Goal: Transaction & Acquisition: Purchase product/service

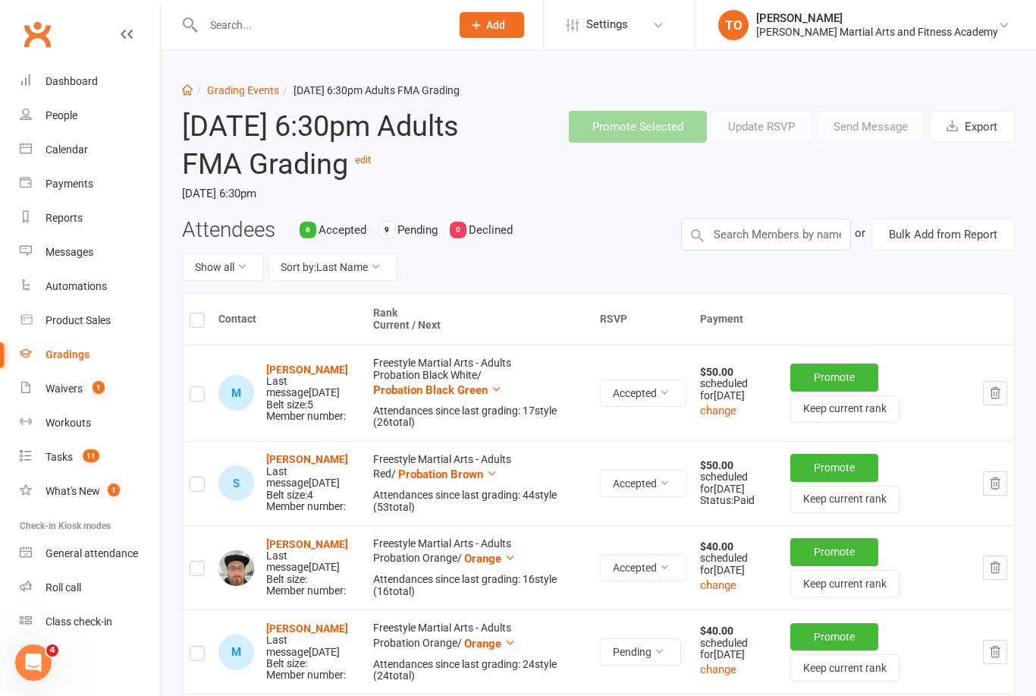
click at [231, 27] on input "text" at bounding box center [319, 24] width 241 height 21
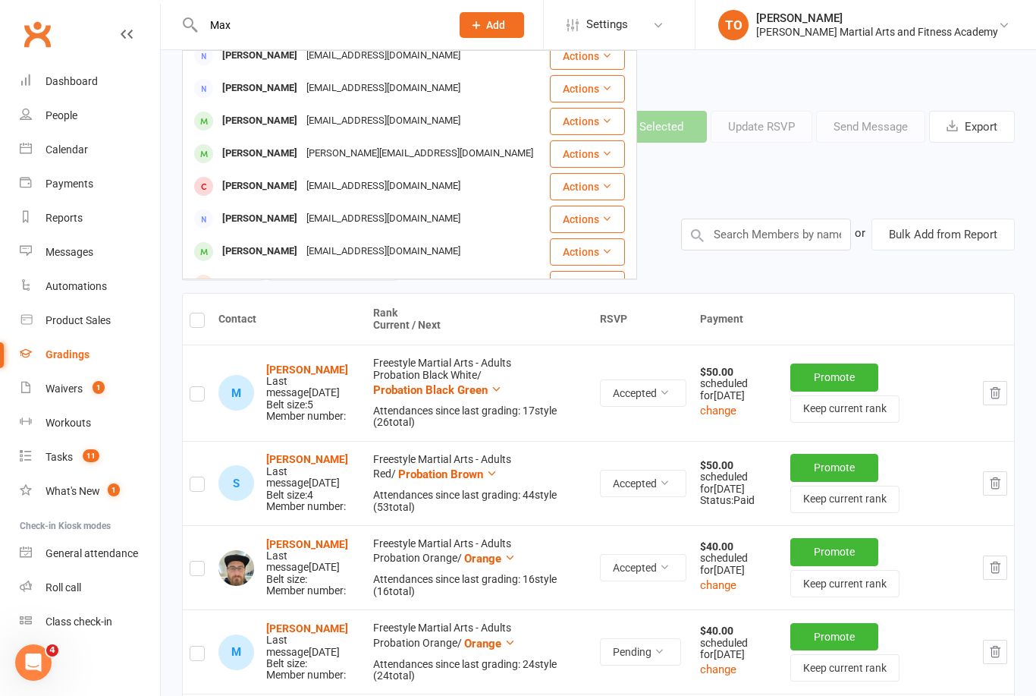
scroll to position [372, 0]
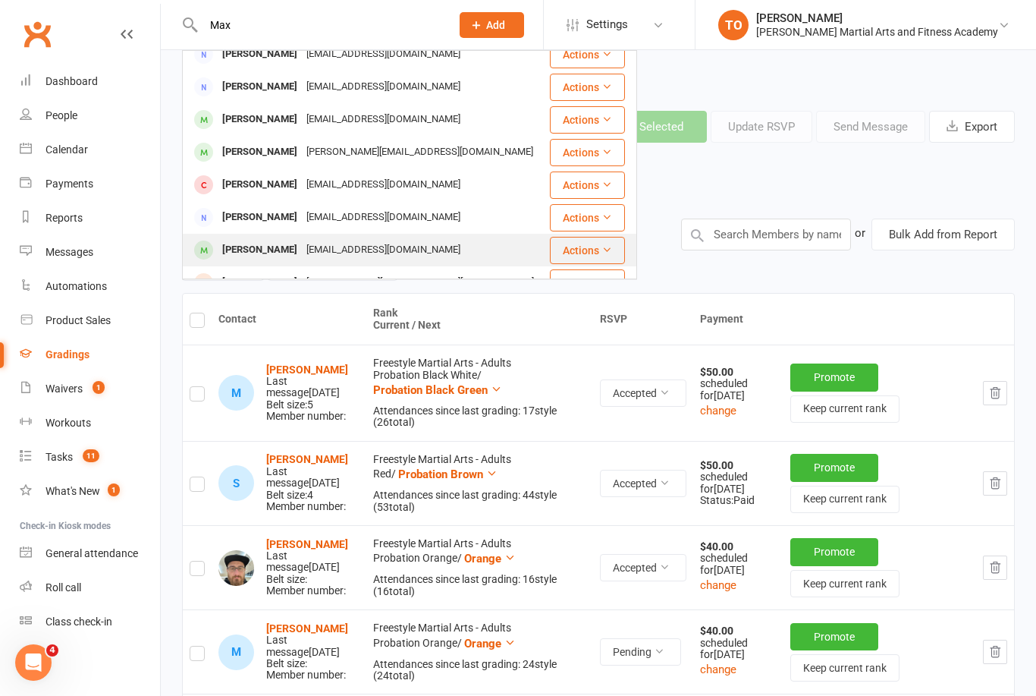
type input "Max"
click at [239, 250] on div "Max Turner" at bounding box center [260, 250] width 84 height 22
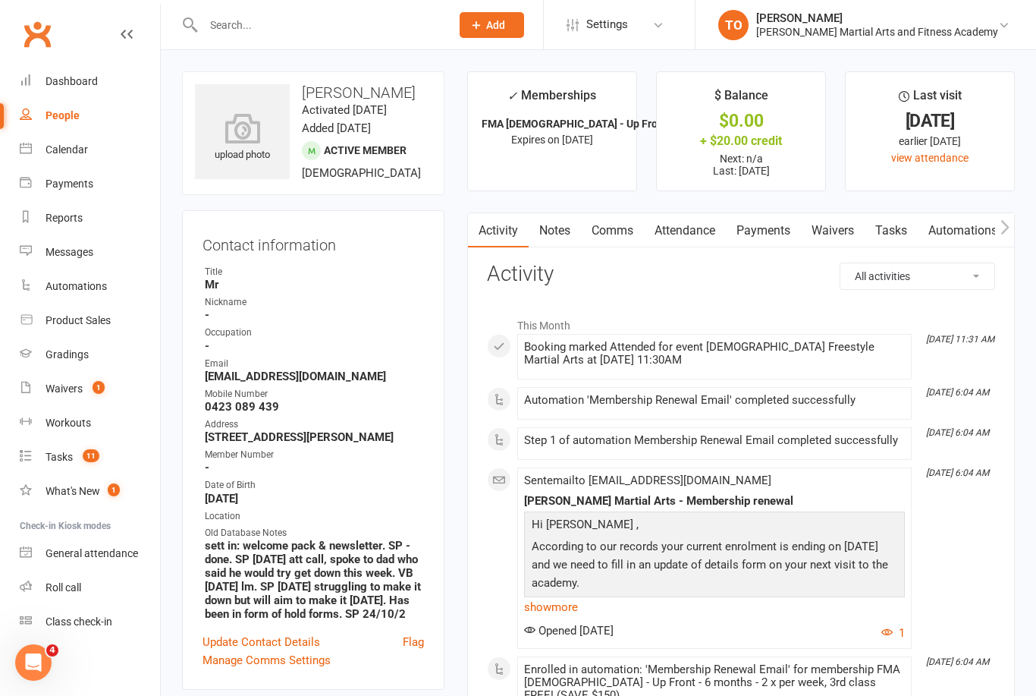
click at [831, 217] on link "Waivers" at bounding box center [833, 230] width 64 height 35
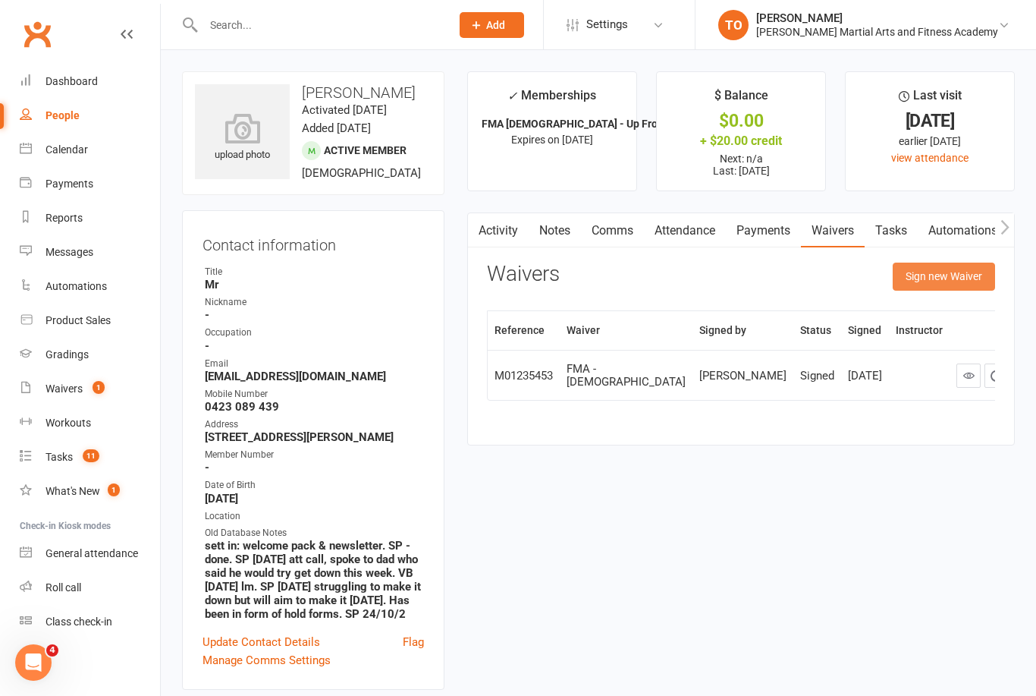
click at [948, 281] on button "Sign new Waiver" at bounding box center [944, 275] width 102 height 27
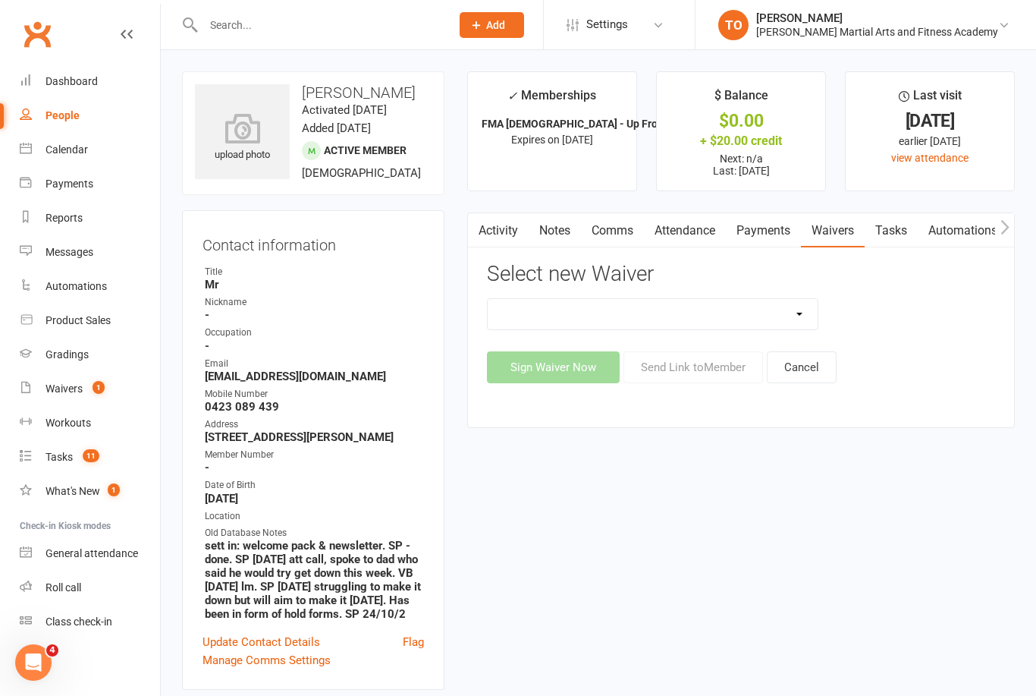
click at [809, 316] on select "ALL ACCESS Adults Membership B4F - Adults - 10 Class Pass + 1 FREE B4F - Adults…" at bounding box center [653, 314] width 330 height 30
click at [804, 315] on select "ALL ACCESS Adults Membership B4F - Adults - 10 Class Pass + 1 FREE B4F - Adults…" at bounding box center [653, 314] width 330 height 30
select select "10385"
click at [577, 368] on button "Sign Waiver Now" at bounding box center [553, 367] width 133 height 32
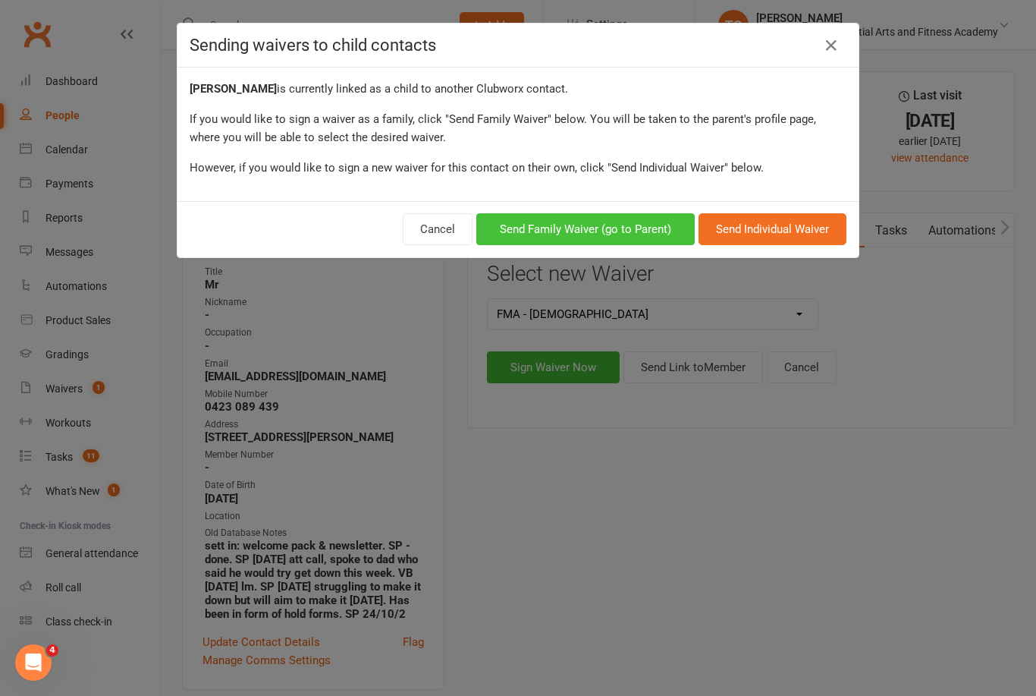
click at [619, 223] on button "Send Family Waiver (go to Parent)" at bounding box center [585, 229] width 218 height 32
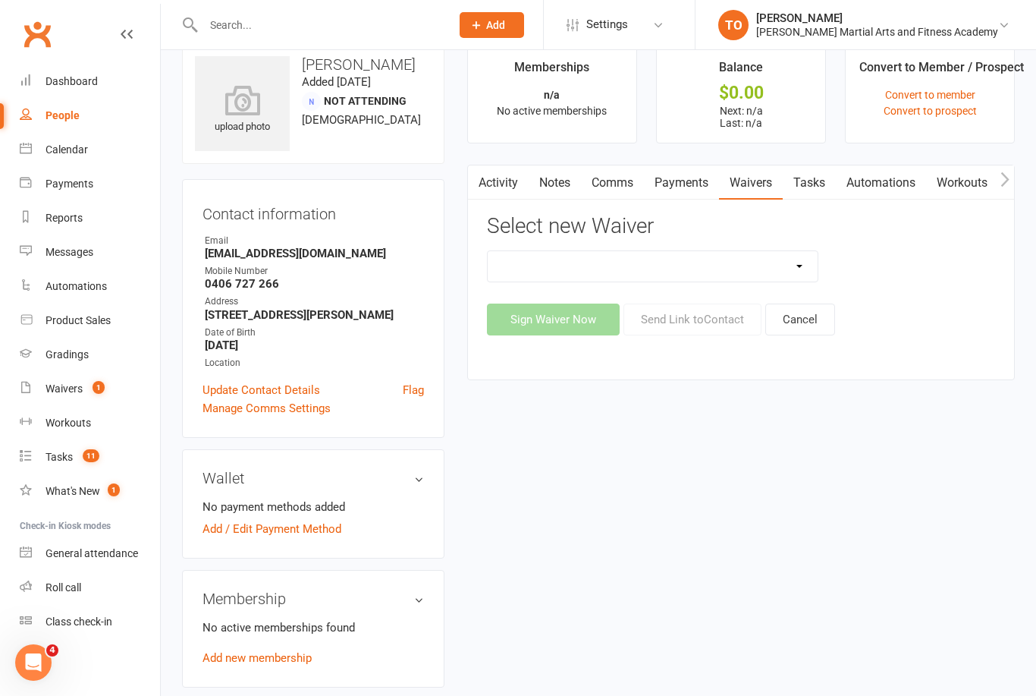
scroll to position [30, 0]
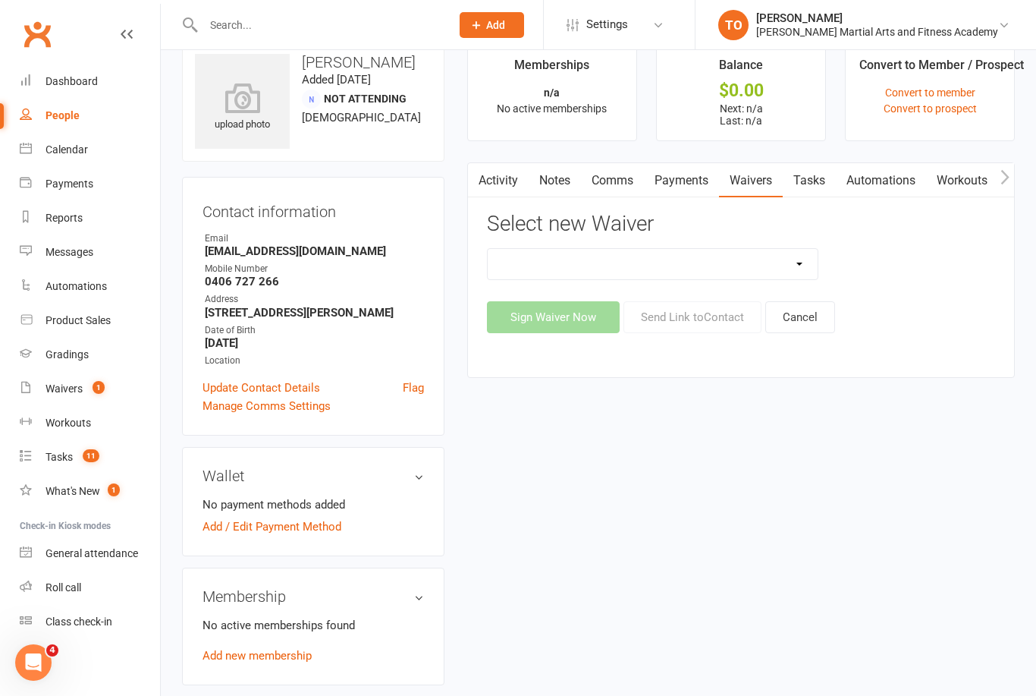
click at [808, 258] on select "ALL ACCESS Adults Membership B4F - Adults - 10 Class Pass + 1 FREE B4F - Adults…" at bounding box center [653, 264] width 330 height 30
click at [752, 260] on select "ALL ACCESS Adults Membership B4F - Adults - 10 Class Pass + 1 FREE B4F - Adults…" at bounding box center [653, 264] width 330 height 30
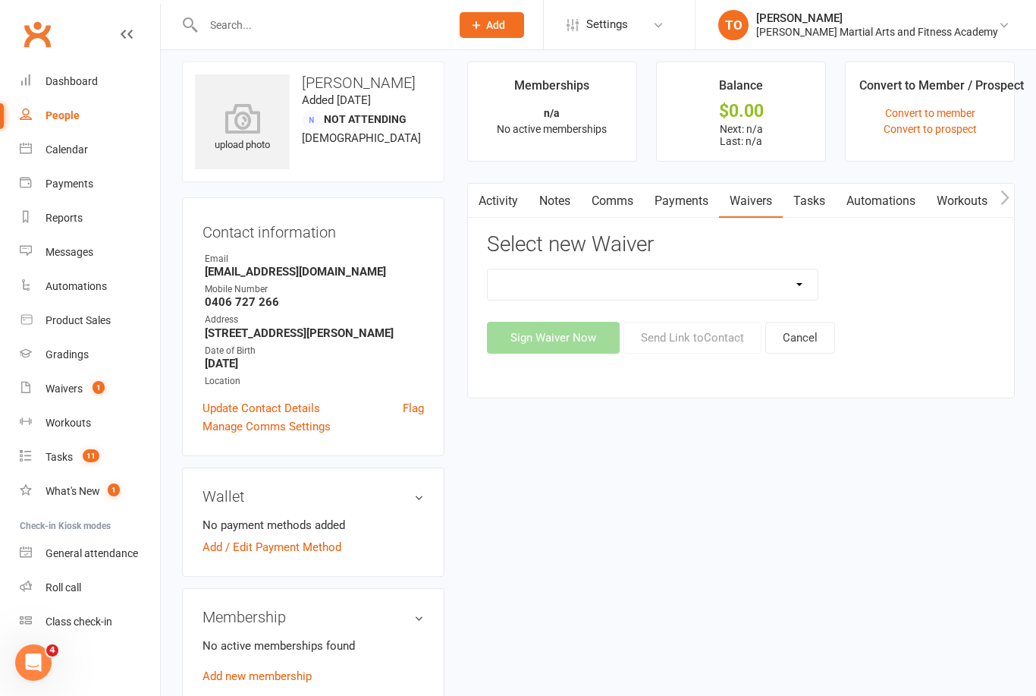
scroll to position [4, 0]
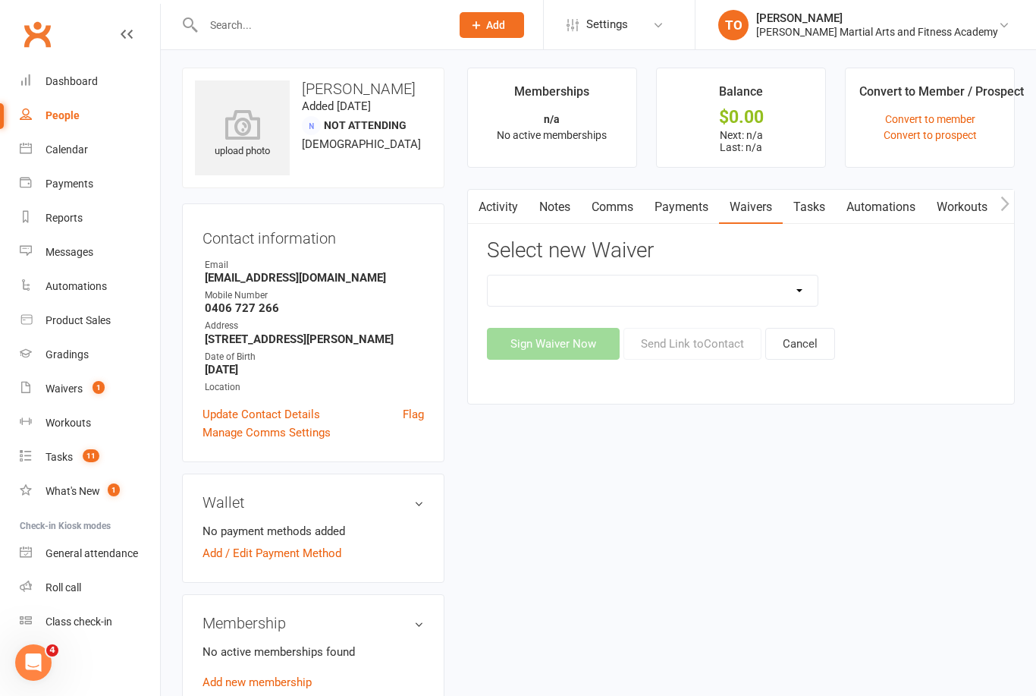
click at [795, 281] on select "ALL ACCESS Adults Membership B4F - Adults - 10 Class Pass + 1 FREE B4F - Adults…" at bounding box center [653, 290] width 330 height 30
select select "10385"
click at [564, 339] on button "Sign Waiver Now" at bounding box center [553, 344] width 133 height 32
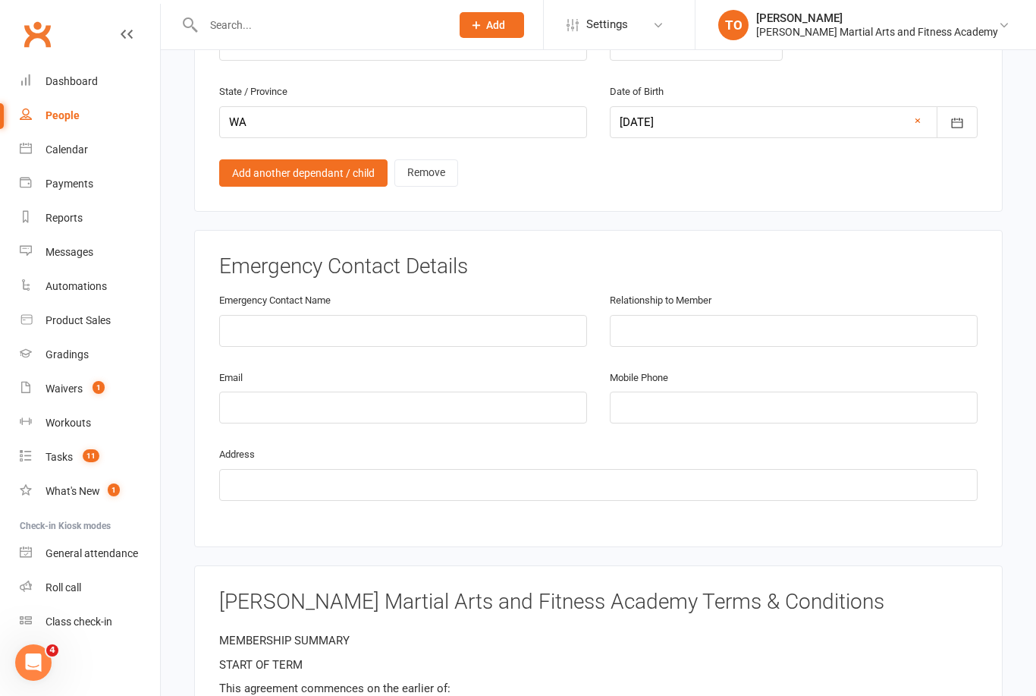
scroll to position [1282, 0]
click at [481, 316] on input "text" at bounding box center [403, 332] width 368 height 32
type input "Natalie Gaul"
click at [765, 316] on input "text" at bounding box center [794, 332] width 368 height 32
type input "Mother"
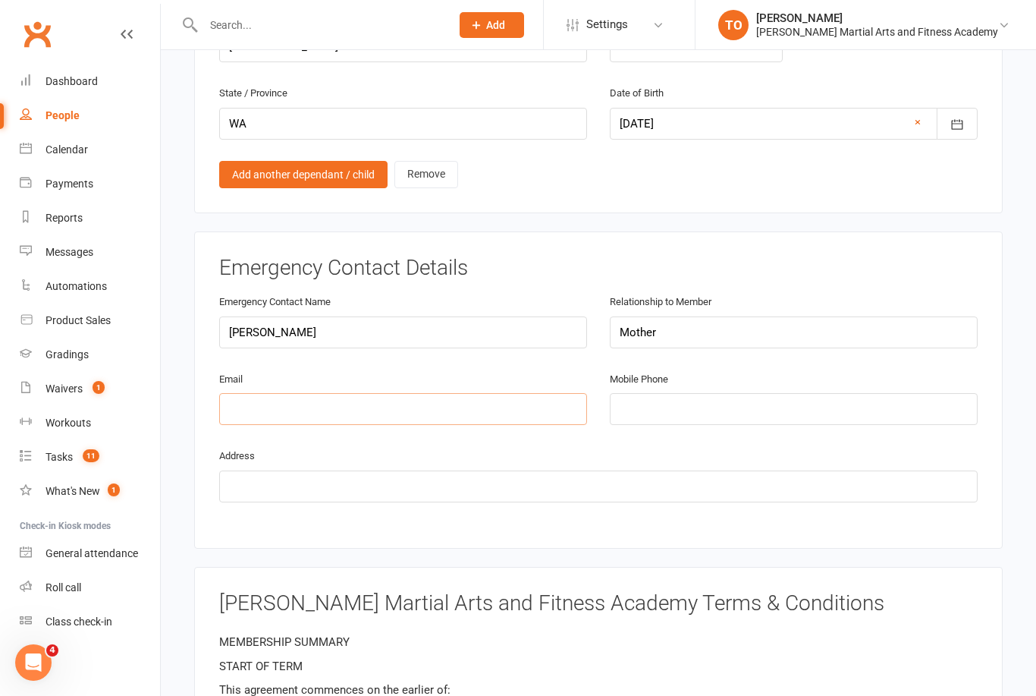
click at [380, 395] on input "email" at bounding box center [403, 409] width 368 height 32
type input "nataliegaul83@gmail.com"
click at [752, 369] on div "Mobile Phone" at bounding box center [794, 397] width 368 height 56
click at [753, 393] on input "tel" at bounding box center [794, 409] width 368 height 32
type input "0406727266"
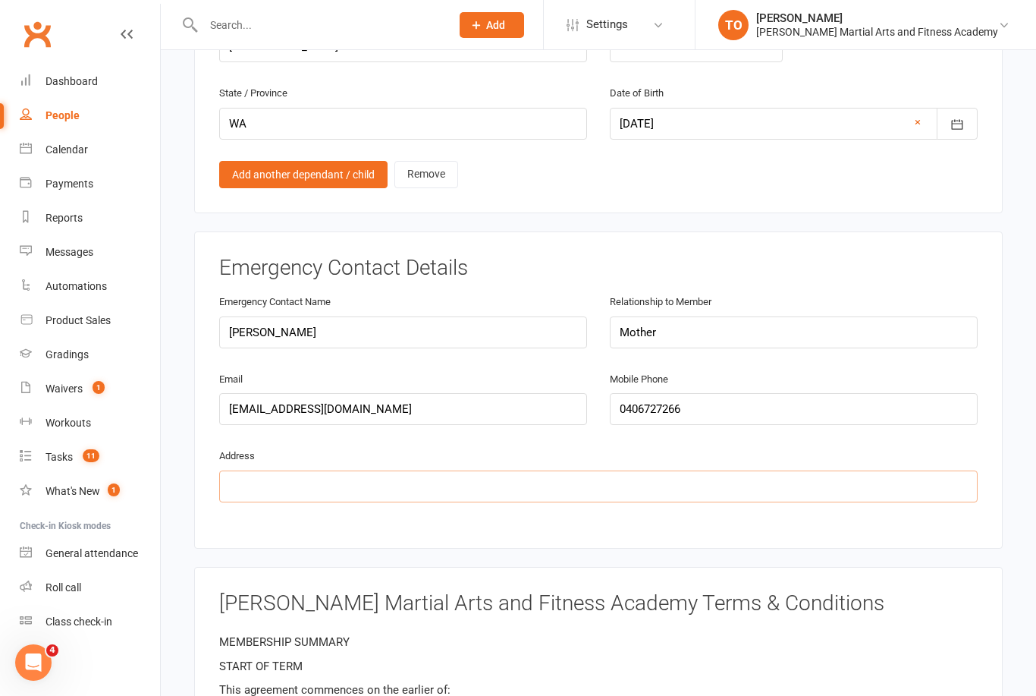
click at [759, 470] on input "text" at bounding box center [598, 486] width 759 height 32
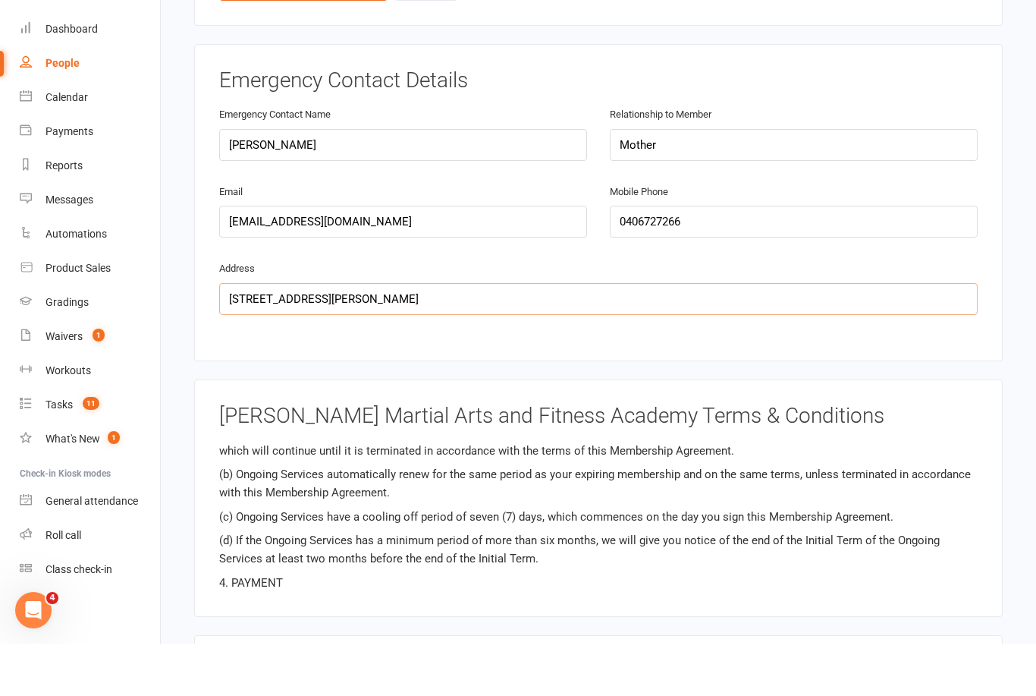
scroll to position [980, 0]
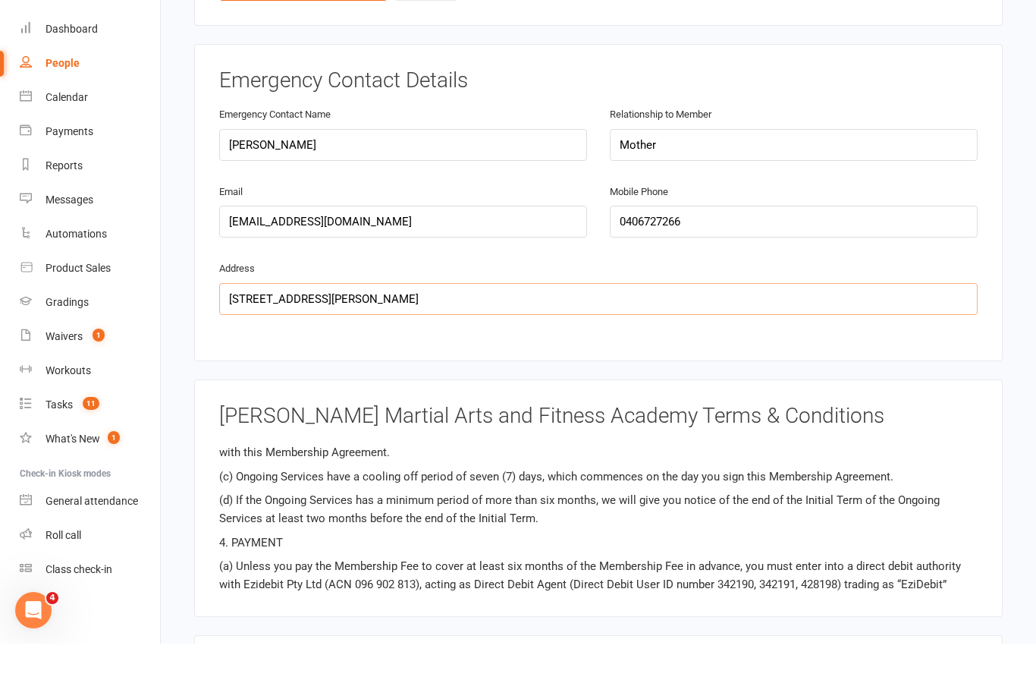
type input "2 Wren Street, mount Pleasant, WA 6153"
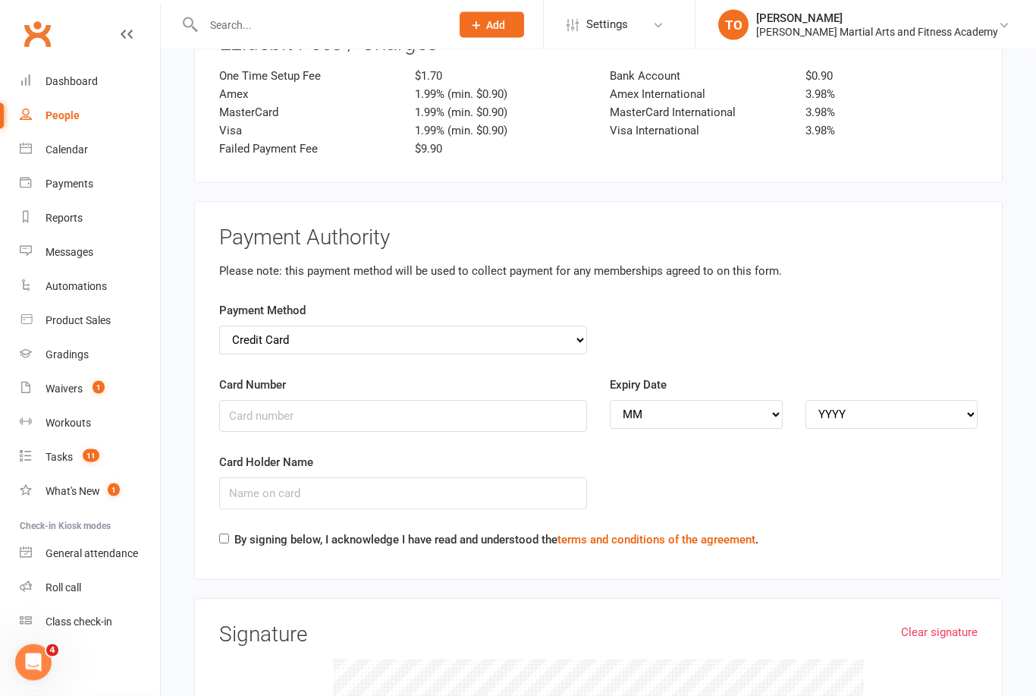
scroll to position [2571, 0]
click at [335, 400] on input "Card Number" at bounding box center [403, 416] width 368 height 32
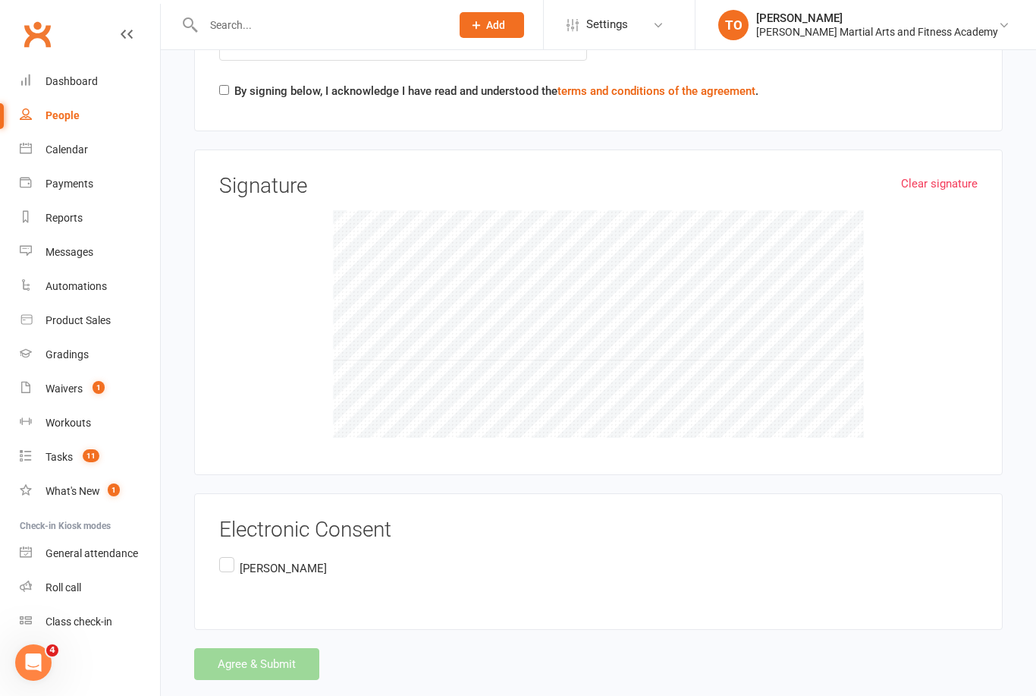
scroll to position [2972, 0]
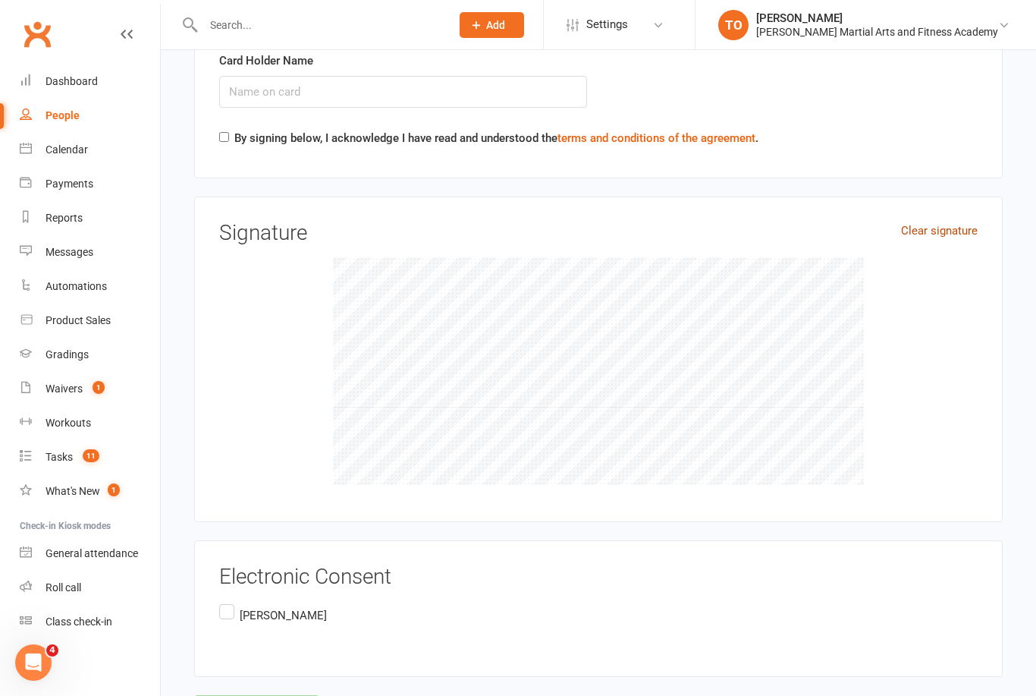
click at [957, 221] on link "Clear signature" at bounding box center [939, 230] width 77 height 18
click at [233, 601] on label "Natalie Gaul" at bounding box center [273, 616] width 108 height 30
click at [229, 601] on input "Natalie Gaul" at bounding box center [224, 601] width 10 height 0
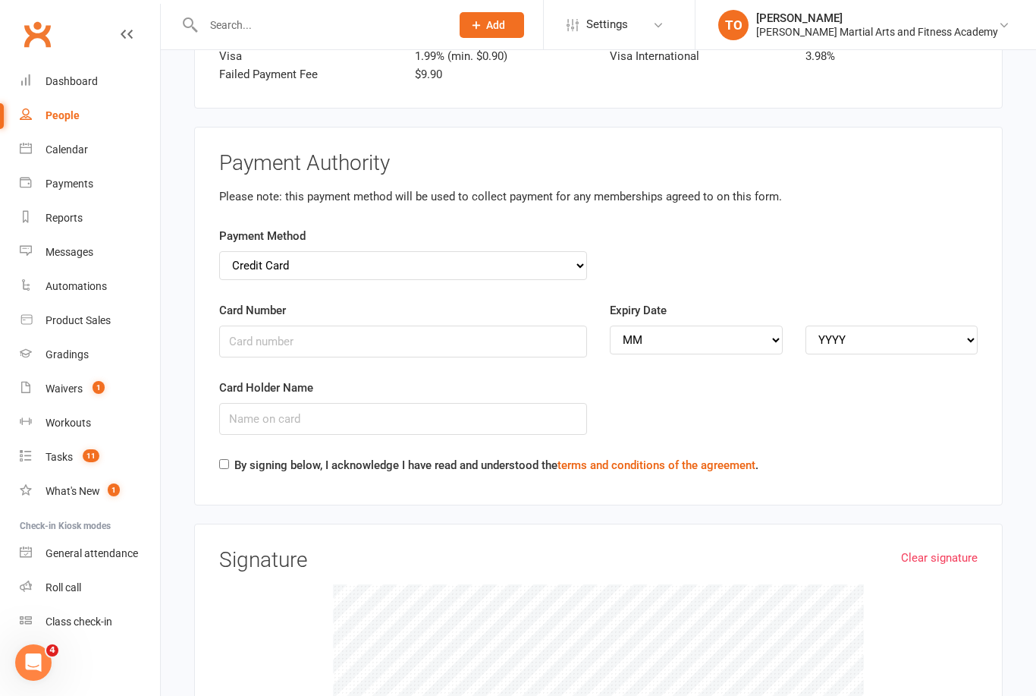
scroll to position [2644, 0]
click at [508, 243] on div "Payment Method Credit Card Bank Account" at bounding box center [403, 265] width 391 height 74
click at [501, 326] on input "Card Number" at bounding box center [403, 342] width 368 height 32
type input "5163610220130411"
click at [494, 404] on input "Card Holder Name" at bounding box center [403, 420] width 368 height 32
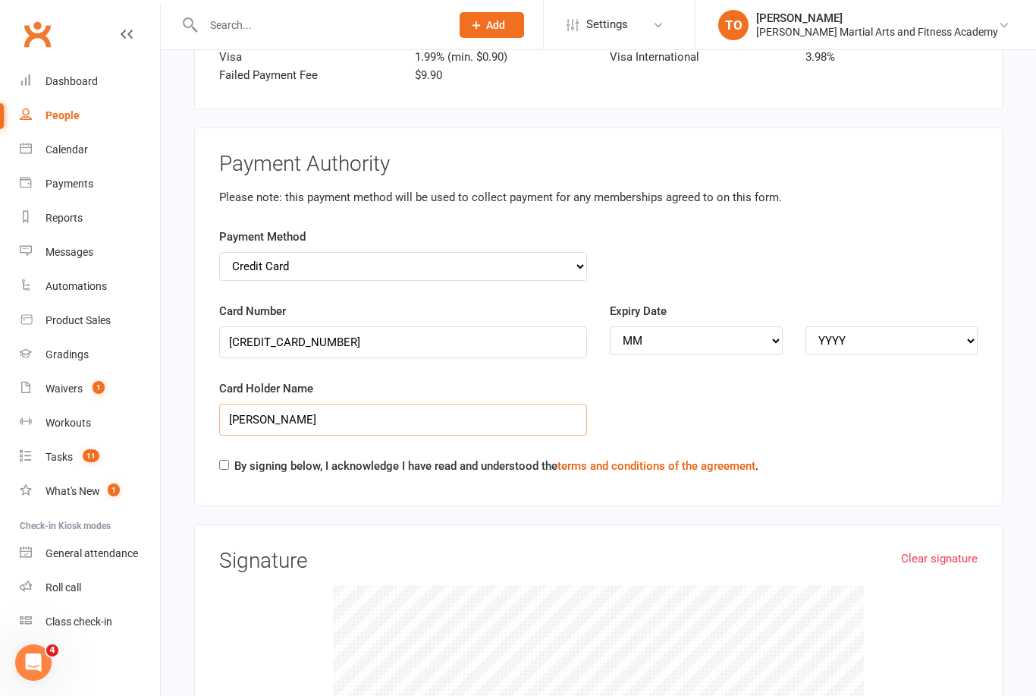
type input "Natalie C Gaul"
select select "09"
select select "2028"
click at [225, 460] on input "By signing below, I acknowledge I have read and understood the terms and condit…" at bounding box center [224, 465] width 10 height 10
checkbox input "true"
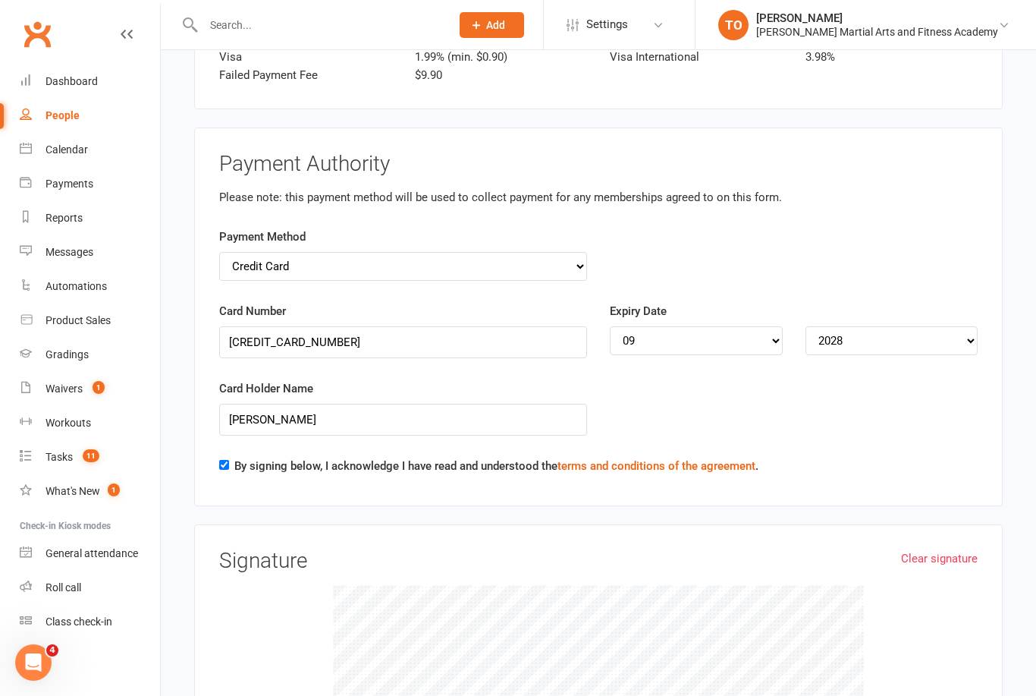
click at [755, 549] on h3 "Signature" at bounding box center [598, 561] width 759 height 24
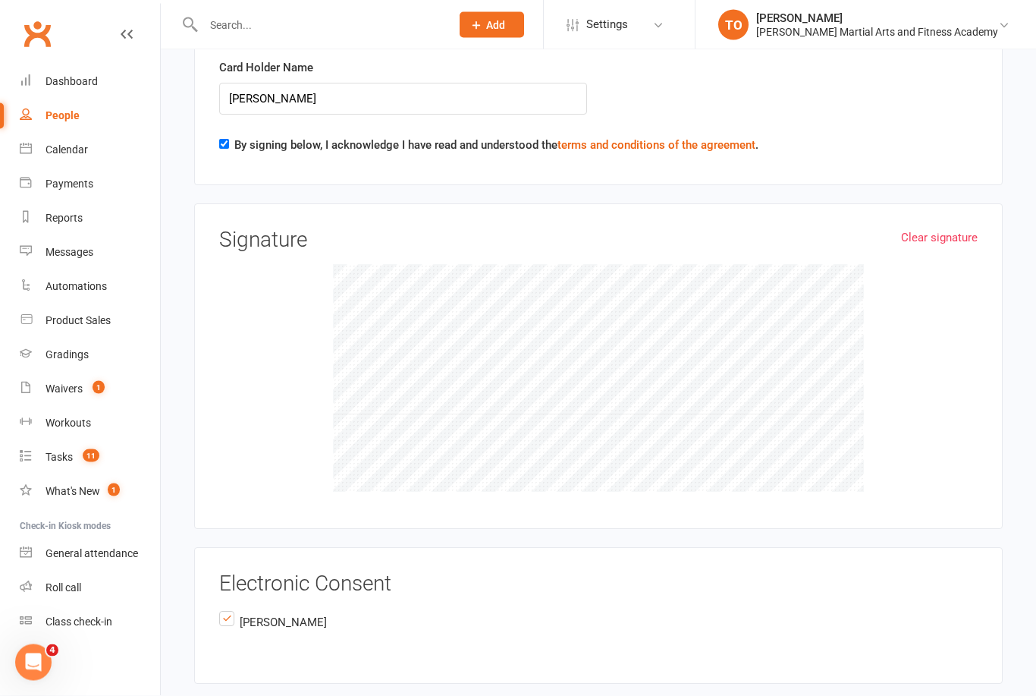
scroll to position [2972, 0]
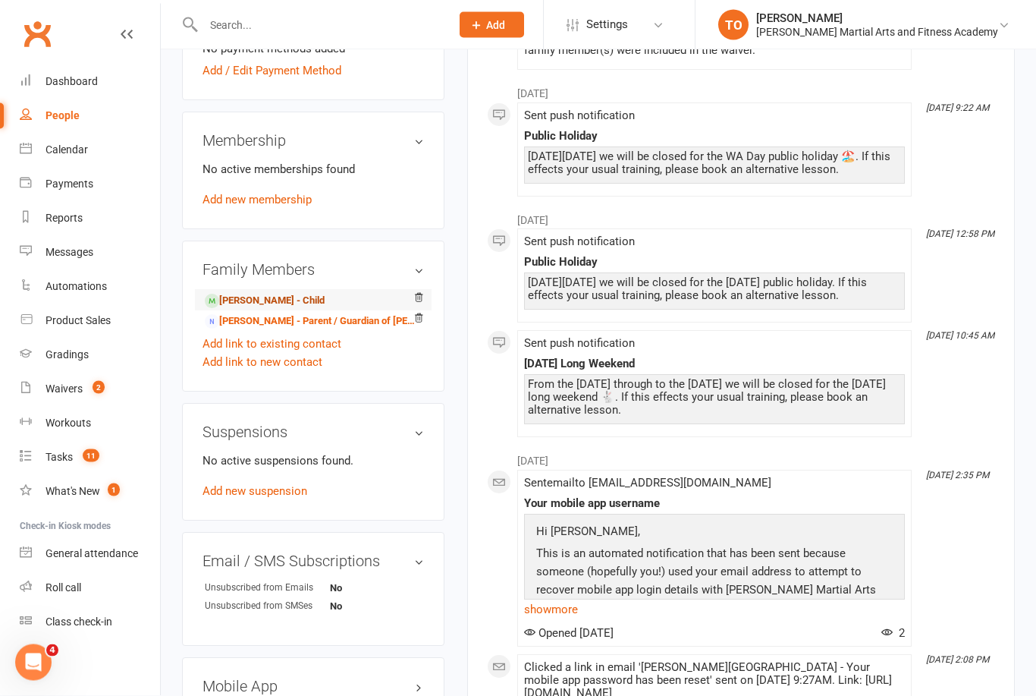
scroll to position [486, 0]
click at [280, 300] on link "Max Turner - Child" at bounding box center [265, 301] width 120 height 16
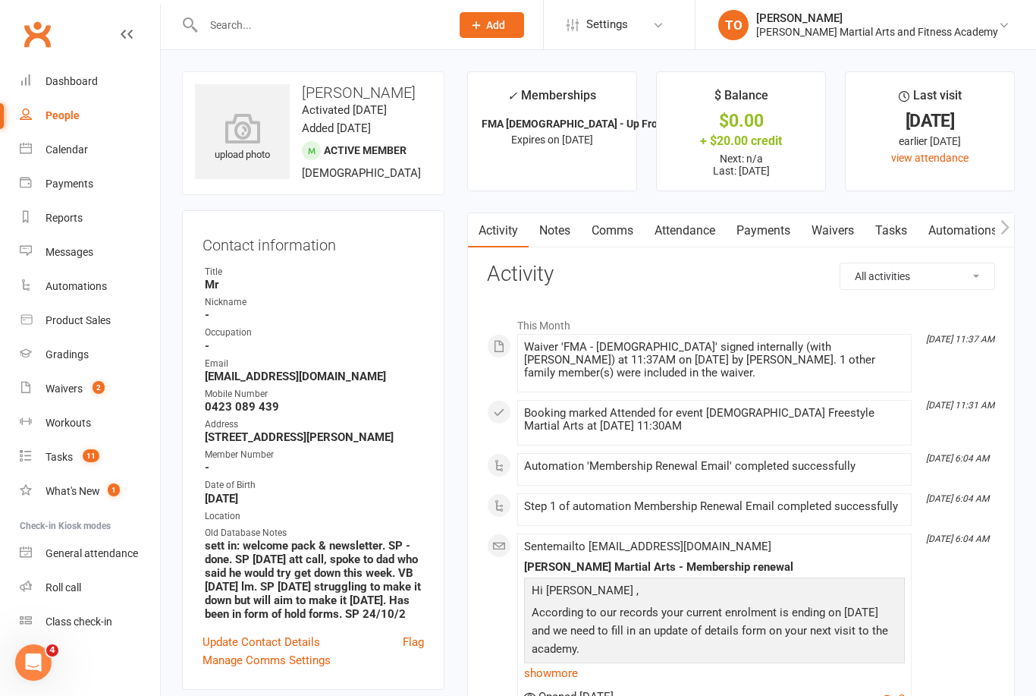
click at [785, 240] on link "Payments" at bounding box center [763, 230] width 75 height 35
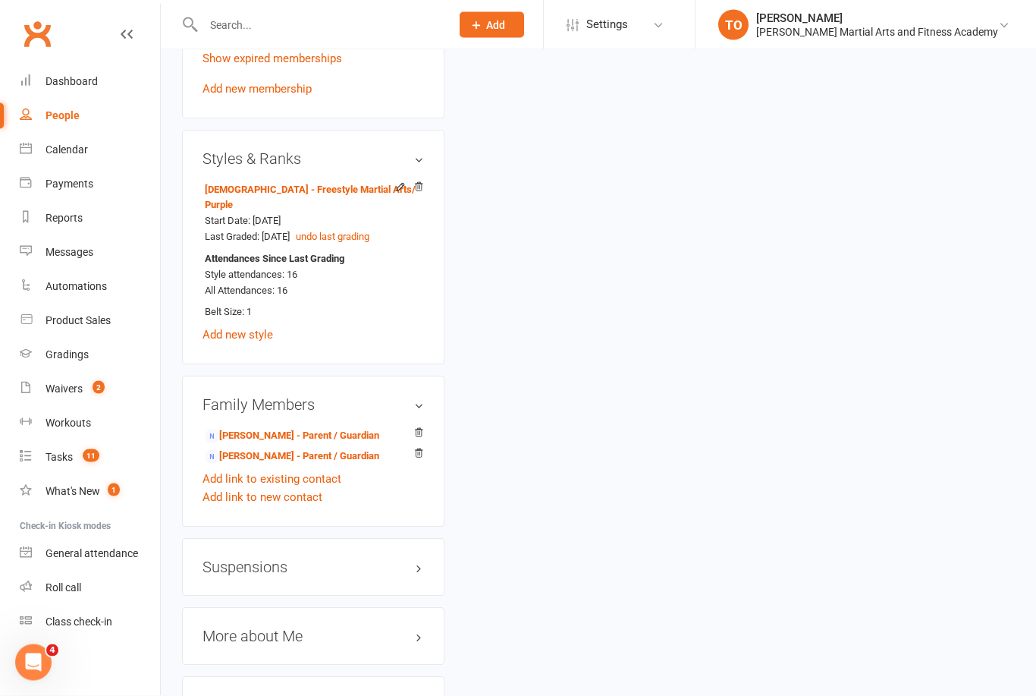
scroll to position [1143, 0]
click at [261, 432] on link "Natalie Gaul - Parent / Guardian" at bounding box center [292, 436] width 174 height 16
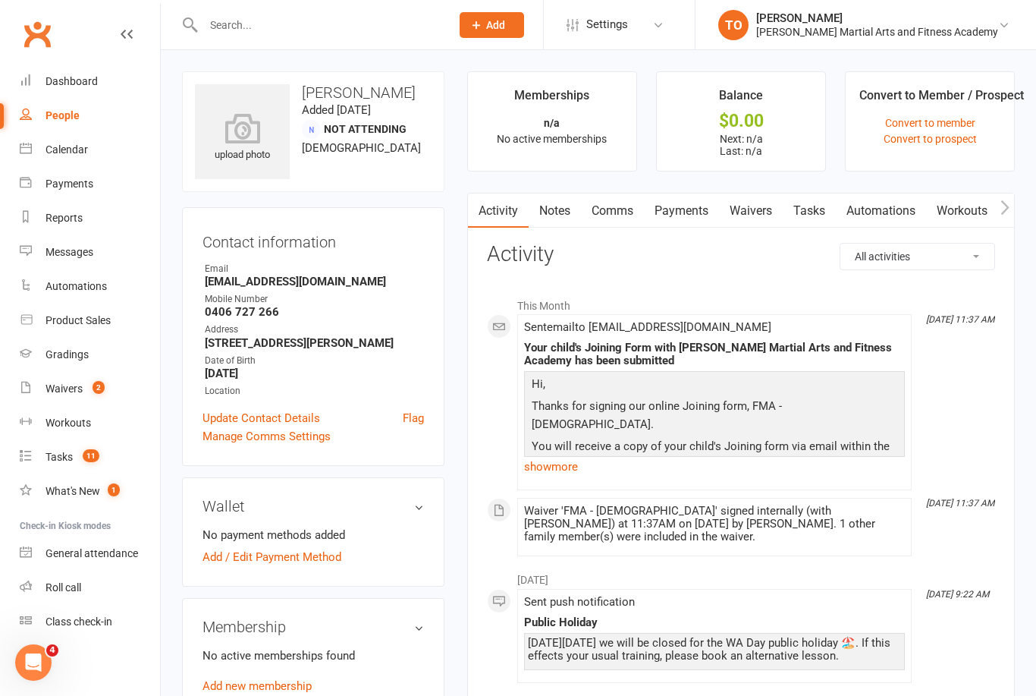
click at [692, 206] on link "Payments" at bounding box center [681, 210] width 75 height 35
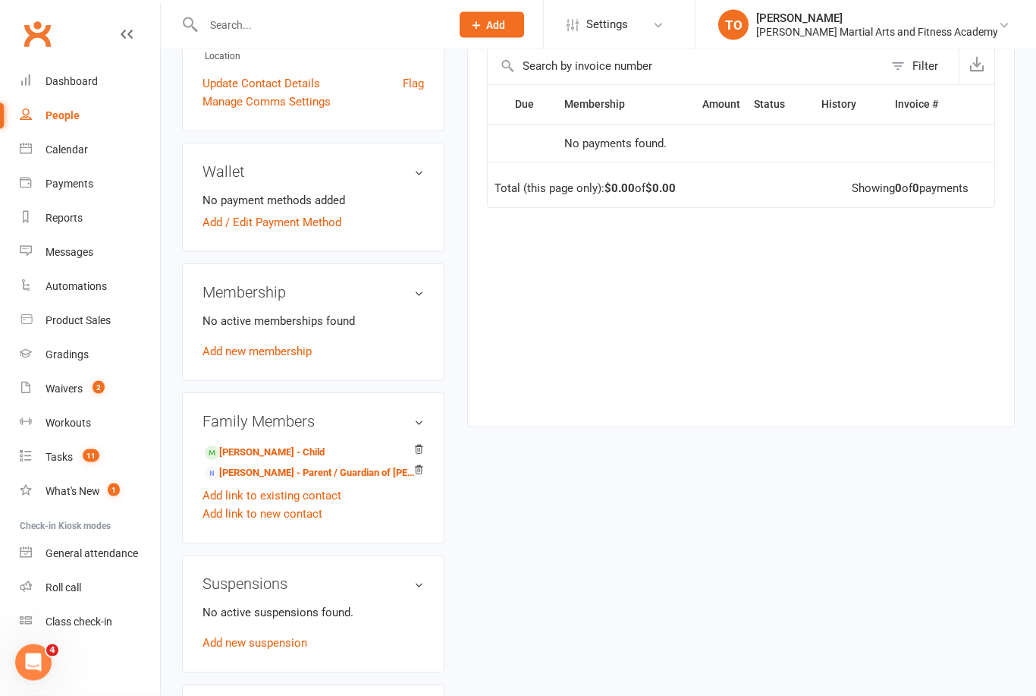
scroll to position [335, 0]
click at [76, 388] on div "Waivers" at bounding box center [64, 388] width 37 height 12
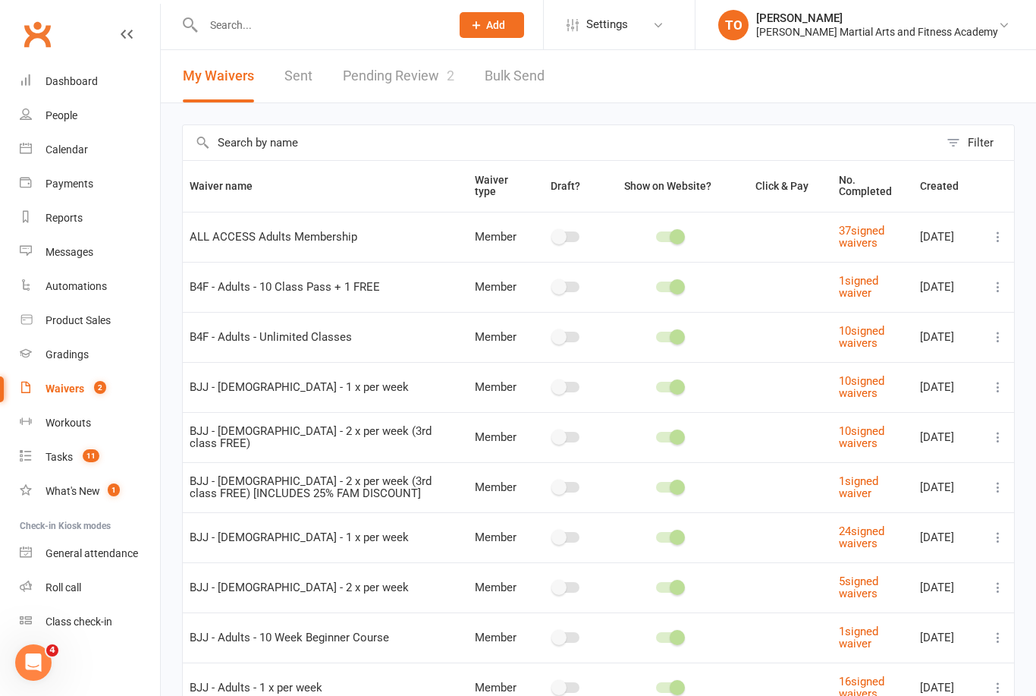
click at [423, 71] on link "Pending Review 2" at bounding box center [399, 76] width 112 height 52
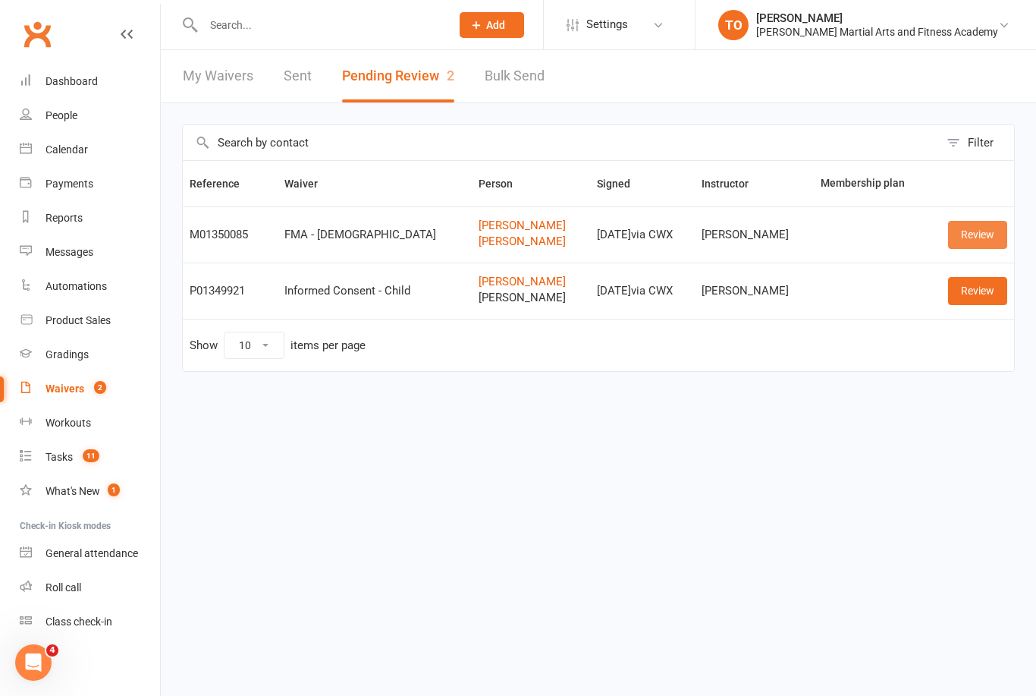
click at [979, 222] on link "Review" at bounding box center [977, 234] width 59 height 27
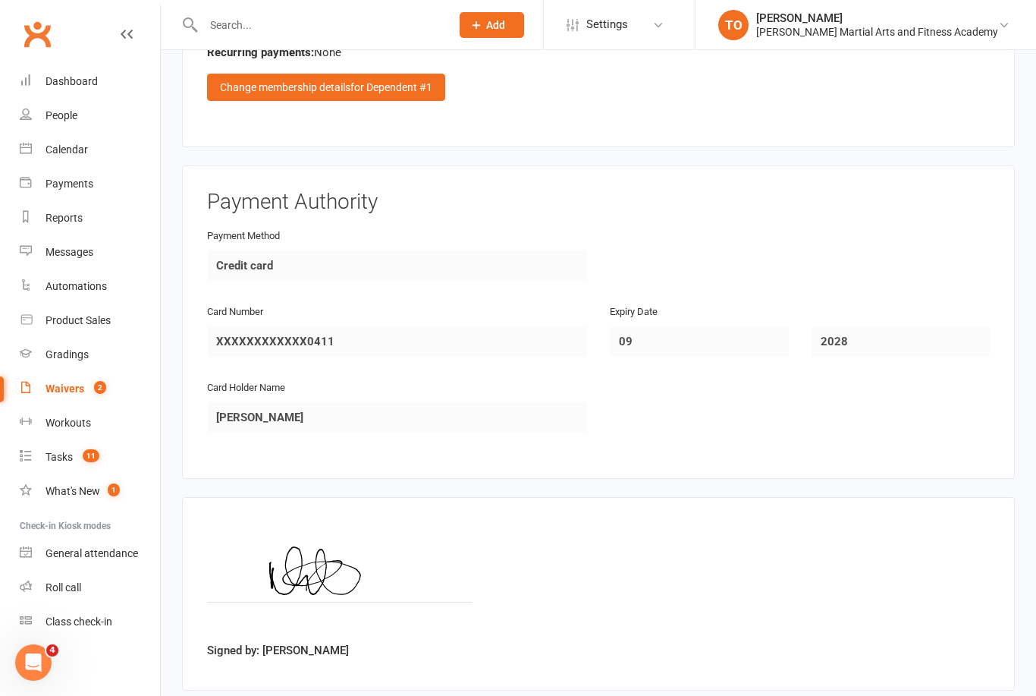
scroll to position [1935, 0]
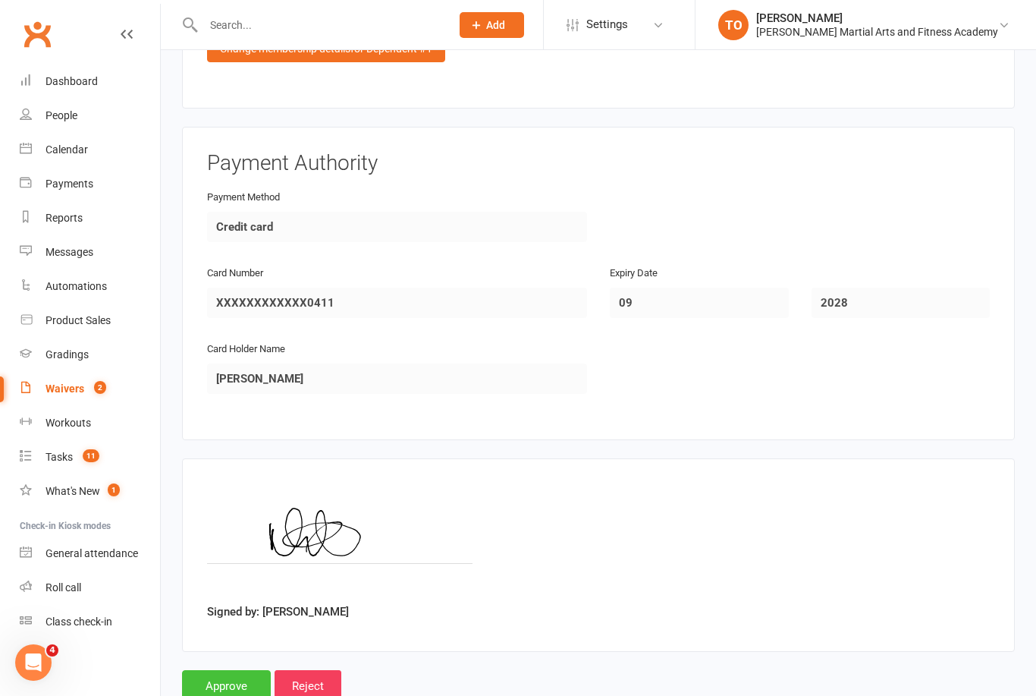
click at [233, 675] on input "Approve" at bounding box center [226, 686] width 89 height 32
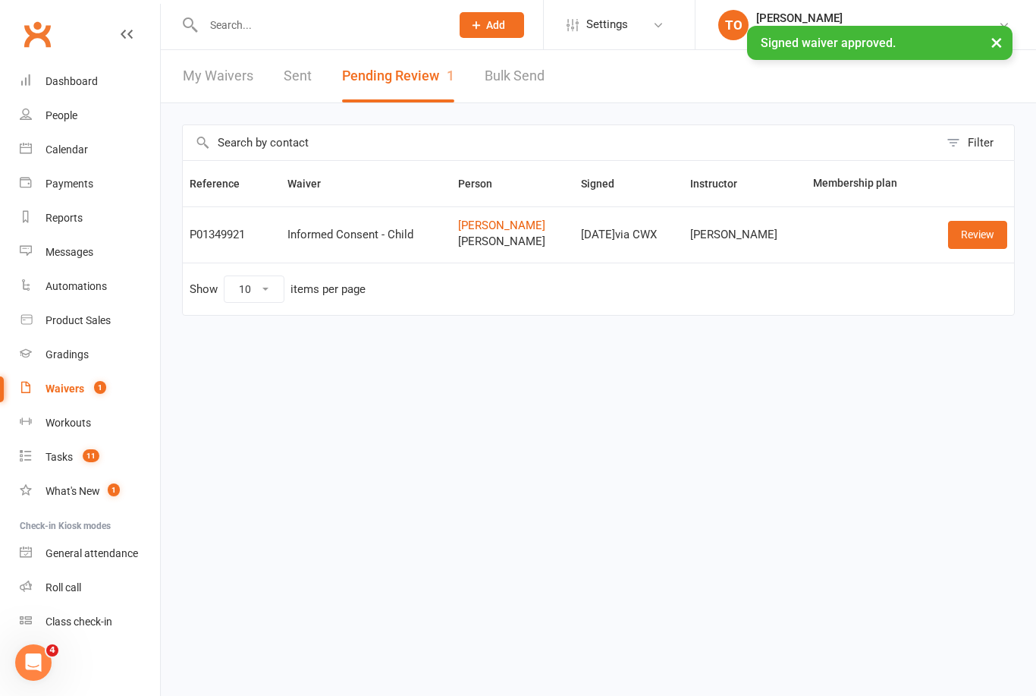
click at [282, 33] on input "text" at bounding box center [319, 24] width 241 height 21
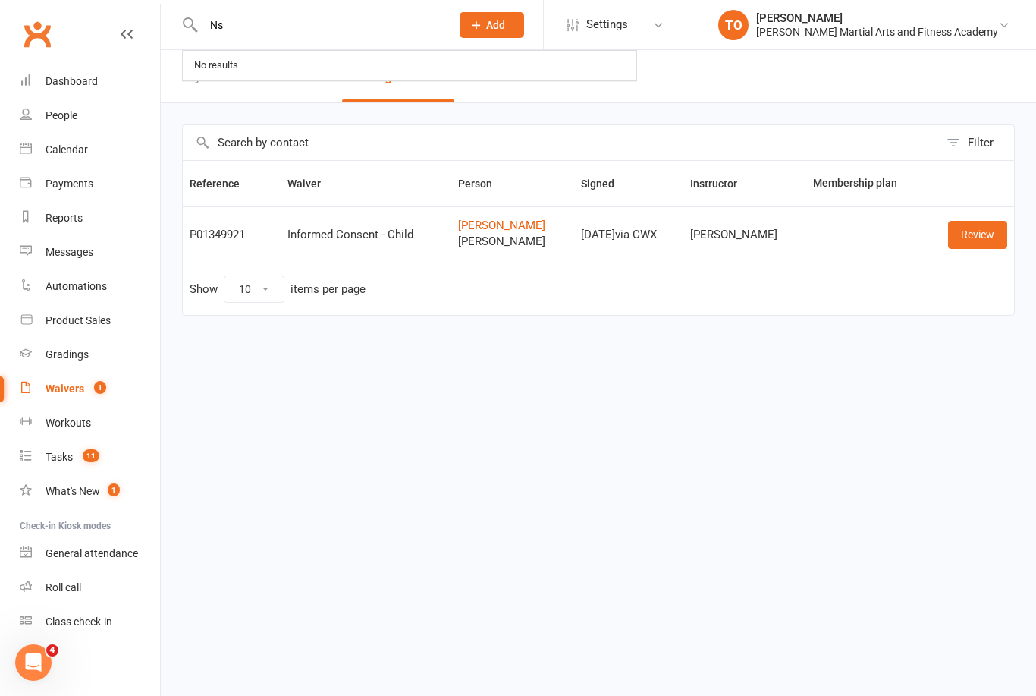
type input "N"
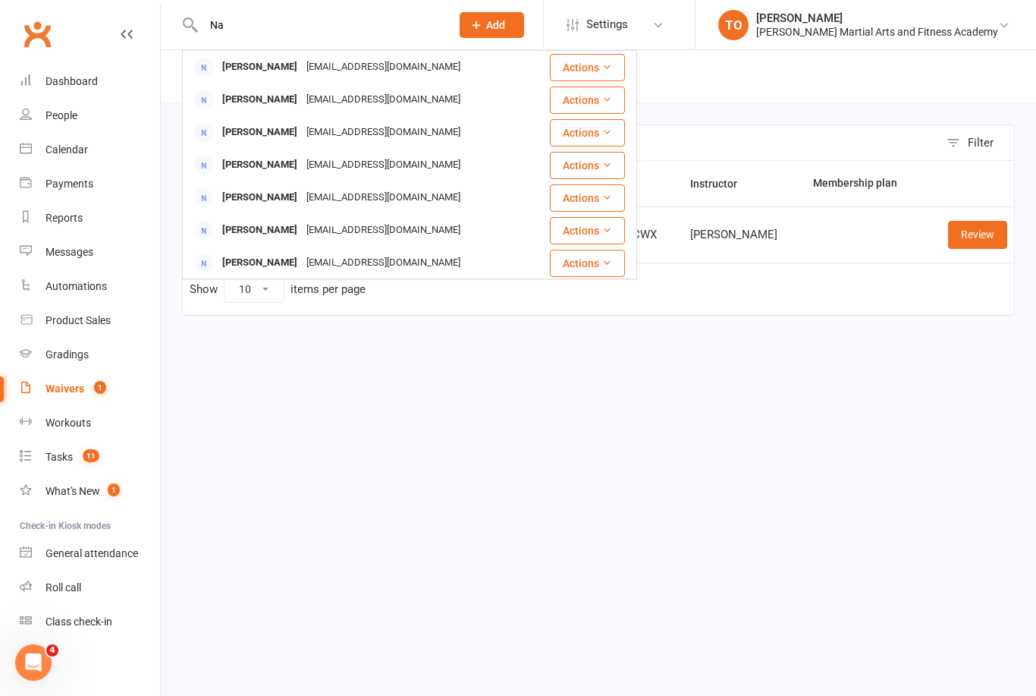
type input "N"
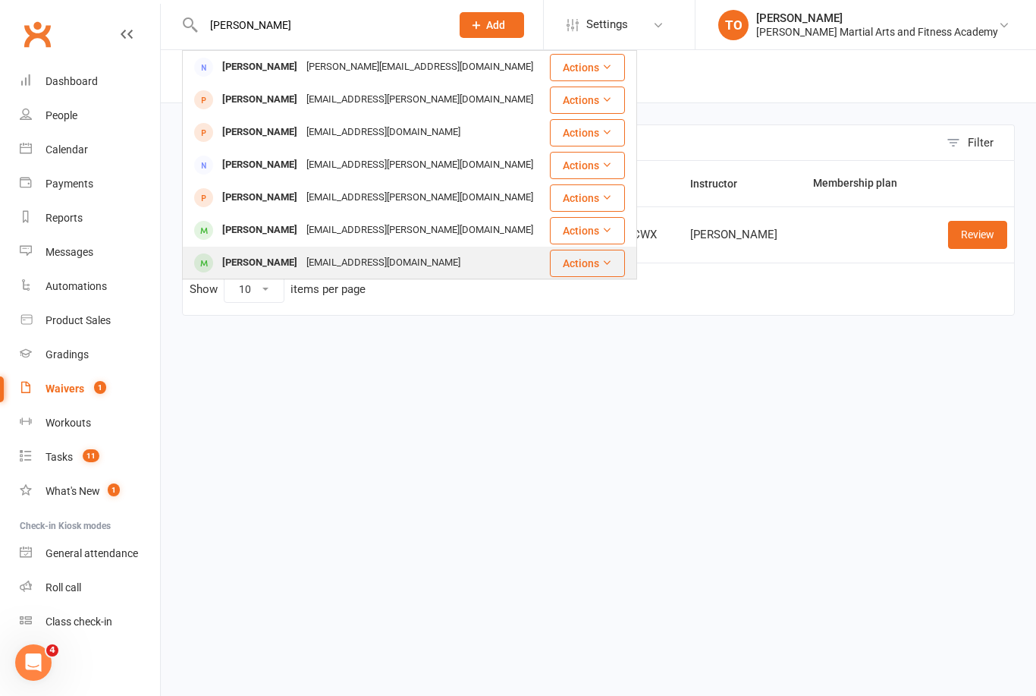
type input "Turner"
click at [267, 273] on div "Max Turner" at bounding box center [260, 263] width 84 height 22
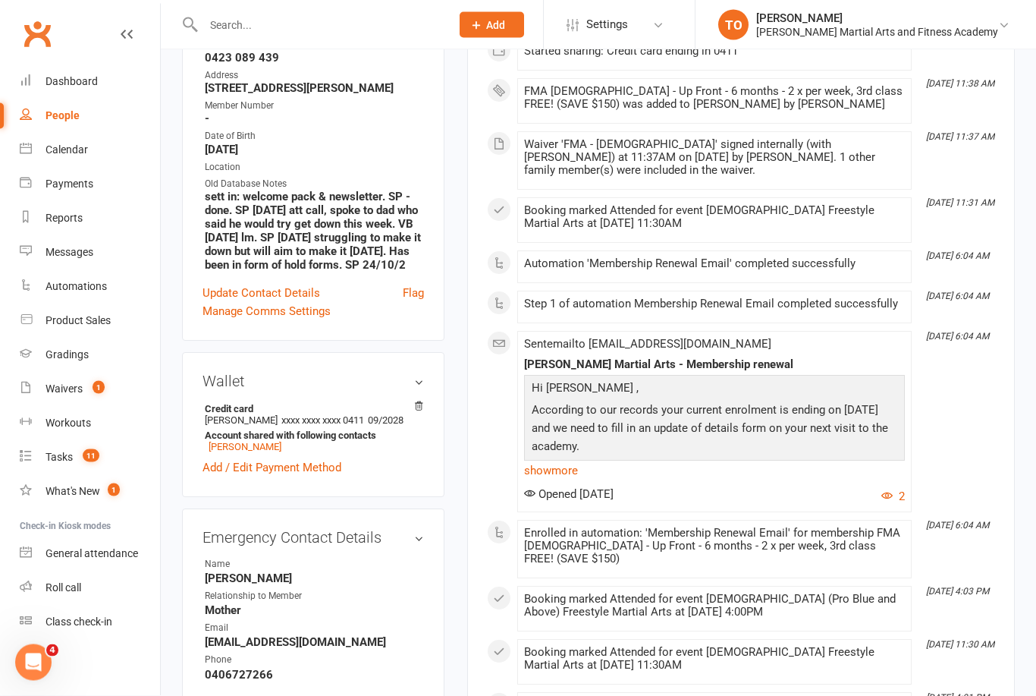
scroll to position [373, 0]
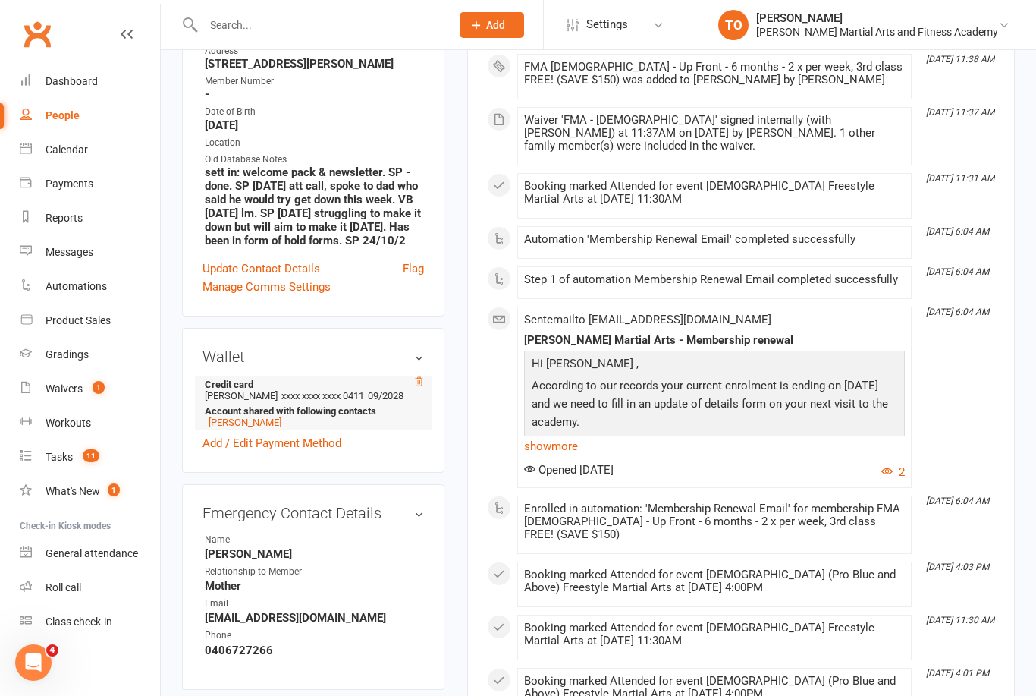
click at [422, 385] on icon at bounding box center [419, 381] width 8 height 8
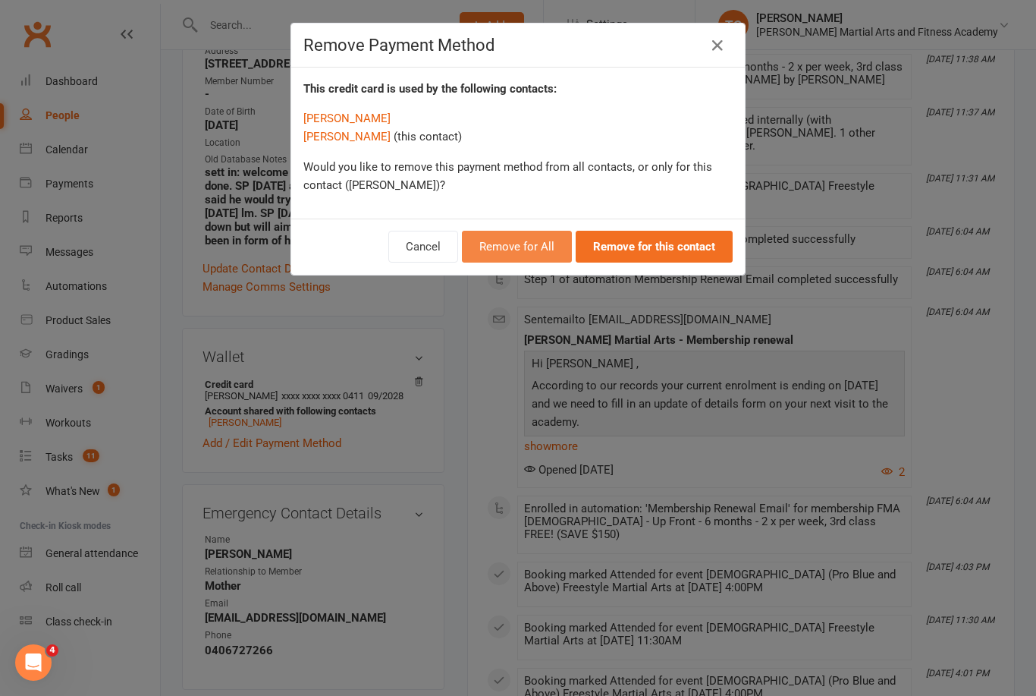
click at [535, 255] on button "Remove for All" at bounding box center [517, 247] width 110 height 32
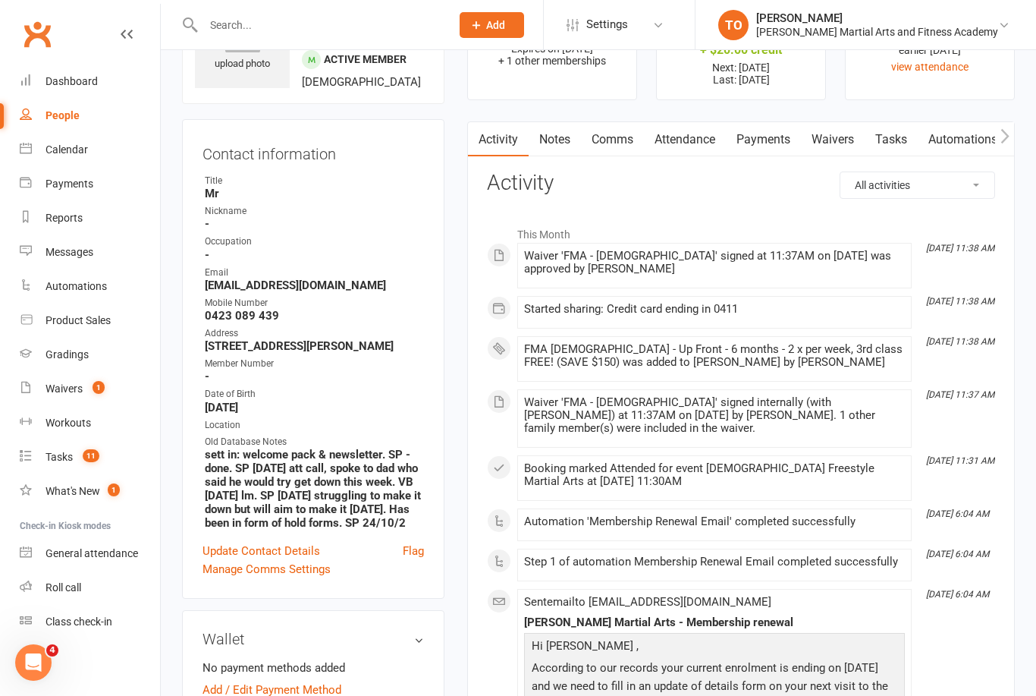
scroll to position [0, 0]
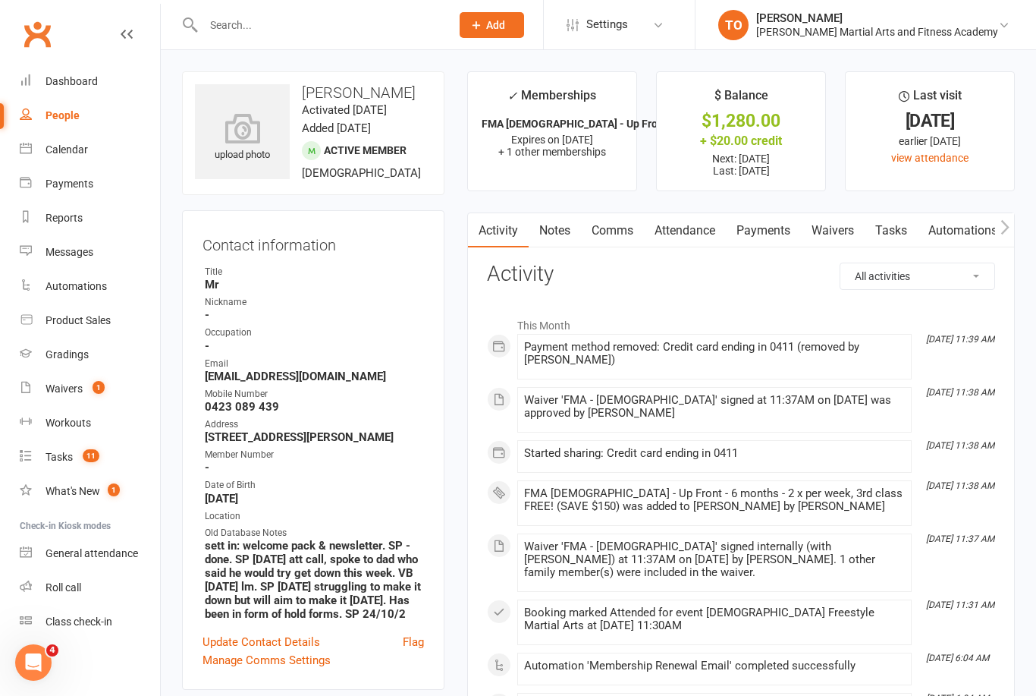
click at [786, 231] on link "Payments" at bounding box center [763, 230] width 75 height 35
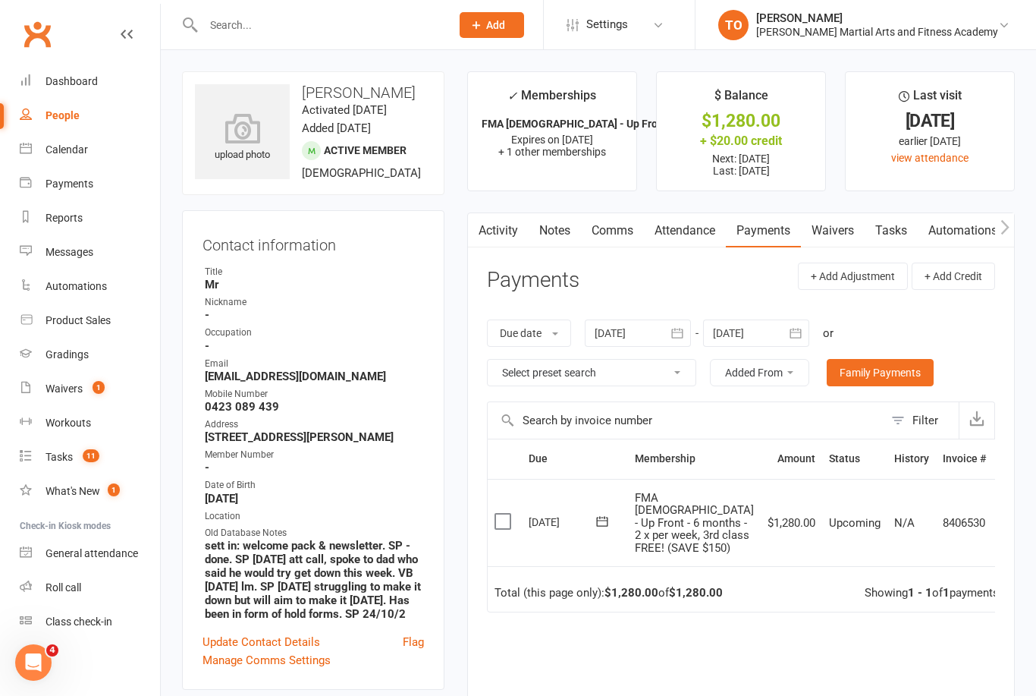
click at [1001, 515] on icon at bounding box center [1008, 522] width 15 height 15
click at [937, 578] on link "Mark as Paid (POS)" at bounding box center [942, 582] width 150 height 30
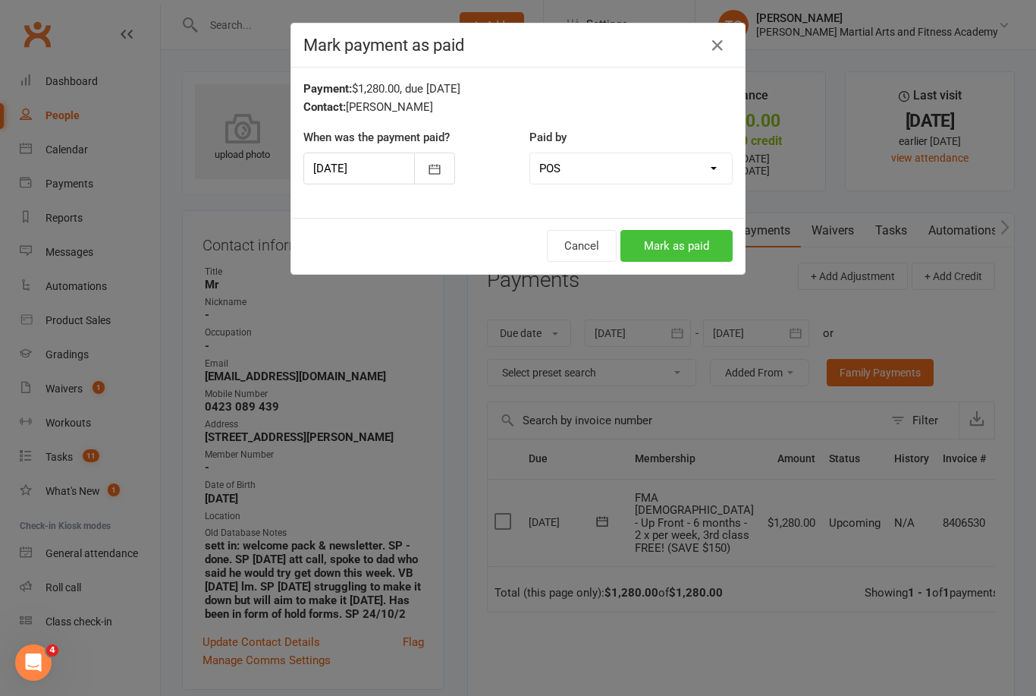
click at [690, 242] on button "Mark as paid" at bounding box center [676, 246] width 112 height 32
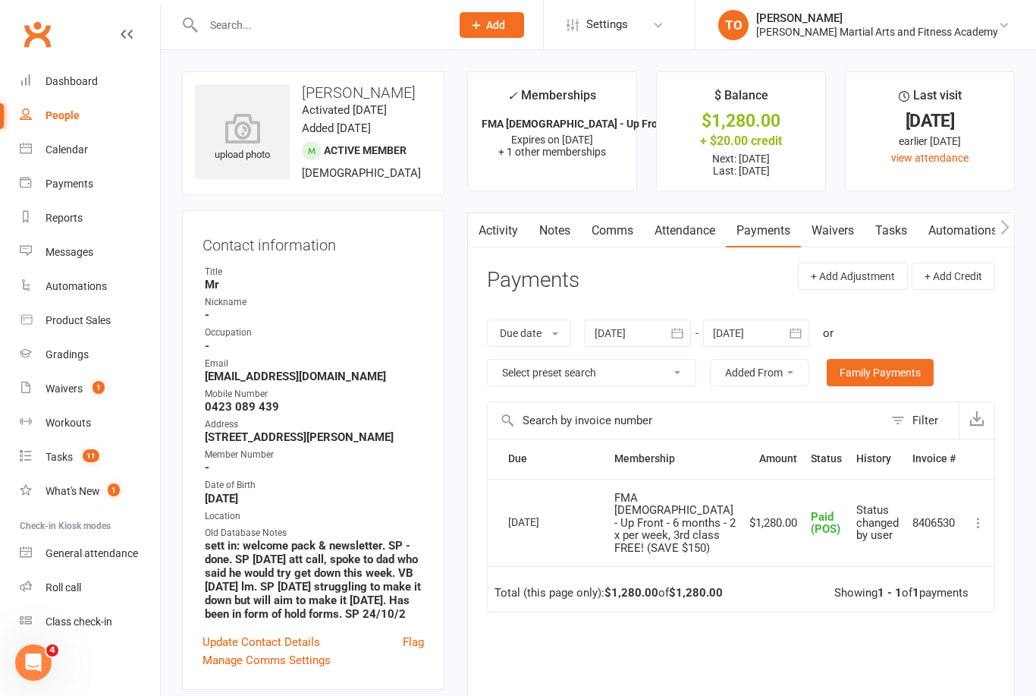
click at [240, 14] on input "text" at bounding box center [319, 24] width 241 height 21
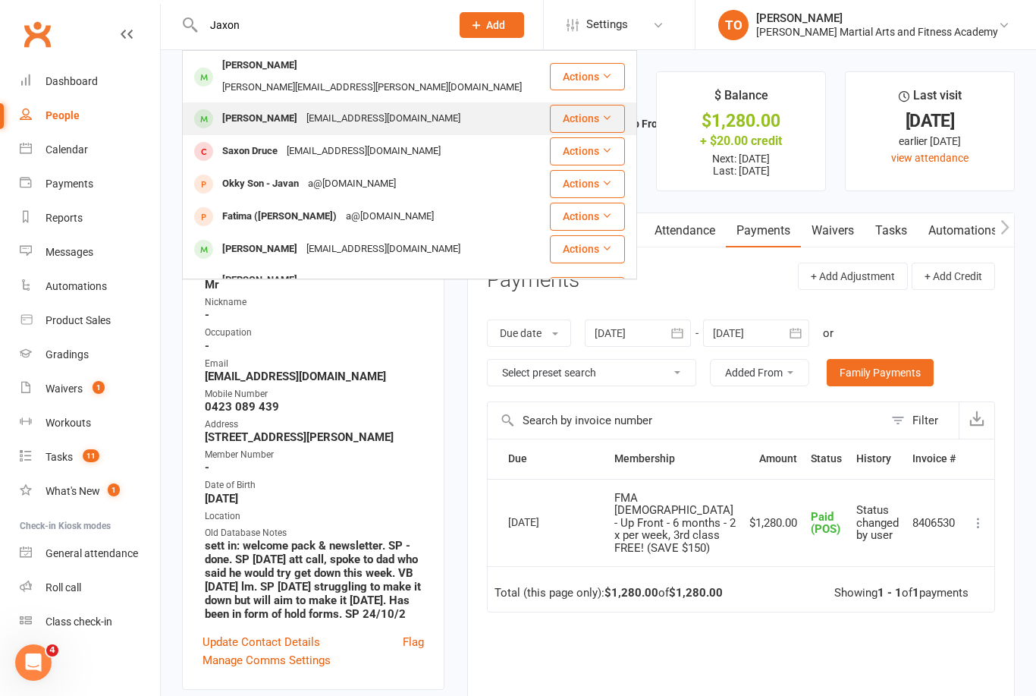
type input "Jaxon"
click at [241, 108] on div "Jaxon Harris" at bounding box center [260, 119] width 84 height 22
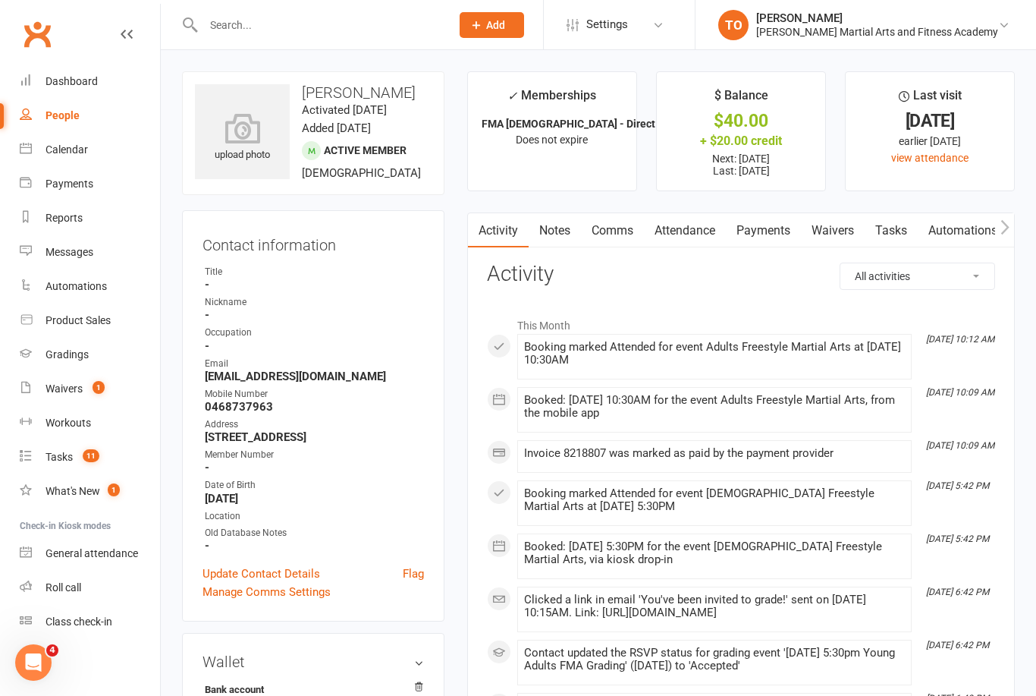
click at [765, 229] on link "Payments" at bounding box center [763, 230] width 75 height 35
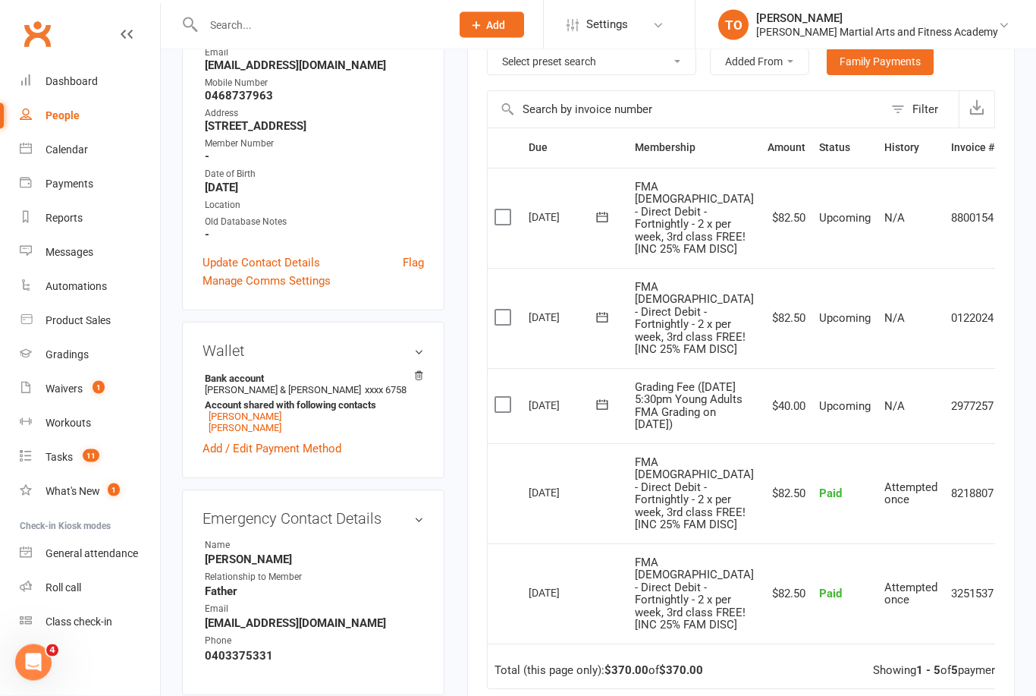
scroll to position [313, 0]
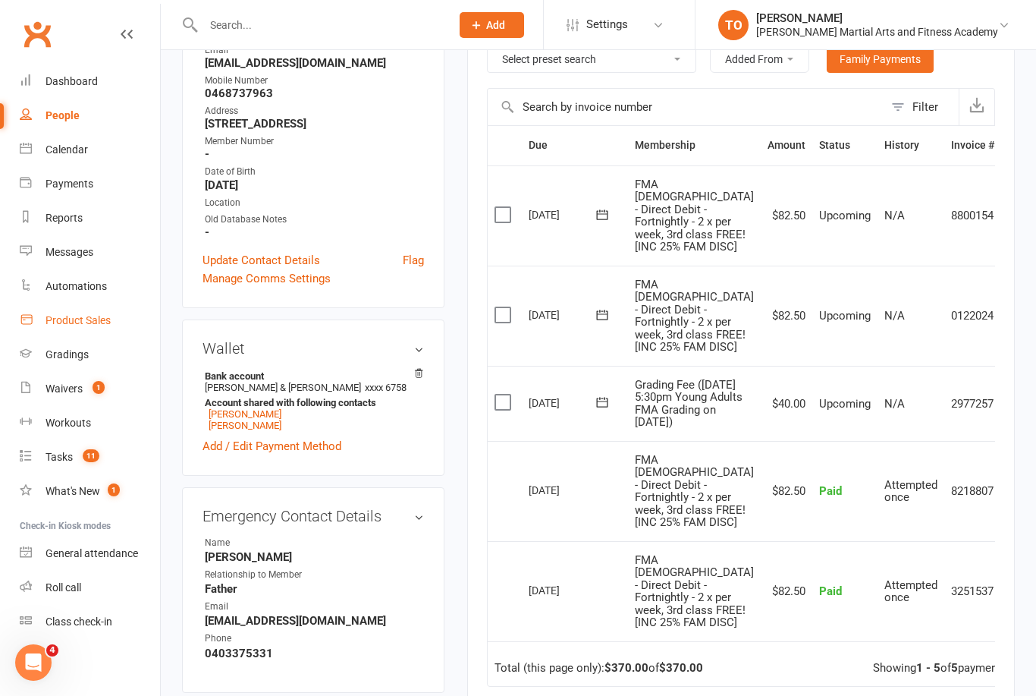
click at [68, 322] on div "Product Sales" at bounding box center [78, 320] width 65 height 12
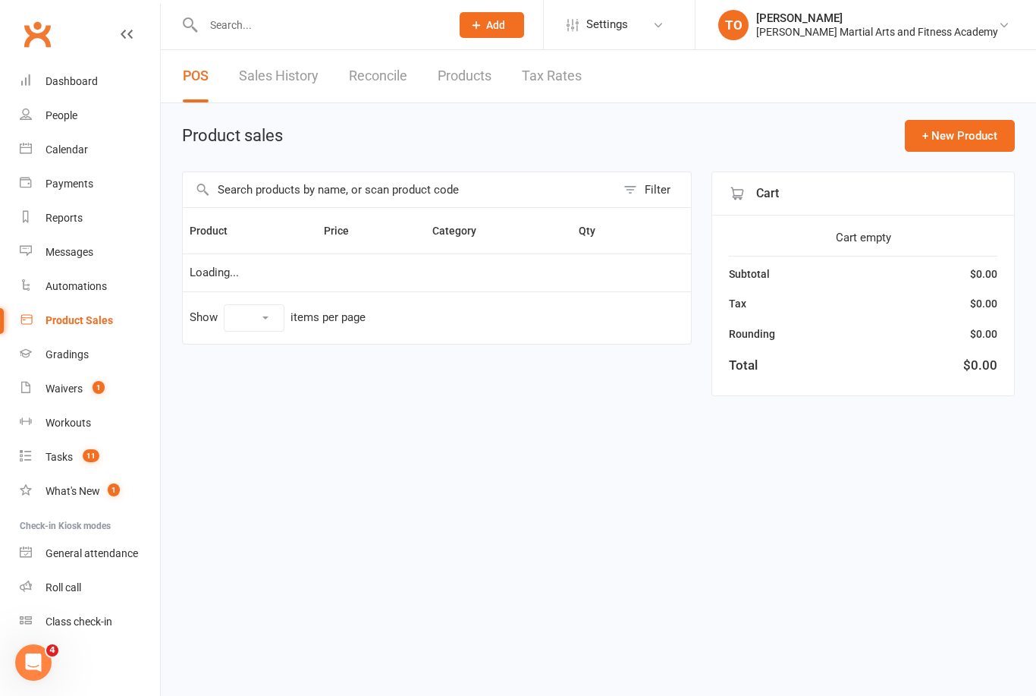
select select "100"
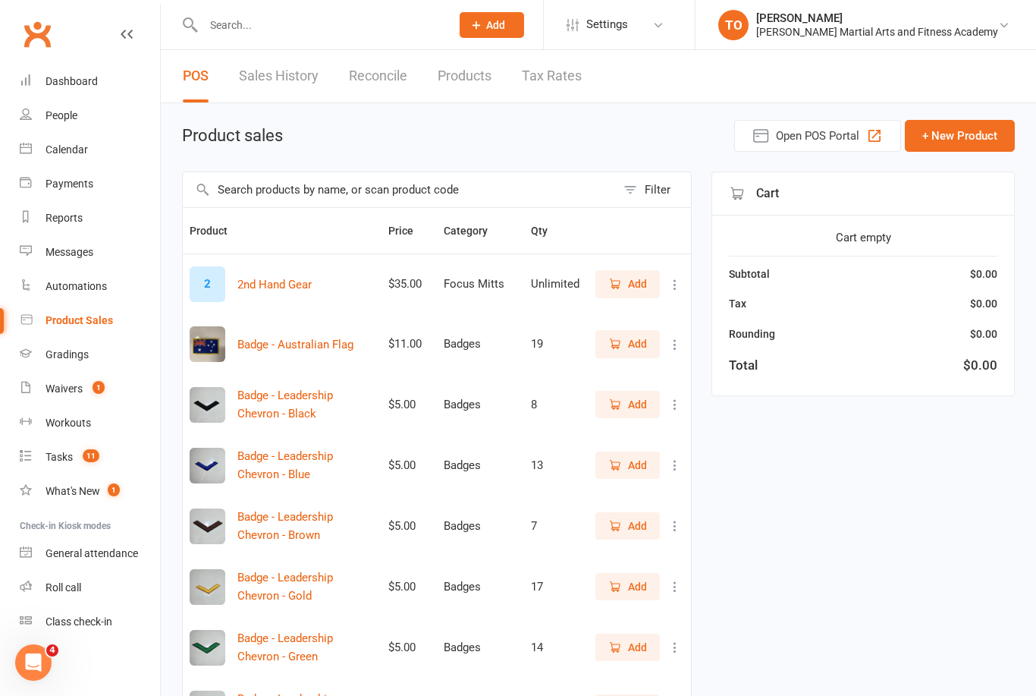
click at [426, 193] on input "text" at bounding box center [399, 189] width 433 height 35
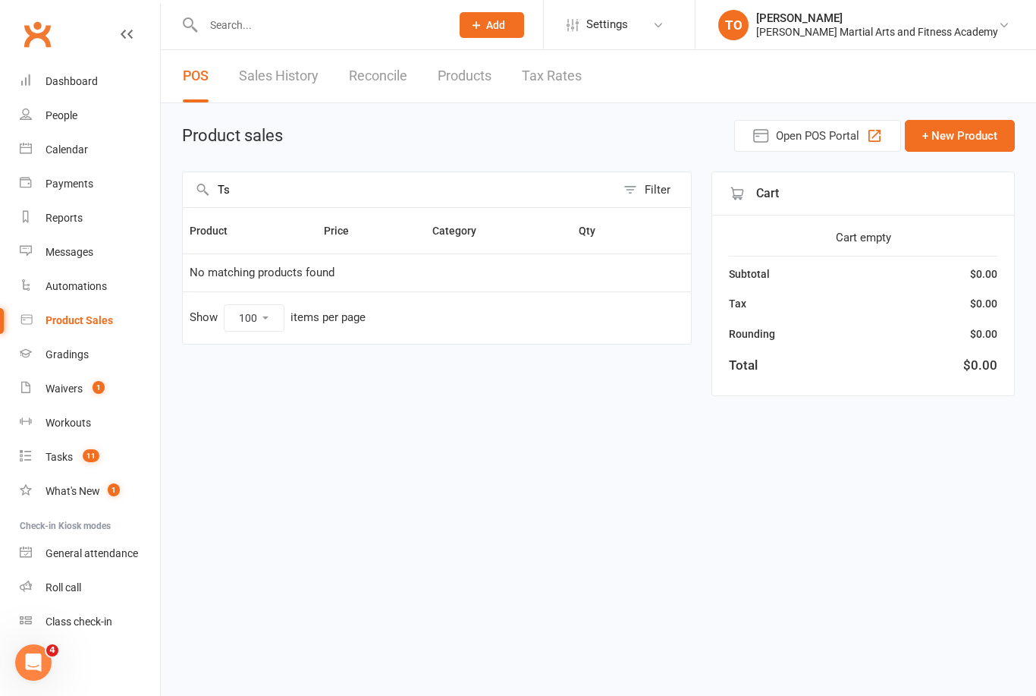
type input "T"
click at [809, 145] on button "Open POS Portal" at bounding box center [817, 136] width 167 height 32
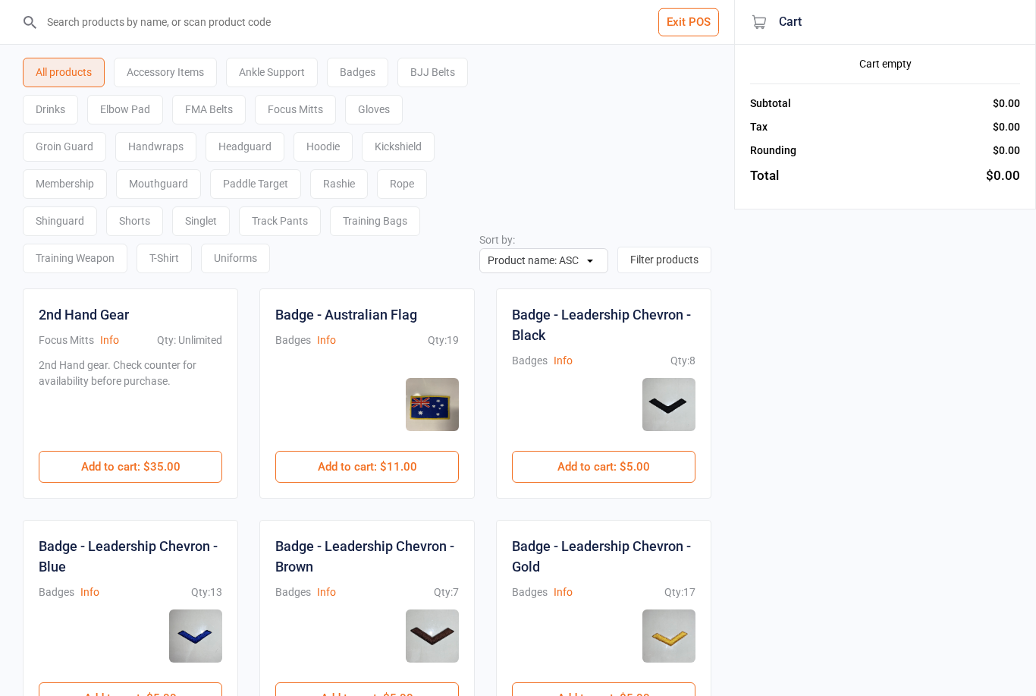
click at [192, 261] on div "T-Shirt" at bounding box center [164, 258] width 55 height 30
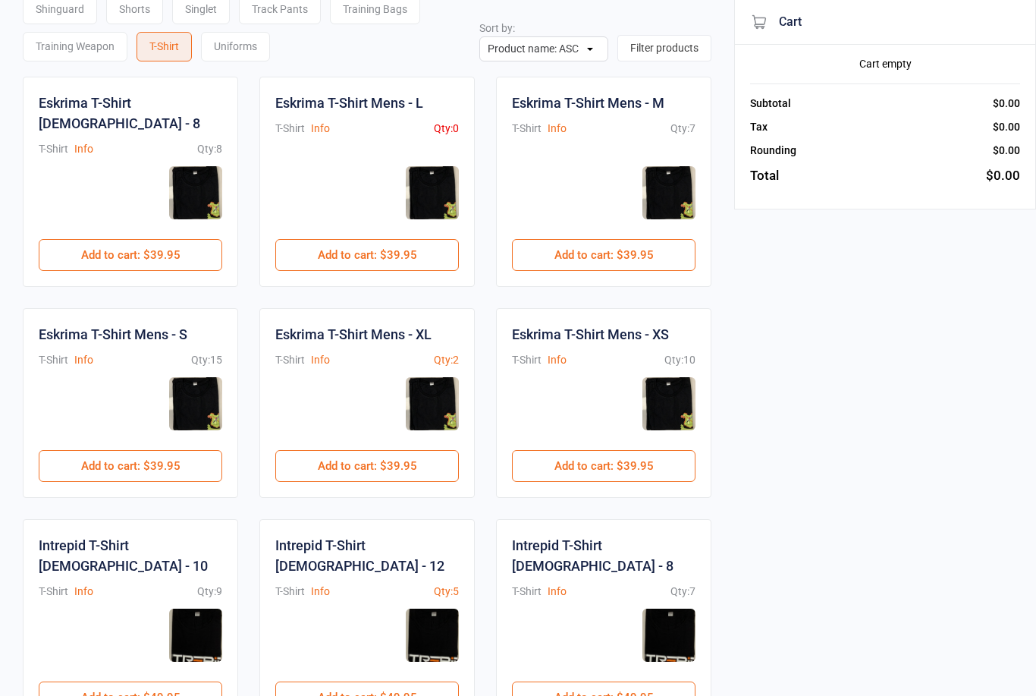
scroll to position [680, 0]
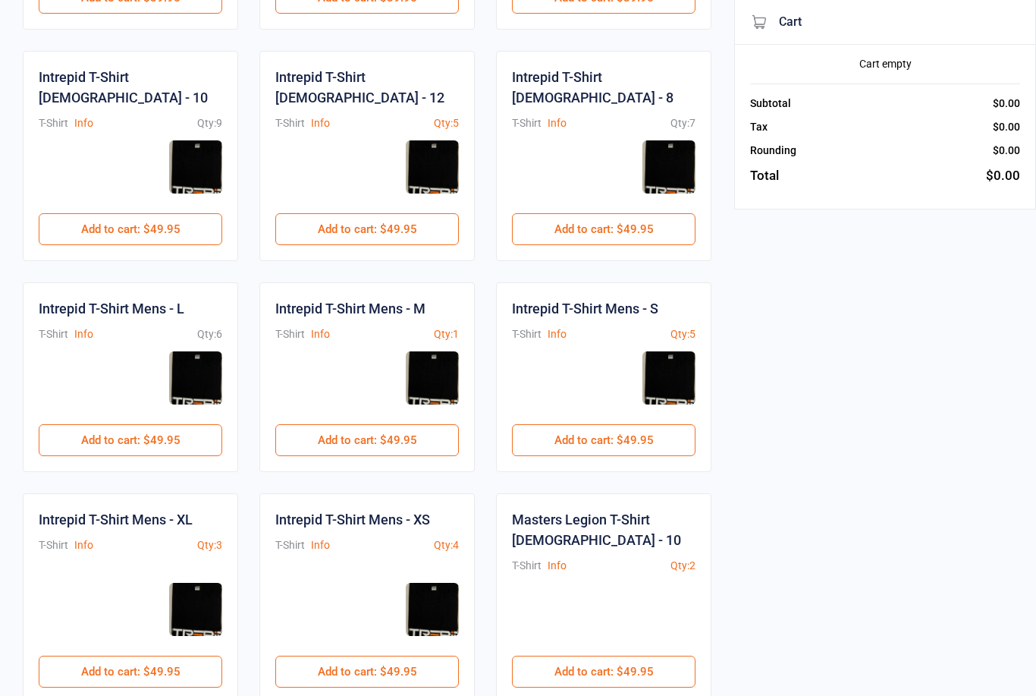
click at [620, 681] on div "All products Accessory Items Ankle Support Badges BJJ Belts Drinks Elbow Pad FM…" at bounding box center [367, 56] width 734 height 1382
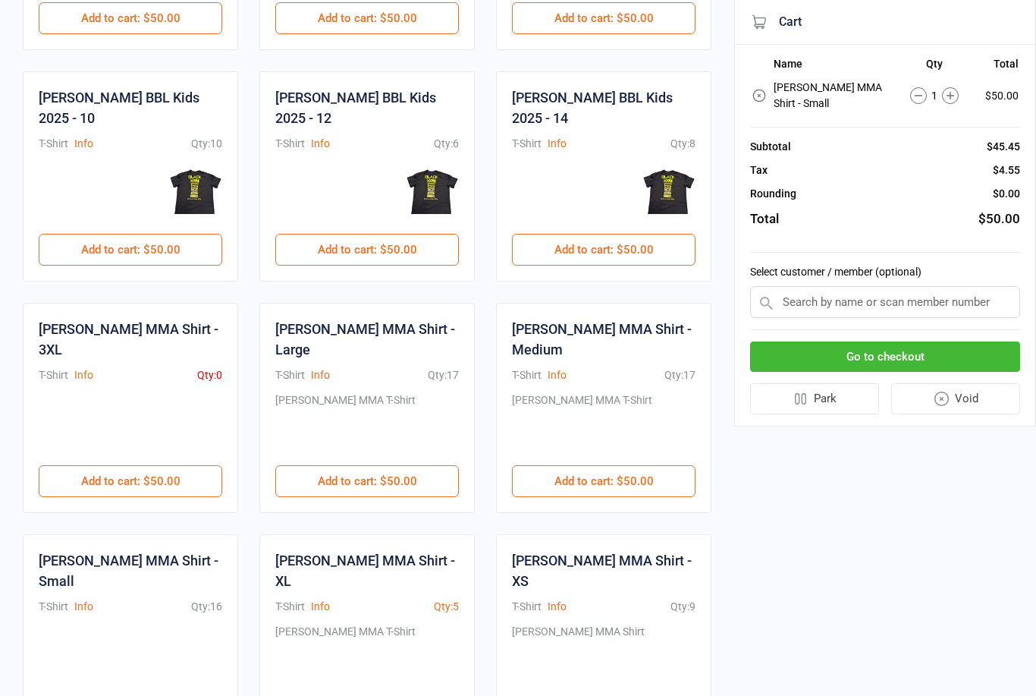
click at [901, 341] on button "Go to checkout" at bounding box center [885, 356] width 270 height 31
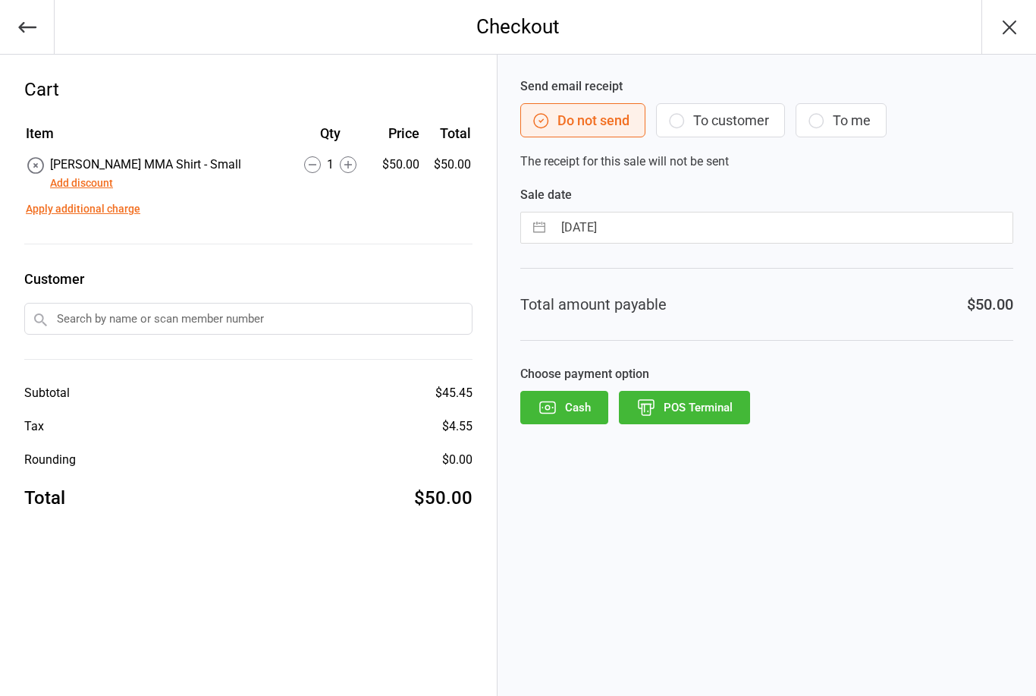
click at [77, 184] on button "Add discount" at bounding box center [81, 183] width 63 height 16
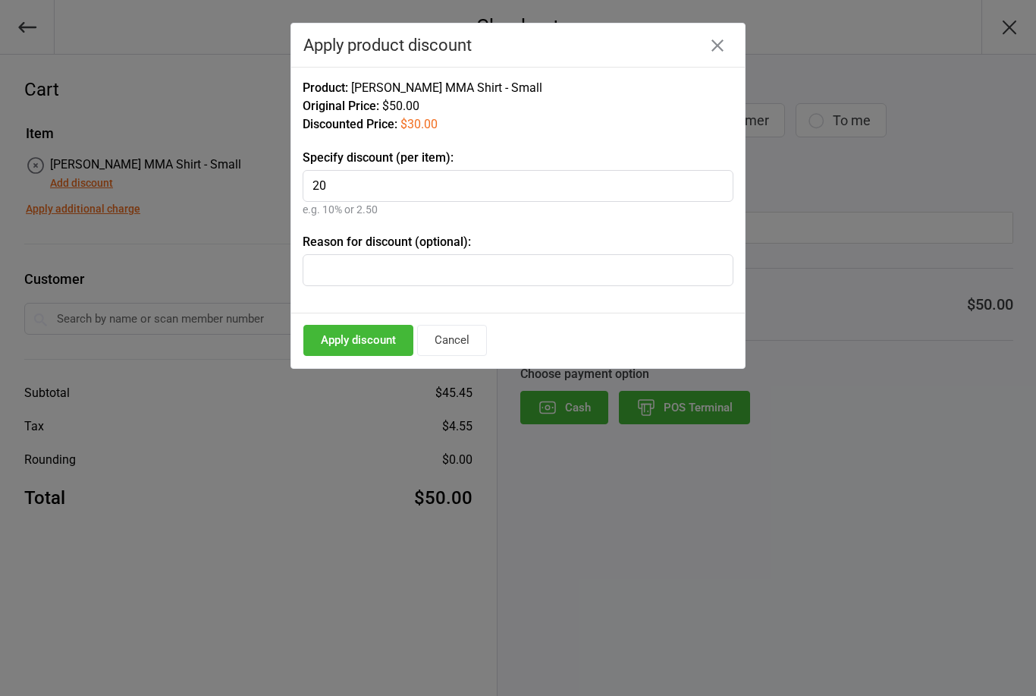
type input "20"
click at [346, 269] on input "text" at bounding box center [518, 270] width 431 height 32
type input "b"
type input "Birthday Certificate"
click at [343, 331] on button "Apply discount" at bounding box center [358, 340] width 110 height 31
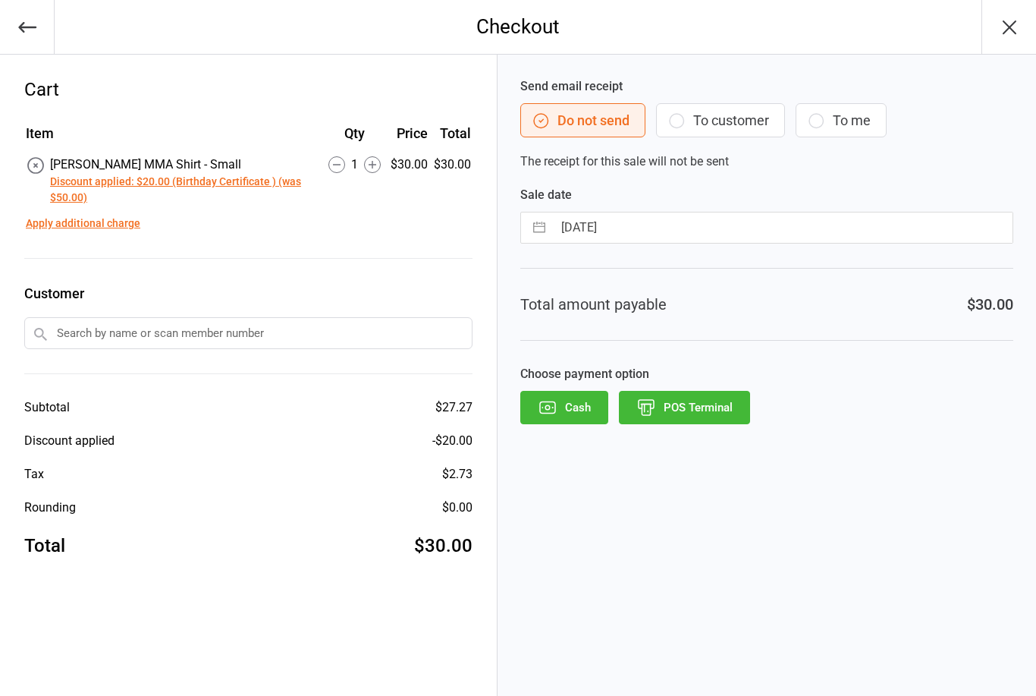
click at [695, 411] on button "POS Terminal" at bounding box center [684, 407] width 131 height 33
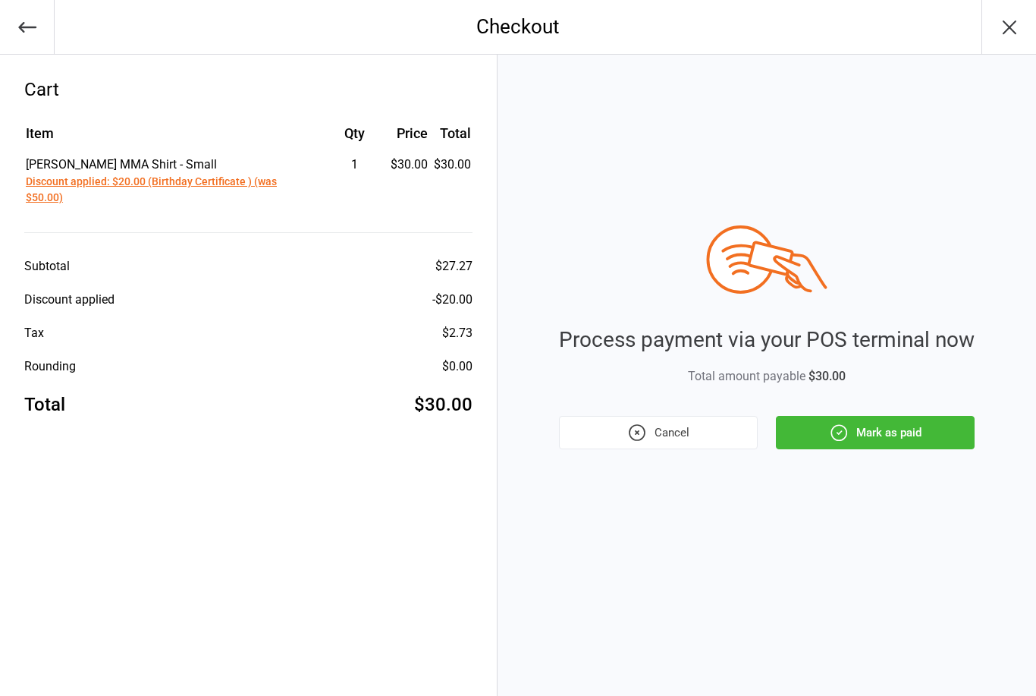
click at [880, 439] on button "Mark as paid" at bounding box center [875, 432] width 199 height 33
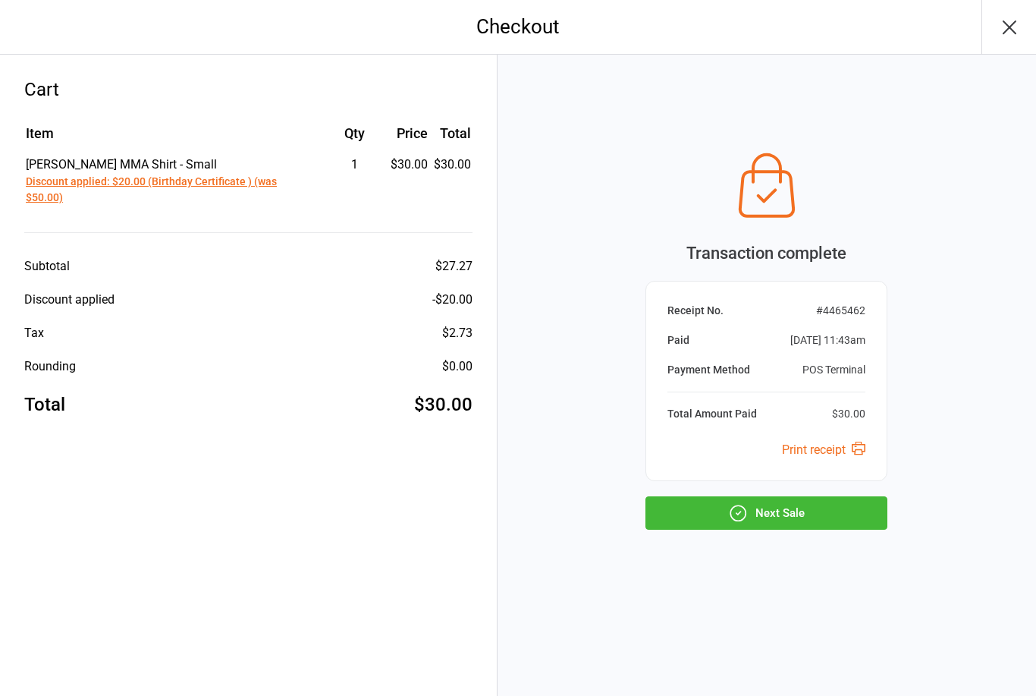
click at [761, 517] on button "Next Sale" at bounding box center [766, 512] width 242 height 33
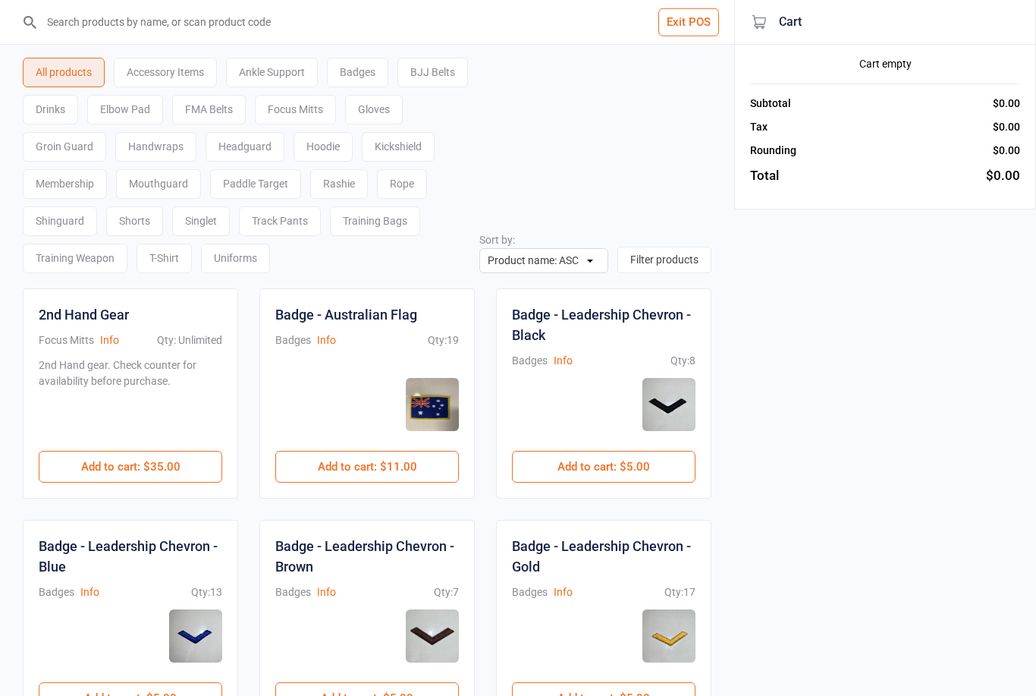
click at [680, 10] on button "Exit POS" at bounding box center [688, 22] width 61 height 28
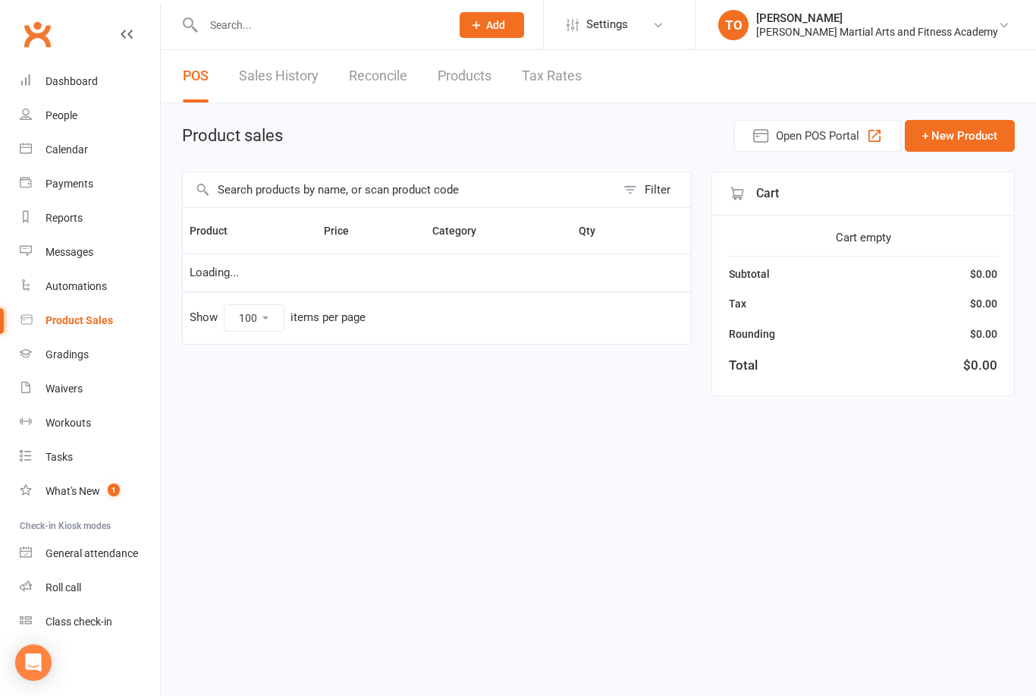
select select "100"
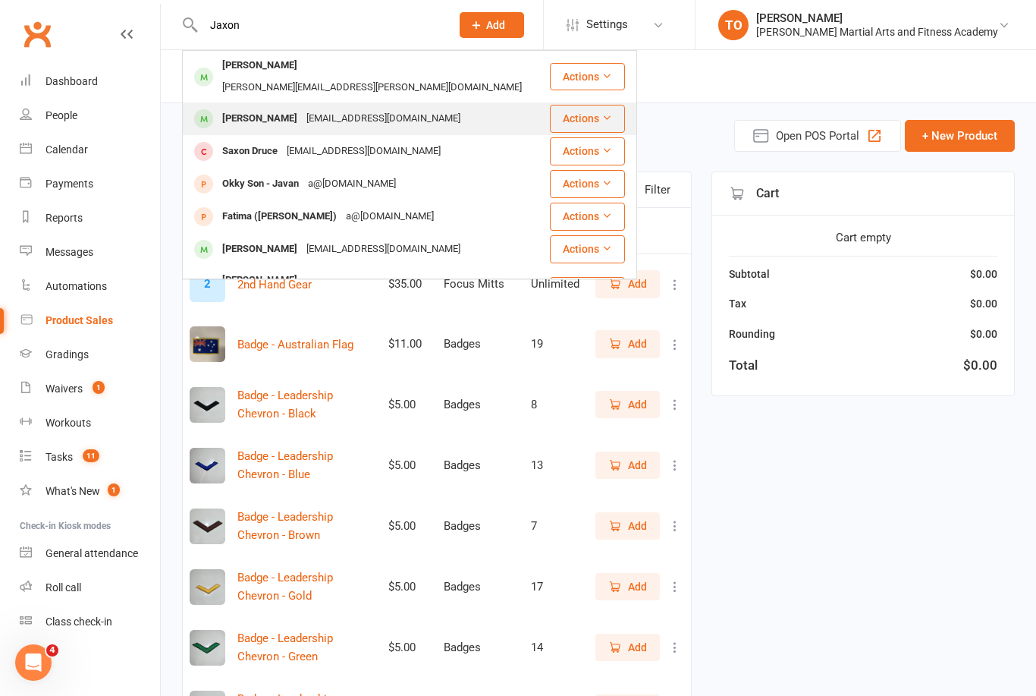
type input "Jaxon"
click at [267, 108] on div "[PERSON_NAME]" at bounding box center [260, 119] width 84 height 22
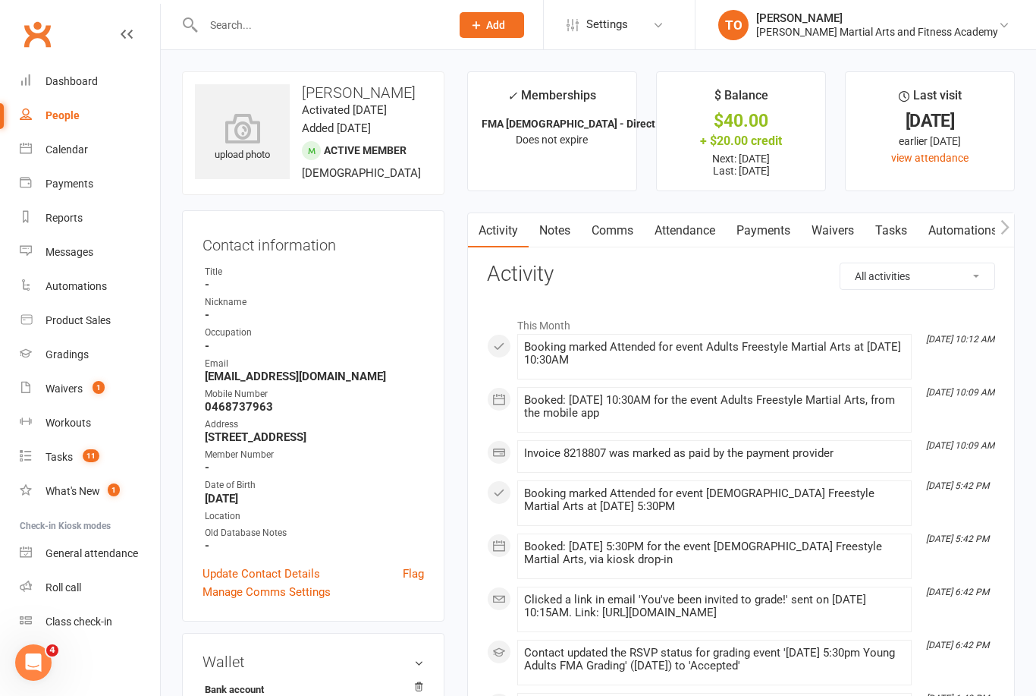
click at [771, 238] on link "Payments" at bounding box center [763, 230] width 75 height 35
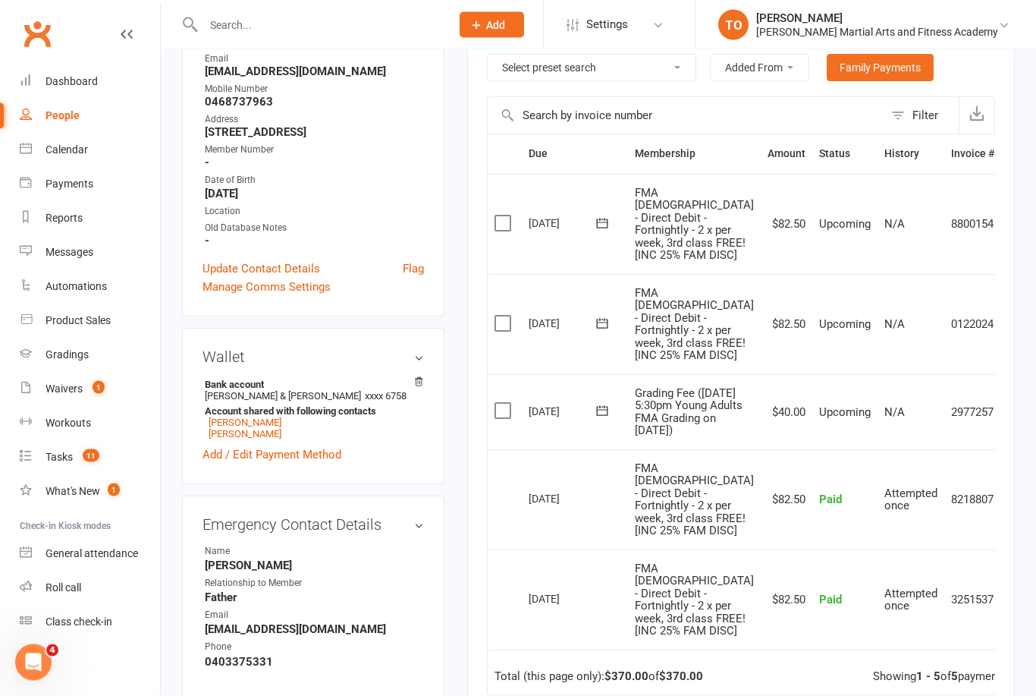
click at [1010, 420] on icon at bounding box center [1017, 412] width 15 height 15
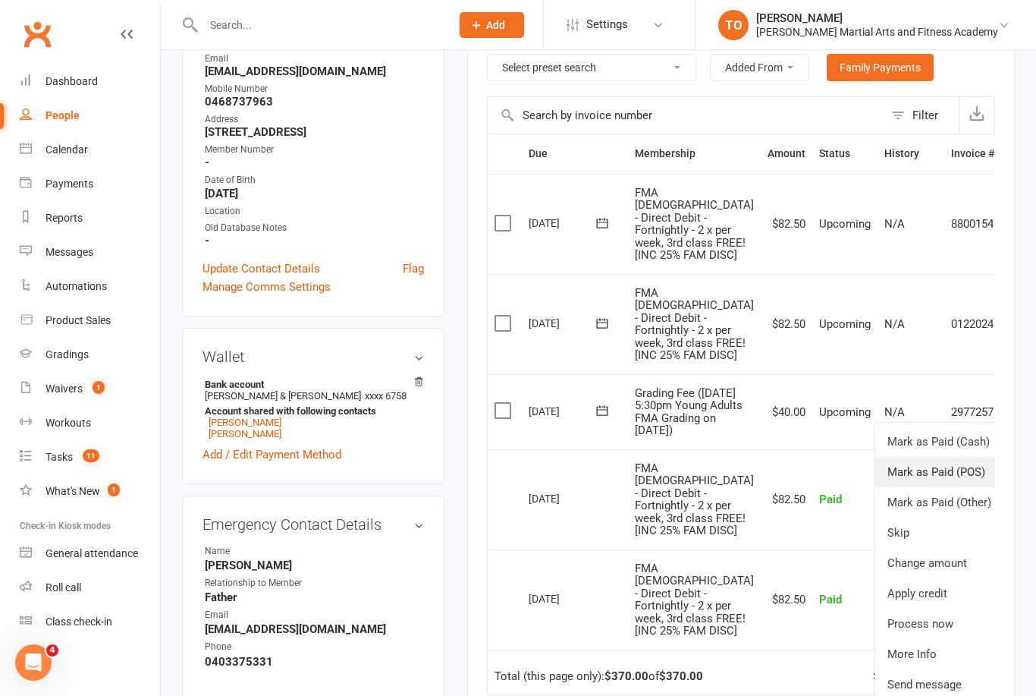
click at [929, 487] on link "Mark as Paid (POS)" at bounding box center [950, 472] width 150 height 30
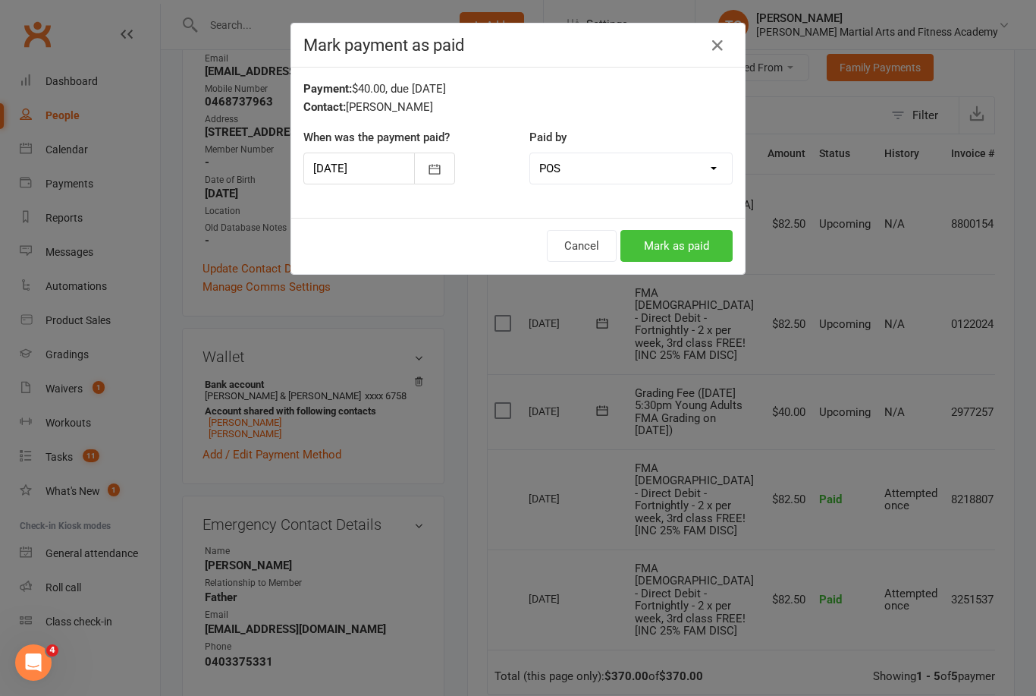
click at [693, 257] on button "Mark as paid" at bounding box center [676, 246] width 112 height 32
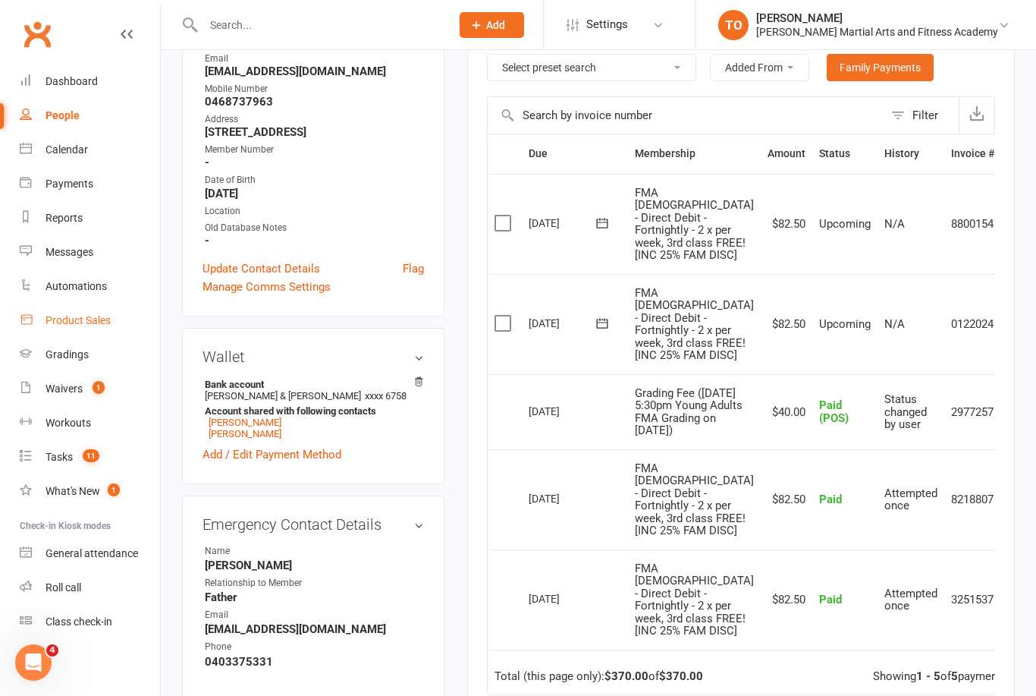
click at [62, 322] on div "Product Sales" at bounding box center [78, 320] width 65 height 12
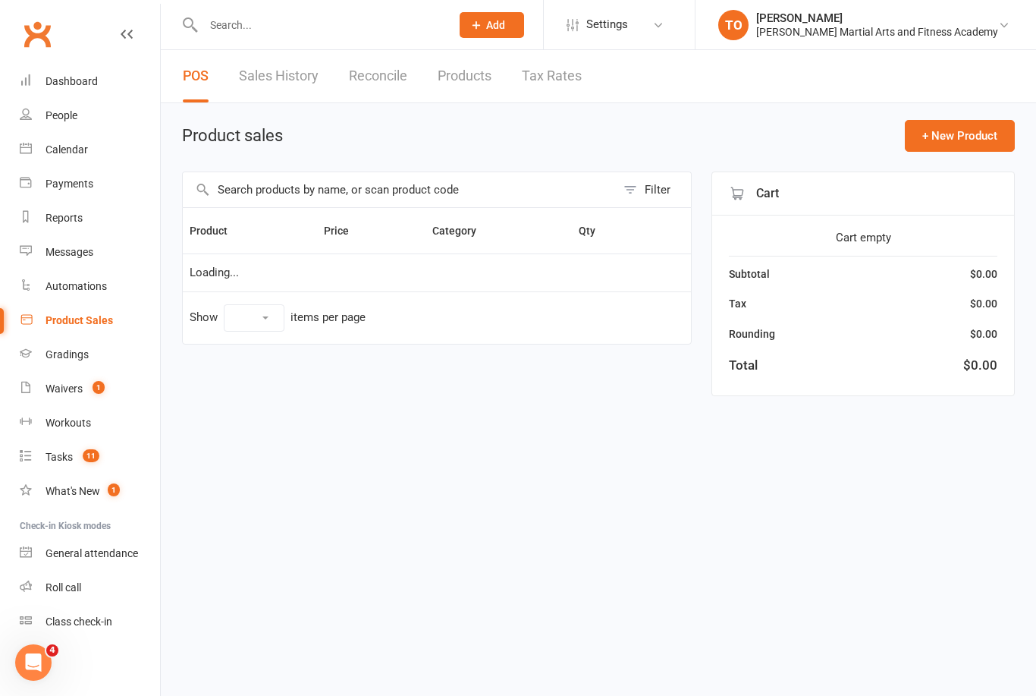
select select "100"
click at [799, 146] on button "Open POS Portal" at bounding box center [817, 136] width 167 height 32
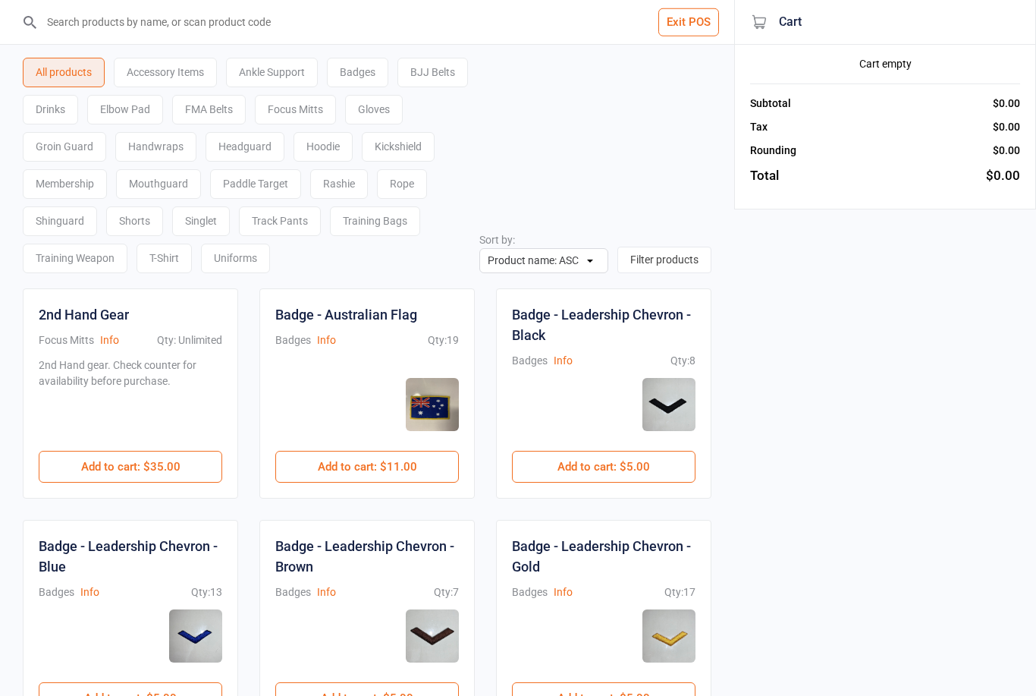
click at [258, 20] on input "search" at bounding box center [376, 22] width 674 height 44
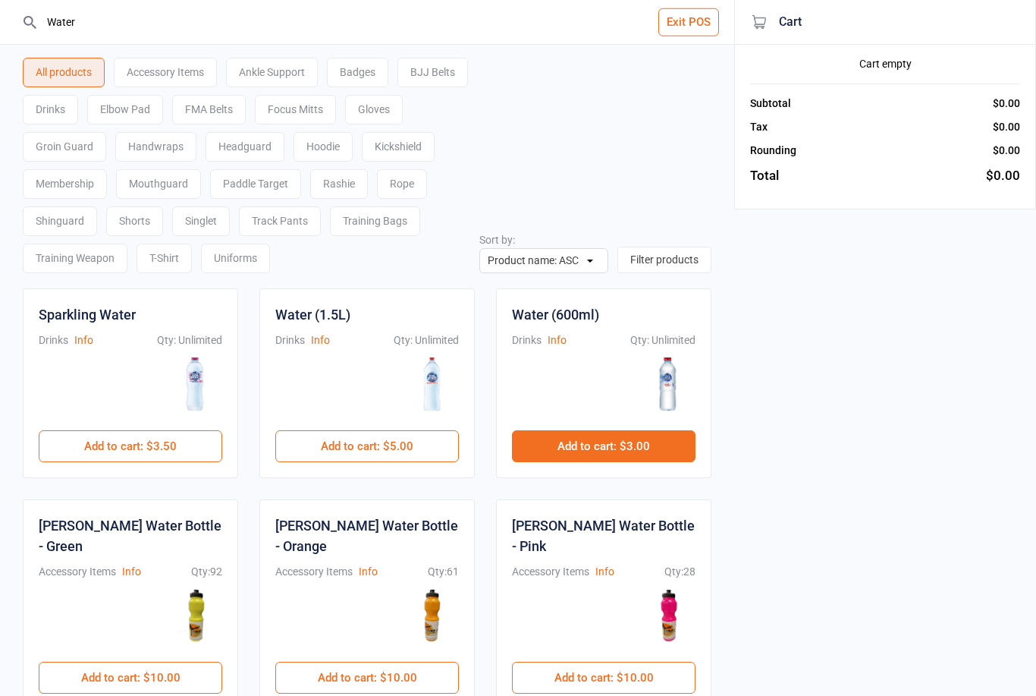
type input "Water"
click at [636, 457] on button "Add to cart : $3.00" at bounding box center [604, 446] width 184 height 32
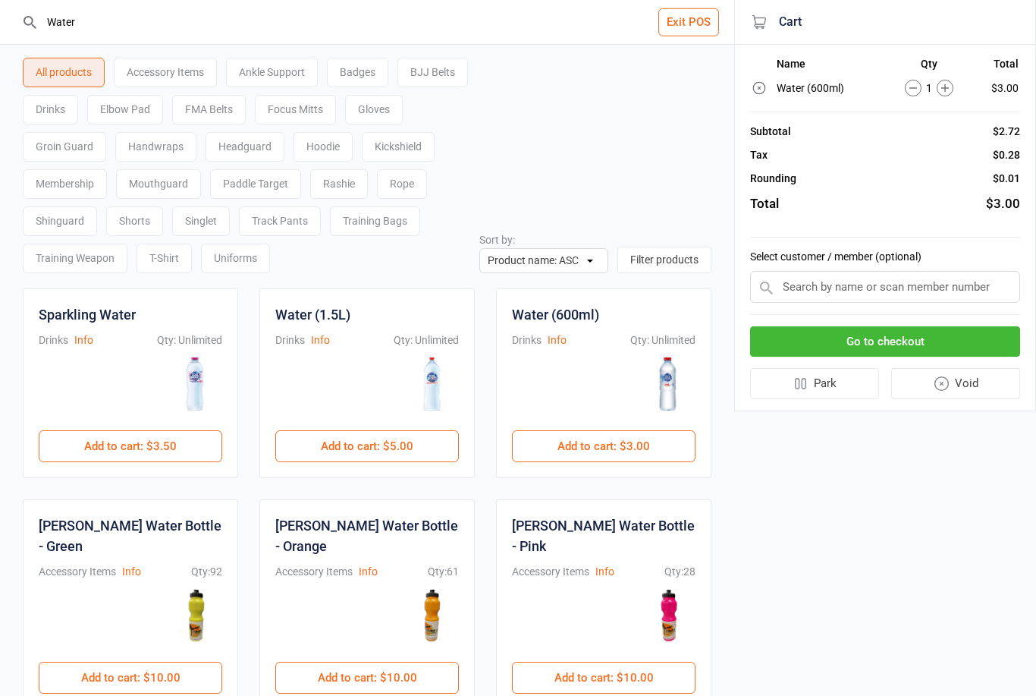
click at [953, 81] on icon at bounding box center [945, 88] width 17 height 17
click at [918, 341] on button "Go to checkout" at bounding box center [885, 341] width 270 height 31
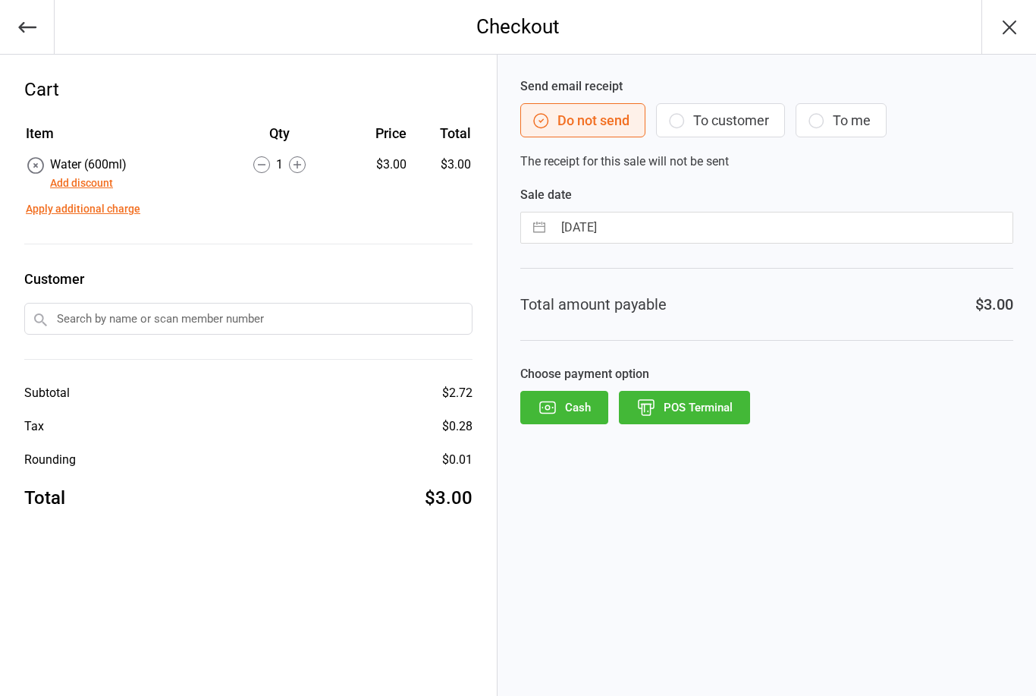
click at [699, 409] on button "POS Terminal" at bounding box center [684, 407] width 131 height 33
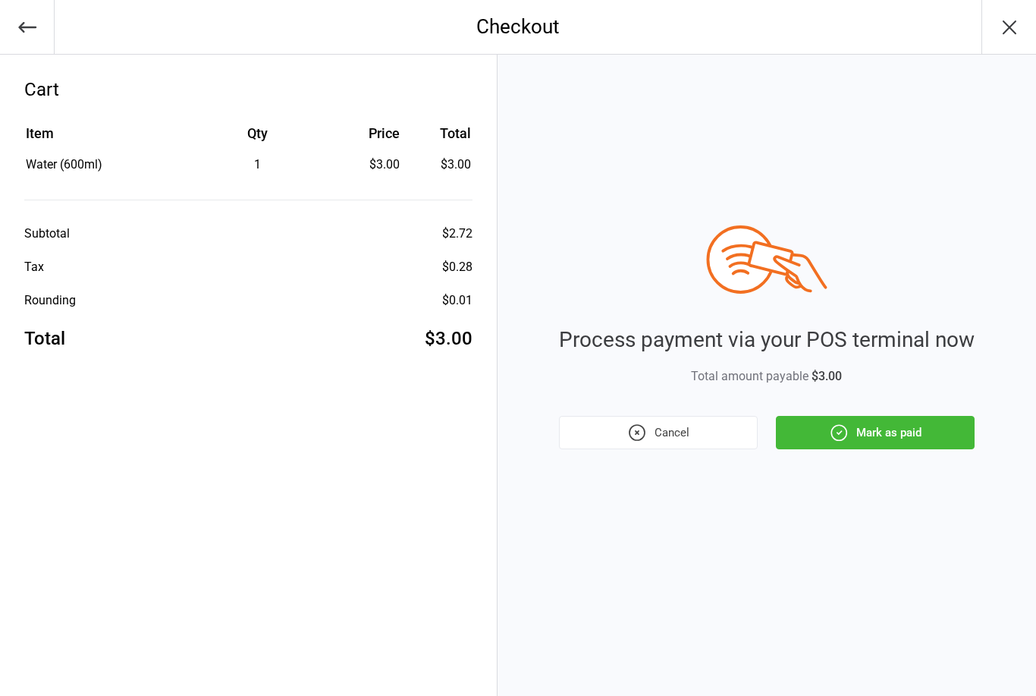
click at [886, 441] on button "Mark as paid" at bounding box center [875, 432] width 199 height 33
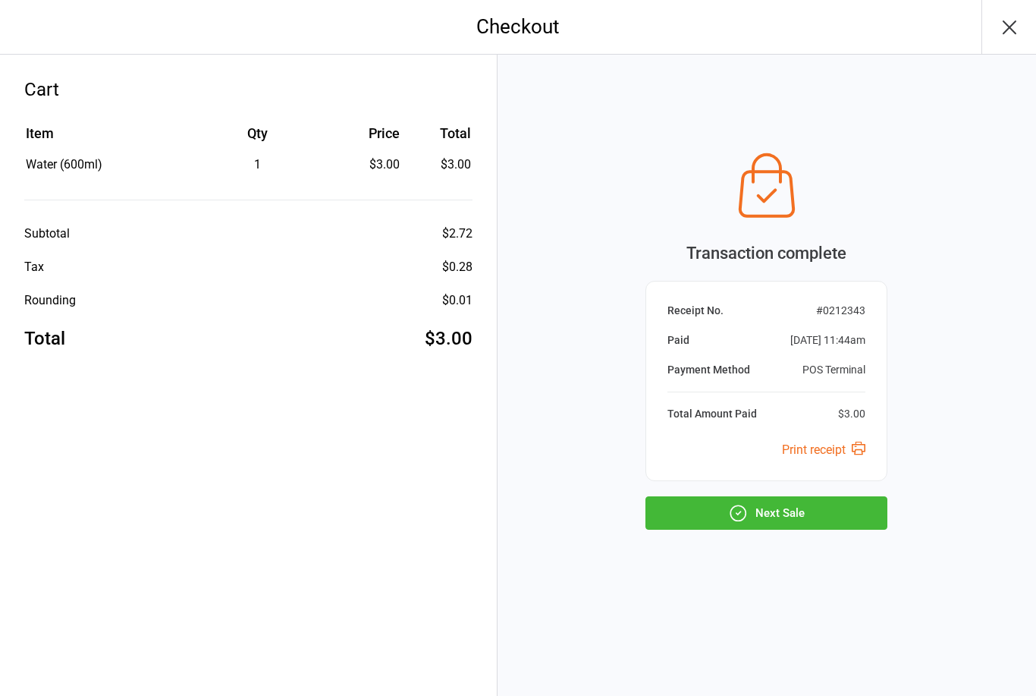
click at [784, 524] on button "Next Sale" at bounding box center [766, 512] width 242 height 33
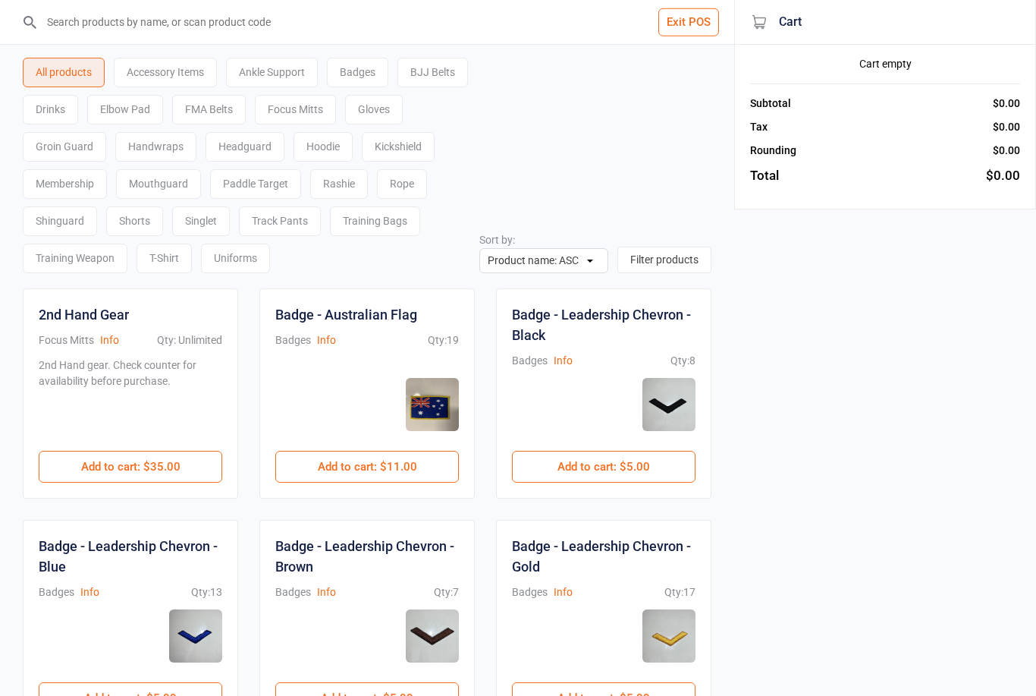
click at [691, 28] on button "Exit POS" at bounding box center [688, 22] width 61 height 28
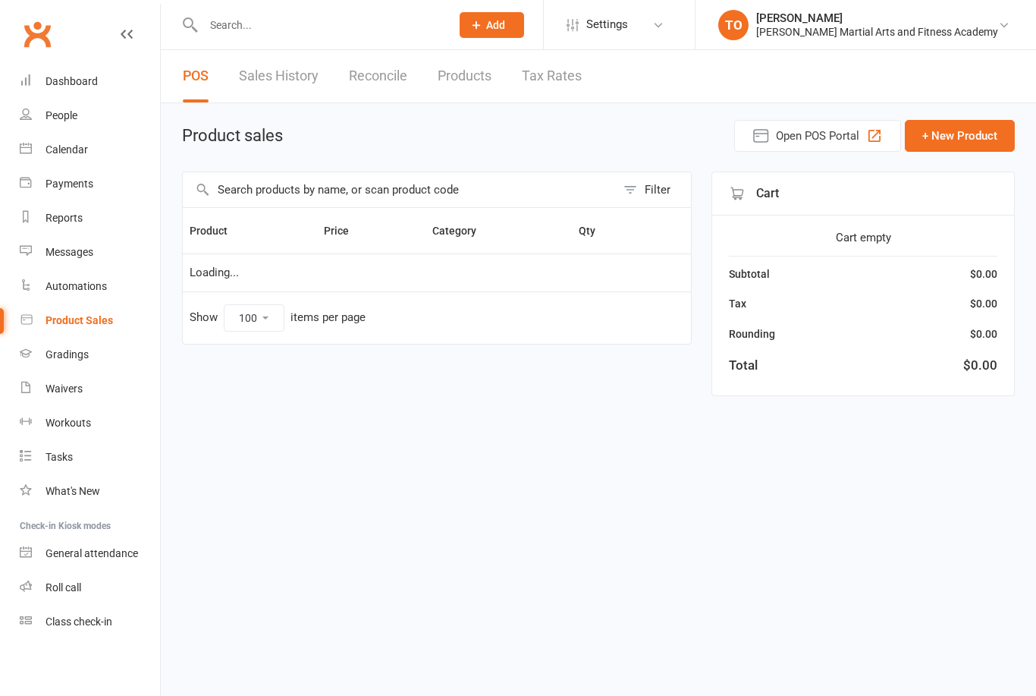
select select "100"
click at [322, 33] on input "text" at bounding box center [319, 24] width 241 height 21
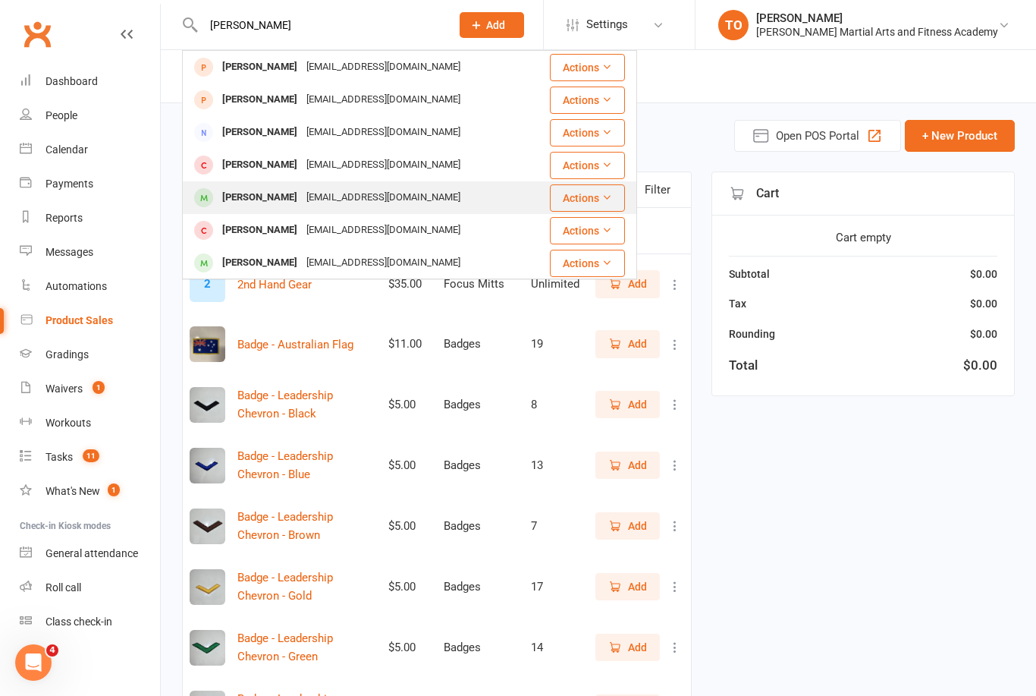
type input "Alex clem"
click at [302, 187] on div "Alex Clements-Shepherd" at bounding box center [260, 198] width 84 height 22
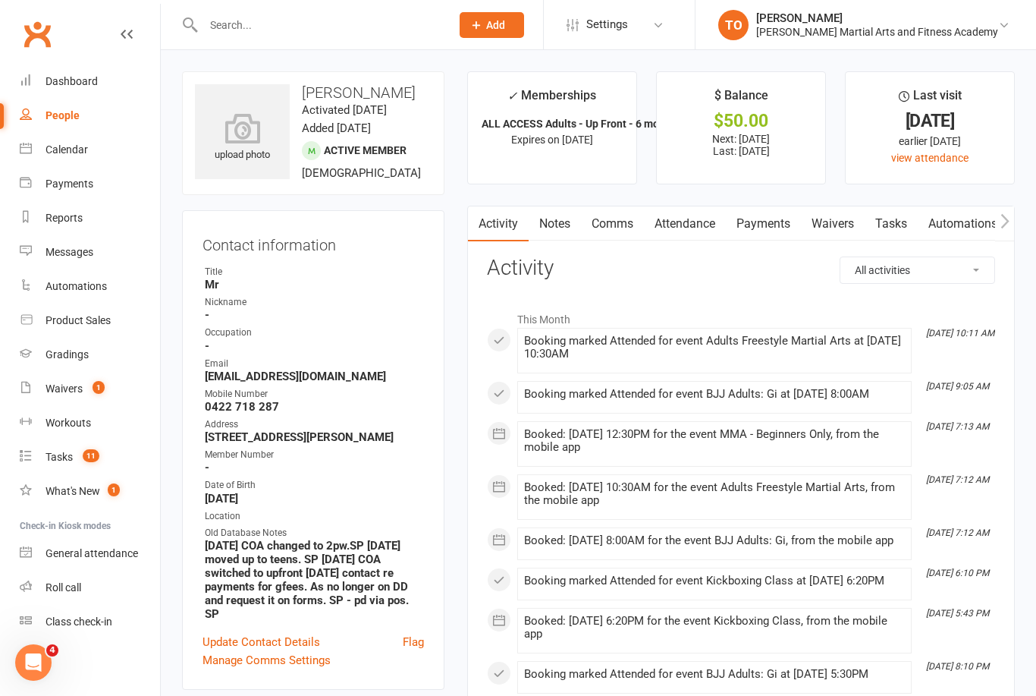
click at [763, 215] on link "Payments" at bounding box center [763, 223] width 75 height 35
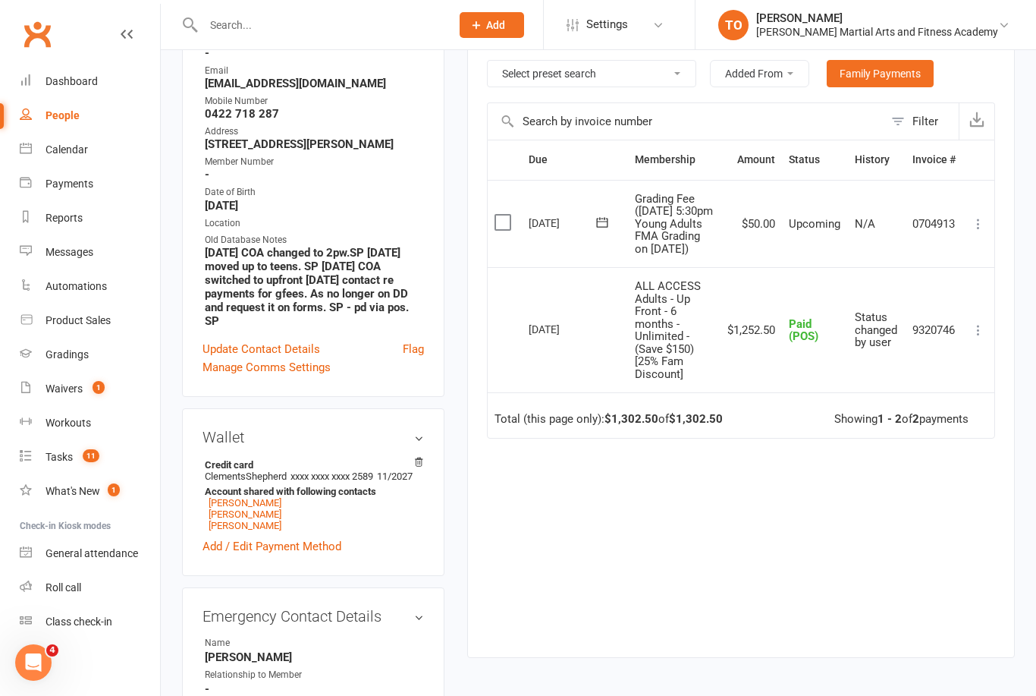
scroll to position [297, 0]
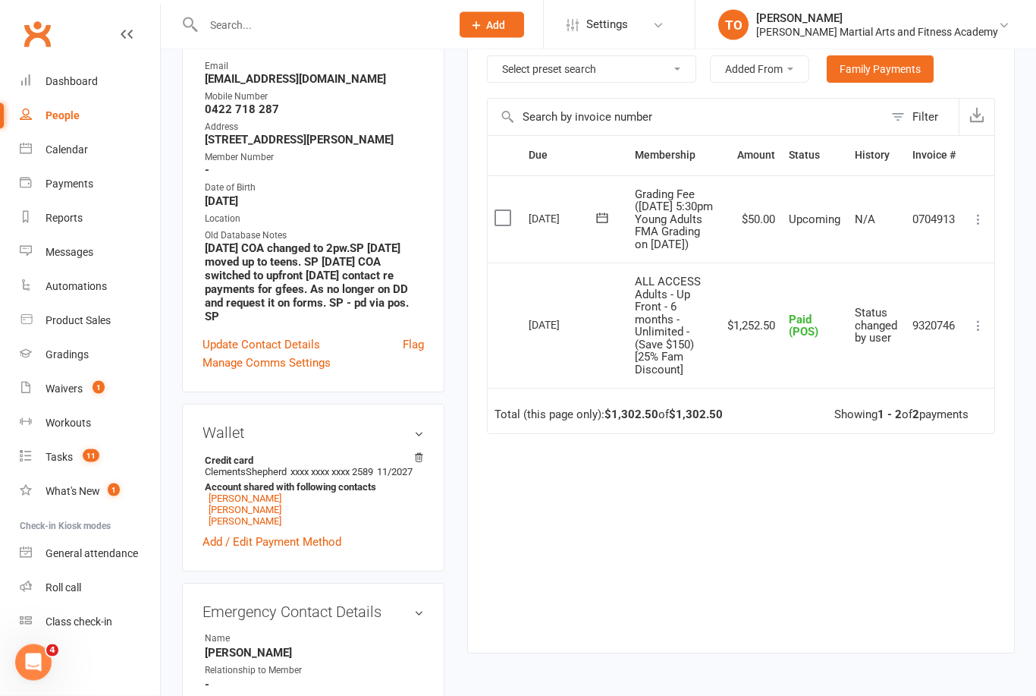
click at [994, 220] on table "Due Contact Membership Amount Status History Invoice # Select this 17 Sep 2025 …" at bounding box center [741, 285] width 508 height 298
click at [980, 218] on button at bounding box center [978, 220] width 18 height 18
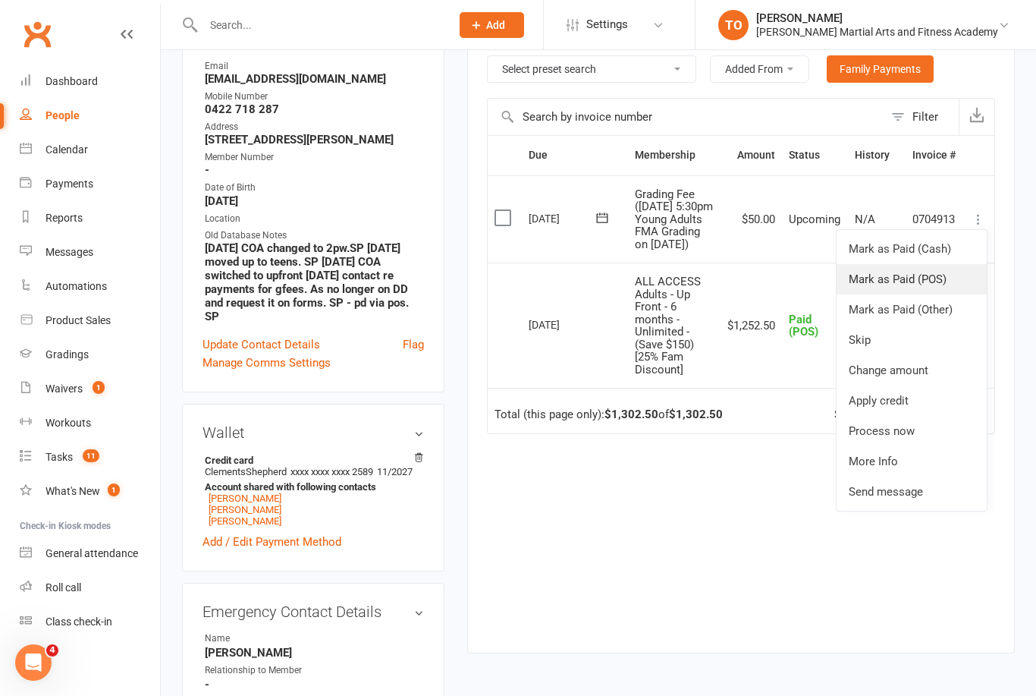
click at [914, 287] on link "Mark as Paid (POS)" at bounding box center [912, 279] width 150 height 30
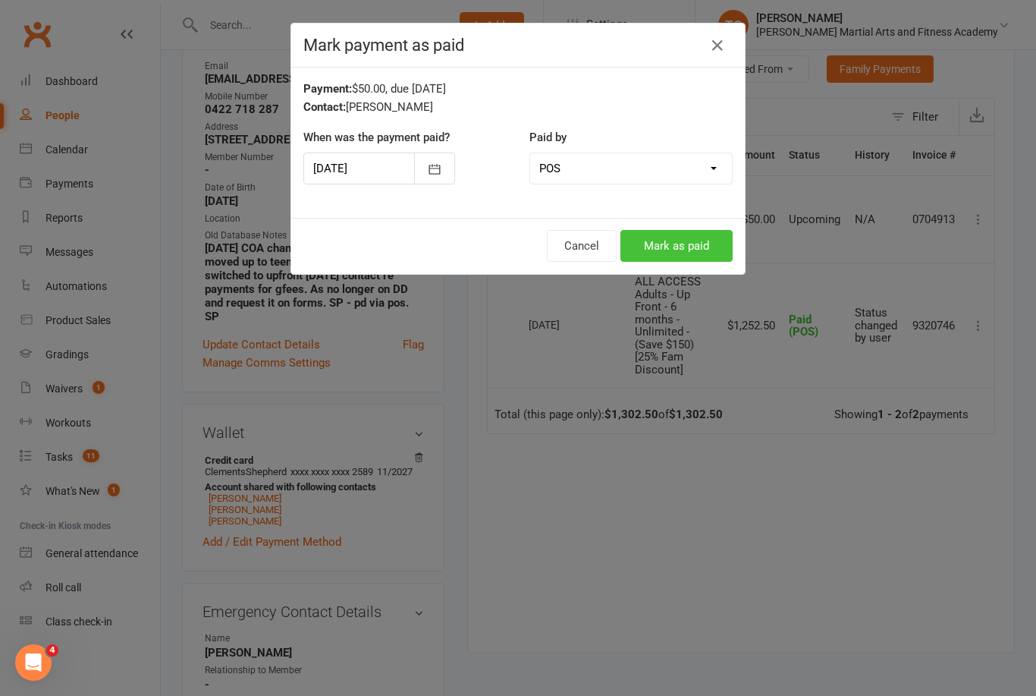
click at [708, 251] on button "Mark as paid" at bounding box center [676, 246] width 112 height 32
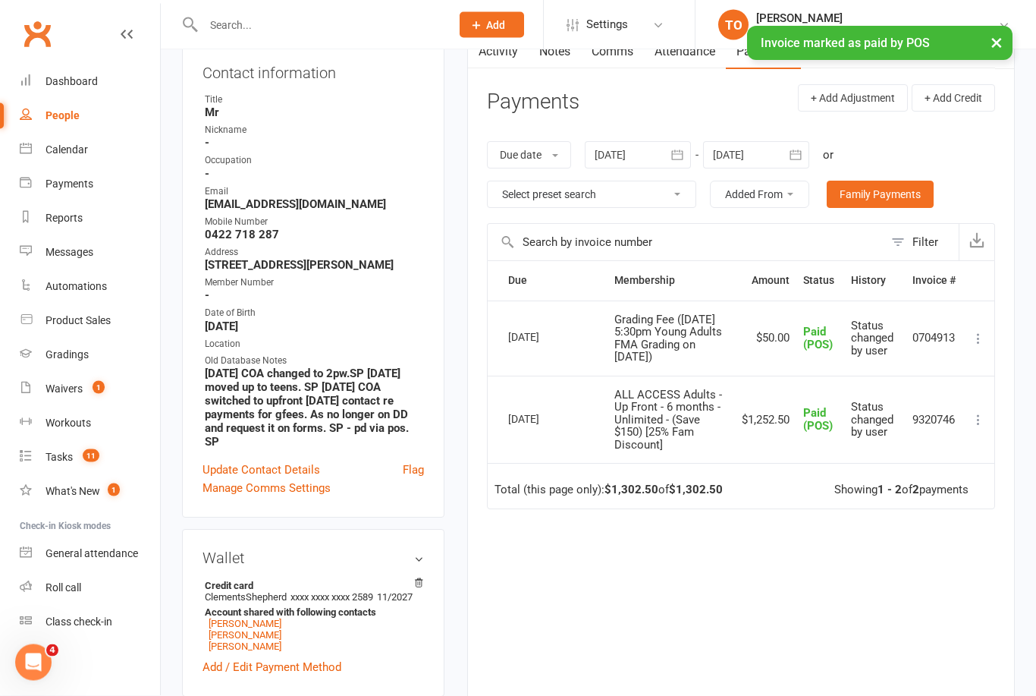
scroll to position [0, 0]
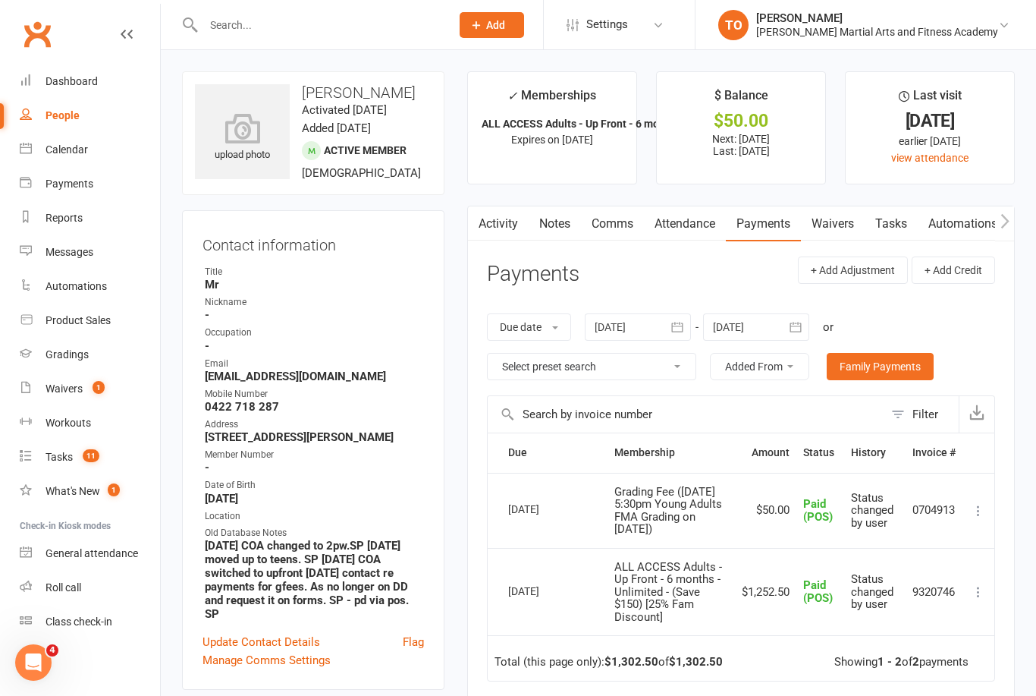
click at [263, 20] on input "text" at bounding box center [319, 24] width 241 height 21
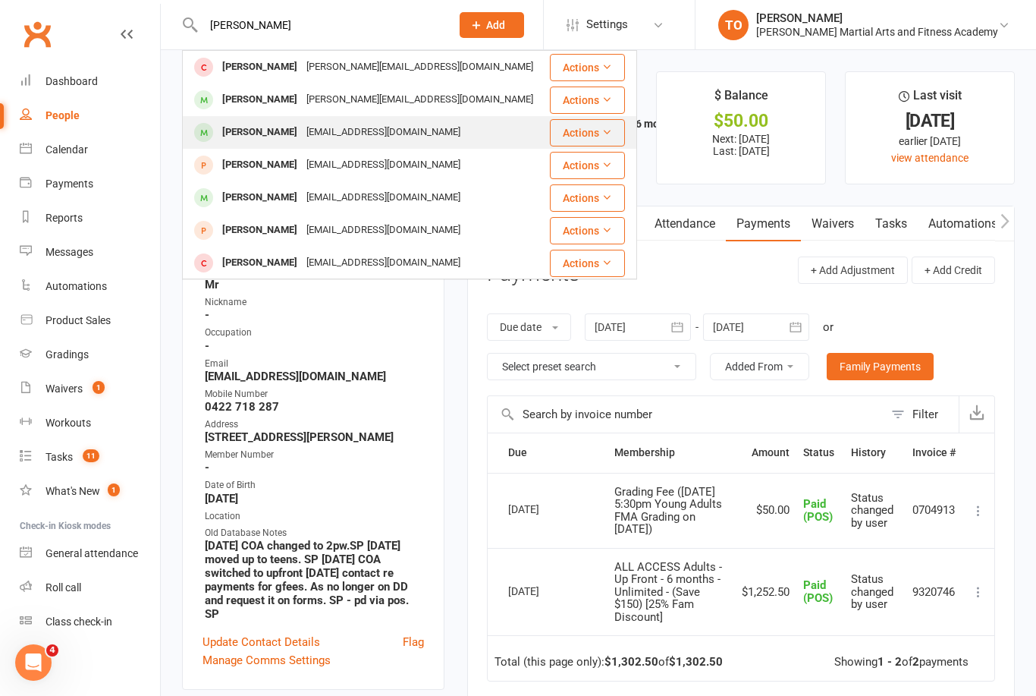
type input "Penny"
click at [275, 126] on div "Penny Greenwood" at bounding box center [260, 132] width 84 height 22
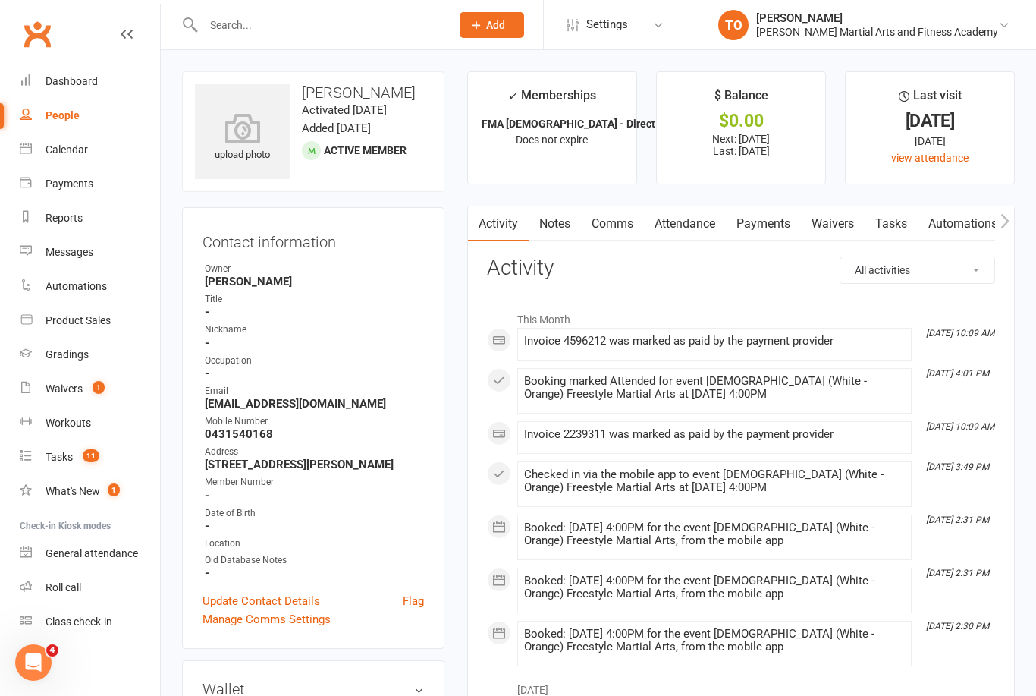
click at [759, 227] on link "Payments" at bounding box center [763, 223] width 75 height 35
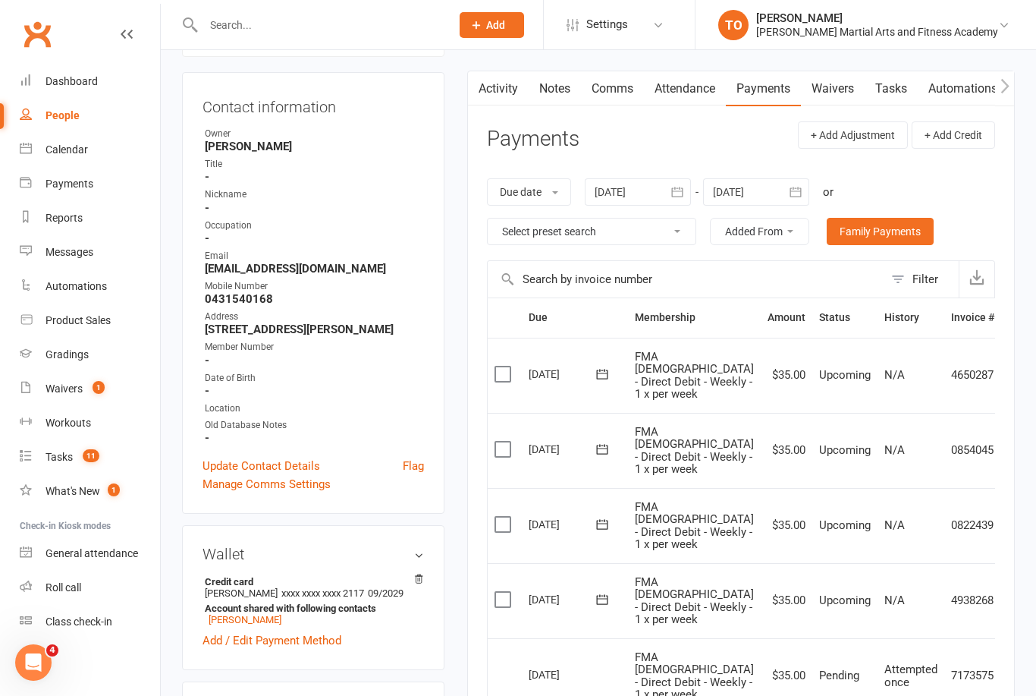
scroll to position [134, 0]
click at [617, 180] on div at bounding box center [638, 192] width 106 height 27
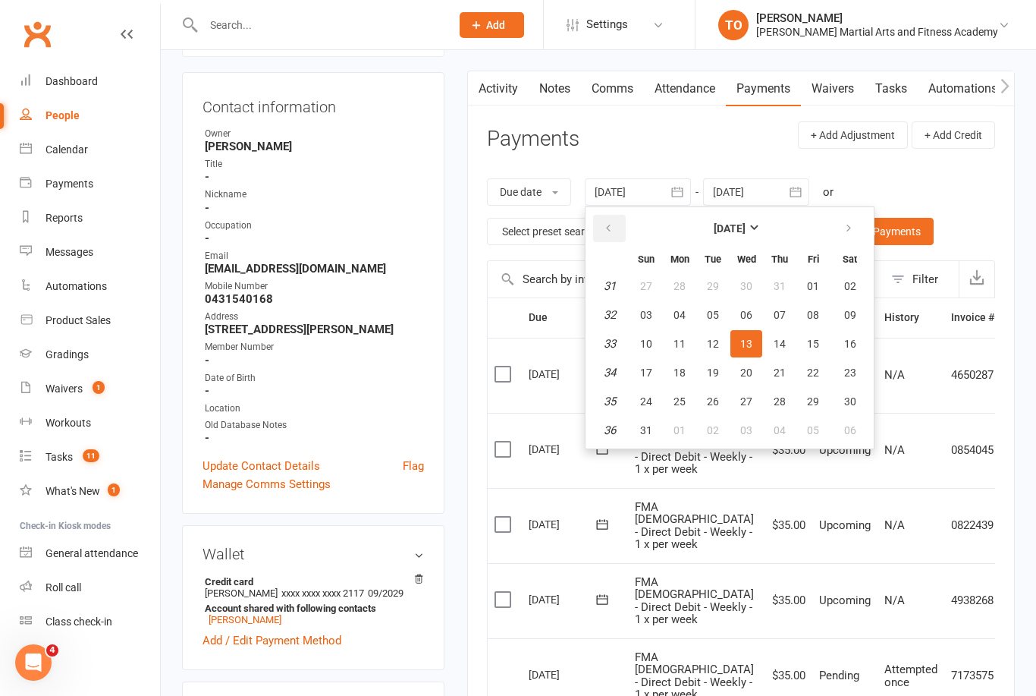
click at [603, 218] on button "button" at bounding box center [609, 228] width 33 height 27
click at [607, 218] on button "button" at bounding box center [609, 228] width 33 height 27
click at [600, 225] on button "button" at bounding box center [609, 228] width 33 height 27
click at [596, 221] on button "button" at bounding box center [609, 228] width 33 height 27
click at [633, 307] on button "06" at bounding box center [646, 314] width 32 height 27
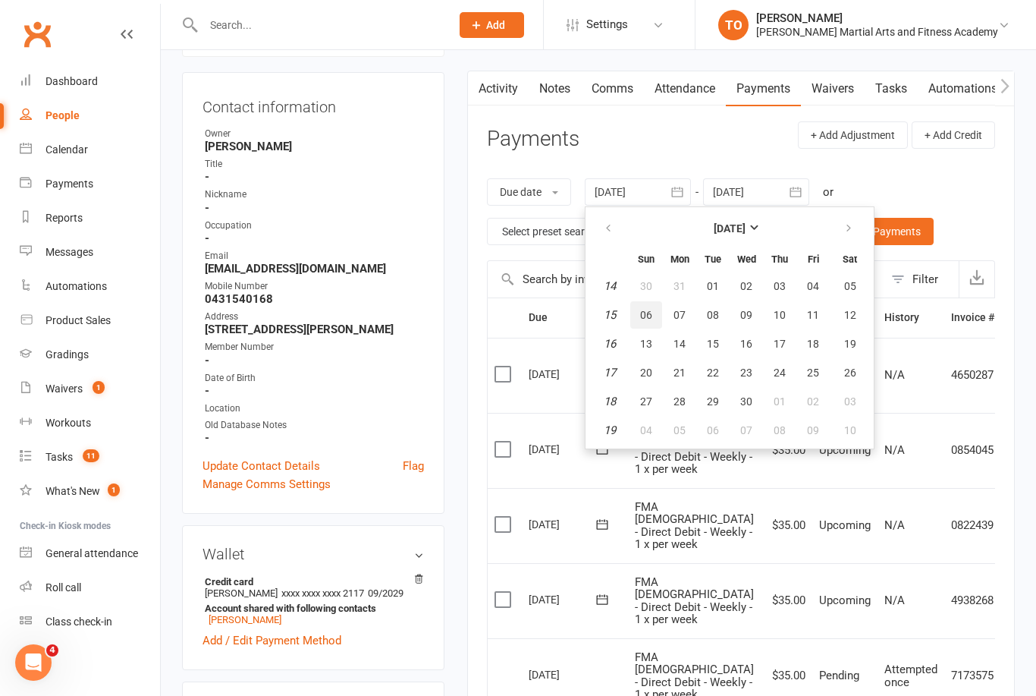
type input "06 Apr 2025"
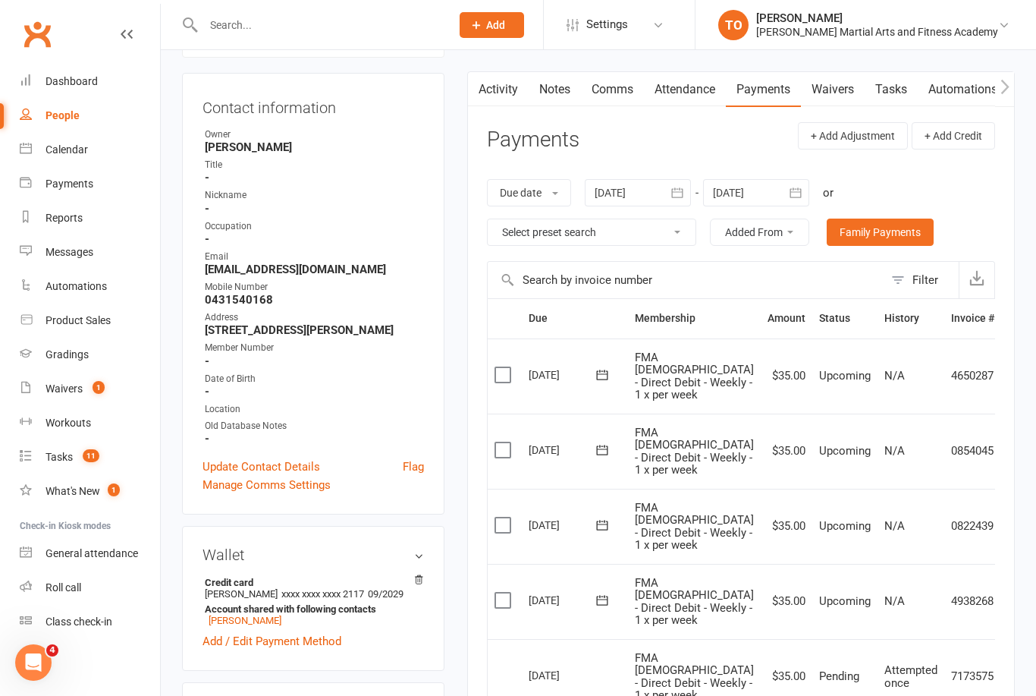
scroll to position [0, 0]
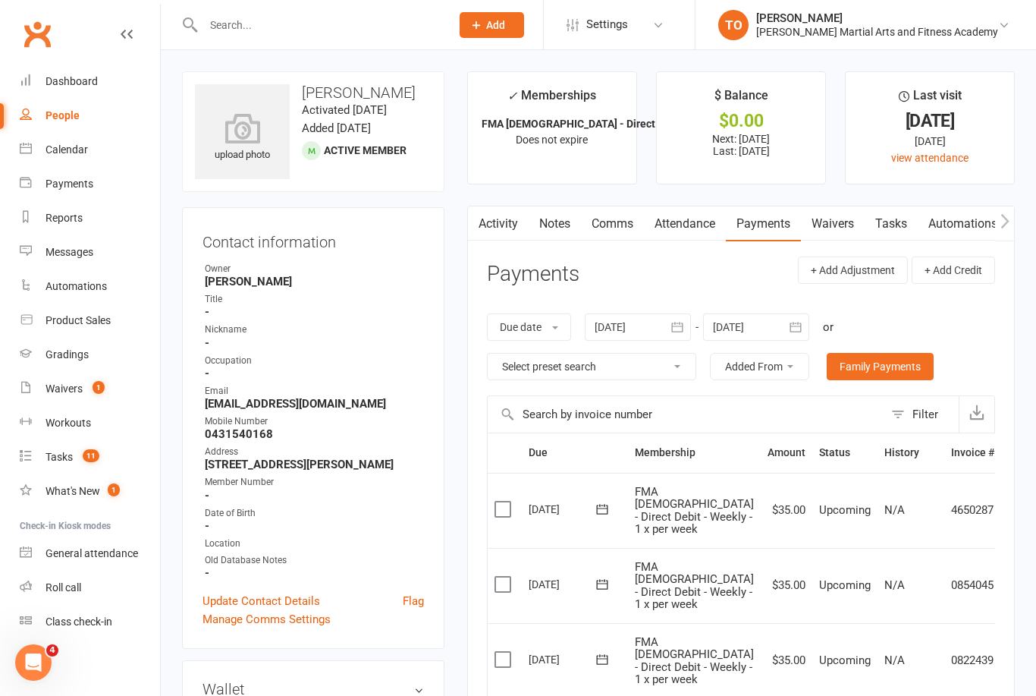
click at [550, 220] on link "Notes" at bounding box center [555, 223] width 52 height 35
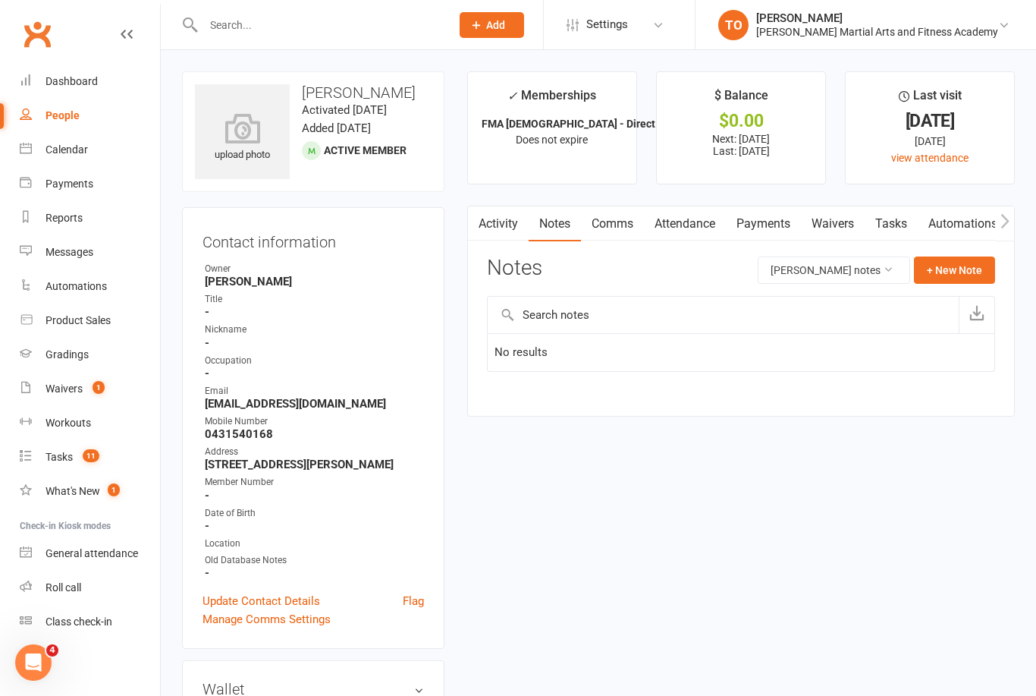
click at [614, 228] on link "Comms" at bounding box center [612, 223] width 63 height 35
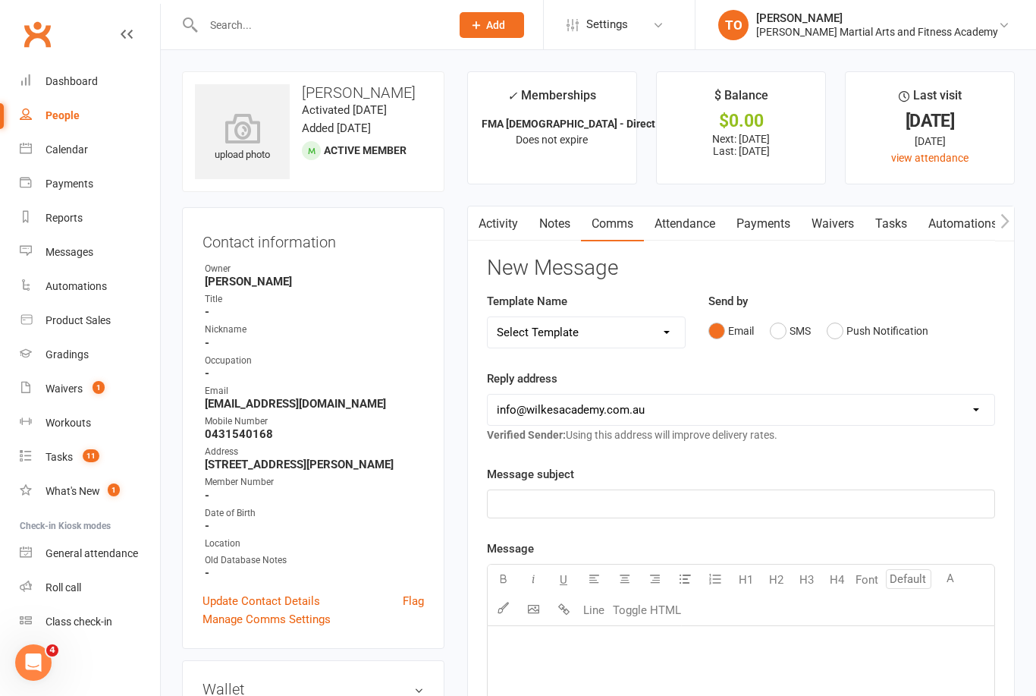
click at [691, 218] on link "Attendance" at bounding box center [685, 223] width 82 height 35
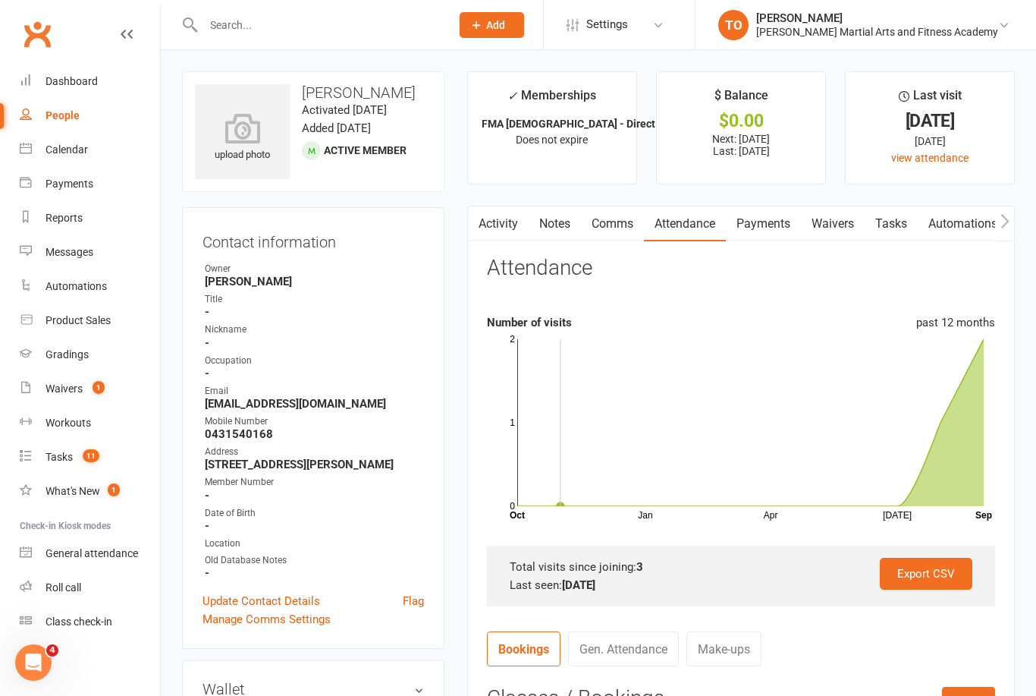
click at [597, 113] on li "✓ Memberships FMA 6-9yo - Direct Debit - Weekly - 1 x pe... Does not expire" at bounding box center [552, 127] width 170 height 113
click at [274, 23] on input "text" at bounding box center [319, 24] width 241 height 21
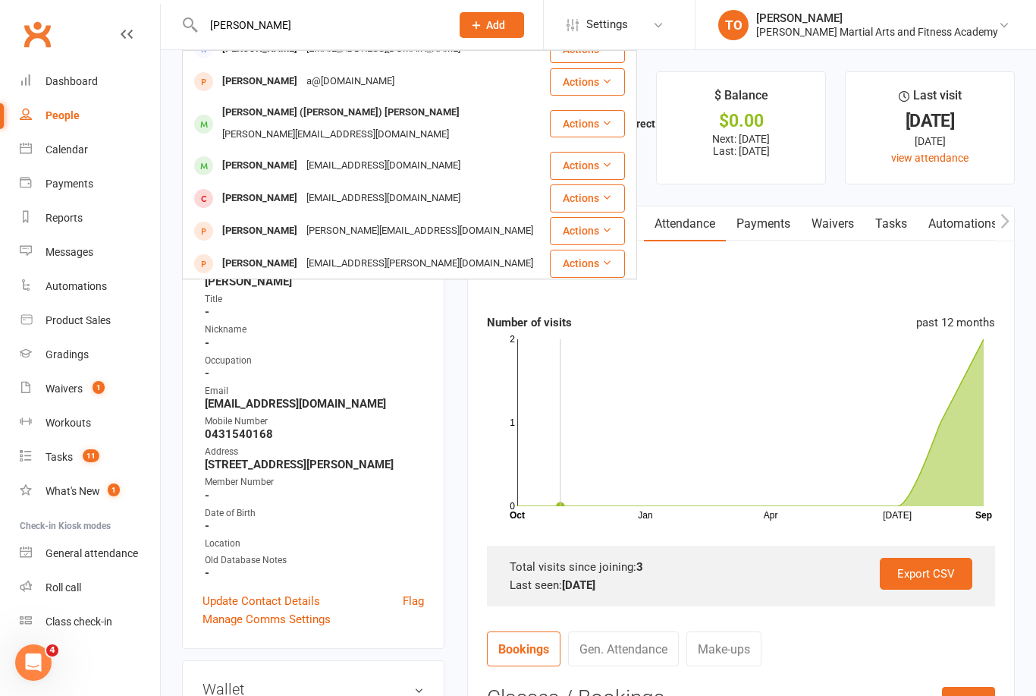
scroll to position [72, 0]
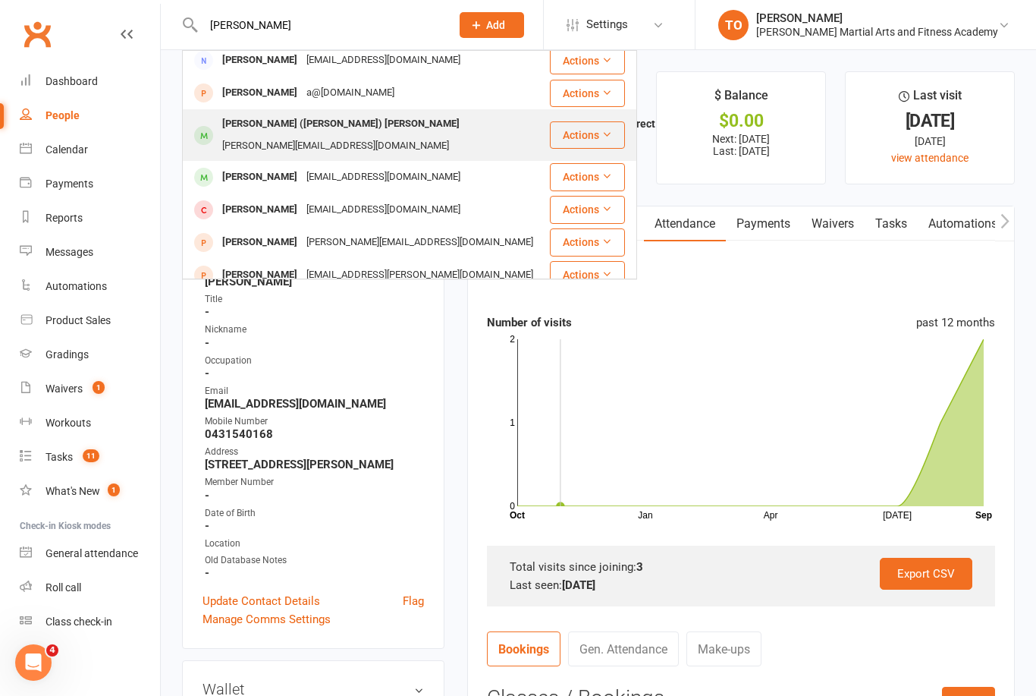
type input "Liz"
click at [247, 130] on div "Elizabeth (Liz) Morris" at bounding box center [341, 124] width 247 height 22
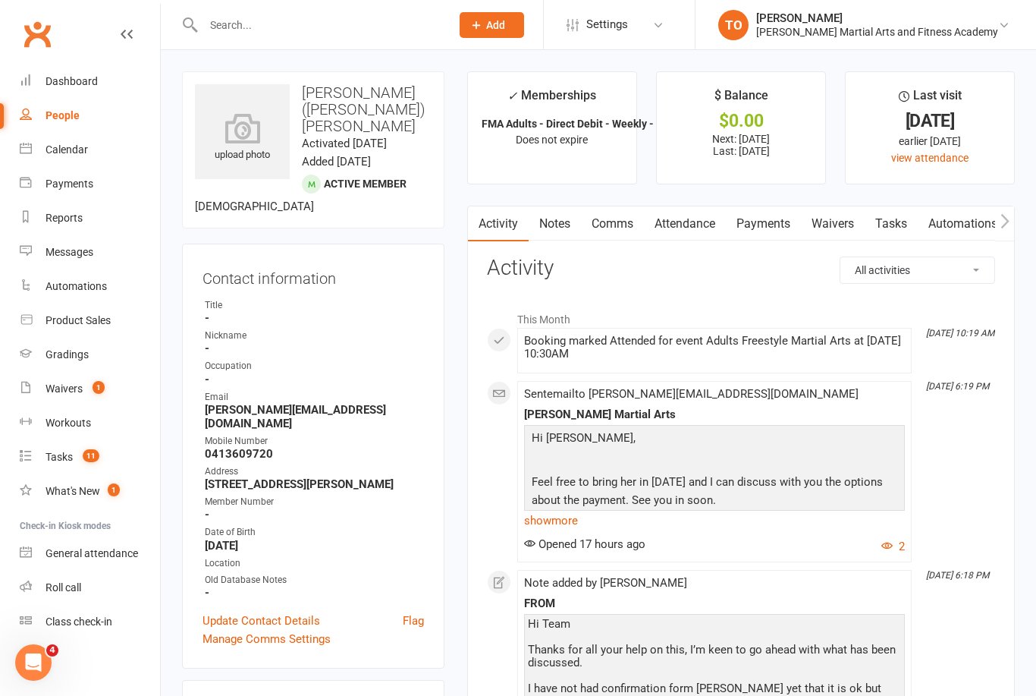
click at [545, 212] on link "Notes" at bounding box center [555, 223] width 52 height 35
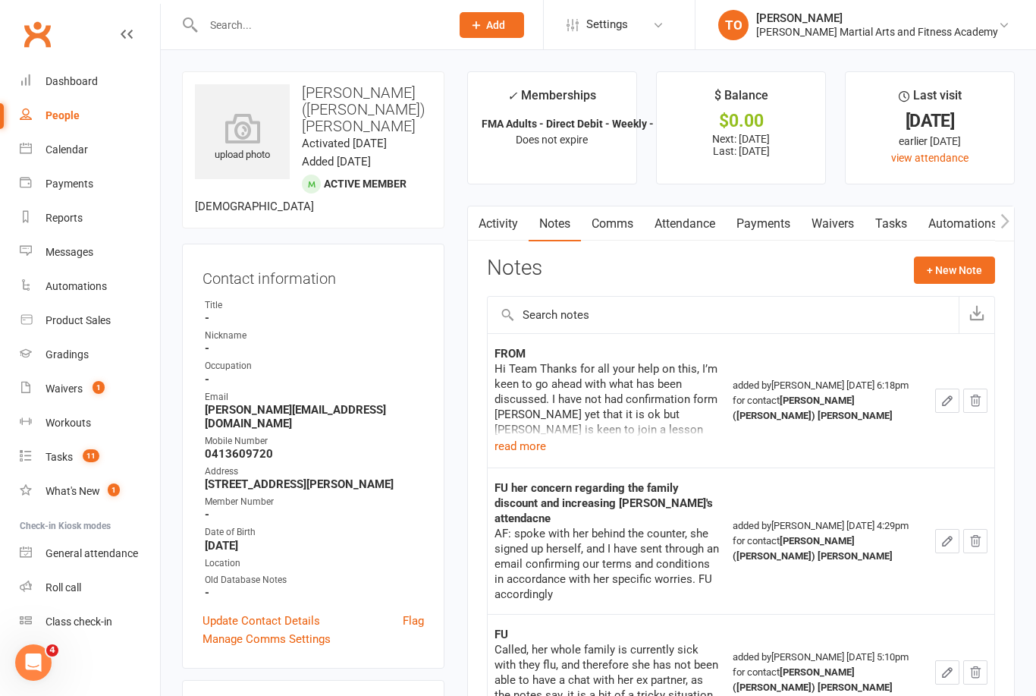
click at [501, 225] on link "Activity" at bounding box center [498, 223] width 61 height 35
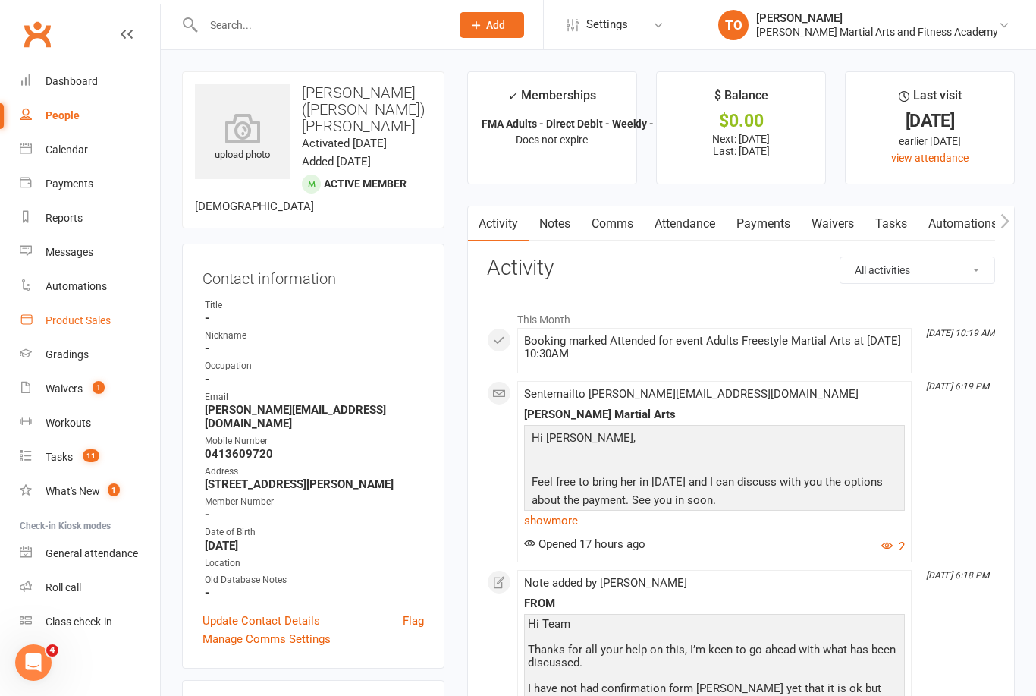
click at [77, 319] on div "Product Sales" at bounding box center [78, 320] width 65 height 12
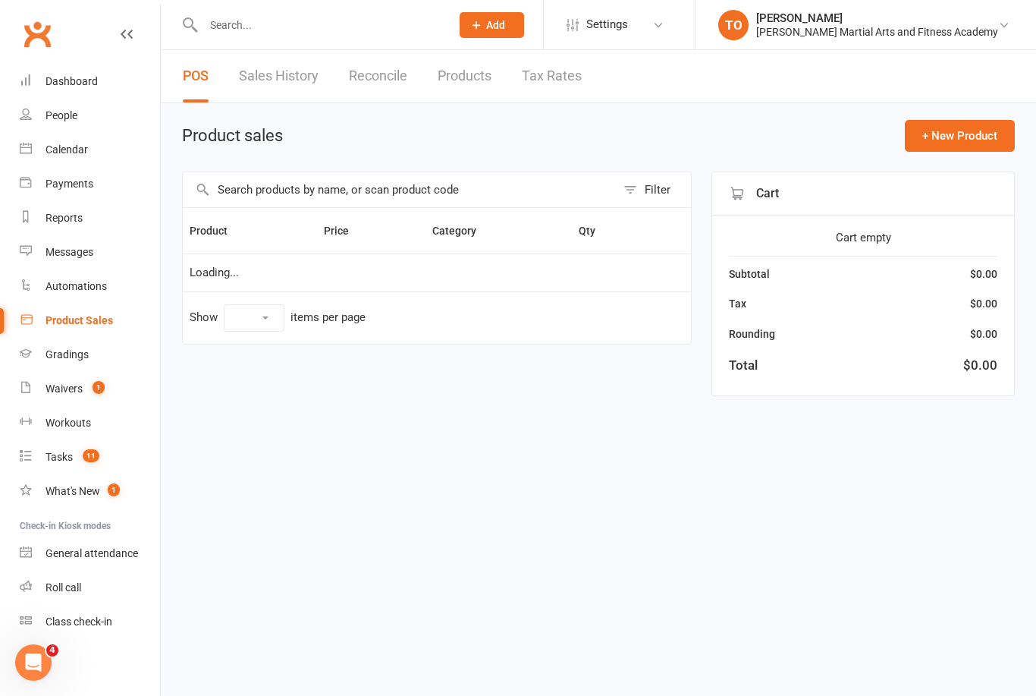
select select "100"
click at [787, 139] on span "Open POS Portal" at bounding box center [817, 136] width 83 height 18
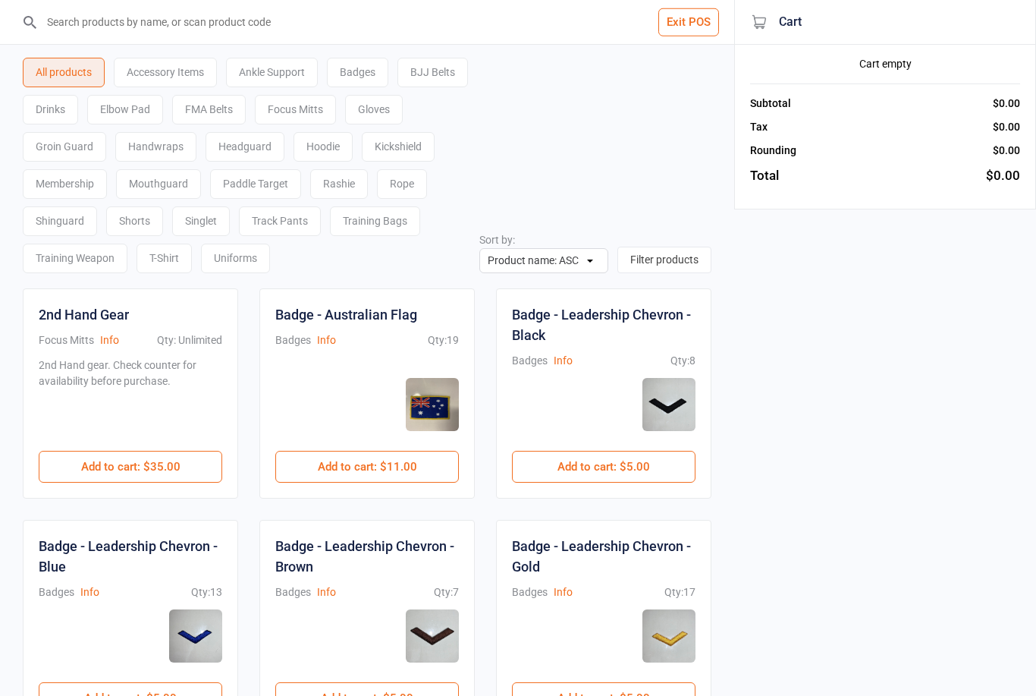
click at [270, 262] on div "Uniforms" at bounding box center [235, 258] width 69 height 30
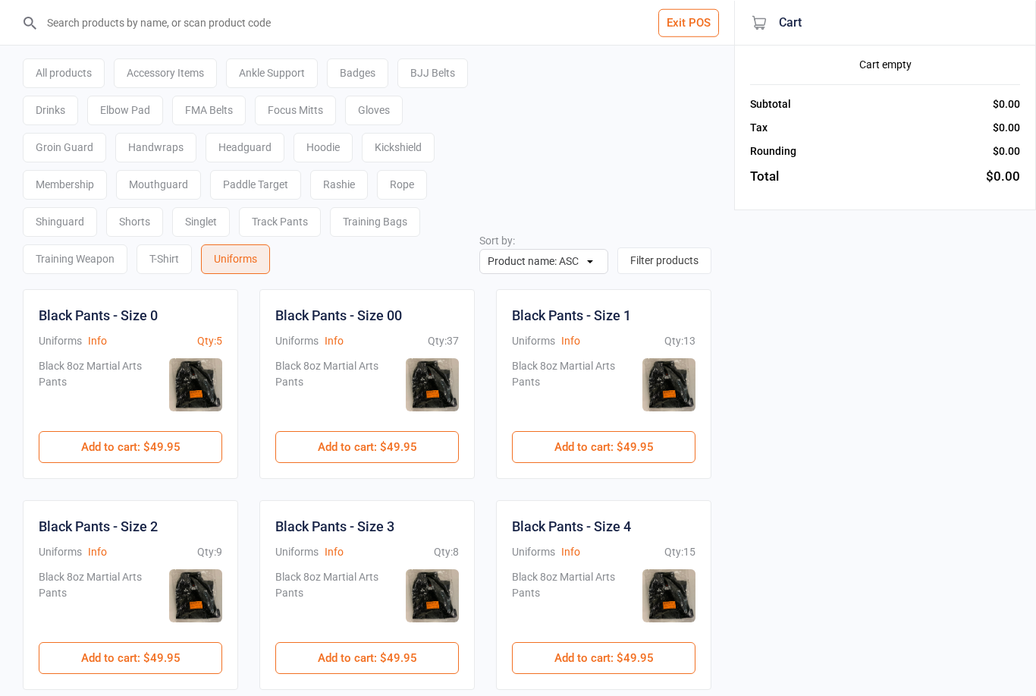
click at [332, 9] on input "search" at bounding box center [376, 22] width 674 height 44
type input "5"
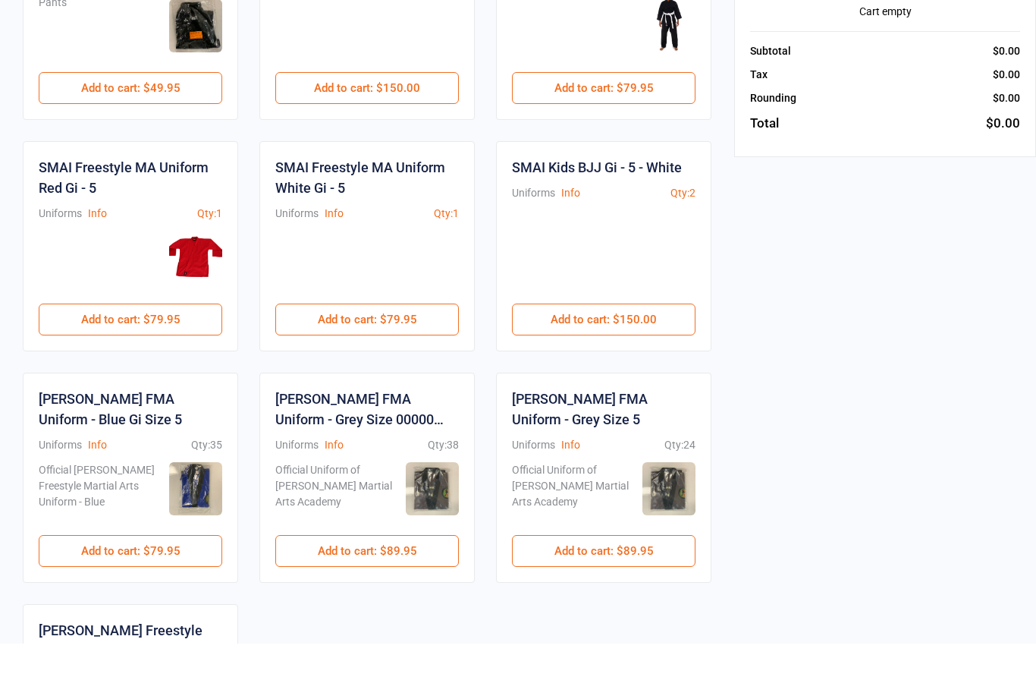
scroll to position [328, 0]
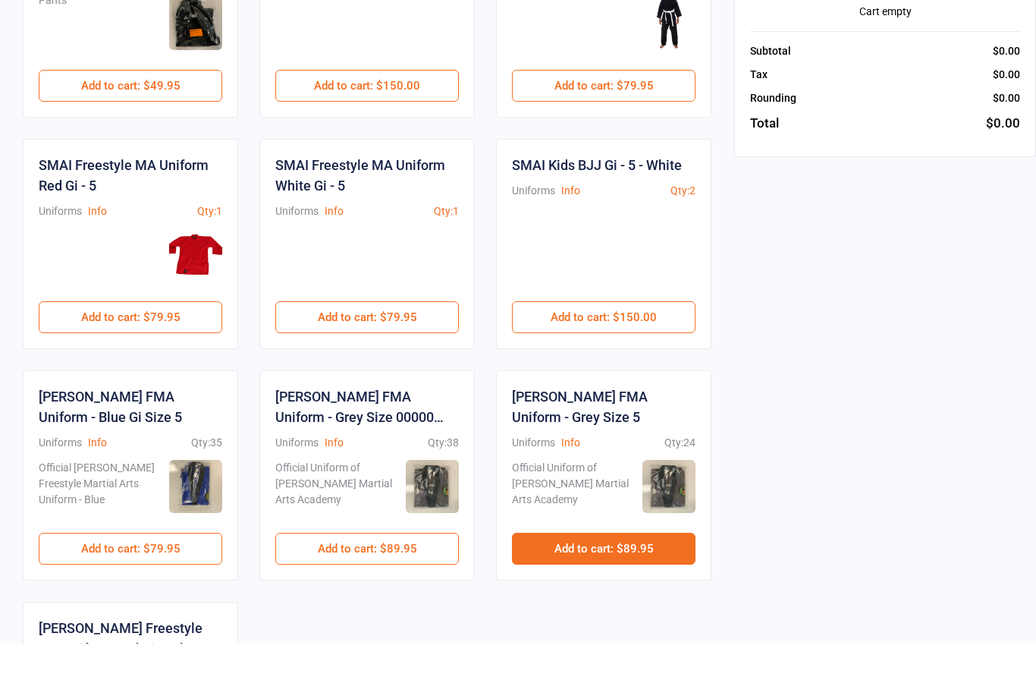
click at [634, 585] on button "Add to cart : $89.95" at bounding box center [604, 601] width 184 height 32
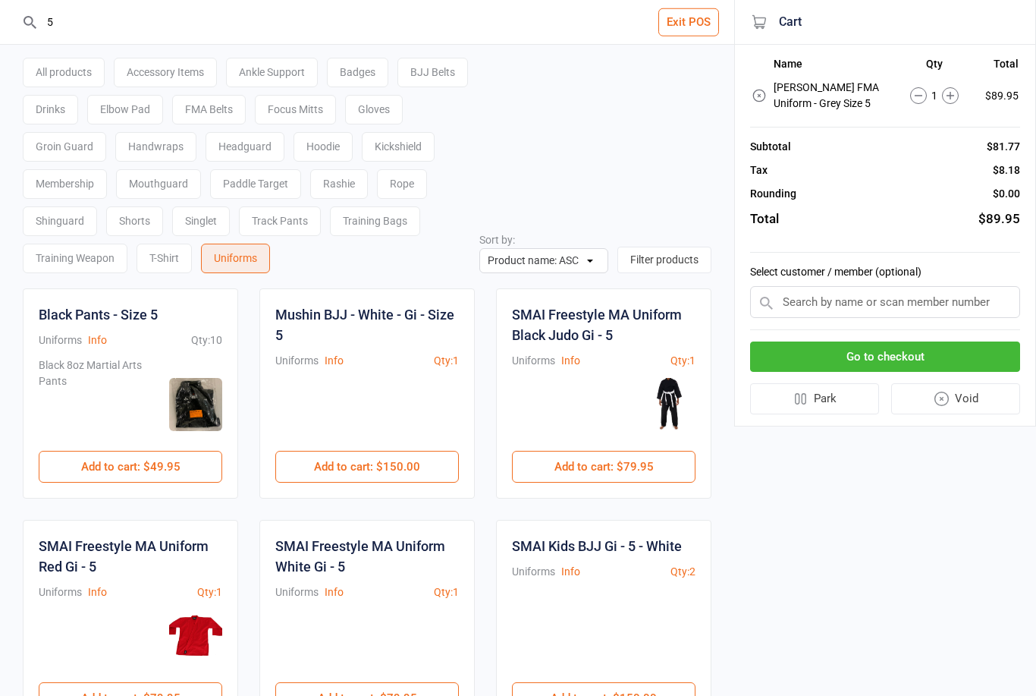
click at [258, 33] on input "5" at bounding box center [376, 22] width 674 height 44
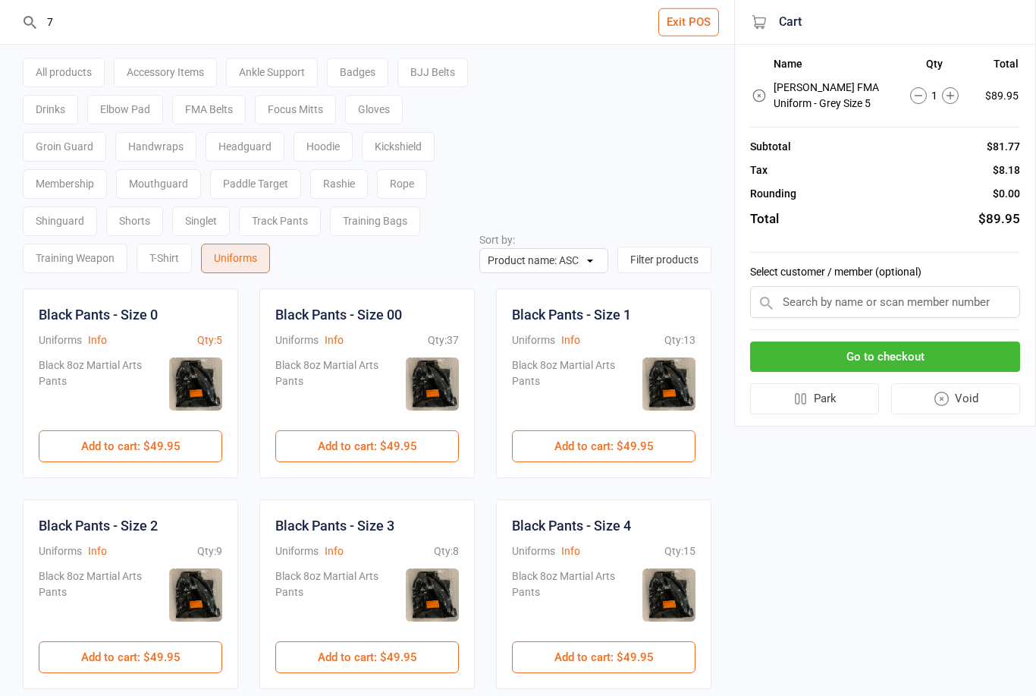
type input "7"
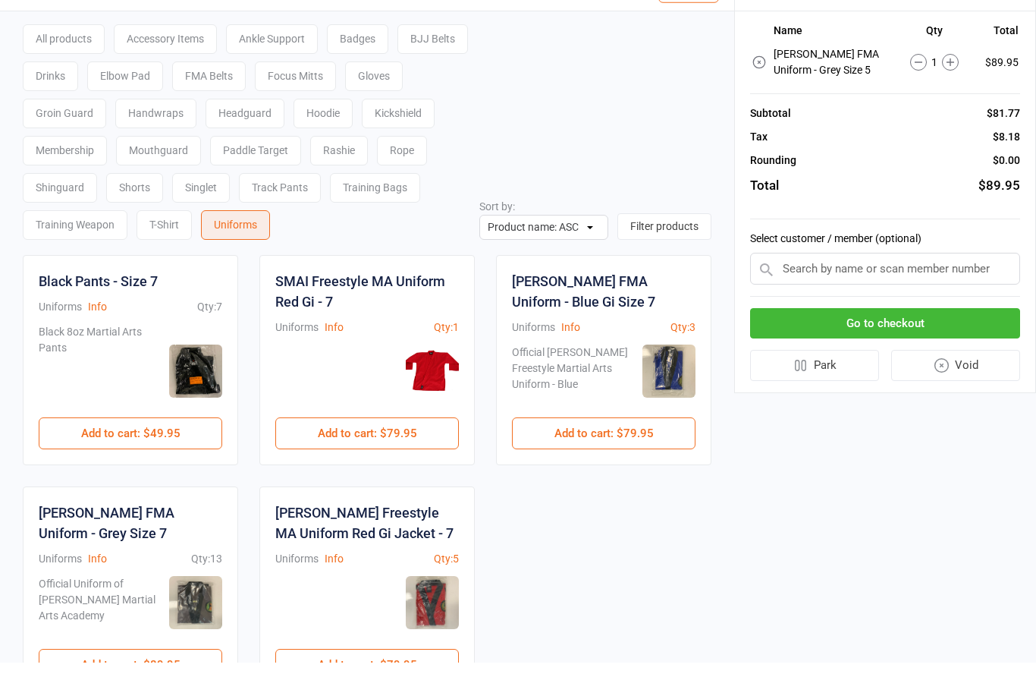
scroll to position [116, 0]
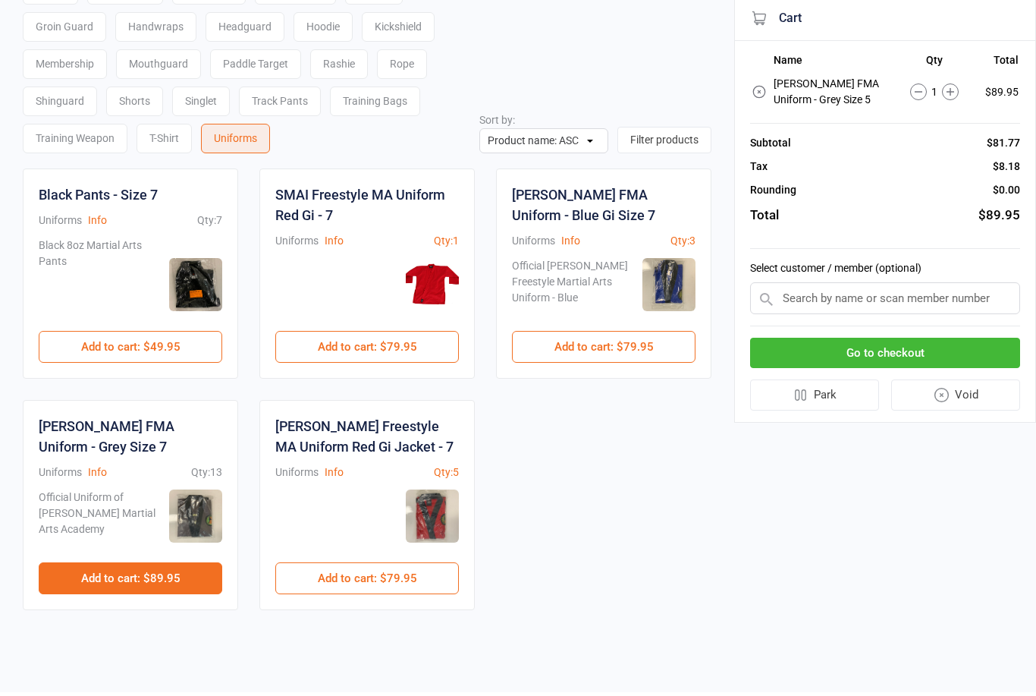
click at [143, 582] on button "Add to cart : $89.95" at bounding box center [131, 582] width 184 height 32
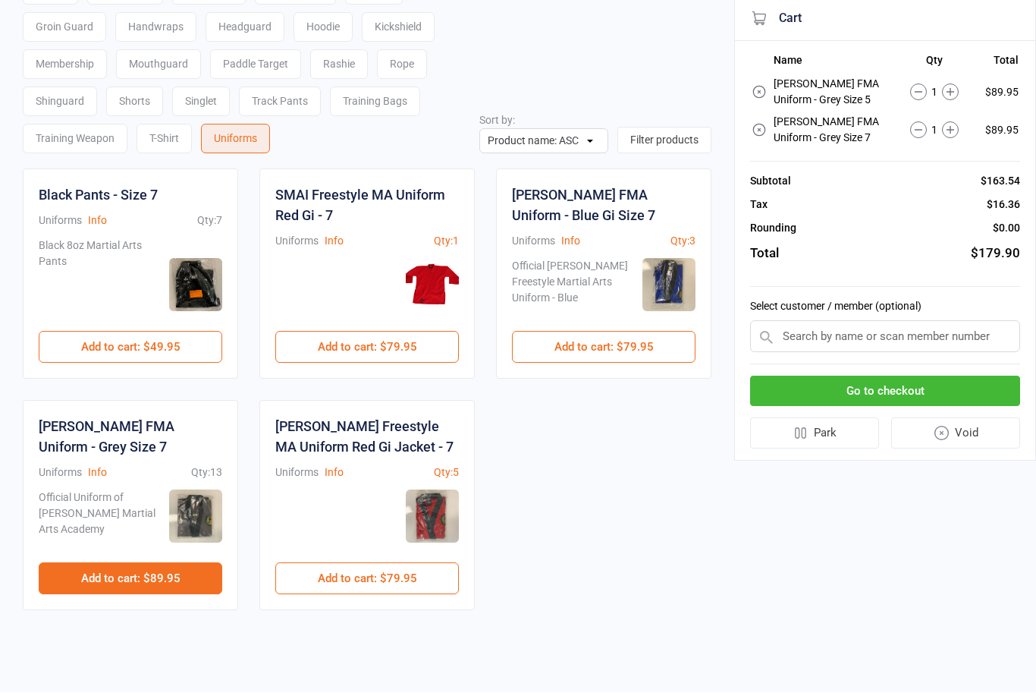
scroll to position [68, 0]
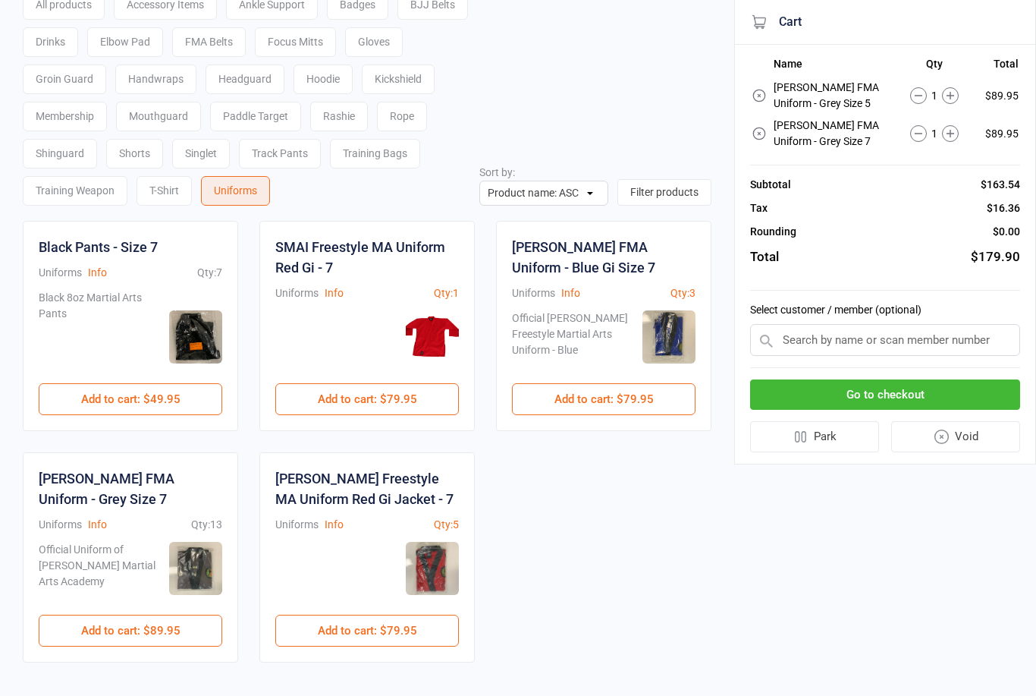
click at [919, 388] on button "Go to checkout" at bounding box center [885, 394] width 270 height 31
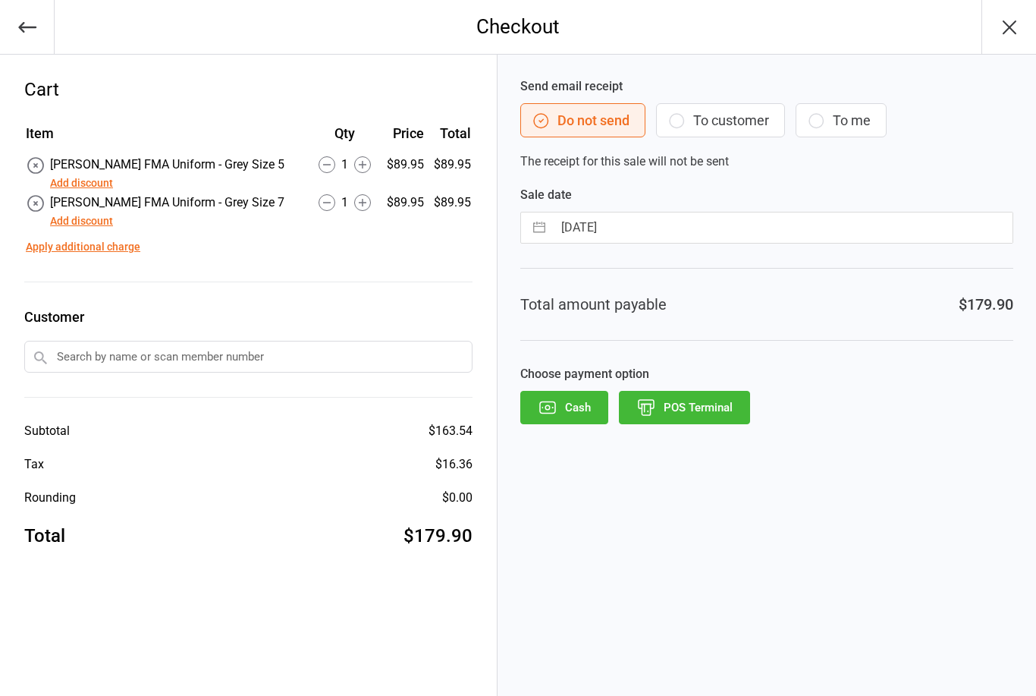
click at [689, 403] on button "POS Terminal" at bounding box center [684, 407] width 131 height 33
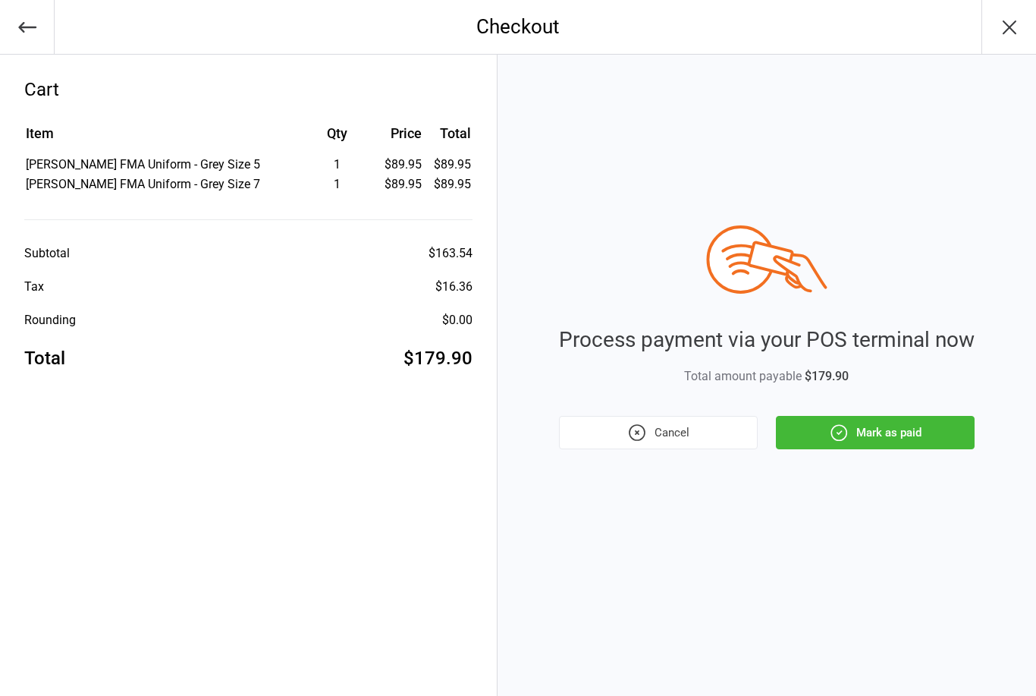
click at [897, 429] on button "Mark as paid" at bounding box center [875, 432] width 199 height 33
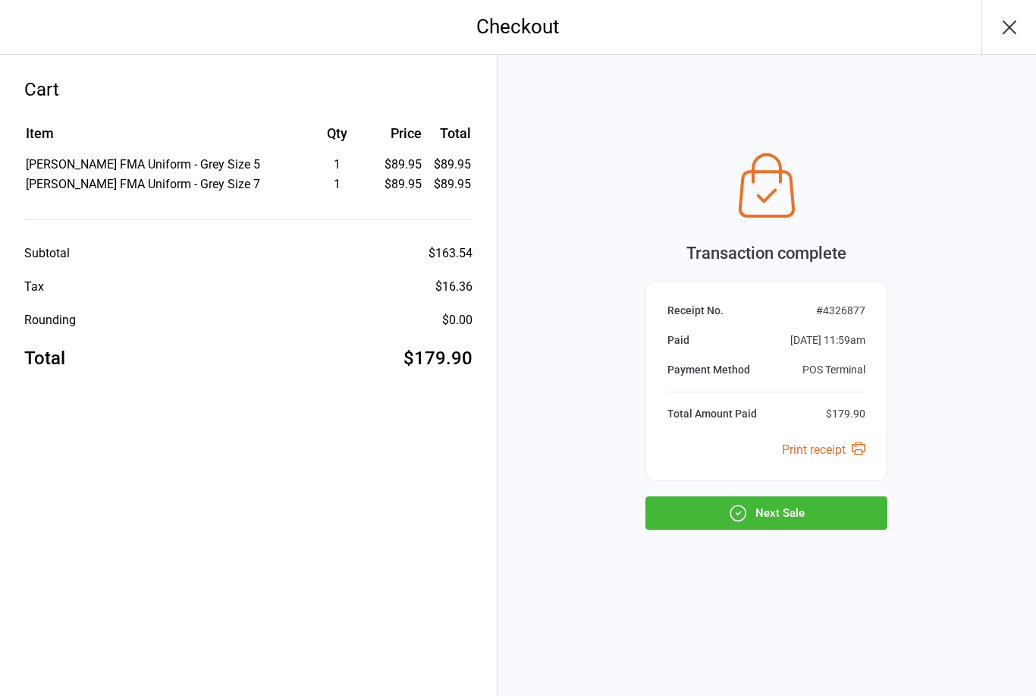
click at [779, 509] on button "Next Sale" at bounding box center [766, 512] width 242 height 33
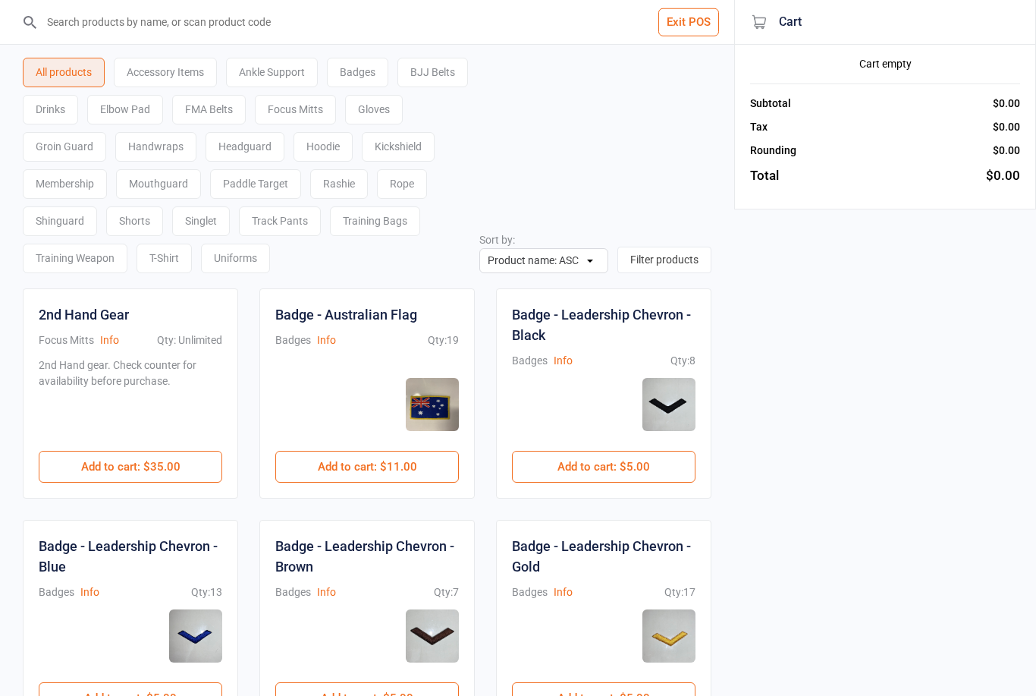
click at [702, 21] on button "Exit POS" at bounding box center [688, 22] width 61 height 28
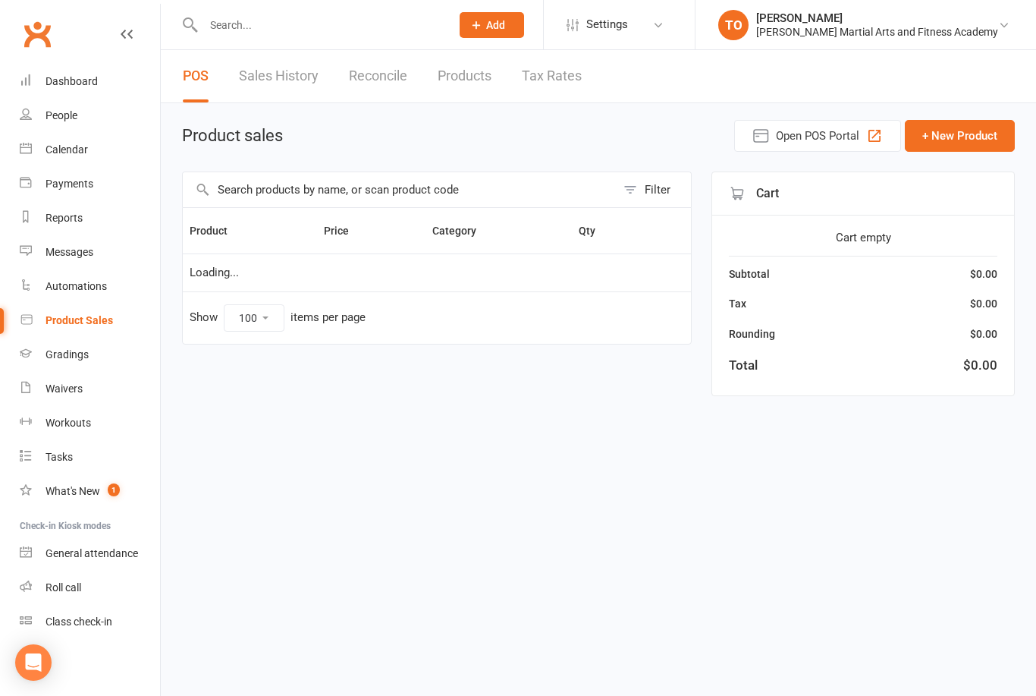
select select "100"
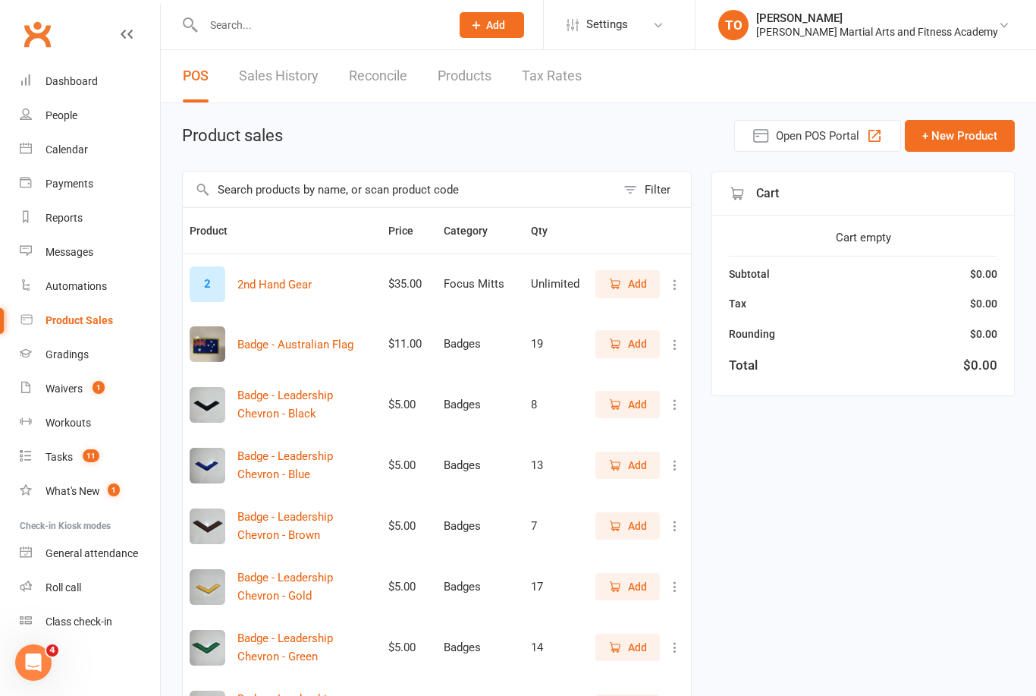
click at [266, 24] on input "text" at bounding box center [319, 24] width 241 height 21
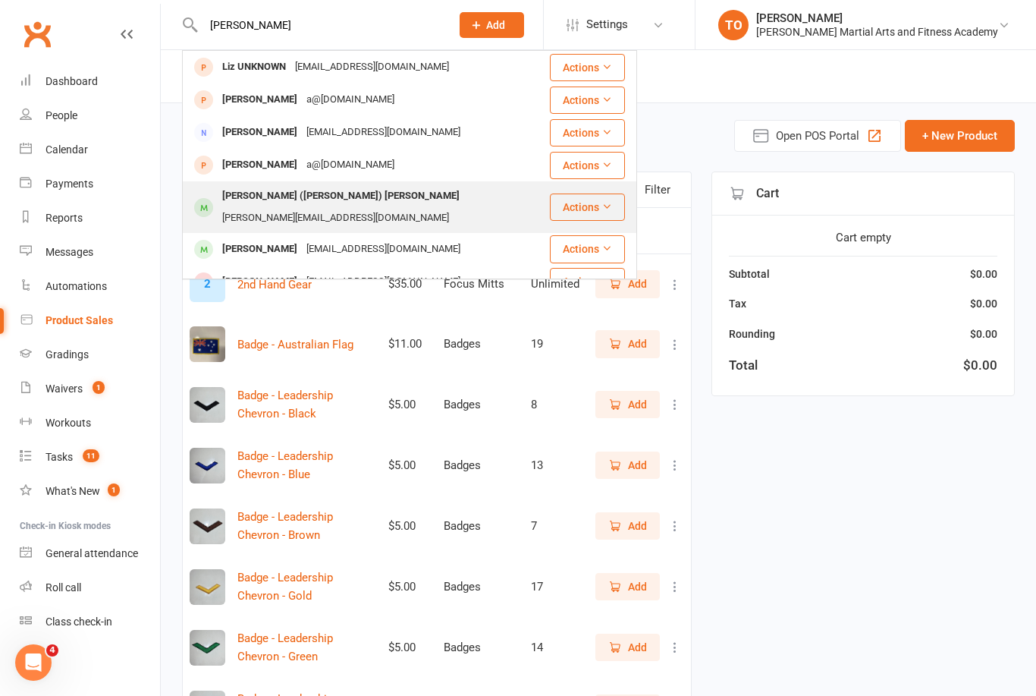
type input "[PERSON_NAME]"
click at [302, 194] on div "[PERSON_NAME] ([PERSON_NAME]) [PERSON_NAME]" at bounding box center [341, 196] width 247 height 22
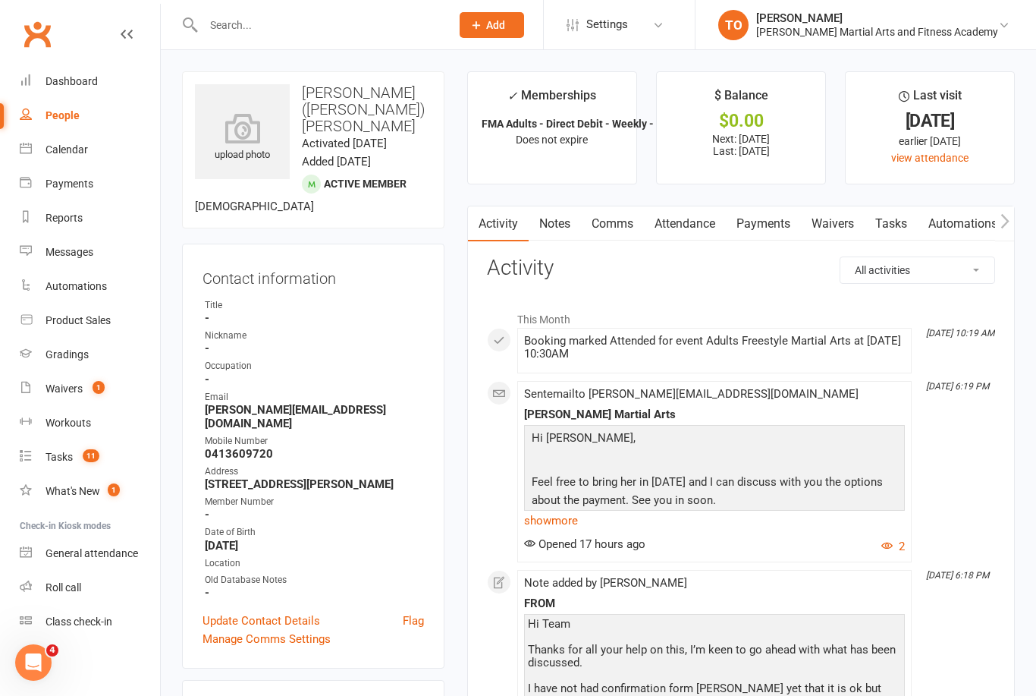
click at [847, 223] on link "Waivers" at bounding box center [833, 223] width 64 height 35
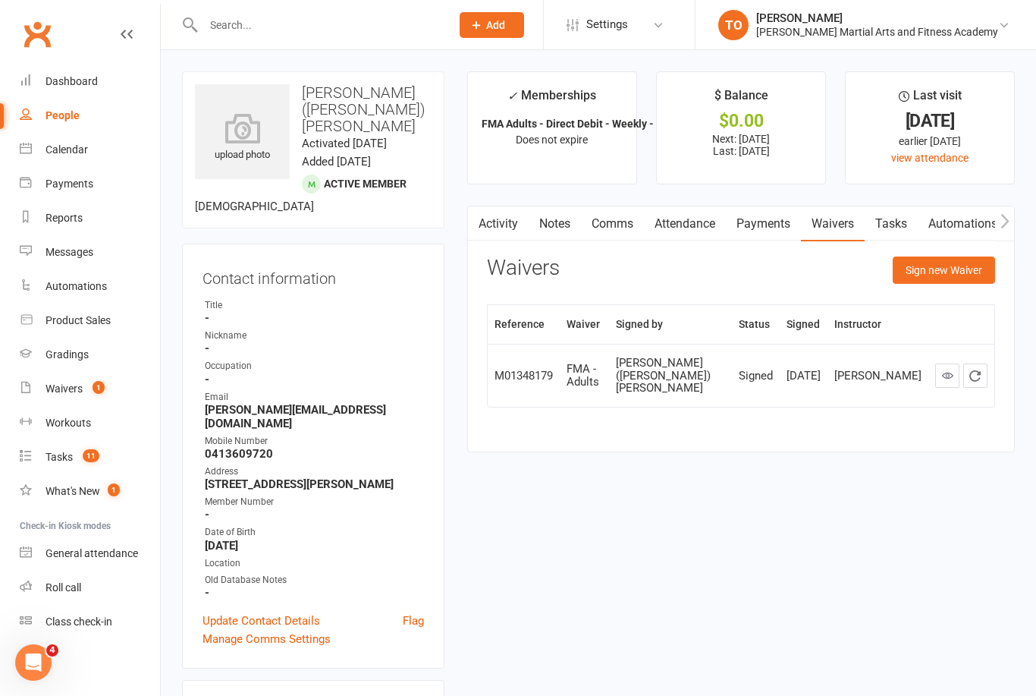
click at [675, 371] on div "[PERSON_NAME] ([PERSON_NAME]) [PERSON_NAME]" at bounding box center [670, 376] width 109 height 38
click at [664, 371] on div "[PERSON_NAME] ([PERSON_NAME]) [PERSON_NAME]" at bounding box center [670, 376] width 109 height 38
click at [564, 373] on td "FMA - Adults" at bounding box center [584, 375] width 49 height 63
click at [609, 378] on td "FMA - Adults" at bounding box center [584, 375] width 49 height 63
click at [667, 378] on div "Elizabeth (Liz) Morris" at bounding box center [670, 376] width 109 height 38
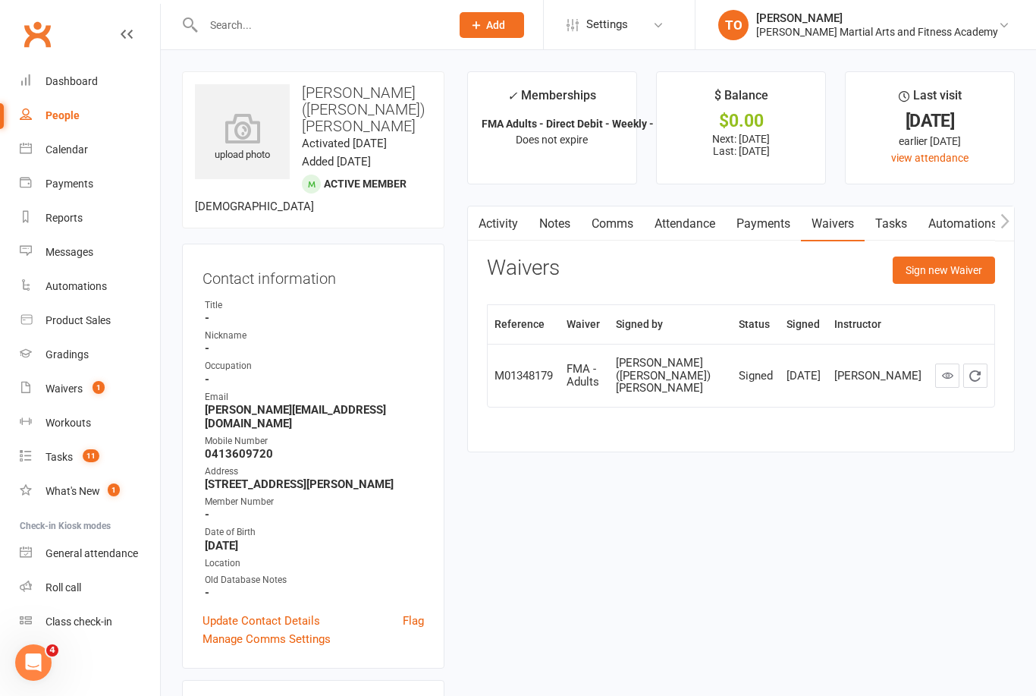
click at [725, 376] on div "Elizabeth (Liz) Morris" at bounding box center [670, 376] width 109 height 38
click at [778, 377] on td "Signed" at bounding box center [756, 375] width 48 height 63
click at [821, 372] on div "[DATE]" at bounding box center [804, 375] width 34 height 13
click at [774, 231] on link "Payments" at bounding box center [763, 223] width 75 height 35
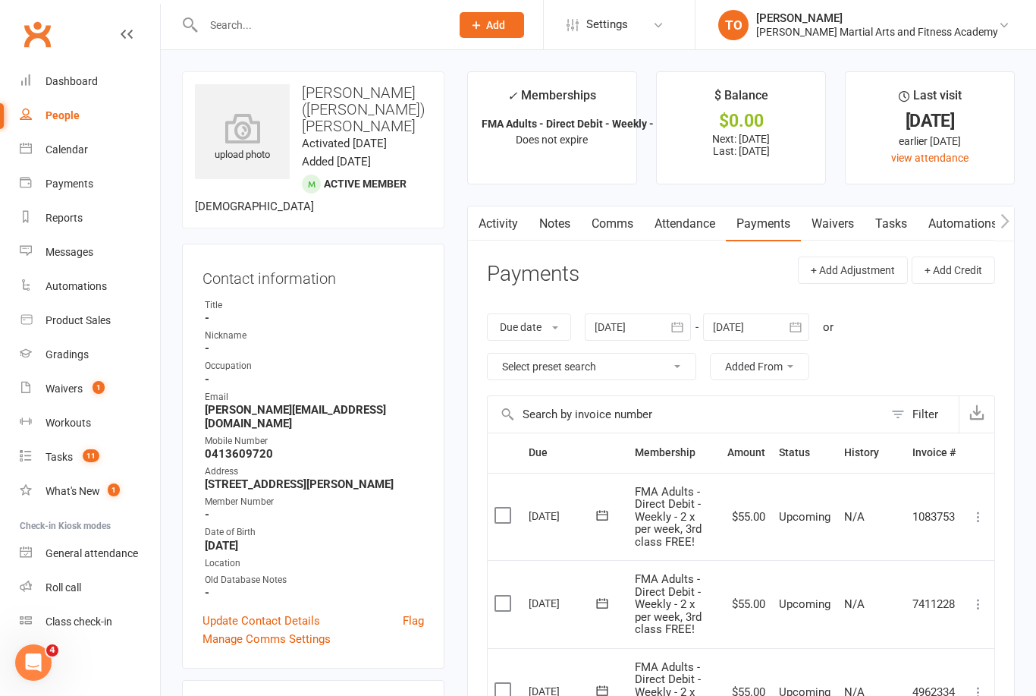
click at [902, 233] on link "Tasks" at bounding box center [891, 223] width 53 height 35
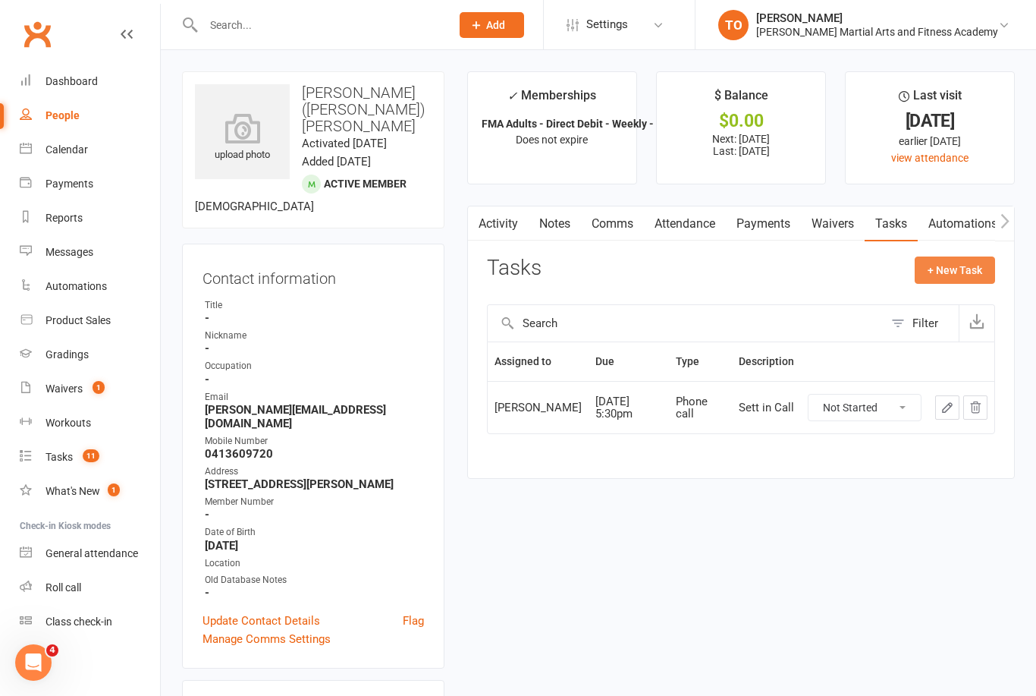
click at [951, 281] on button "+ New Task" at bounding box center [955, 269] width 80 height 27
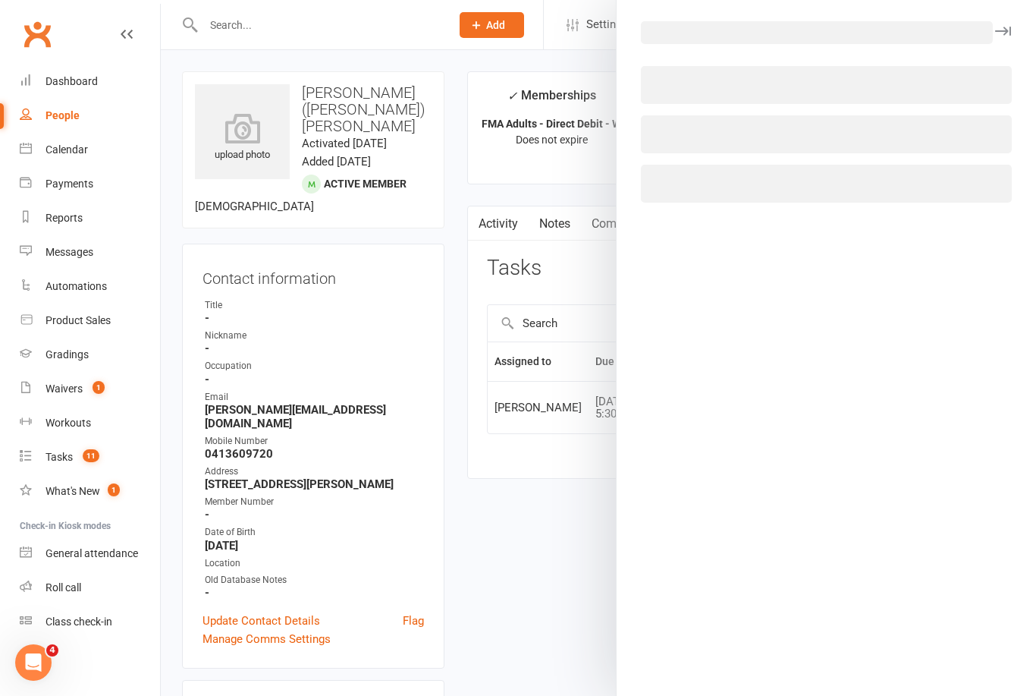
select select "50724"
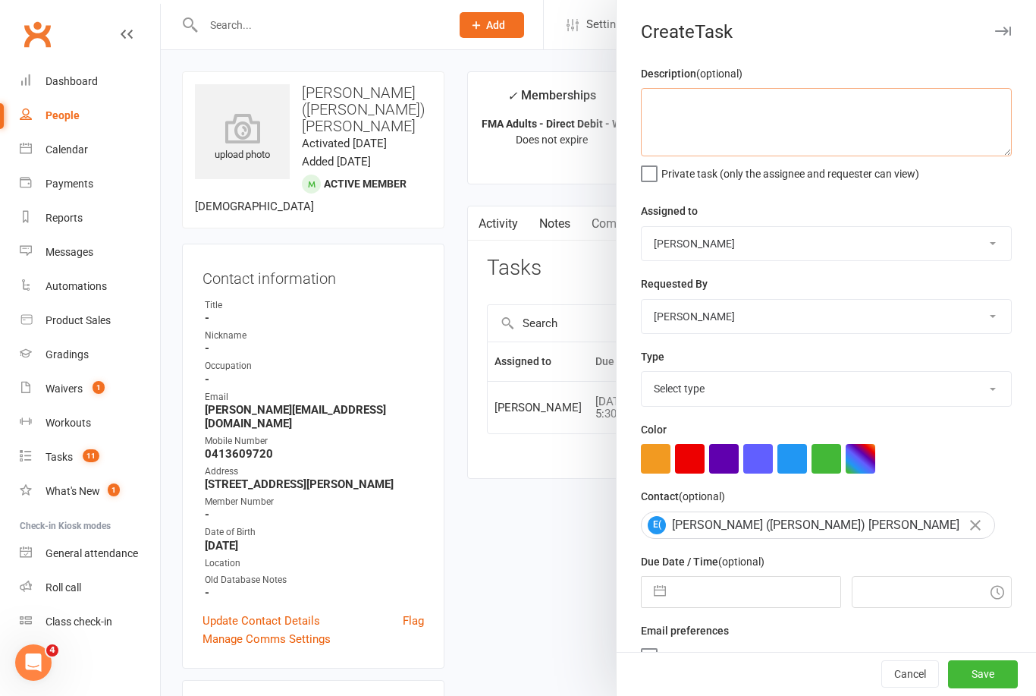
click at [817, 116] on textarea at bounding box center [826, 122] width 371 height 68
click at [798, 99] on textarea "Please add $234 into the system of 13/09. Refer to Ari’s email" at bounding box center [826, 122] width 371 height 68
type textarea "Please add $234 into the Clubworx for 13/09. Refer to Ari’s email"
click at [870, 244] on select "[PERSON_NAME] [PERSON_NAME] [PERSON_NAME] [PERSON_NAME] [PERSON_NAME] [PERSON_N…" at bounding box center [826, 243] width 369 height 33
select select "47660"
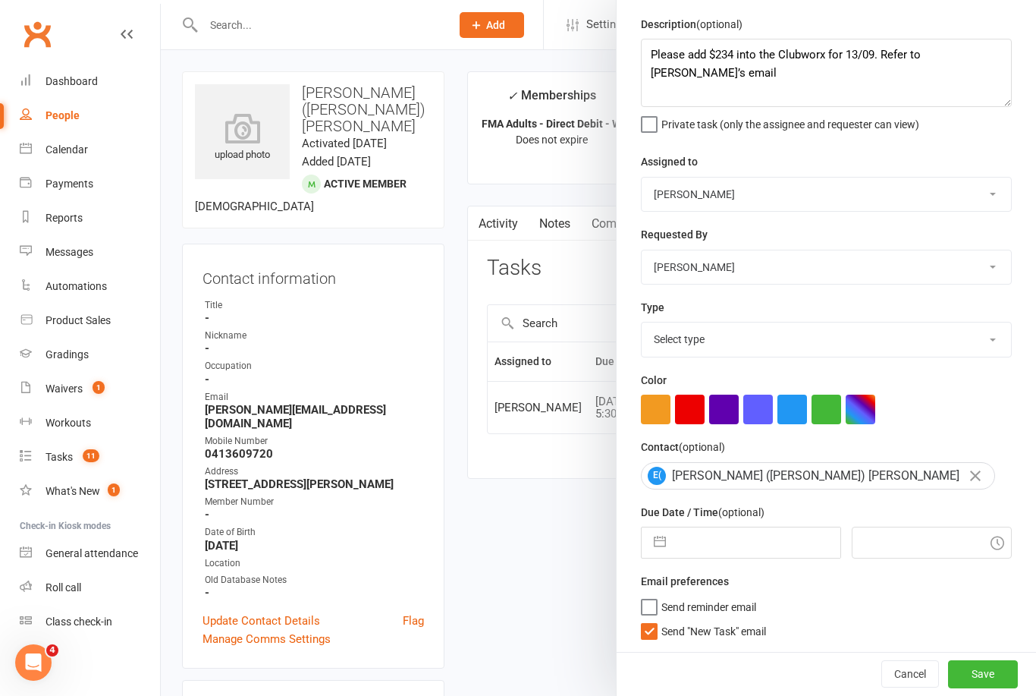
scroll to position [52, 0]
click at [921, 343] on select "Select type E-mail General task Meeting Phone call Sett in calls Add new task t…" at bounding box center [826, 338] width 369 height 33
select select "25648"
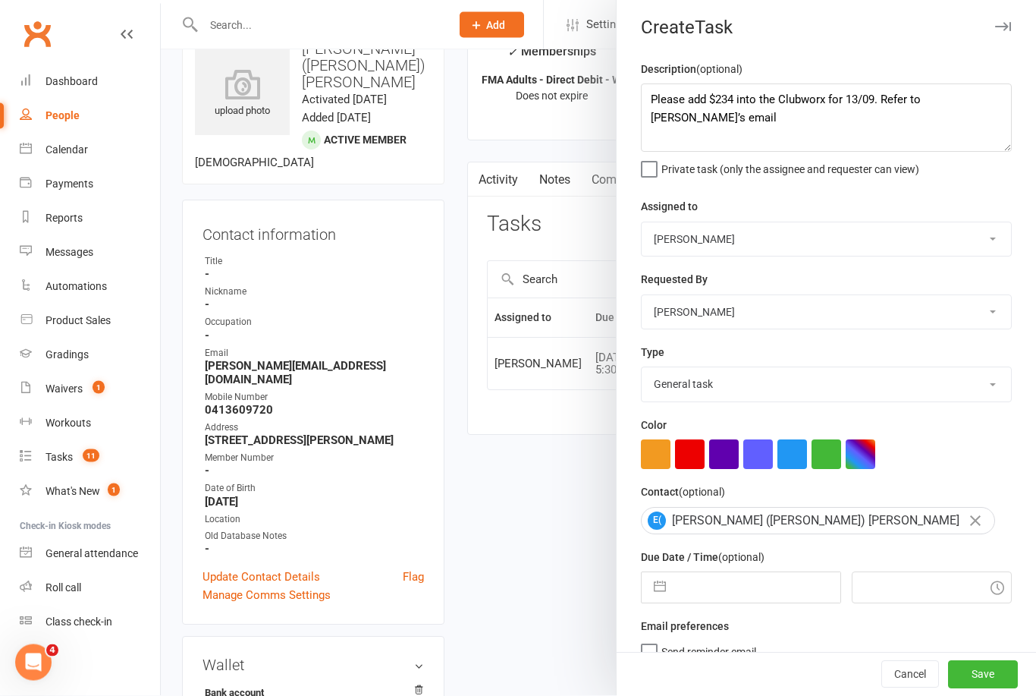
click at [644, 680] on label "Send "New Task" email" at bounding box center [703, 672] width 125 height 15
click at [644, 665] on input "Send "New Task" email" at bounding box center [703, 665] width 125 height 0
checkbox input "false"
click at [743, 584] on input "text" at bounding box center [757, 588] width 166 height 30
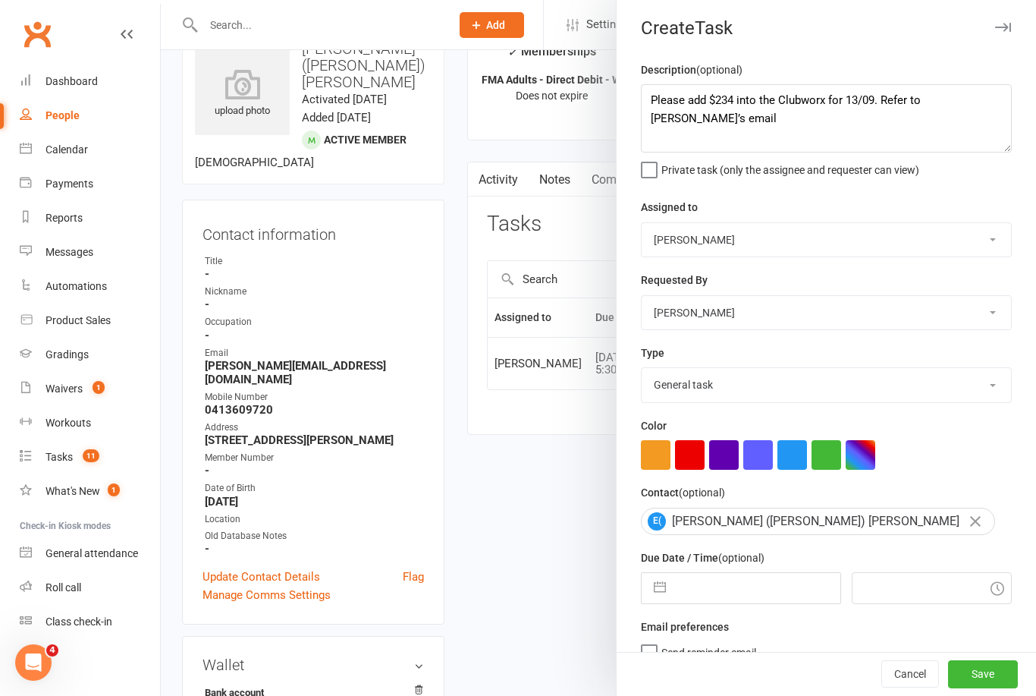
select select "7"
select select "2025"
select select "8"
select select "2025"
select select "9"
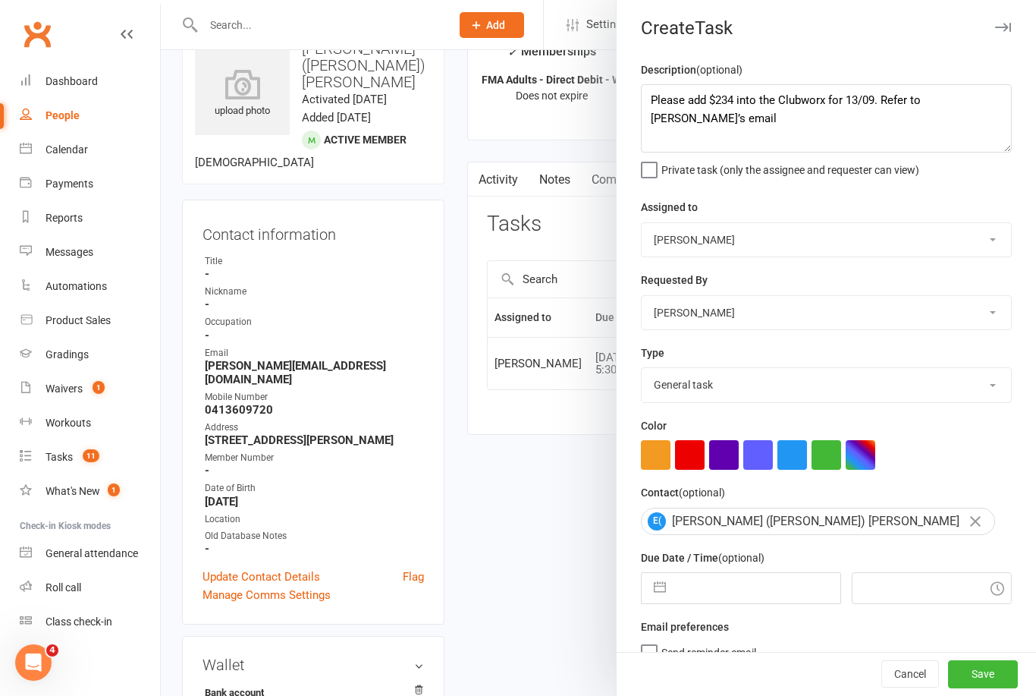
select select "2025"
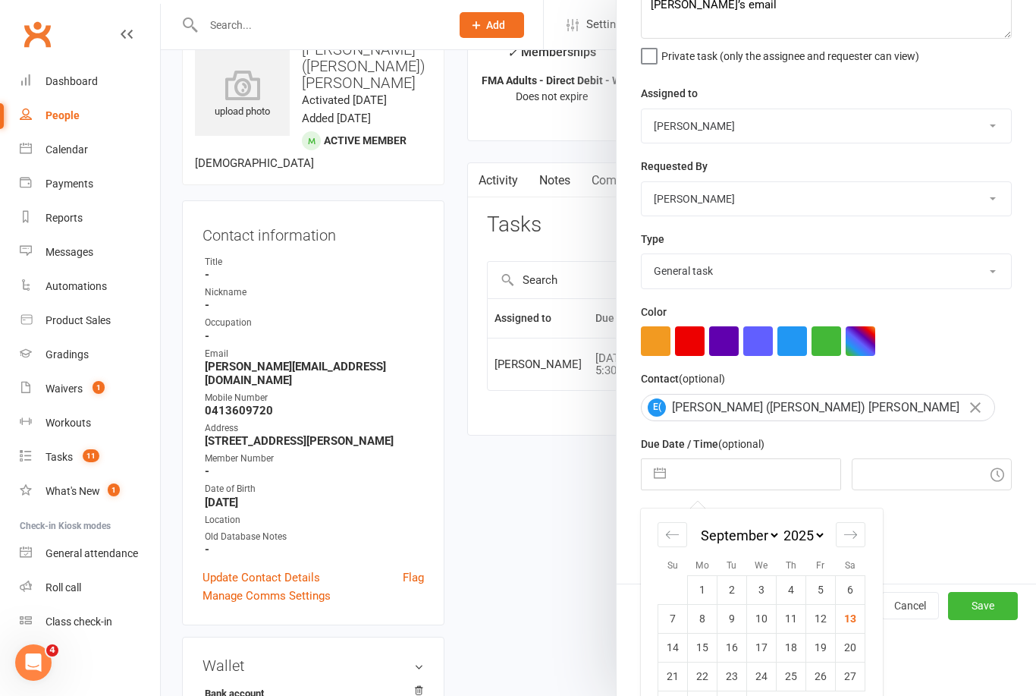
scroll to position [116, 0]
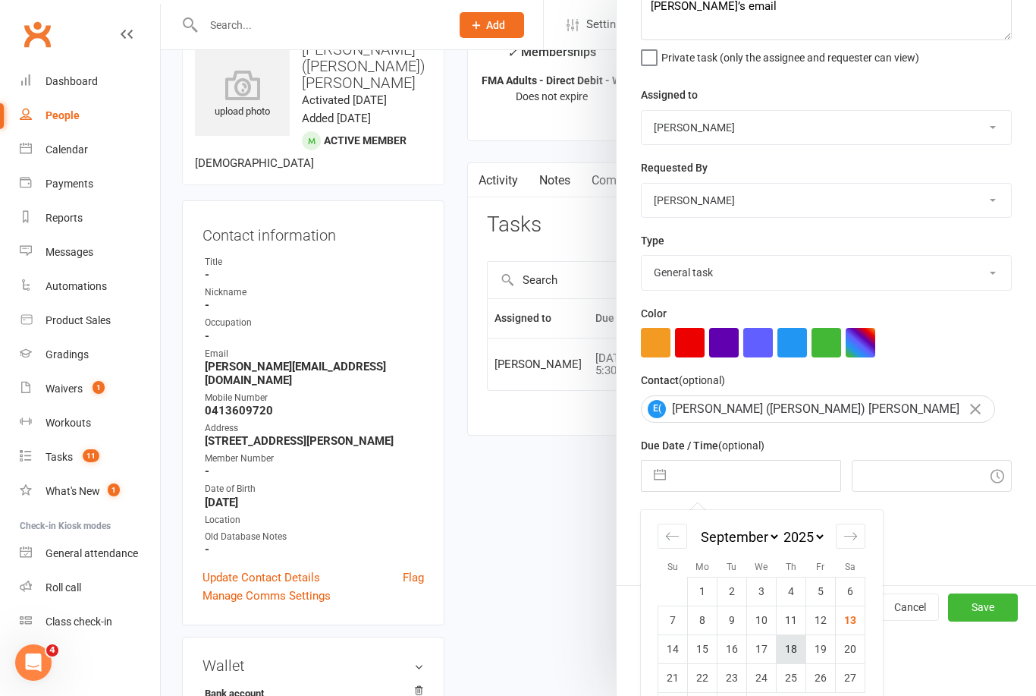
click at [793, 658] on td "18" at bounding box center [792, 648] width 30 height 29
type input "18 Sep 2025"
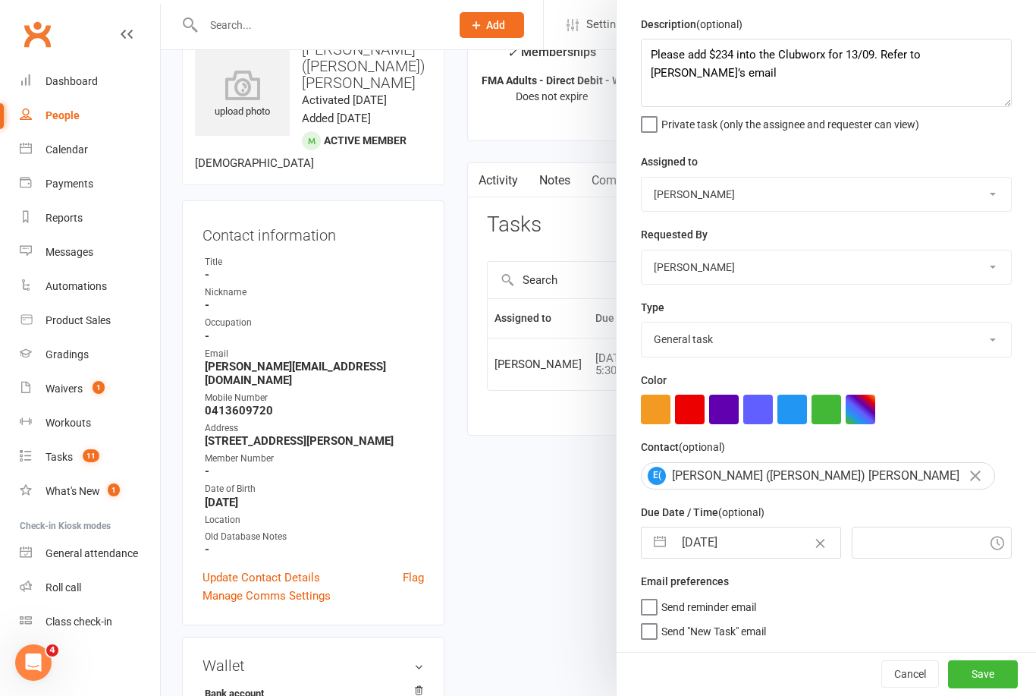
type input "12:15pm"
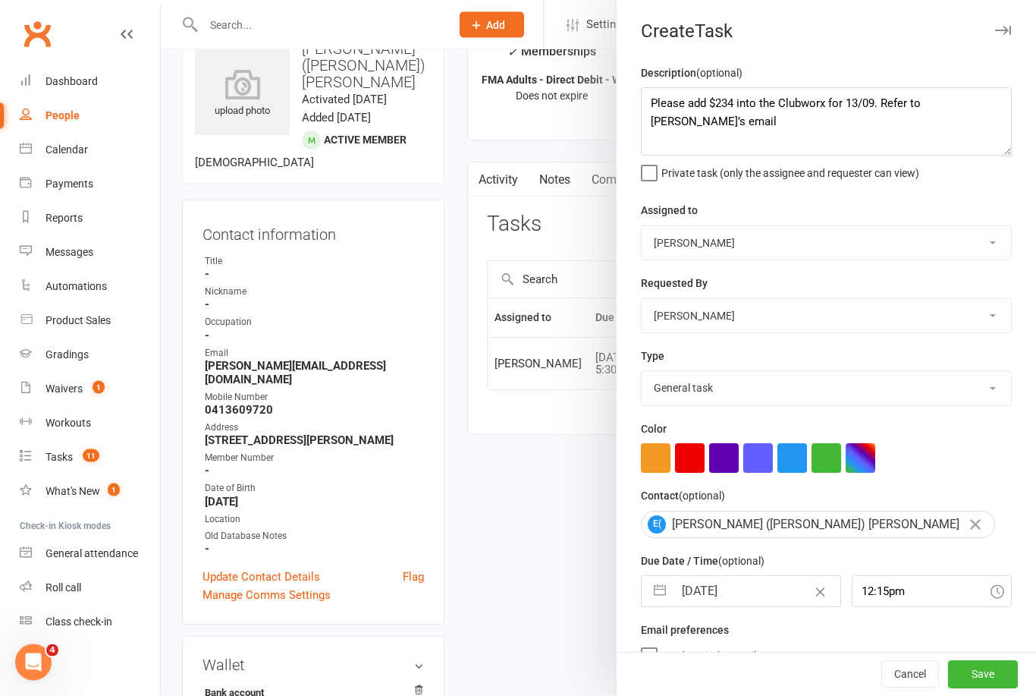
scroll to position [0, 0]
click at [991, 688] on button "Save" at bounding box center [983, 674] width 70 height 27
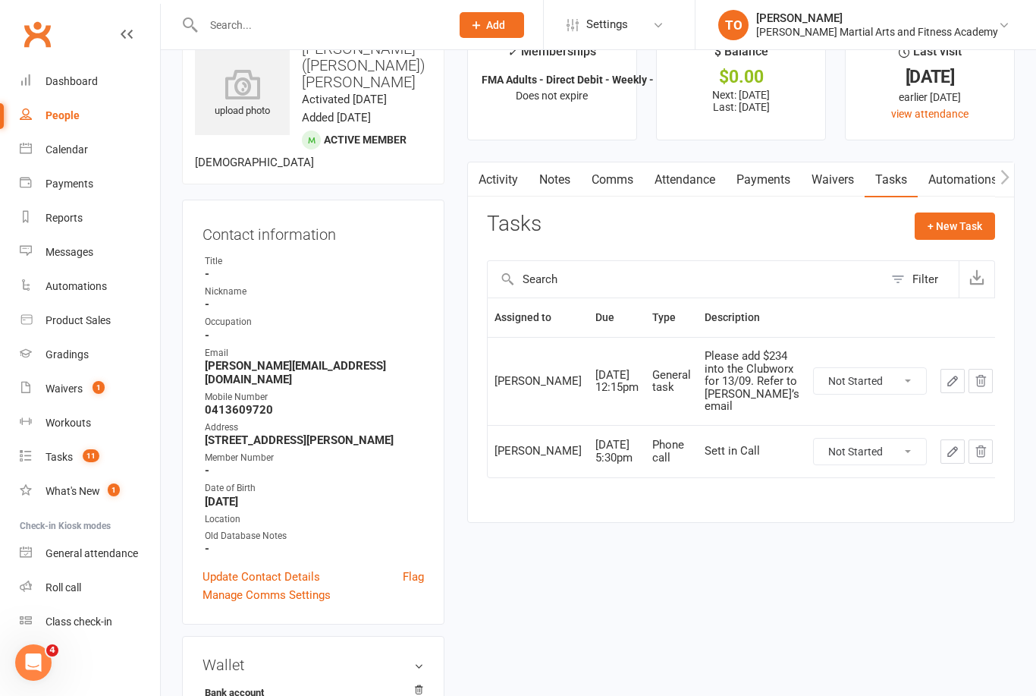
click at [327, 27] on input "text" at bounding box center [319, 24] width 241 height 21
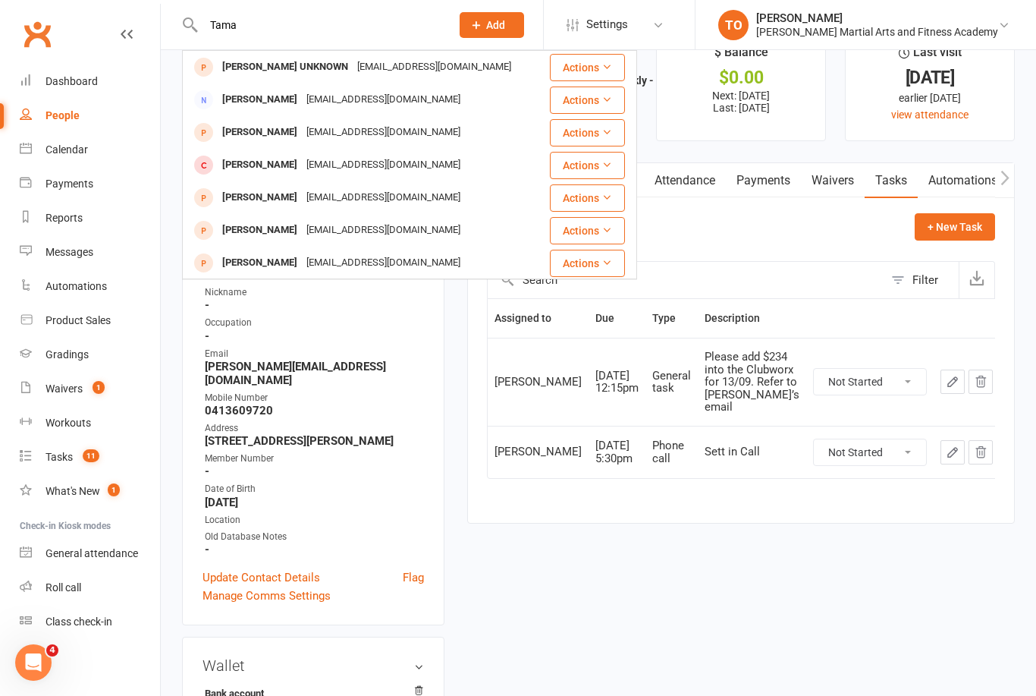
scroll to position [0, 0]
type input "T"
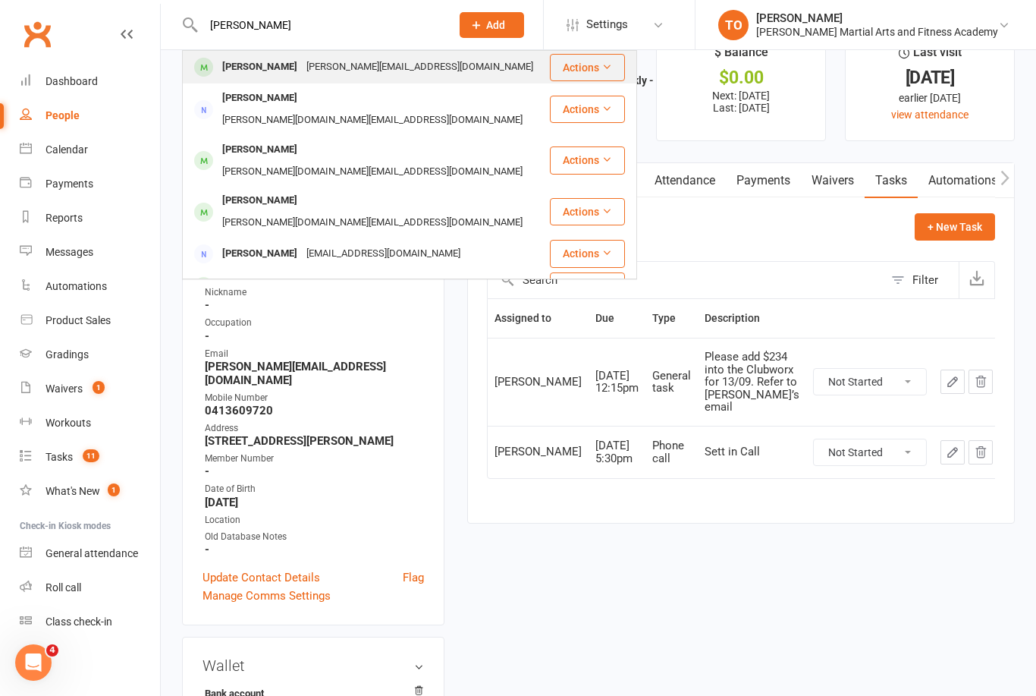
type input "Tanya"
click at [255, 53] on div "Tanya Mokdad Tanya.mokdad@gmail.com" at bounding box center [366, 67] width 365 height 31
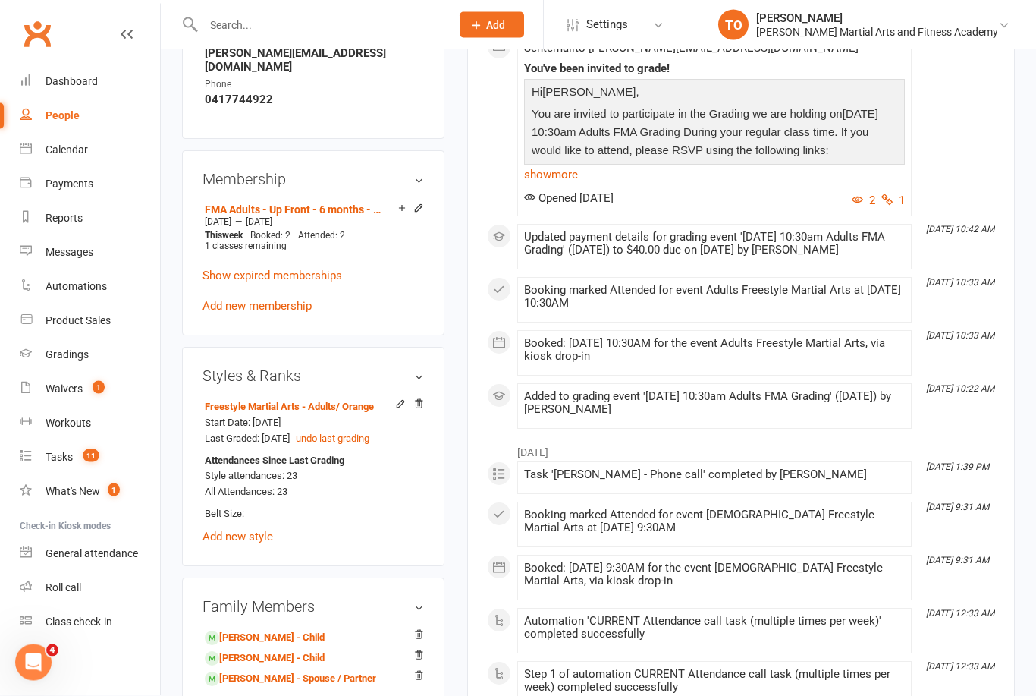
scroll to position [872, 0]
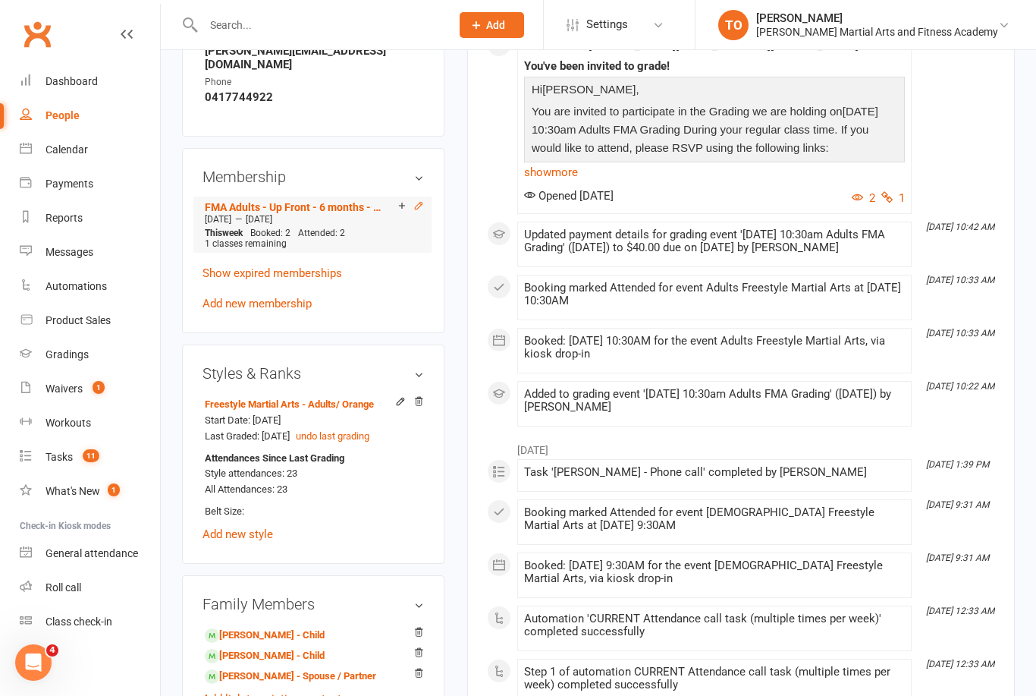
click at [422, 200] on icon at bounding box center [418, 205] width 11 height 11
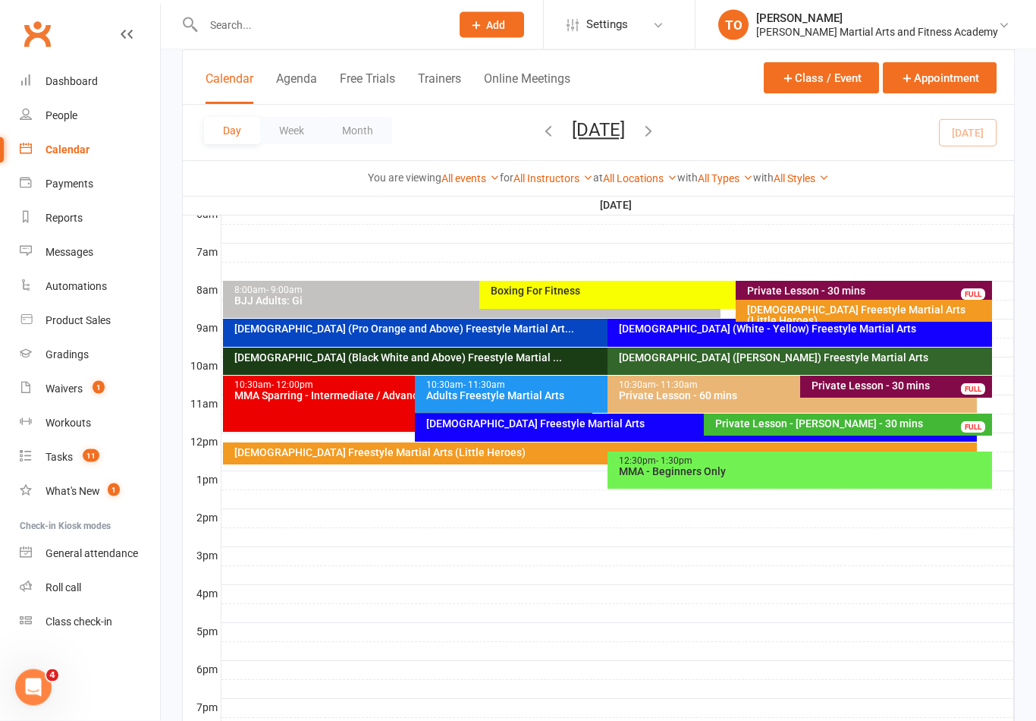
scroll to position [331, 0]
click at [826, 310] on div "[DEMOGRAPHIC_DATA] Freestyle Martial Arts (Little Heroes)" at bounding box center [867, 314] width 243 height 21
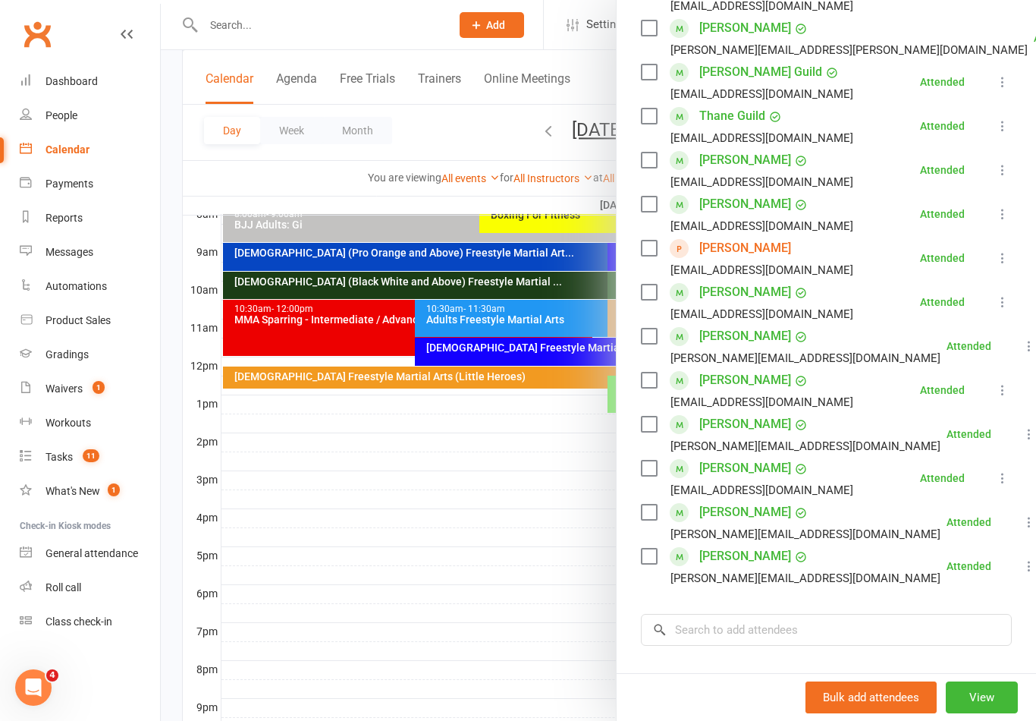
scroll to position [435, 0]
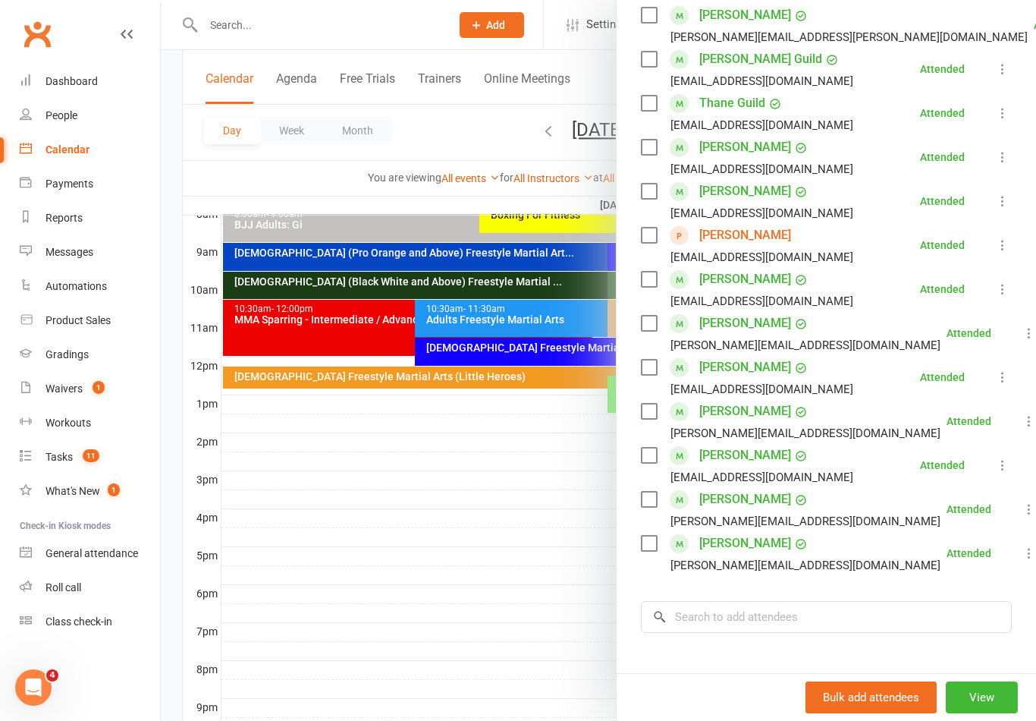
click at [561, 525] on div at bounding box center [598, 360] width 875 height 721
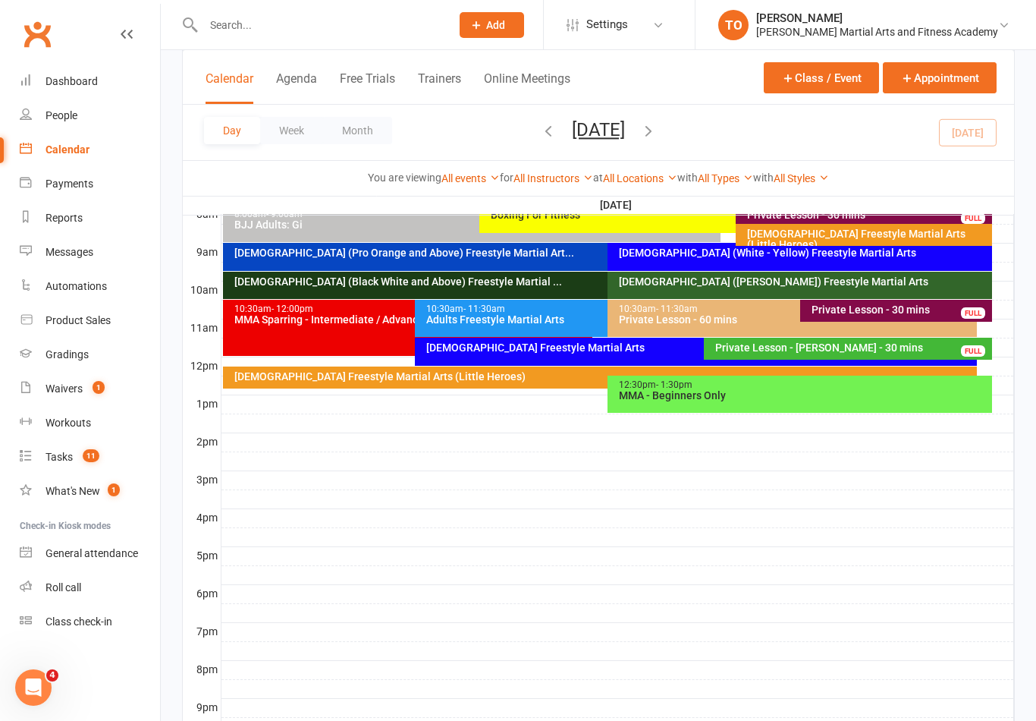
click at [64, 155] on div "Calendar" at bounding box center [68, 149] width 44 height 12
click at [60, 325] on div "Product Sales" at bounding box center [78, 320] width 65 height 12
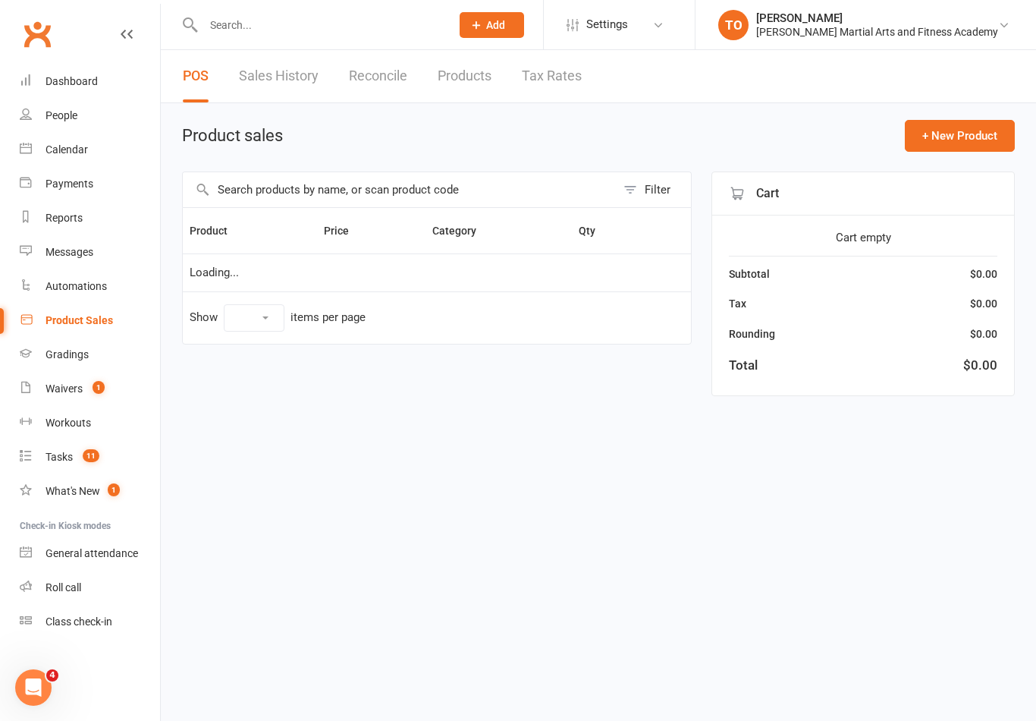
select select "100"
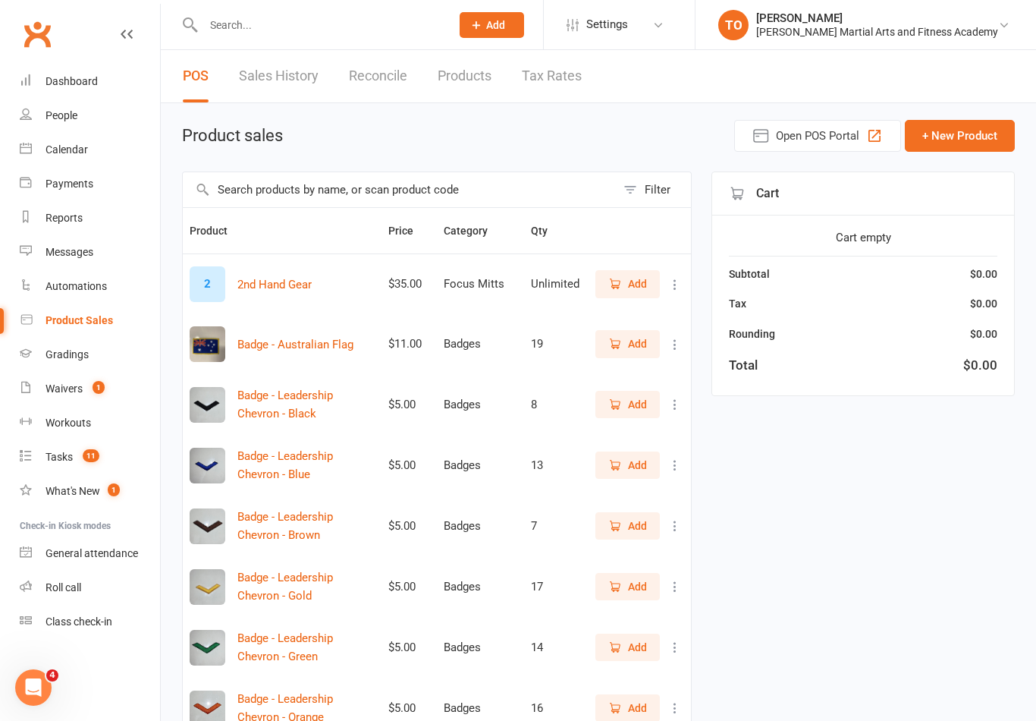
click at [275, 193] on input "text" at bounding box center [399, 189] width 433 height 35
type input "Foster"
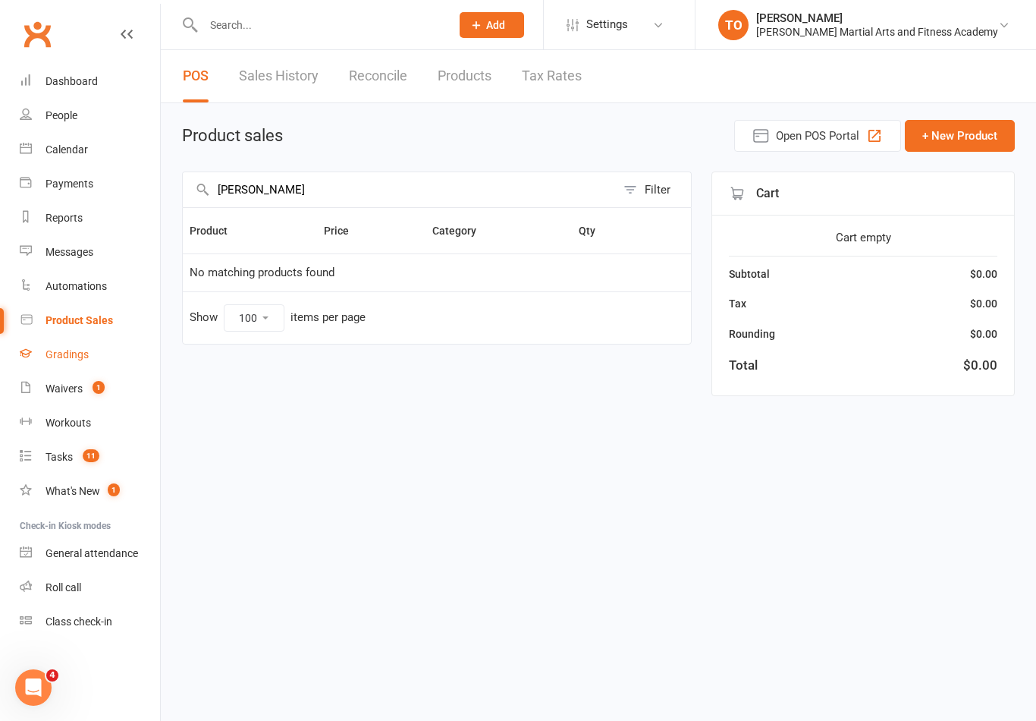
click at [58, 347] on link "Gradings" at bounding box center [90, 355] width 140 height 34
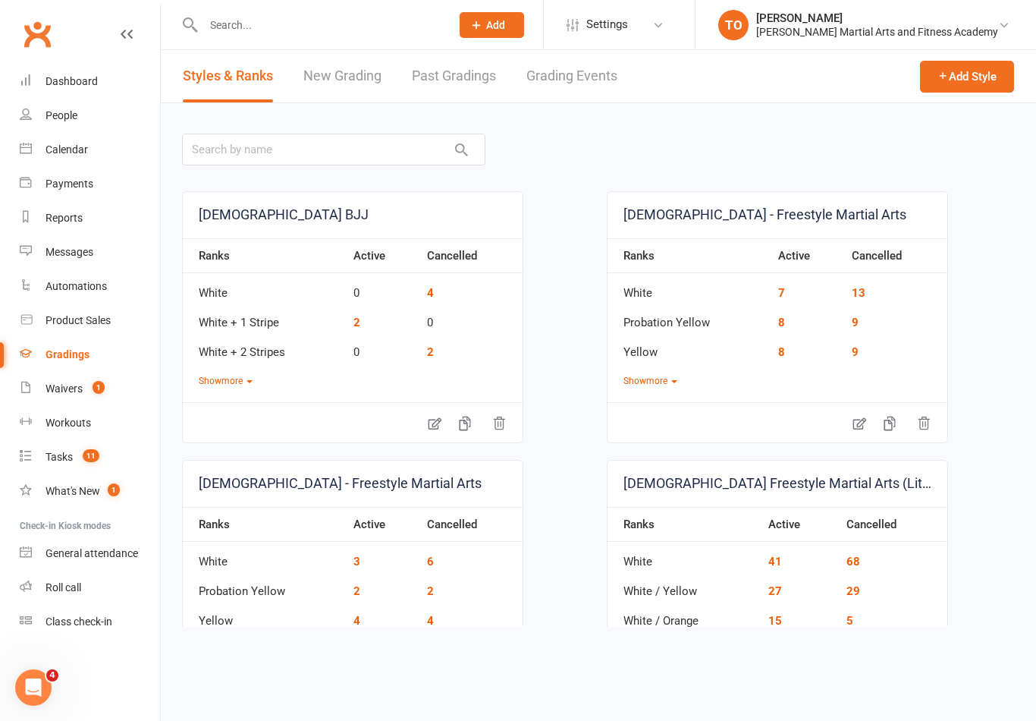
click at [556, 77] on link "Grading Events" at bounding box center [571, 76] width 91 height 52
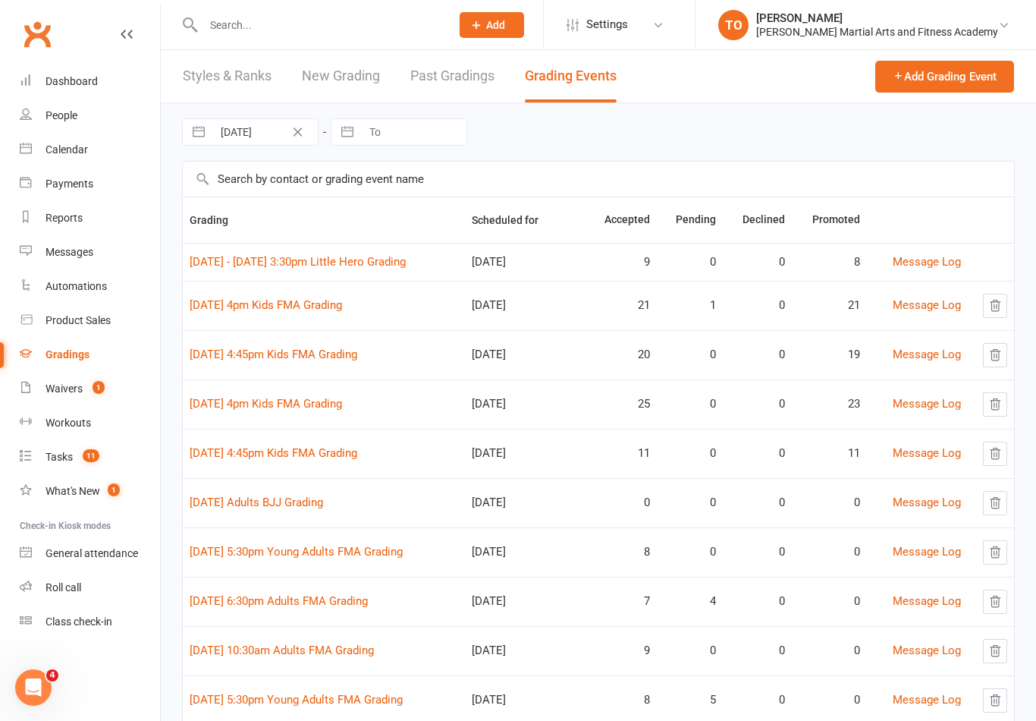
click at [264, 176] on input "text" at bounding box center [598, 179] width 831 height 35
type input "Fo"
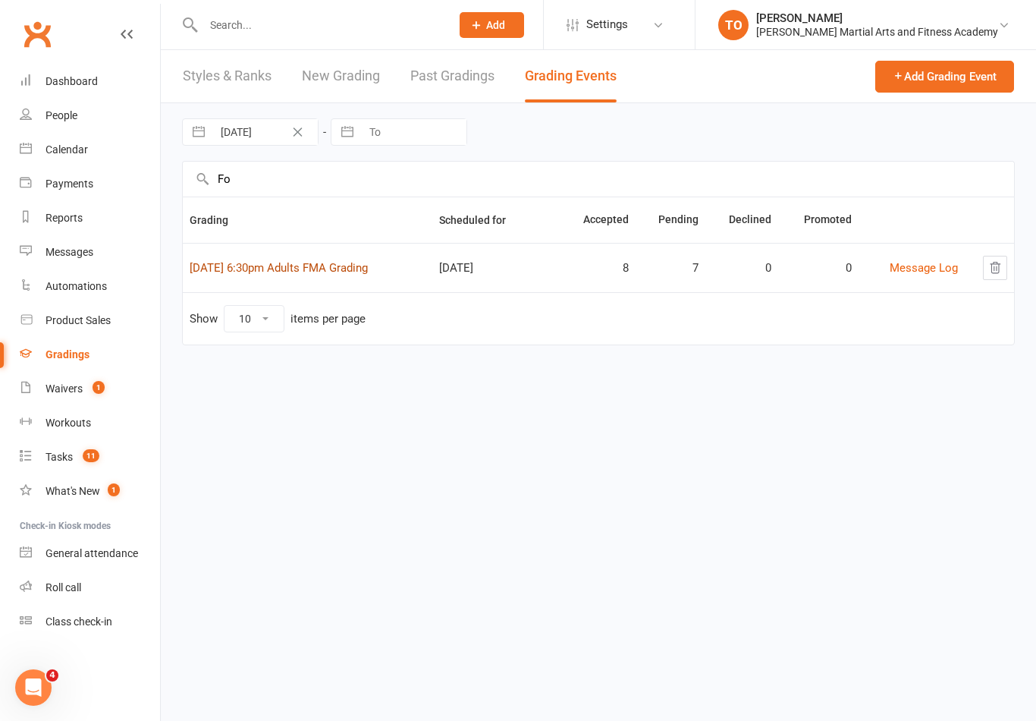
click at [277, 270] on link "18th September 6:30pm Adults FMA Grading" at bounding box center [279, 268] width 178 height 14
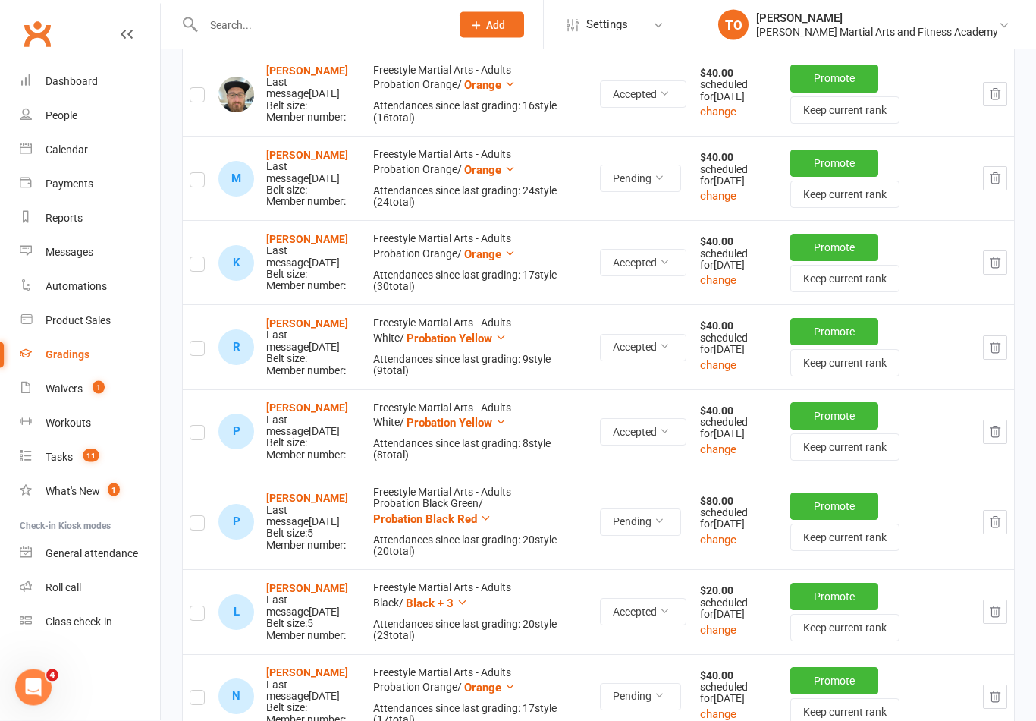
scroll to position [473, 0]
click at [736, 458] on button "change" at bounding box center [718, 449] width 36 height 18
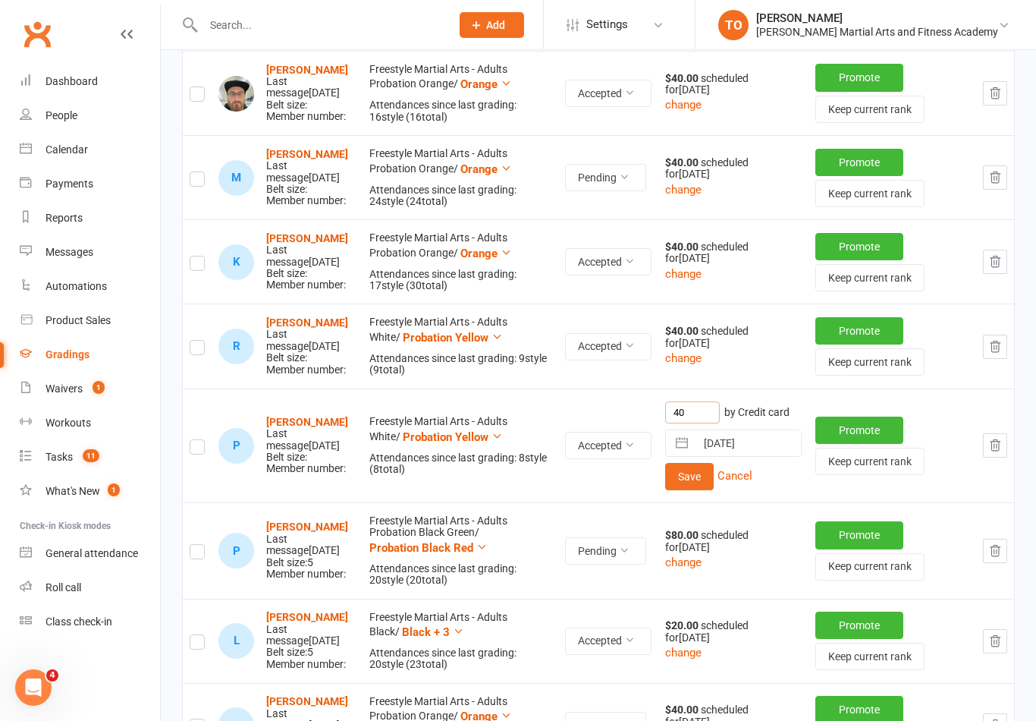
click at [720, 409] on input "40" at bounding box center [692, 412] width 55 height 22
click at [770, 431] on input "15 Sep 2025" at bounding box center [748, 444] width 105 height 26
select select "7"
select select "2025"
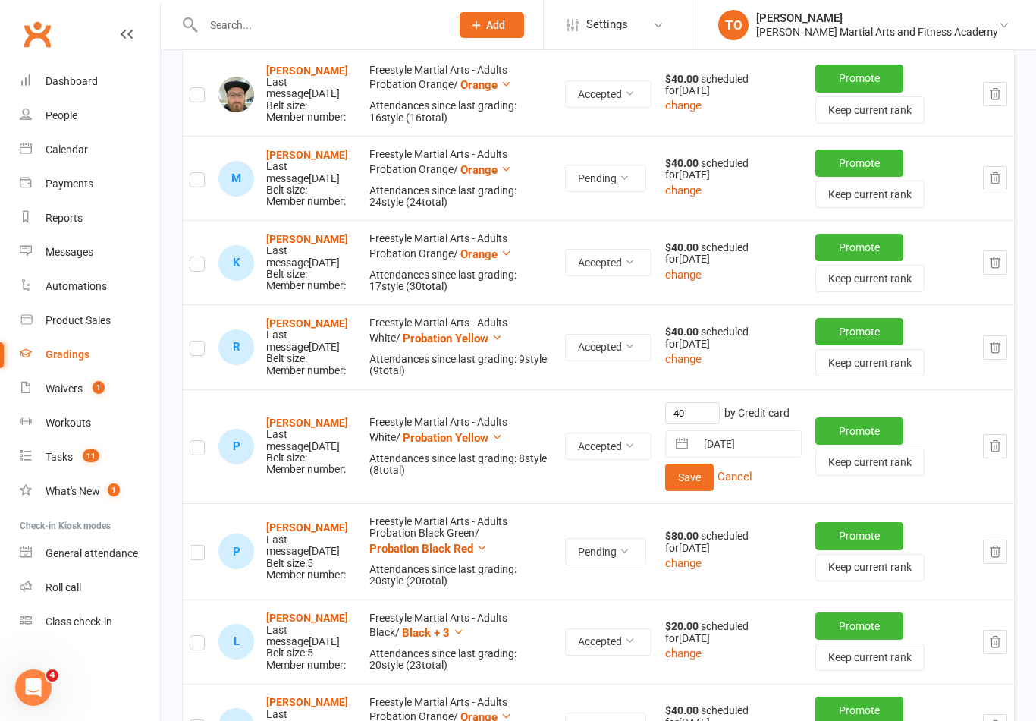
select select "8"
select select "2025"
select select "9"
select select "2025"
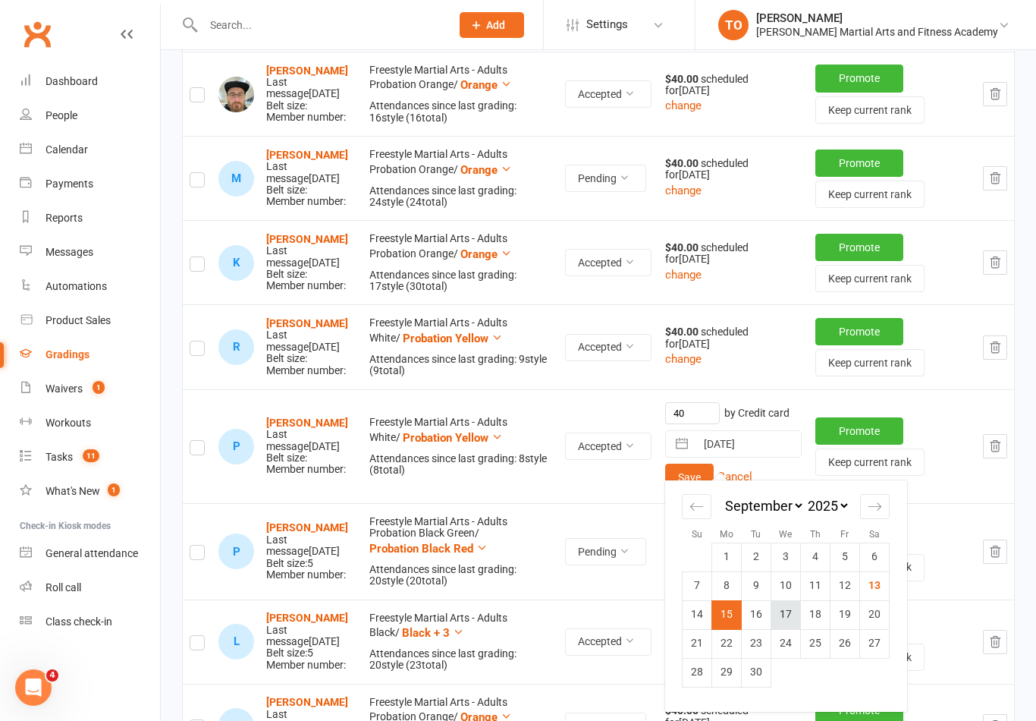
click at [801, 605] on td "17" at bounding box center [786, 614] width 30 height 29
type input "17 Sep 2025"
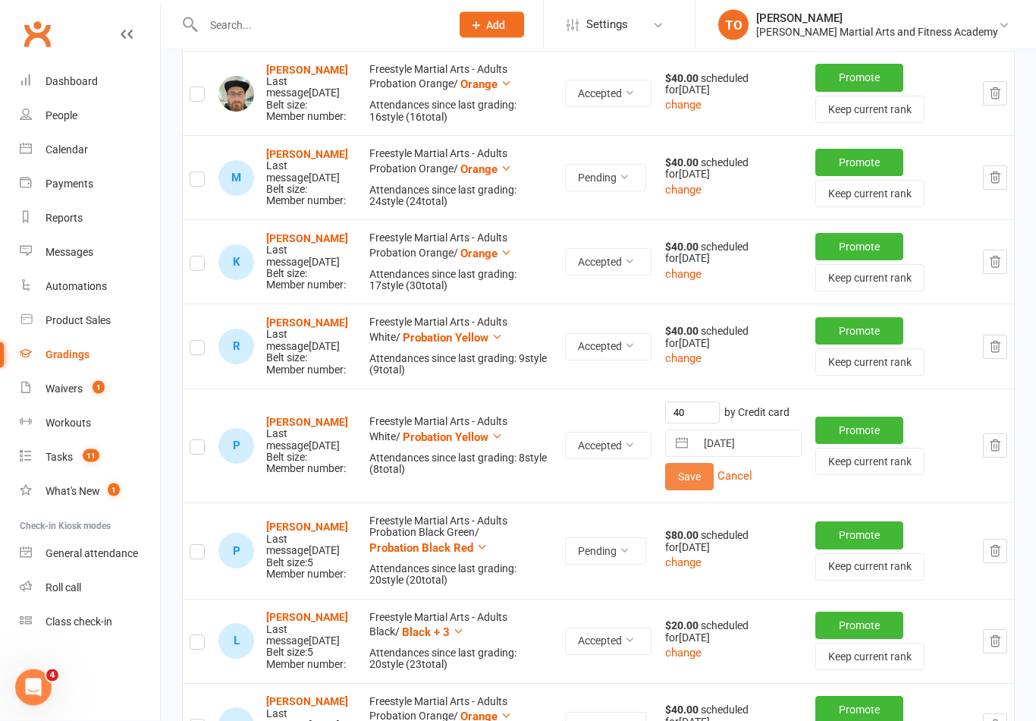
click at [713, 463] on button "Save" at bounding box center [689, 476] width 49 height 27
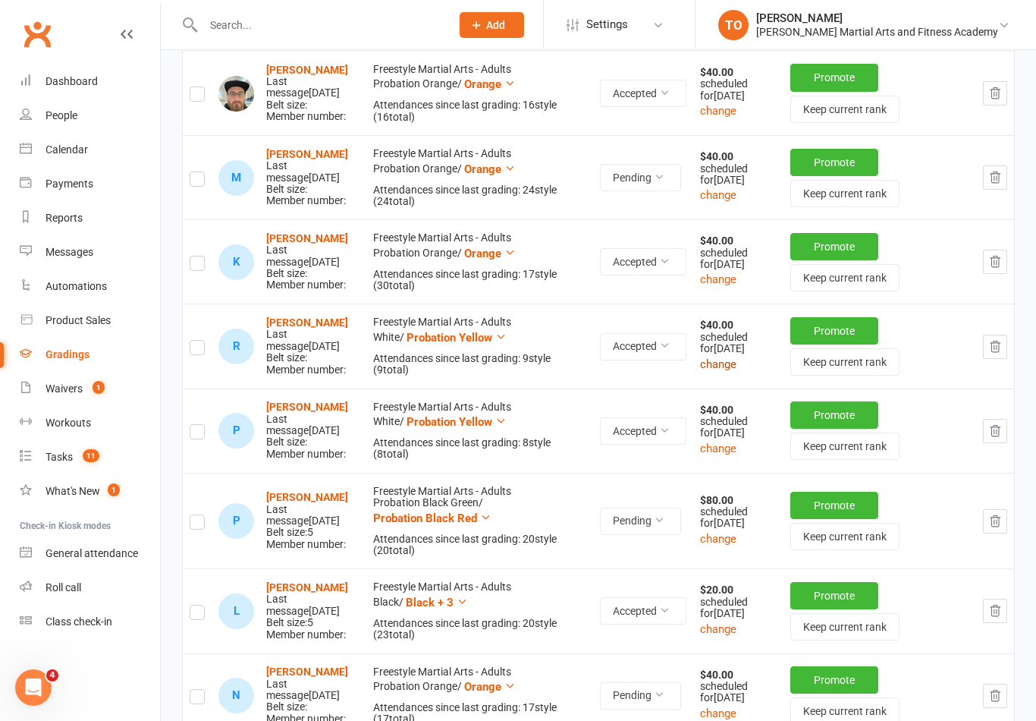
click at [735, 373] on button "change" at bounding box center [718, 364] width 36 height 18
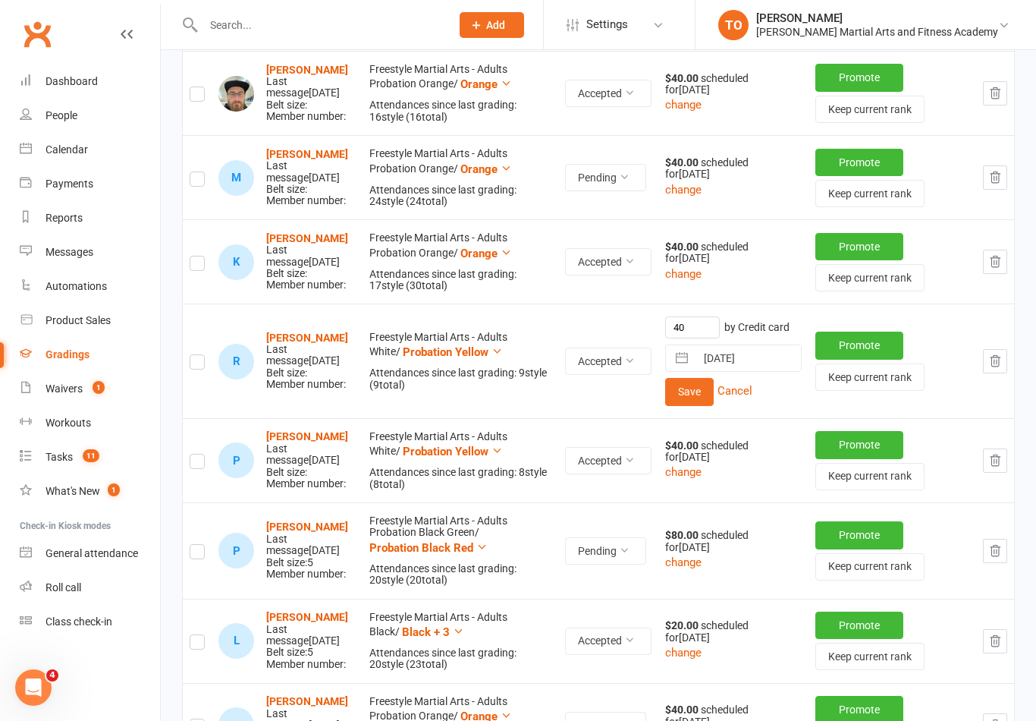
click at [785, 345] on input "15 Sep 2025" at bounding box center [748, 358] width 105 height 26
select select "7"
select select "2025"
select select "8"
select select "2025"
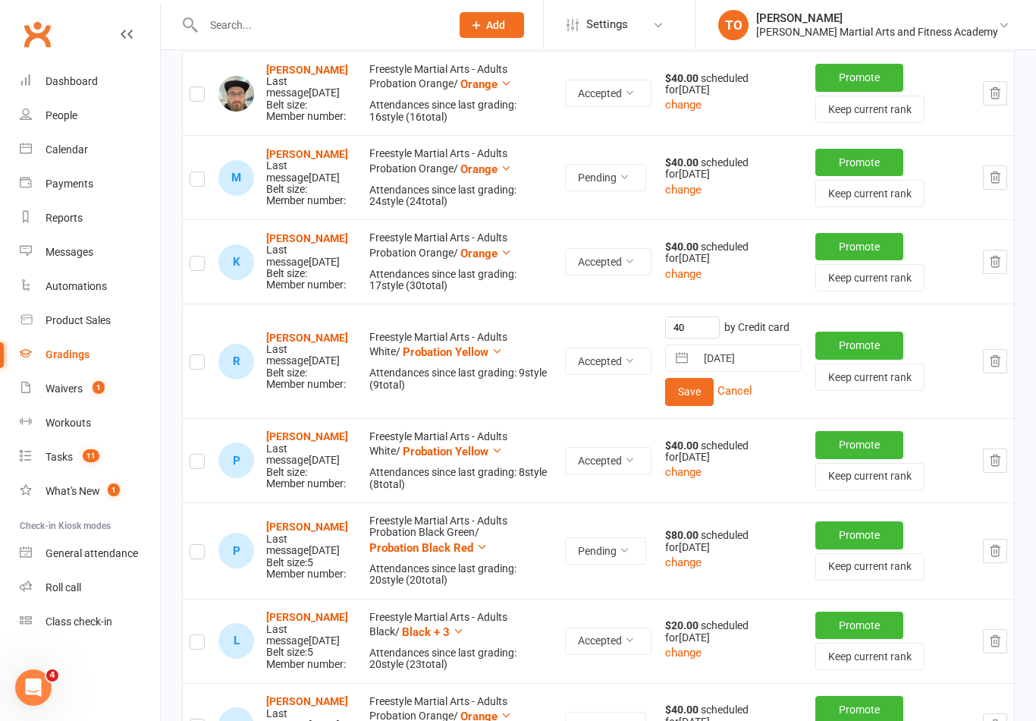
select select "9"
select select "2025"
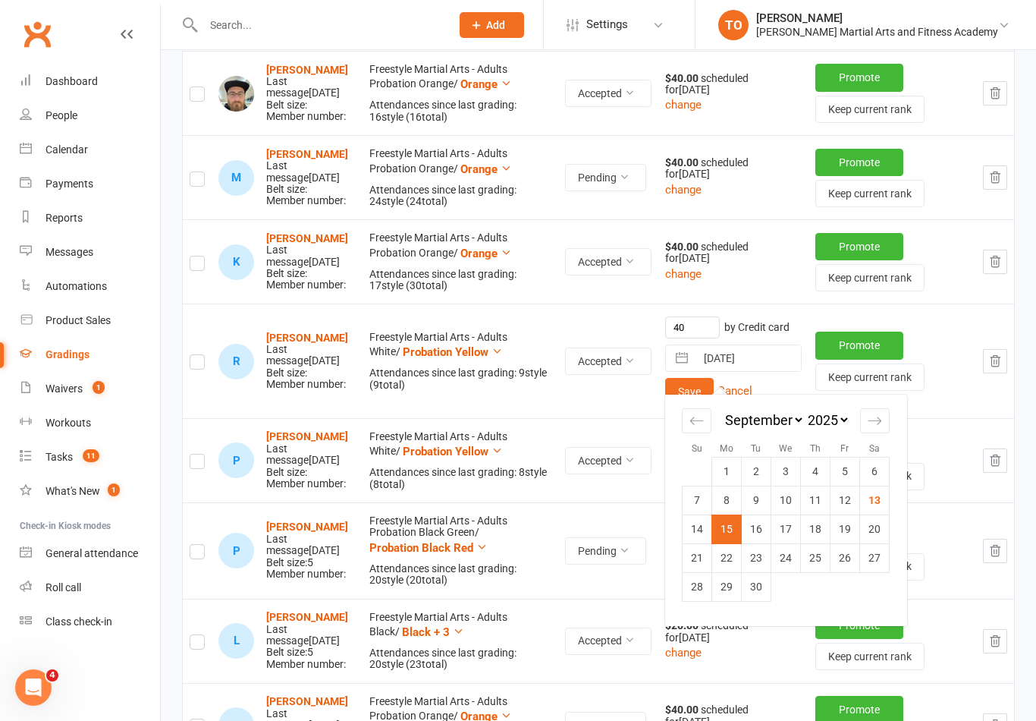
scroll to position [473, 0]
click at [801, 532] on td "17" at bounding box center [786, 530] width 30 height 29
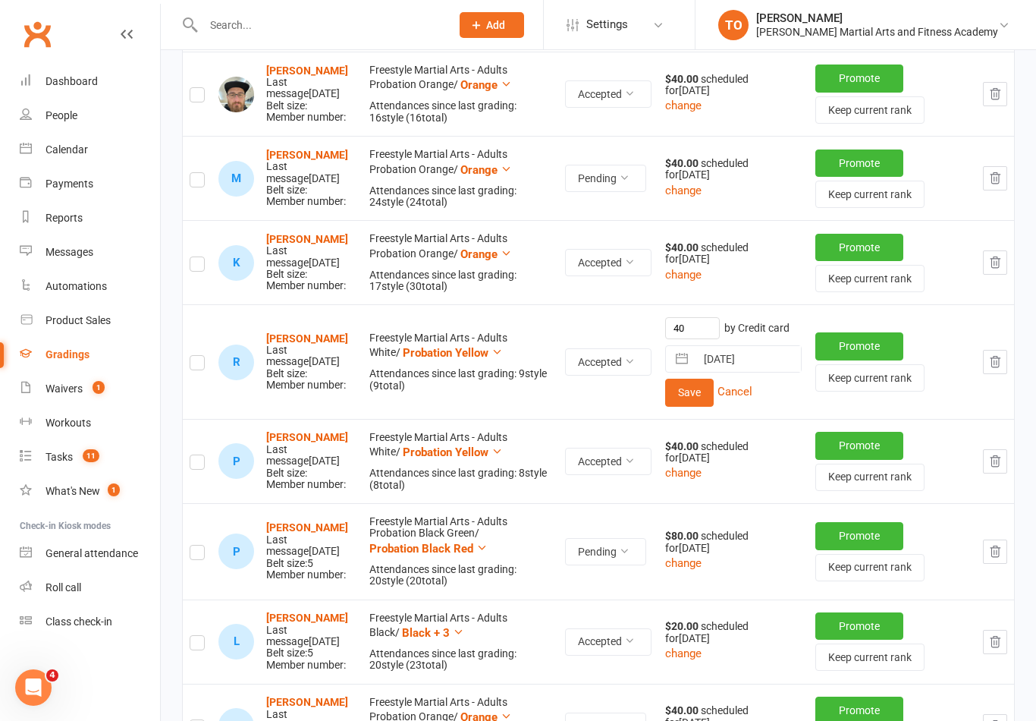
type input "17 Sep 2025"
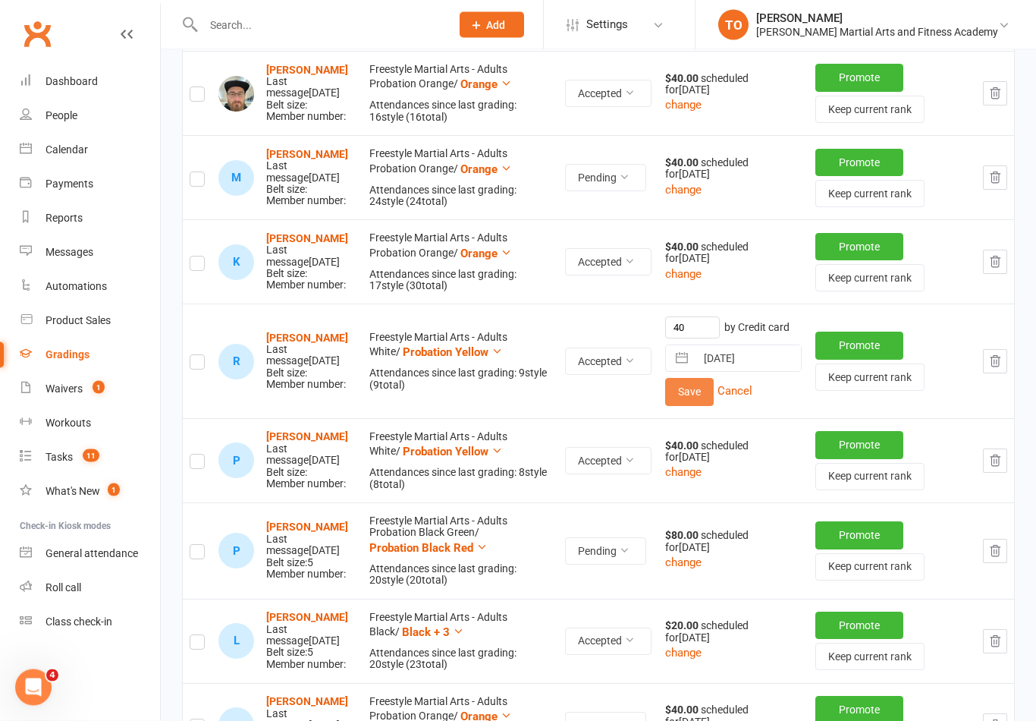
click at [706, 382] on button "Save" at bounding box center [689, 391] width 49 height 27
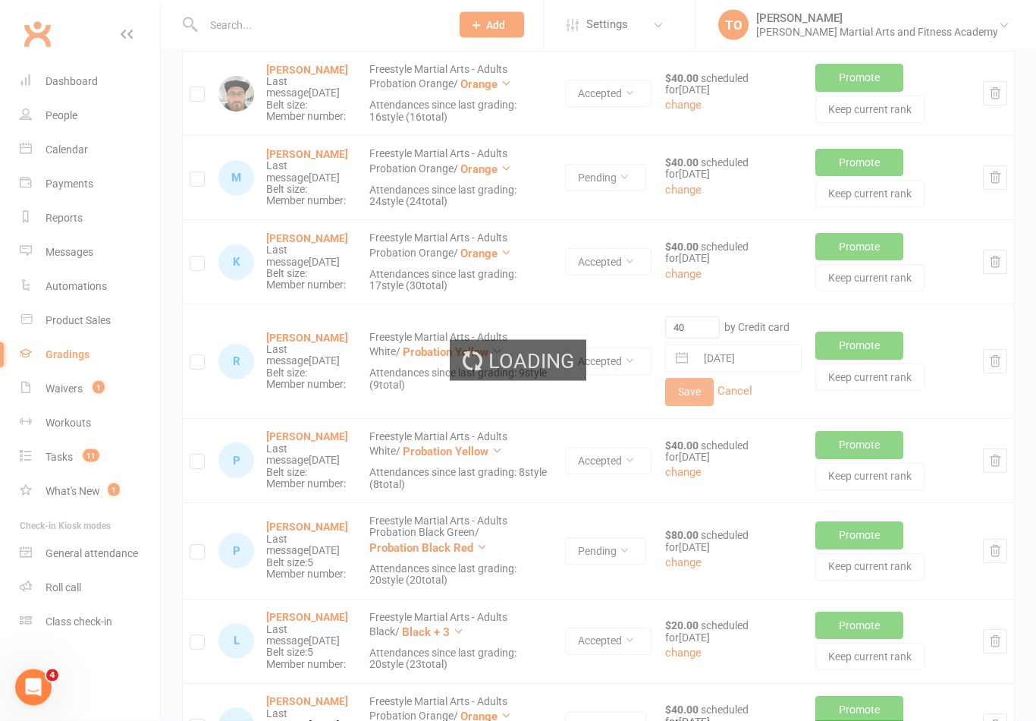
scroll to position [474, 0]
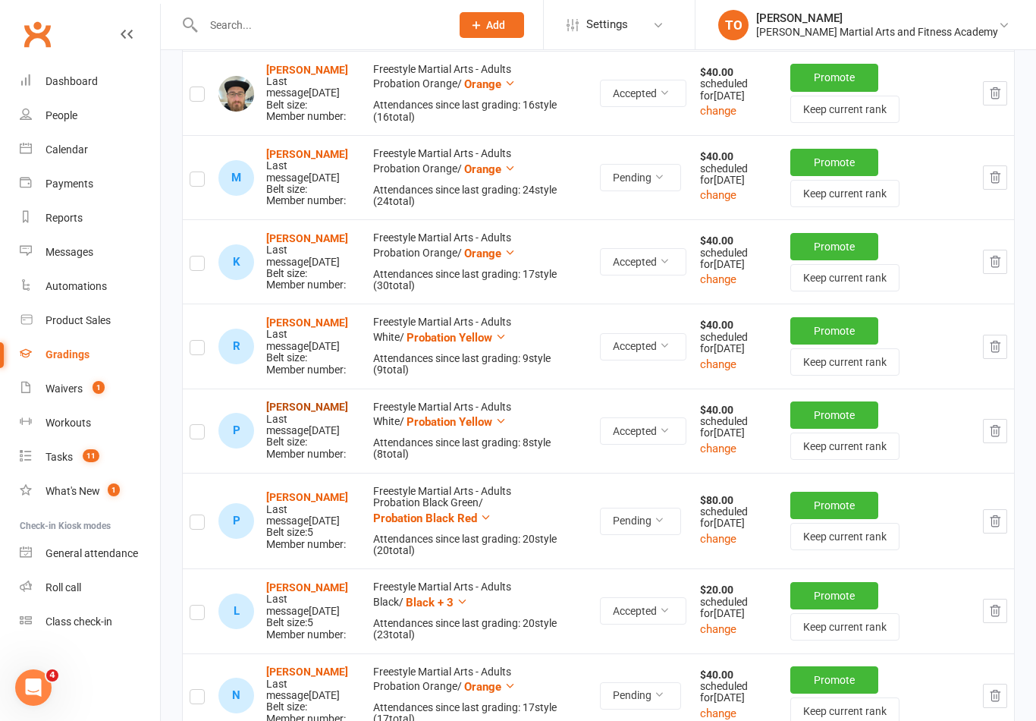
click at [306, 413] on strong "Phoebe Forster" at bounding box center [307, 406] width 82 height 12
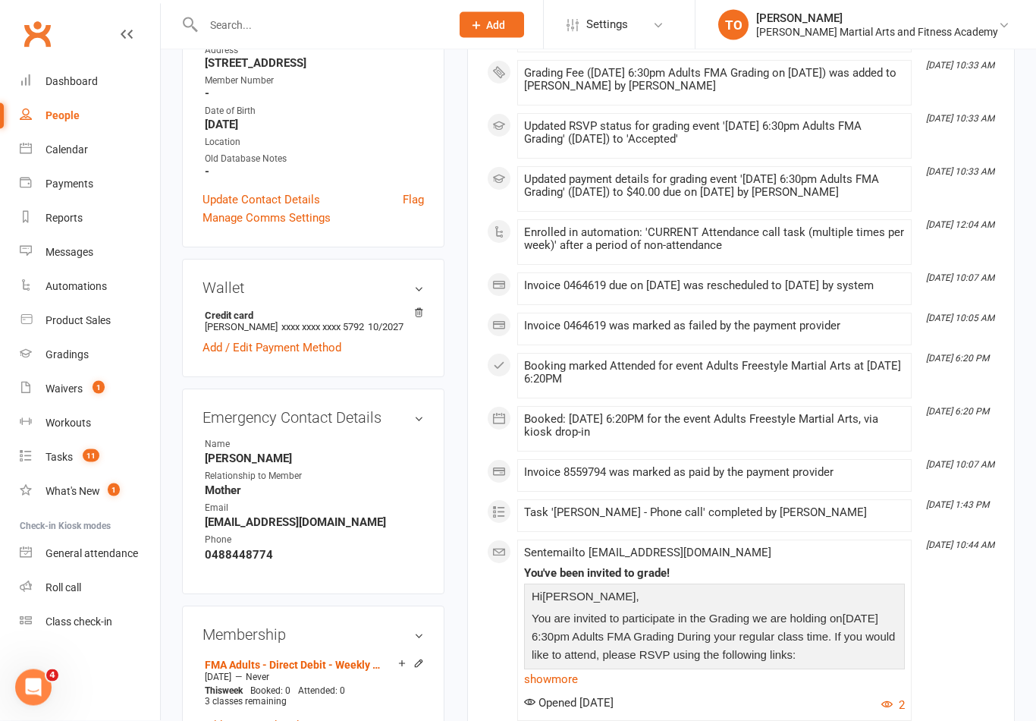
scroll to position [394, 0]
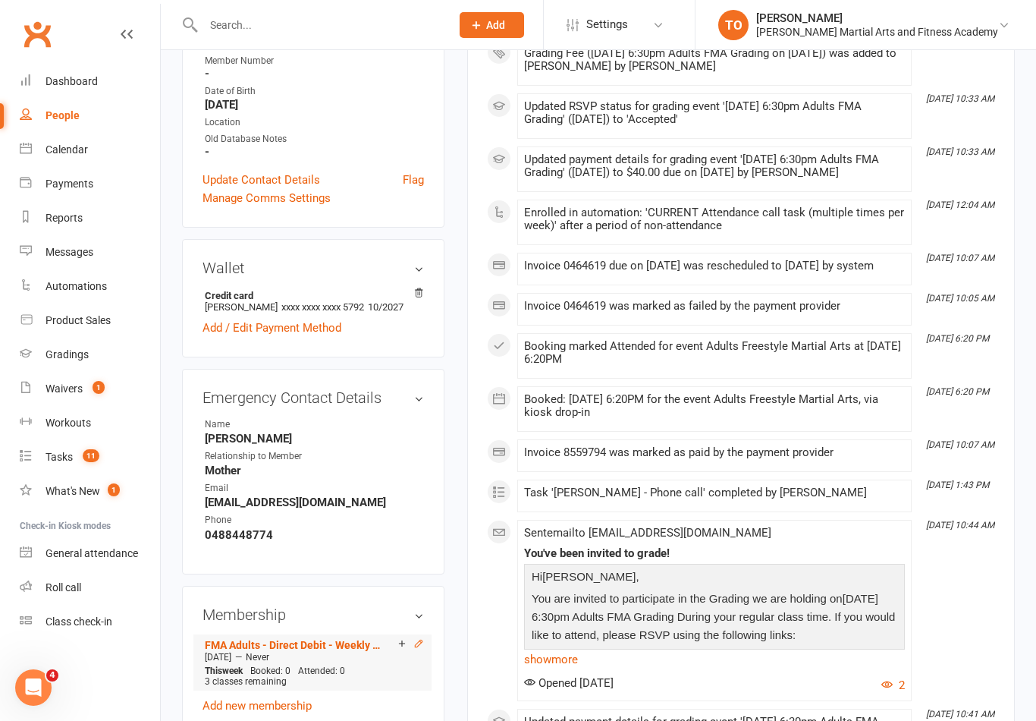
click at [423, 644] on icon at bounding box center [418, 643] width 11 height 11
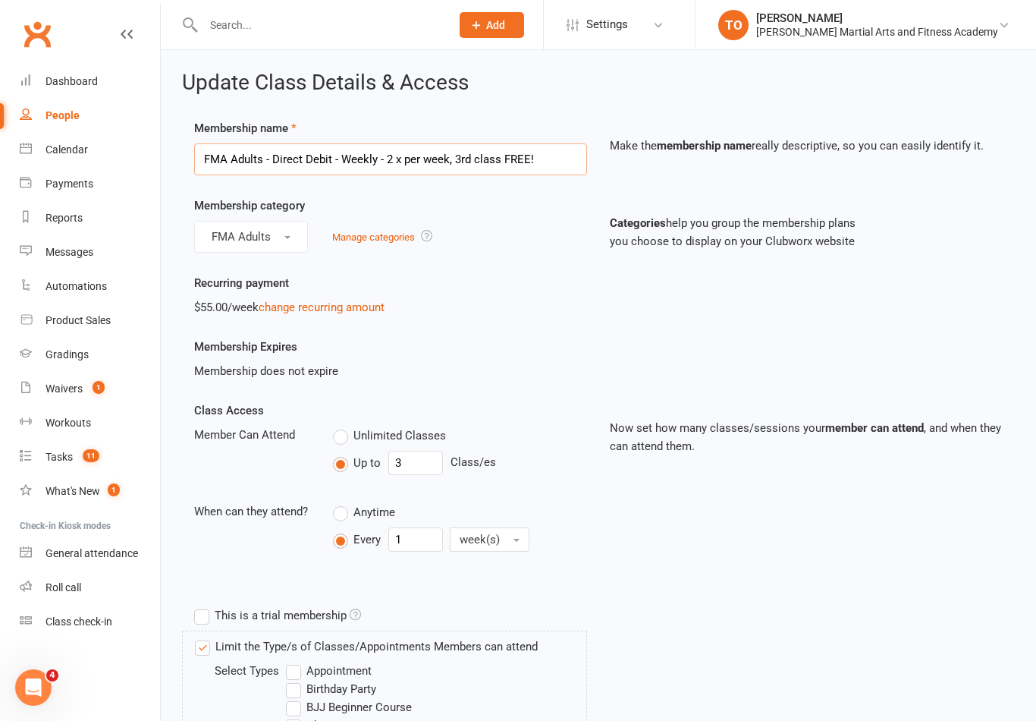
click at [387, 160] on input "FMA Adults - Direct Debit - Weekly - 2 x per week, 3rd class FREE!" at bounding box center [390, 159] width 393 height 32
click at [387, 162] on input "FMA Adults - Direct Debit - Weekly - 2 x per week, 3rd class FREE!" at bounding box center [390, 159] width 393 height 32
click at [391, 151] on input "FMA Adults - Direct Debit - Weekly - 2 x per week, 3rd class FREE!" at bounding box center [390, 159] width 393 height 32
click at [385, 156] on input "FMA Adults - Direct Debit - Weekly - 2 x per week, 3rd class FREE!" at bounding box center [390, 159] width 393 height 32
type input "FMA Adults - Direct Debit - Weekly - 1 x per week"
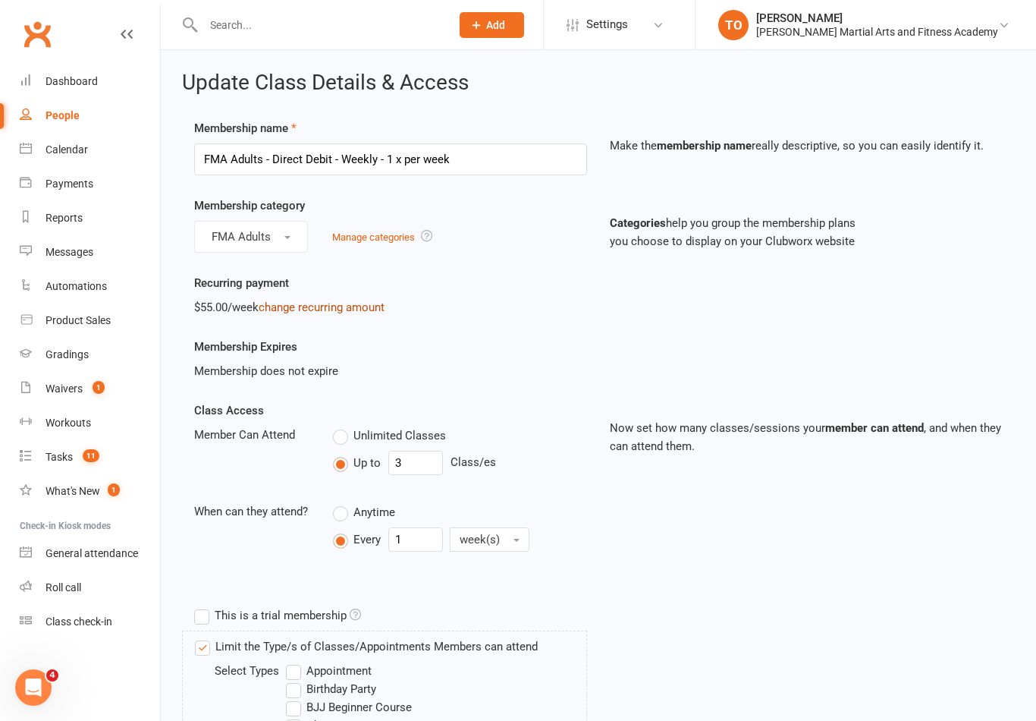
click at [304, 312] on link "change recurring amount" at bounding box center [322, 307] width 126 height 14
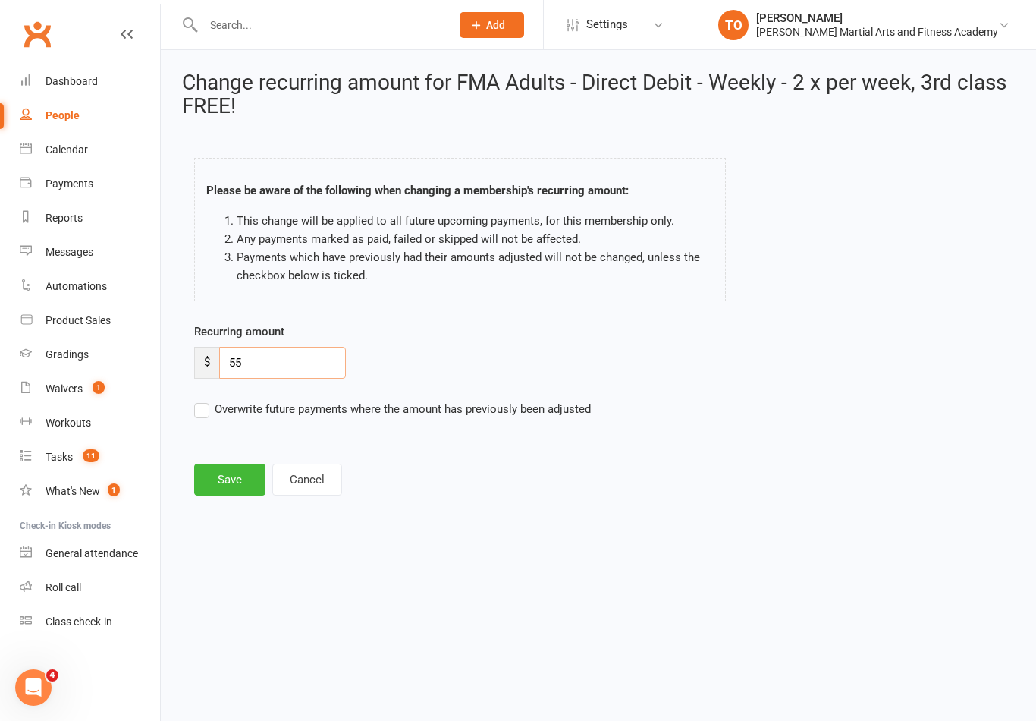
click at [272, 376] on input "55" at bounding box center [282, 363] width 127 height 32
type input "5"
type input "35"
click at [218, 473] on button "Save" at bounding box center [229, 479] width 71 height 32
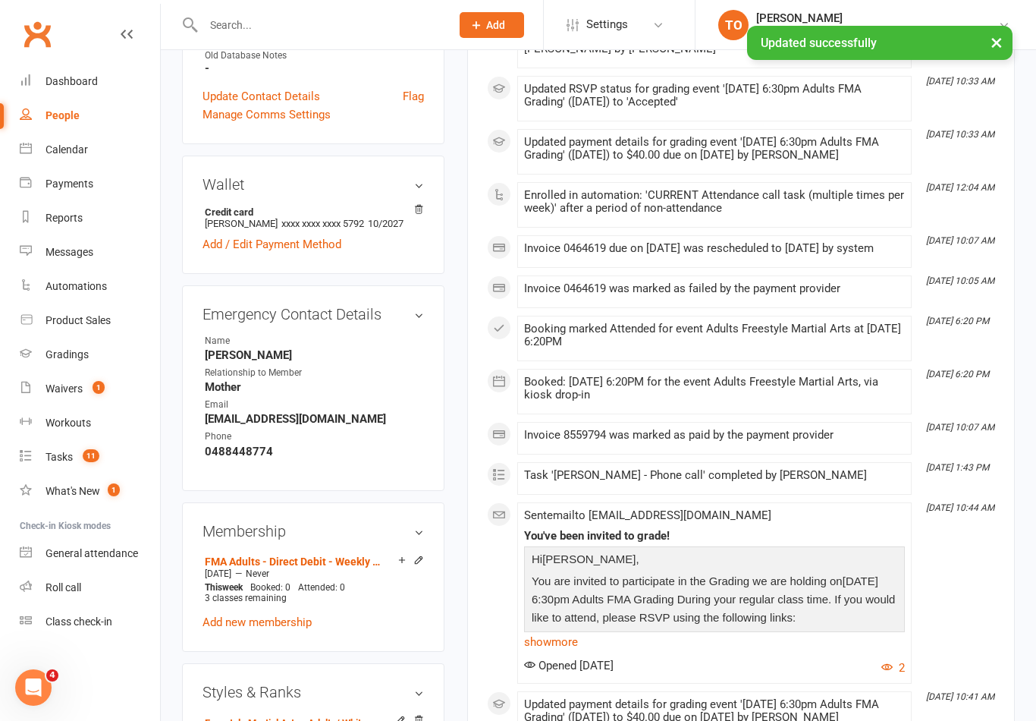
scroll to position [488, 0]
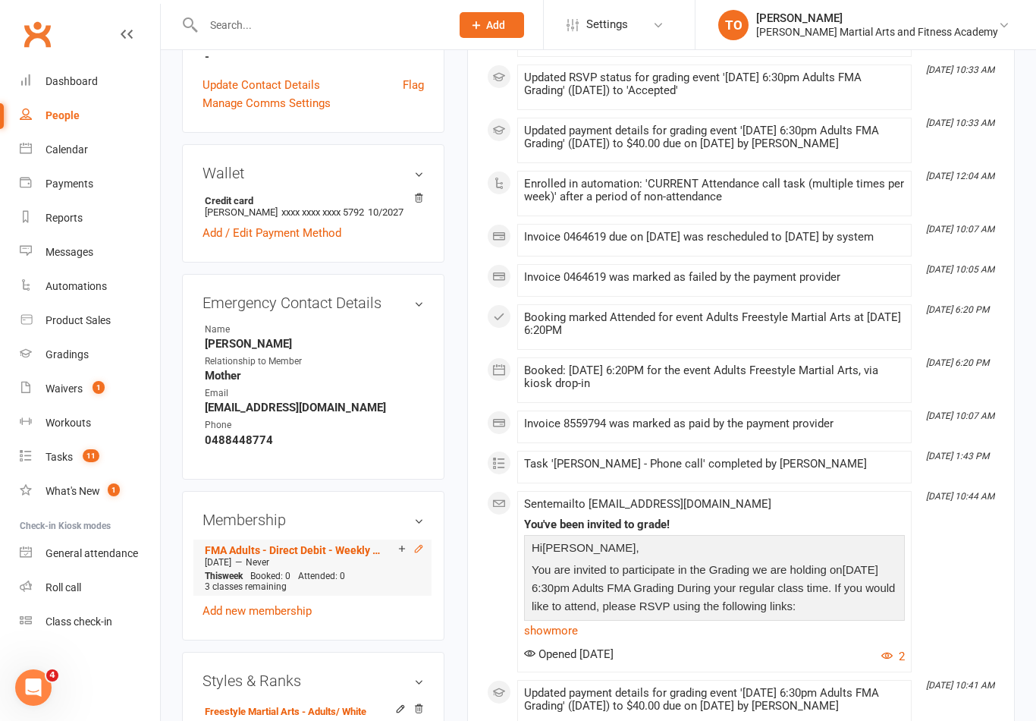
click at [421, 547] on icon at bounding box center [418, 548] width 11 height 11
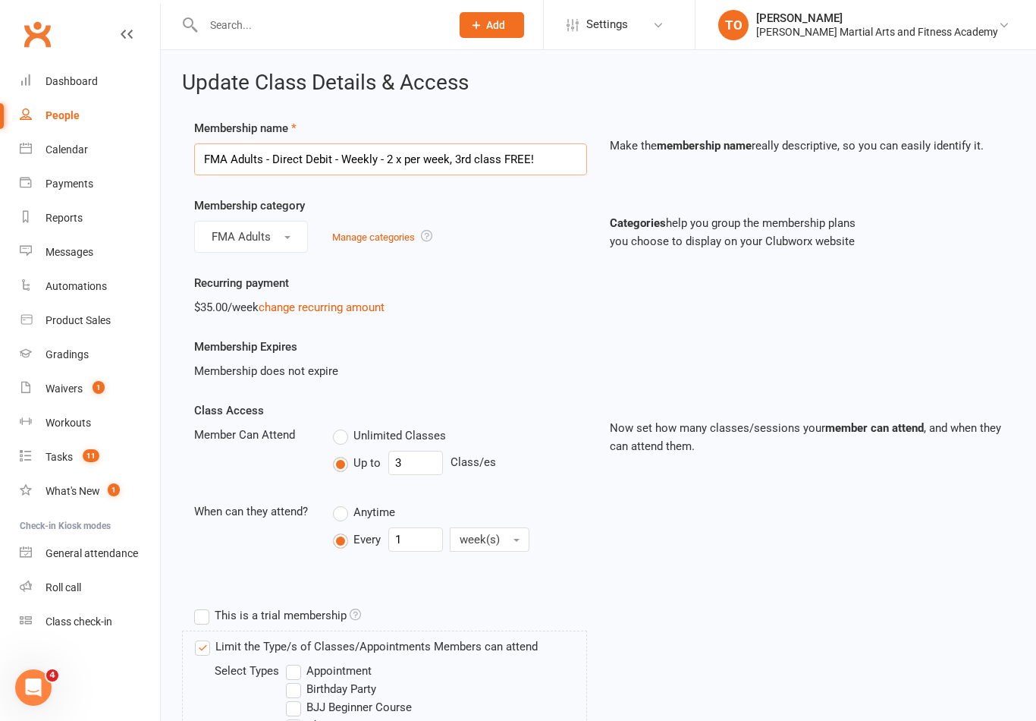
click at [385, 157] on input "FMA Adults - Direct Debit - Weekly - 2 x per week, 3rd class FREE!" at bounding box center [390, 159] width 393 height 32
click at [389, 160] on input "FMA Adults - Direct Debit - Weekly - 2 x per week, 3rd class FREE!" at bounding box center [390, 159] width 393 height 32
click at [385, 159] on input "FMA Adults - Direct Debit - Weekly - 2 x per week, 3rd class FREE!" at bounding box center [390, 159] width 393 height 32
click at [397, 160] on input "FMA Adults - Direct Debit - Weekly - 2 x per week, 3rd class FREE!" at bounding box center [390, 159] width 393 height 32
click at [125, 36] on icon at bounding box center [127, 34] width 12 height 12
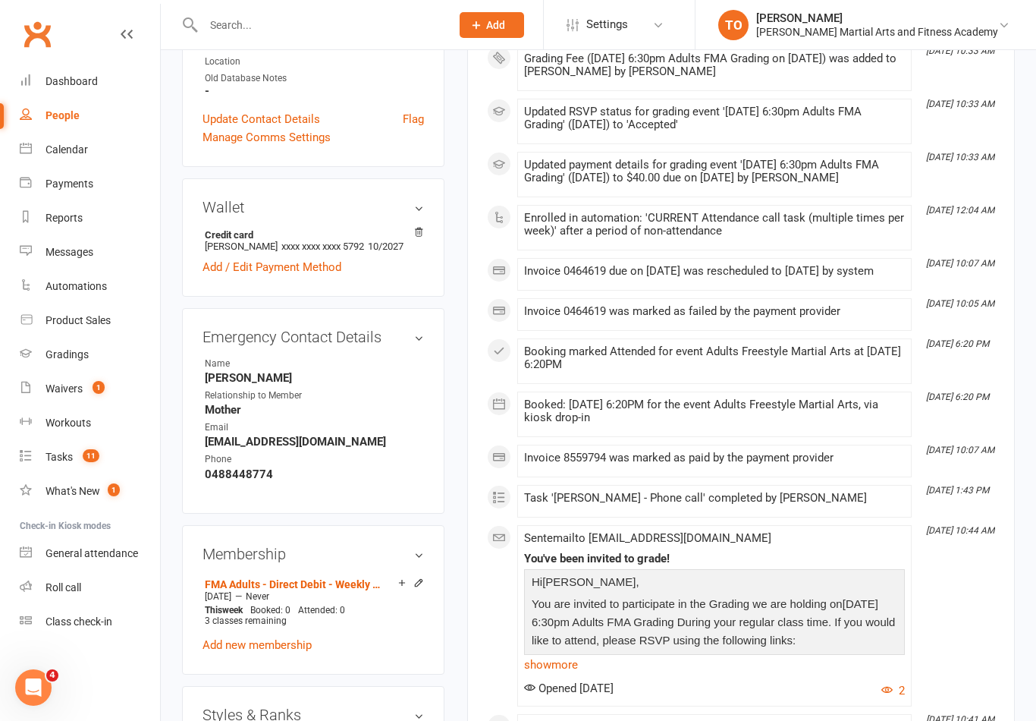
scroll to position [456, 0]
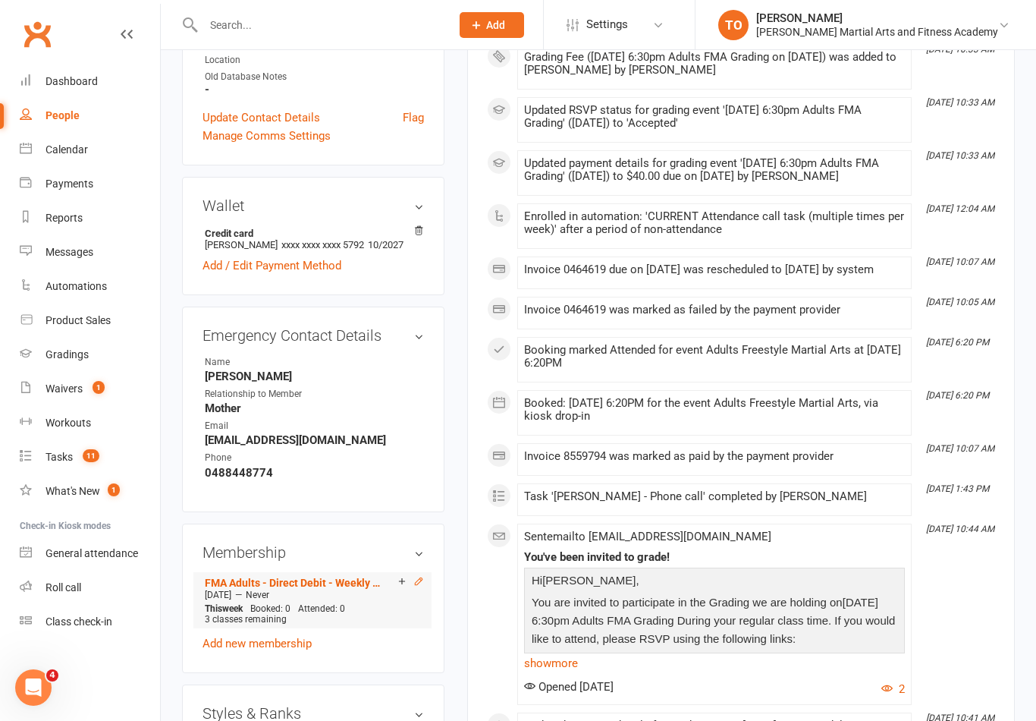
click at [416, 582] on icon at bounding box center [418, 580] width 7 height 7
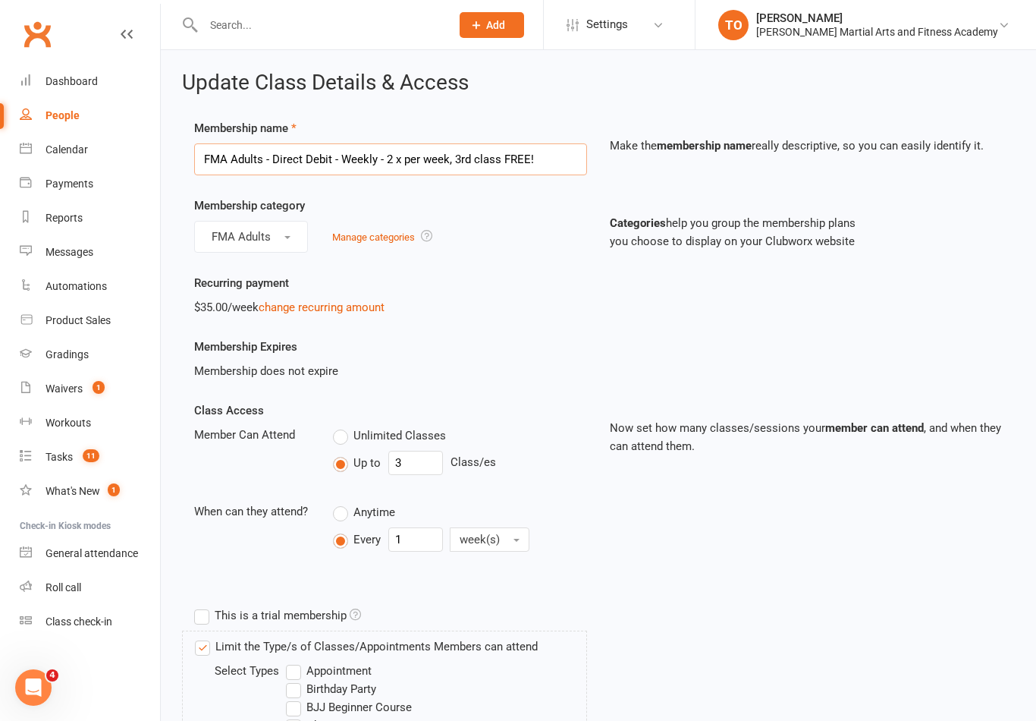
click at [398, 165] on input "FMA Adults - Direct Debit - Weekly - 2 x per week, 3rd class FREE!" at bounding box center [390, 159] width 393 height 32
click at [391, 162] on input "FMA Adults - Direct Debit - Weekly - 2 x per week, 3rd class FREE!" at bounding box center [390, 159] width 393 height 32
click at [393, 161] on input "FMA Adults - Direct Debit - Weekly - 2 x per week, 3rd class FREE!" at bounding box center [390, 159] width 393 height 32
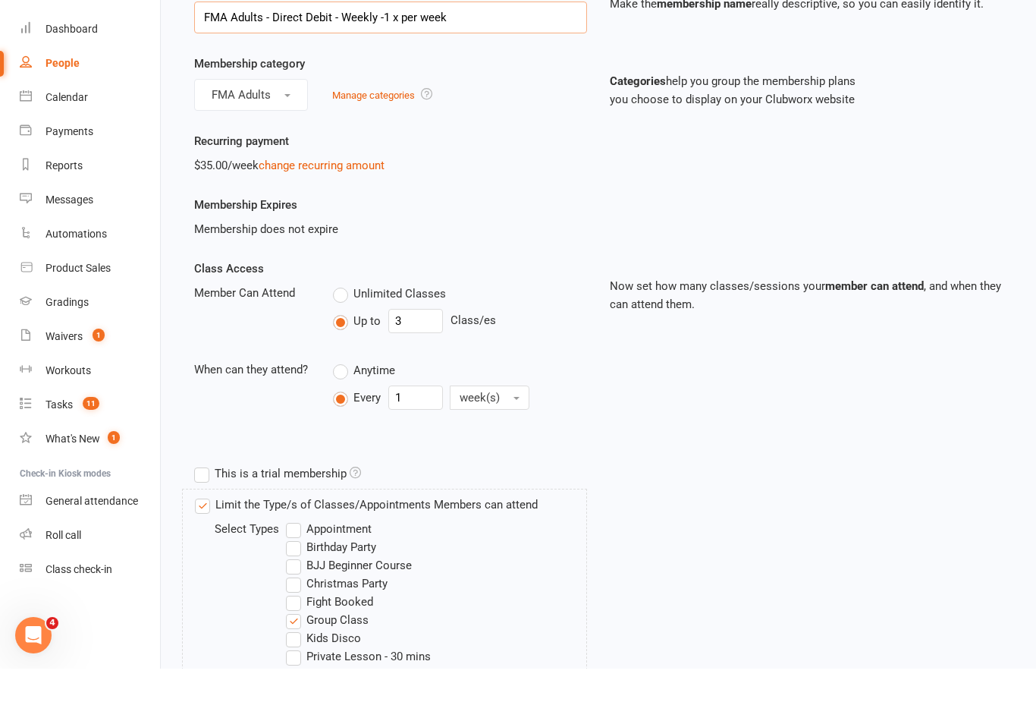
scroll to position [92, 0]
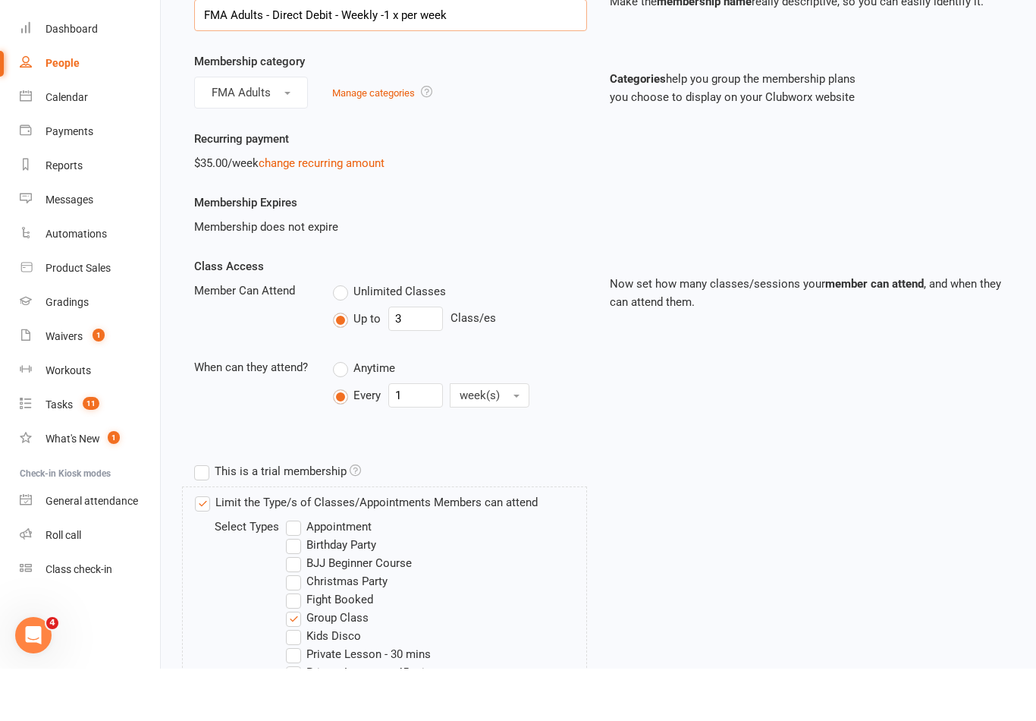
type input "FMA Adults - Direct Debit - Weekly -1 x per week"
click at [413, 359] on input "3" at bounding box center [415, 371] width 55 height 24
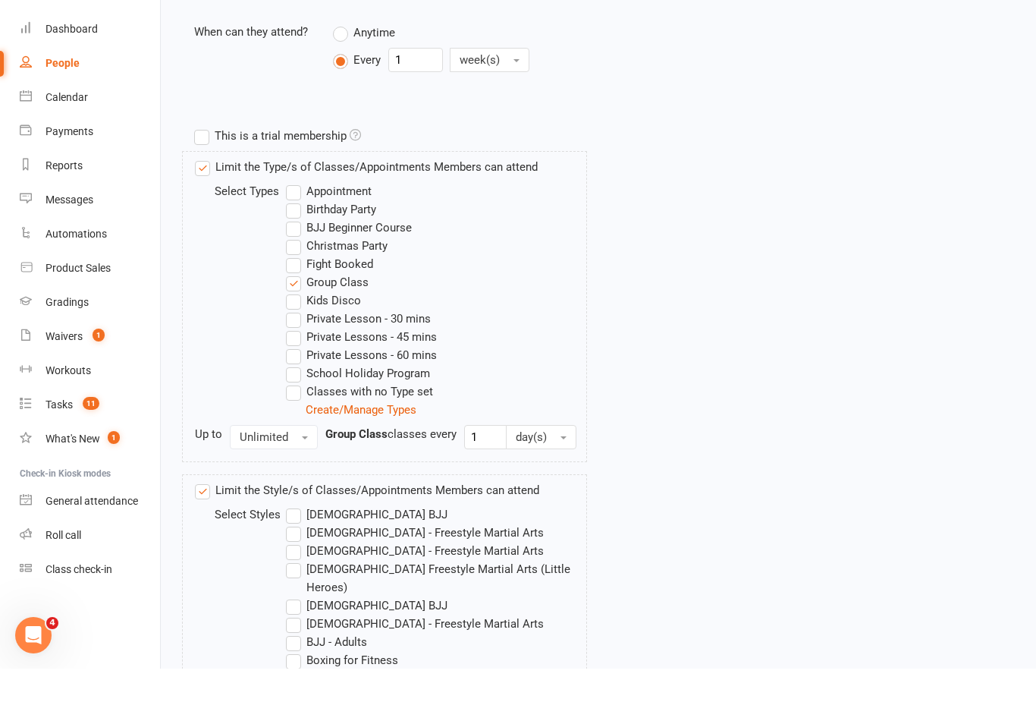
scroll to position [428, 0]
type input "1"
click at [284, 482] on span "Unlimited" at bounding box center [264, 489] width 49 height 14
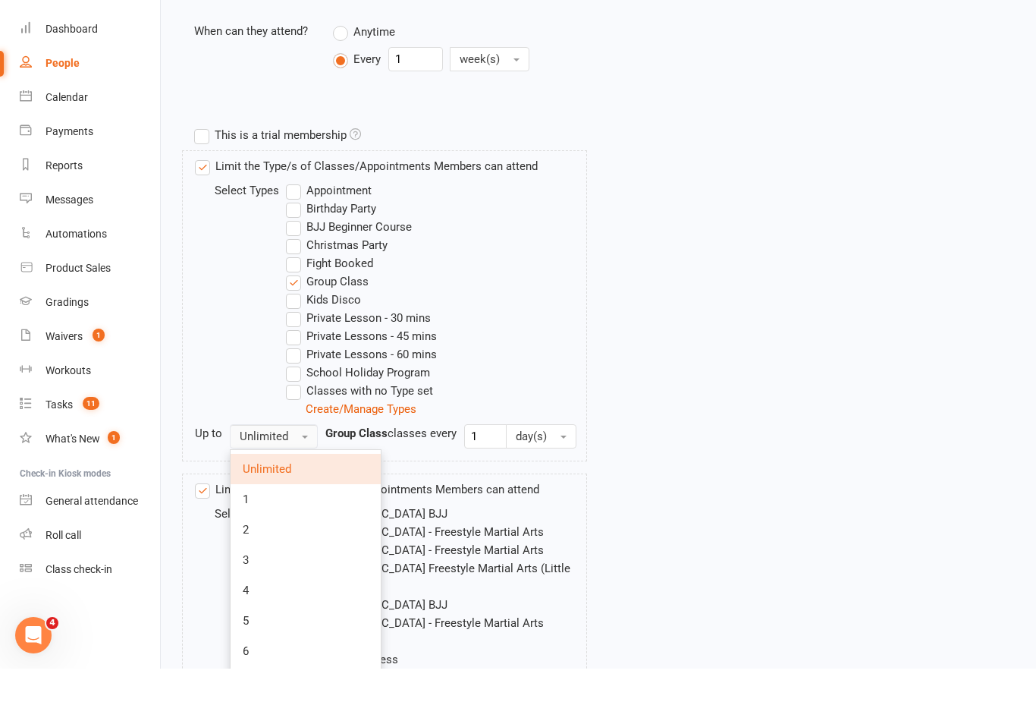
scroll to position [480, 0]
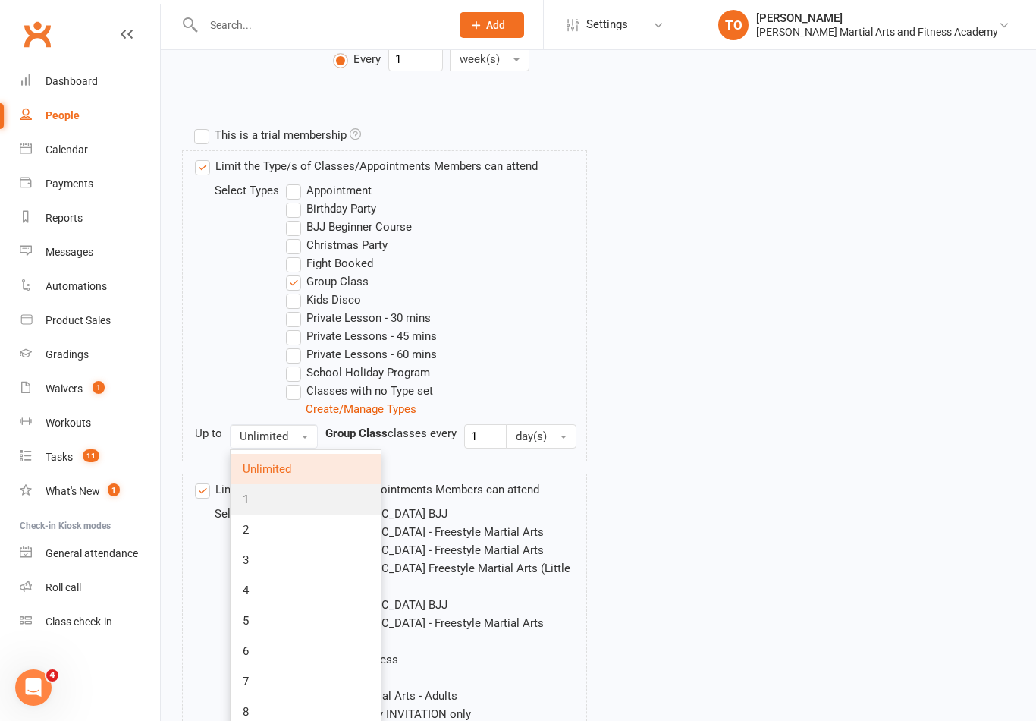
click at [240, 501] on link "1" at bounding box center [306, 499] width 150 height 30
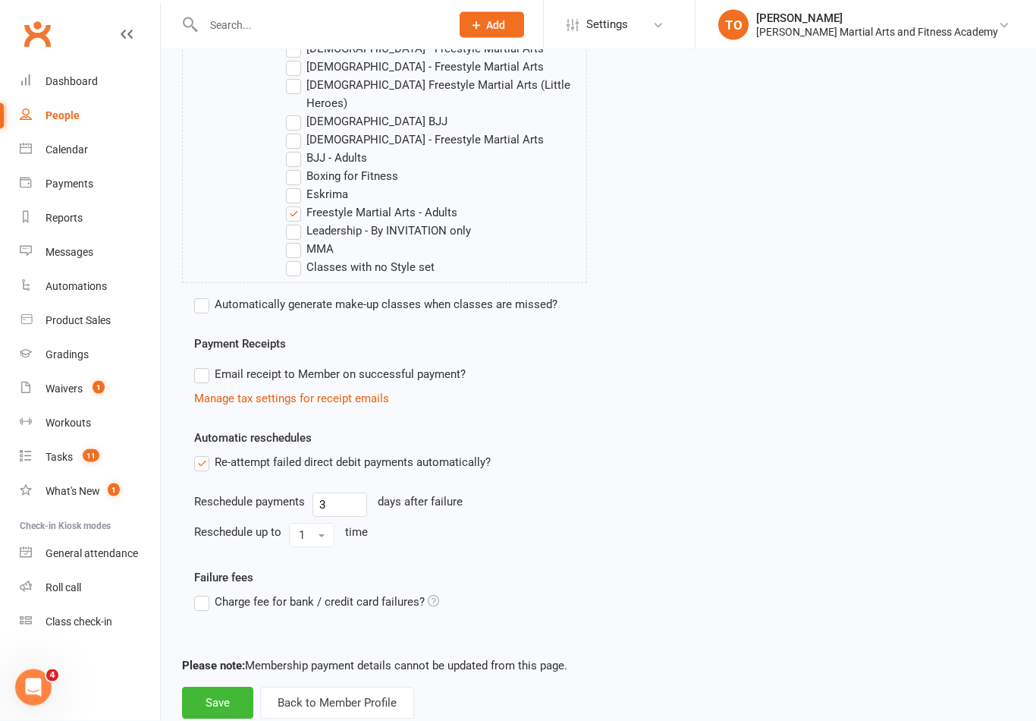
scroll to position [975, 0]
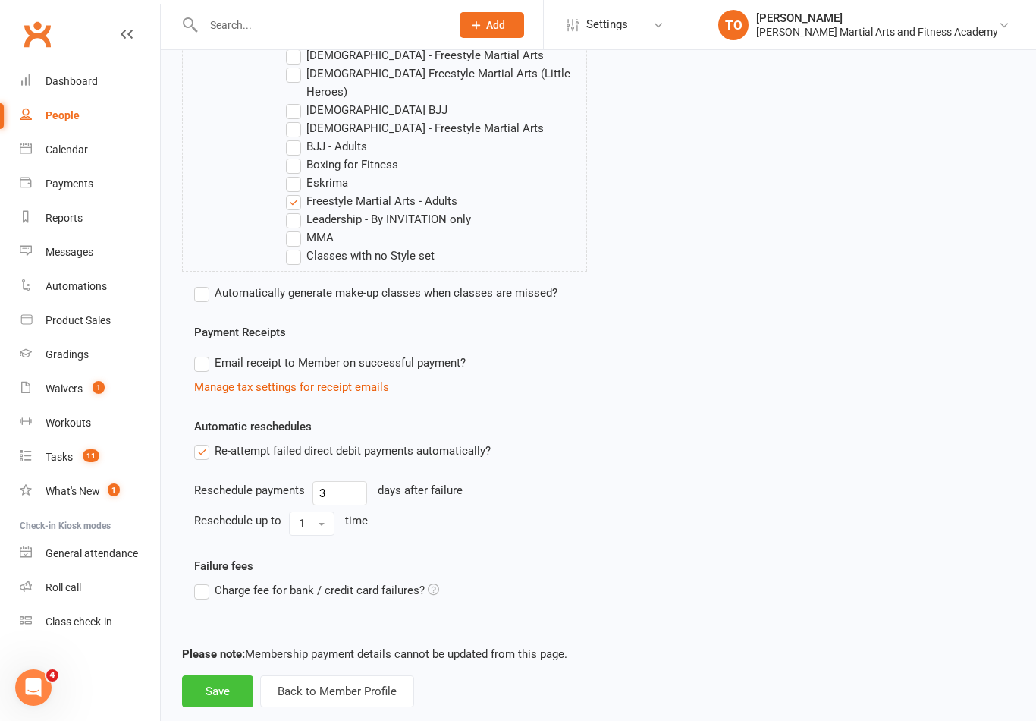
click at [218, 681] on button "Save" at bounding box center [217, 691] width 71 height 32
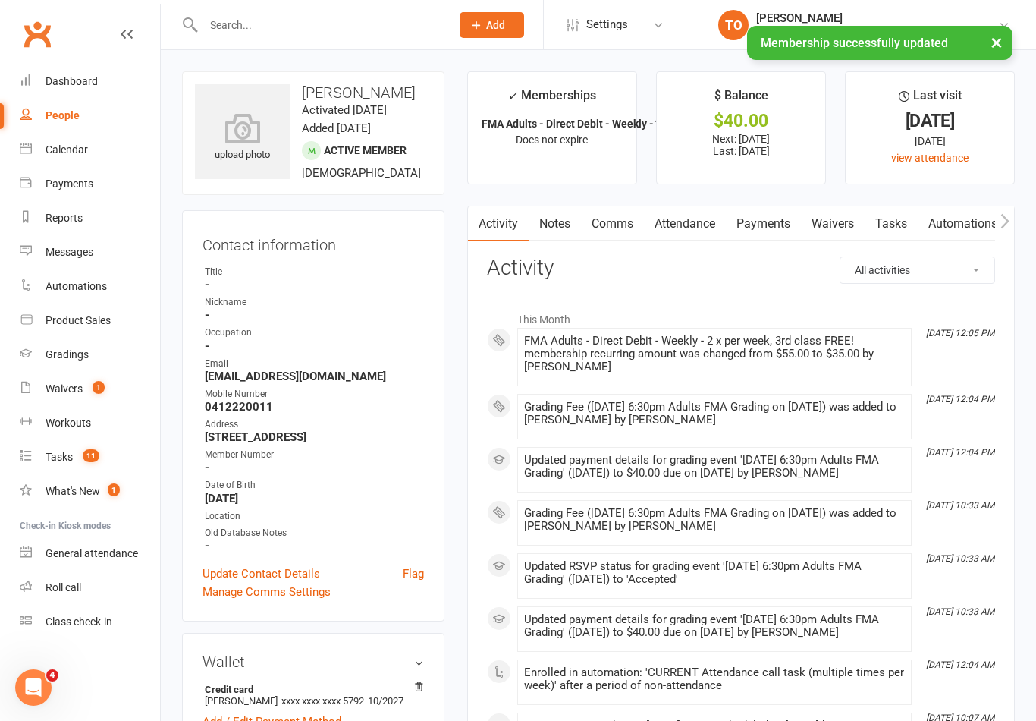
click at [546, 234] on link "Notes" at bounding box center [555, 223] width 52 height 35
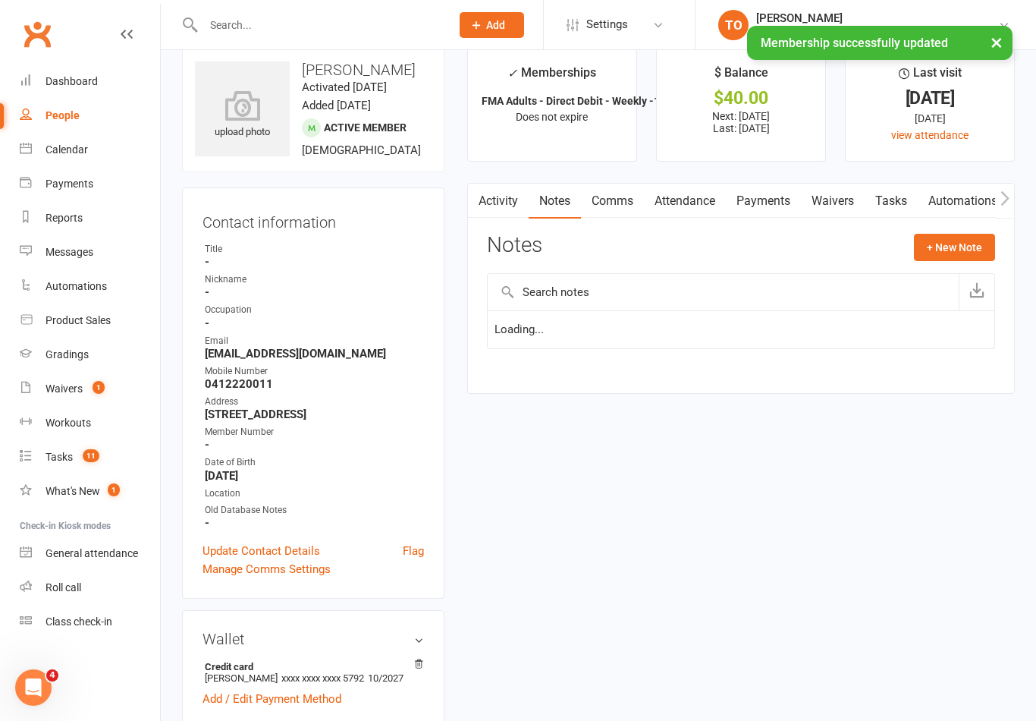
scroll to position [24, 0]
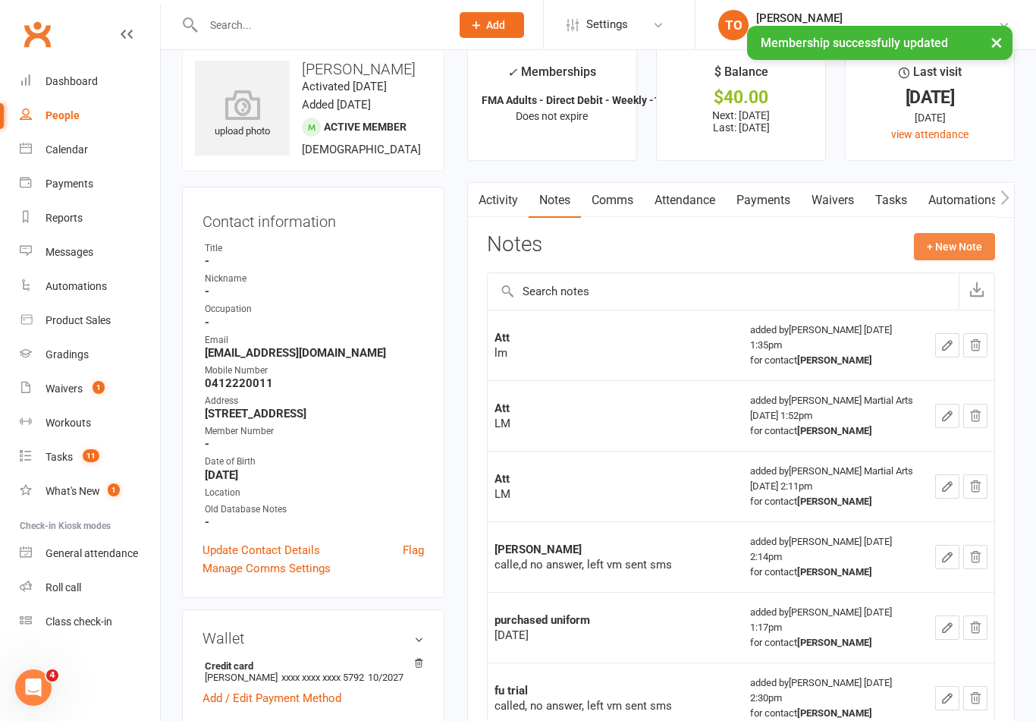
click at [941, 255] on button "+ New Note" at bounding box center [954, 246] width 81 height 27
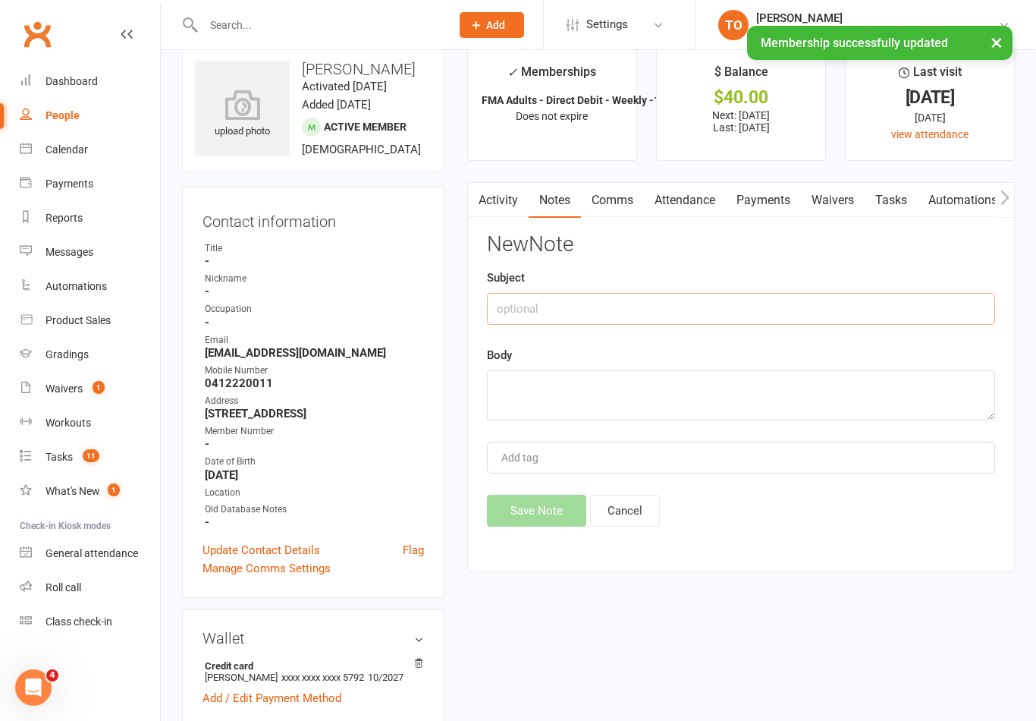
click at [517, 306] on input "text" at bounding box center [741, 309] width 508 height 32
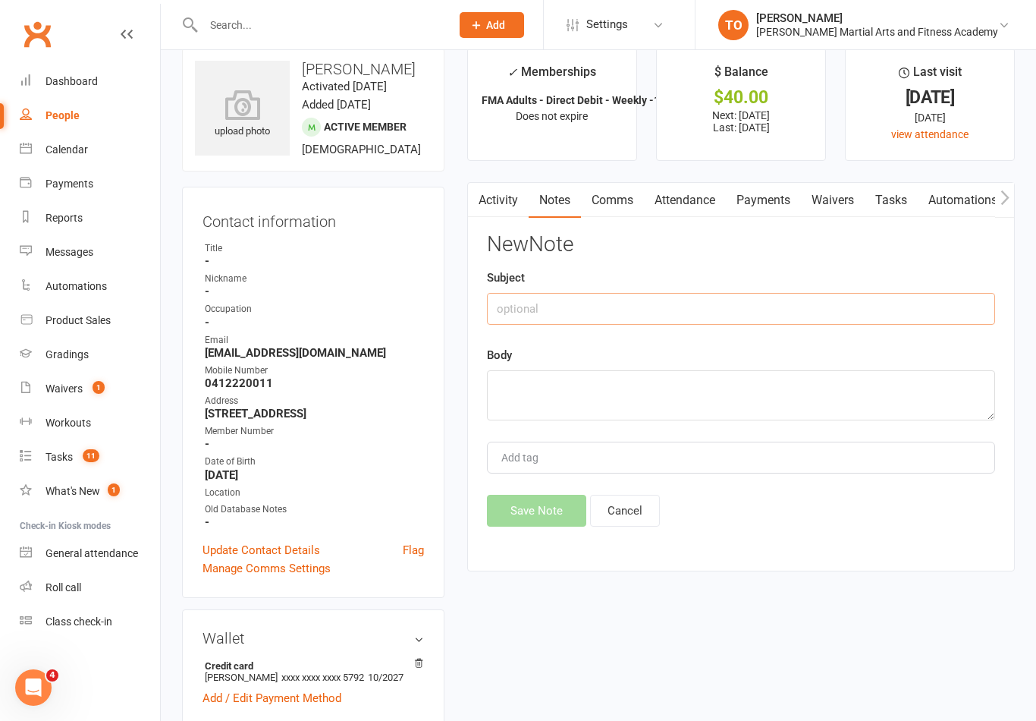
type input "A"
click at [540, 375] on textarea at bounding box center [741, 395] width 508 height 50
click at [550, 300] on input "Membrship" at bounding box center [741, 309] width 508 height 32
type input "Membership"
click at [519, 373] on textarea at bounding box center [741, 395] width 508 height 50
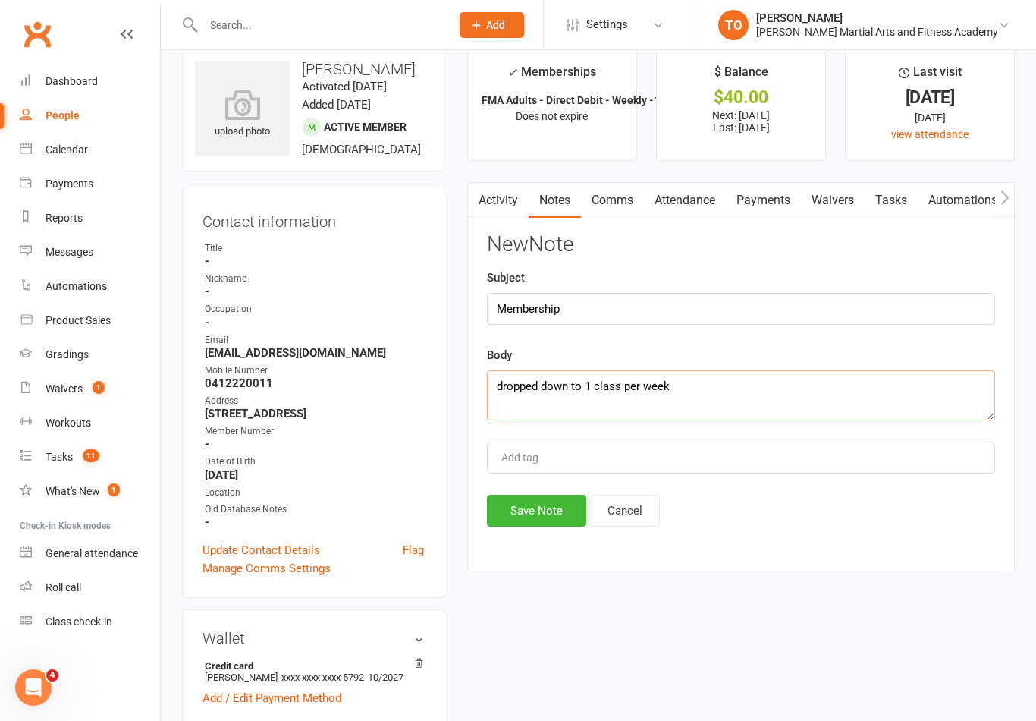
click at [523, 378] on textarea "dropped down to 1 class per week" at bounding box center [741, 395] width 508 height 50
click at [706, 403] on textarea "Dropped down to 1 class per week" at bounding box center [741, 395] width 508 height 50
type textarea "Dropped down to 1 class per week"
click at [548, 526] on button "Save Note" at bounding box center [536, 511] width 99 height 32
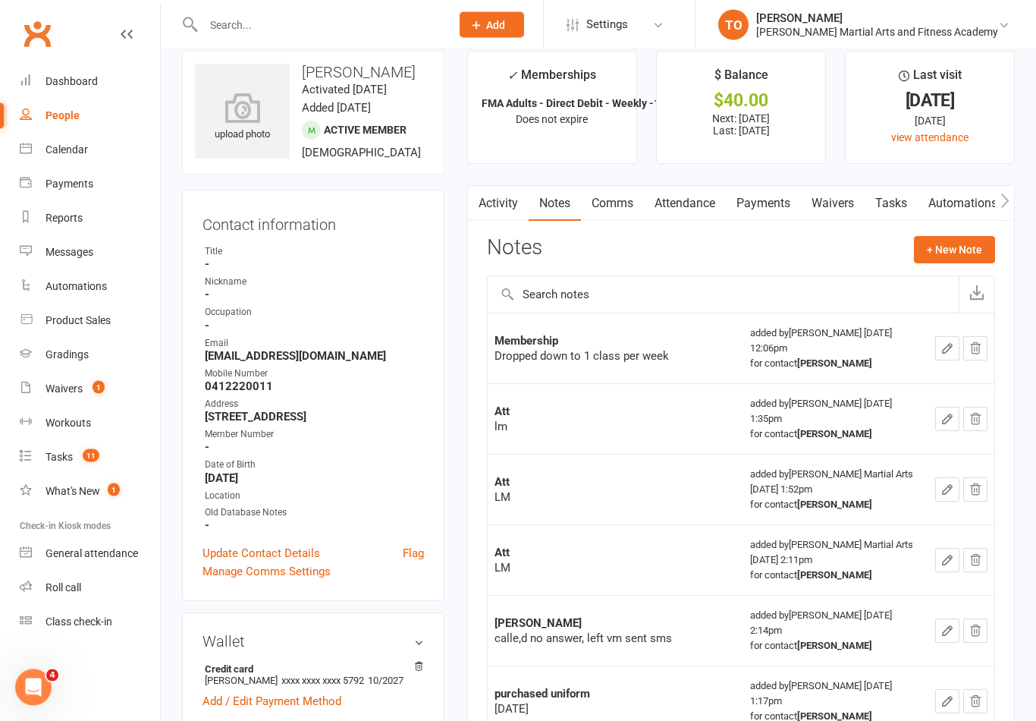
scroll to position [0, 0]
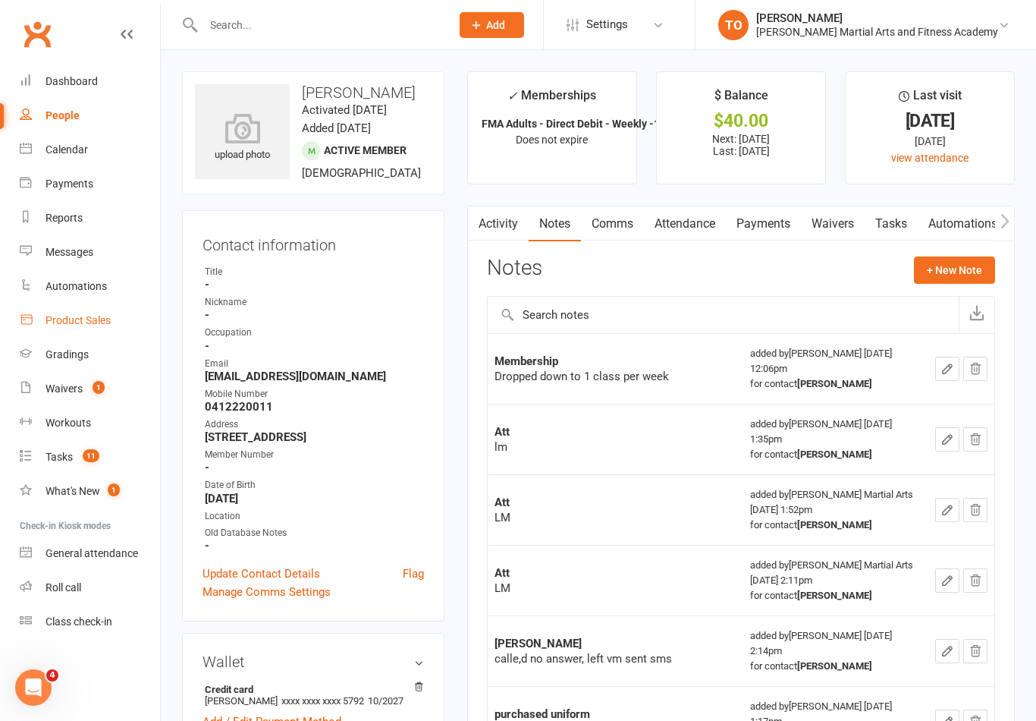
click at [61, 322] on div "Product Sales" at bounding box center [78, 320] width 65 height 12
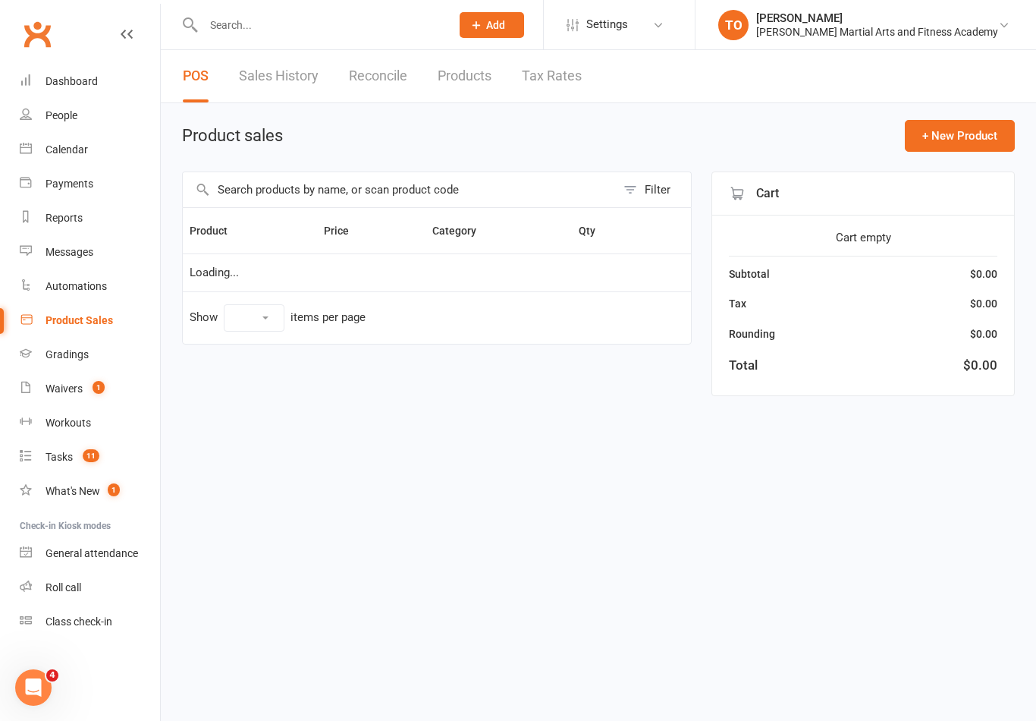
select select "100"
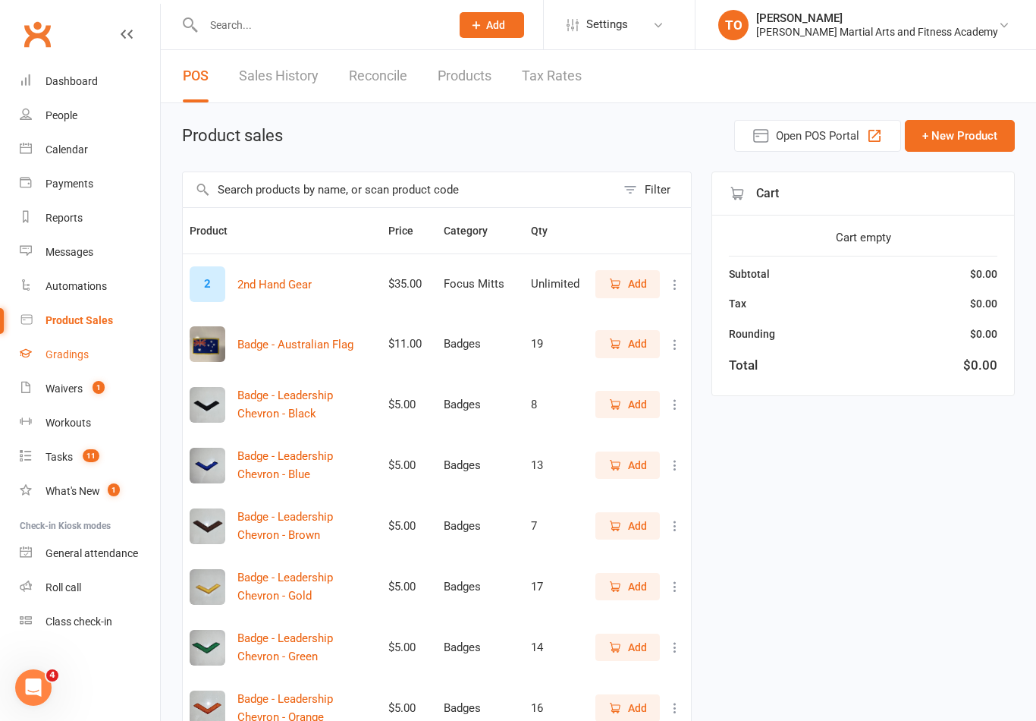
click at [64, 356] on div "Gradings" at bounding box center [67, 354] width 43 height 12
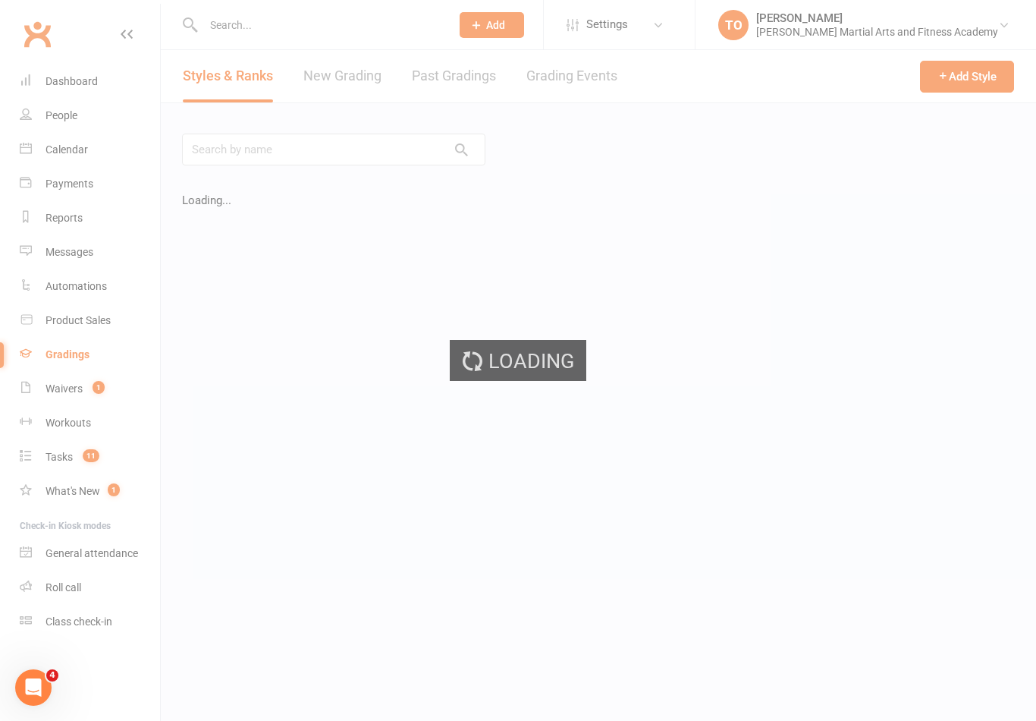
click at [589, 77] on div "Loading" at bounding box center [518, 360] width 1036 height 721
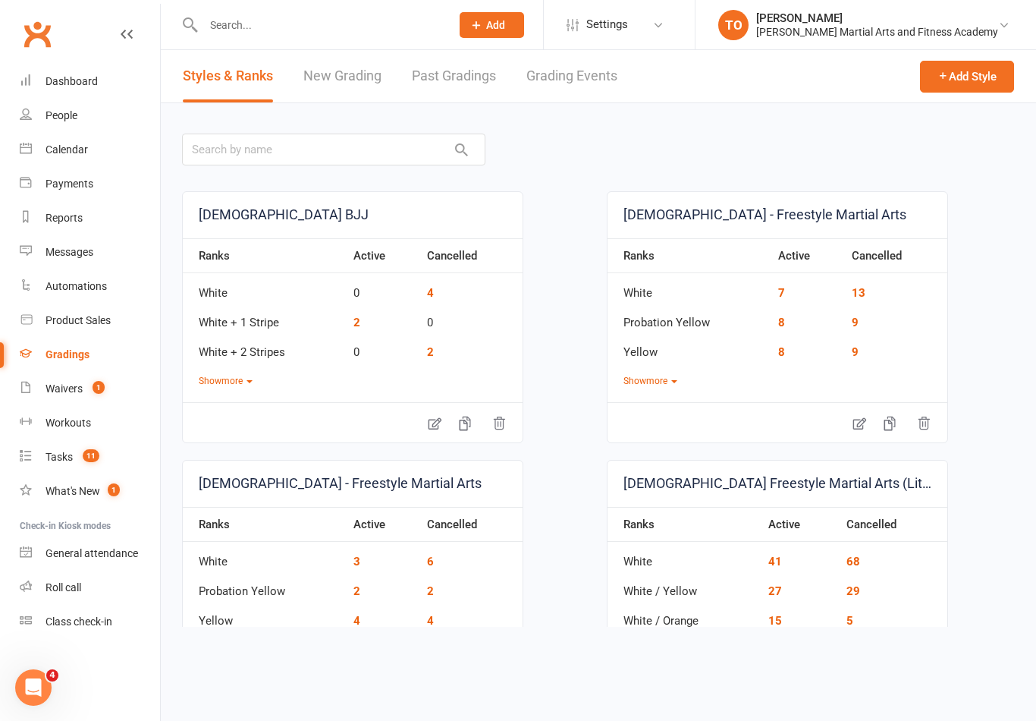
click at [577, 92] on link "Grading Events" at bounding box center [571, 76] width 91 height 52
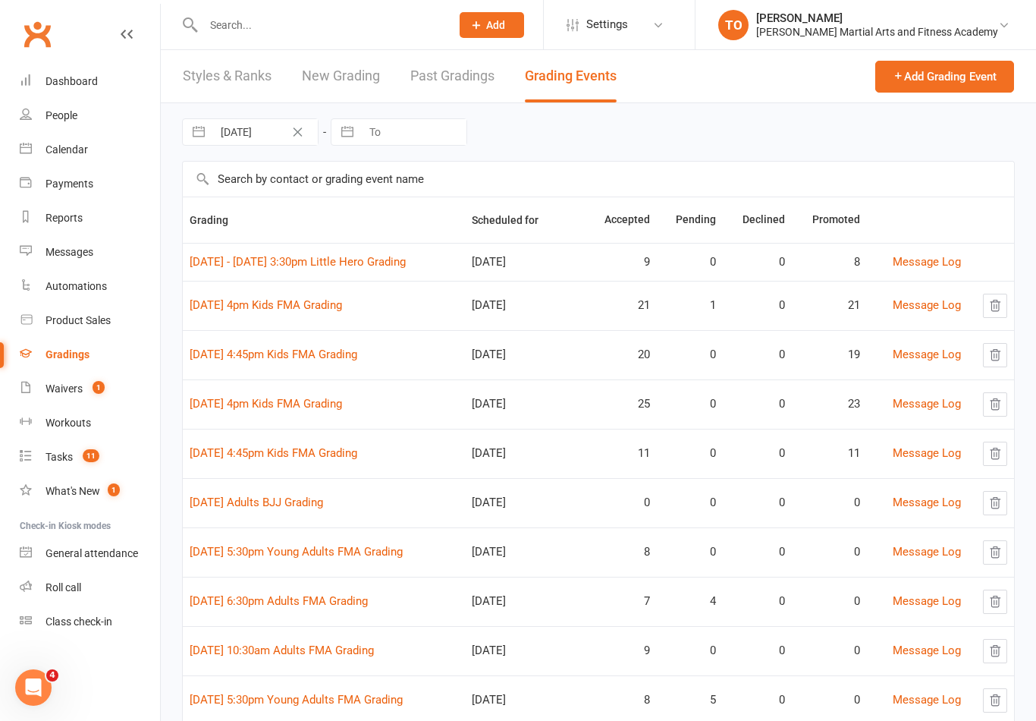
click at [262, 189] on input "text" at bounding box center [598, 179] width 831 height 35
type input "Rob"
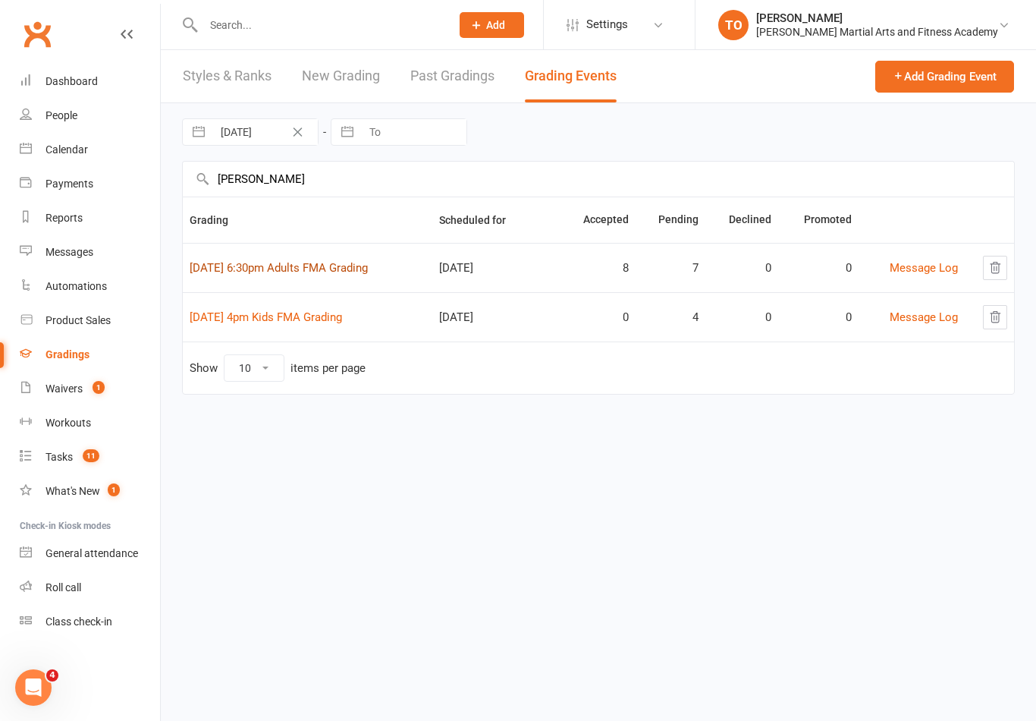
click at [260, 272] on link "18th September 6:30pm Adults FMA Grading" at bounding box center [279, 268] width 178 height 14
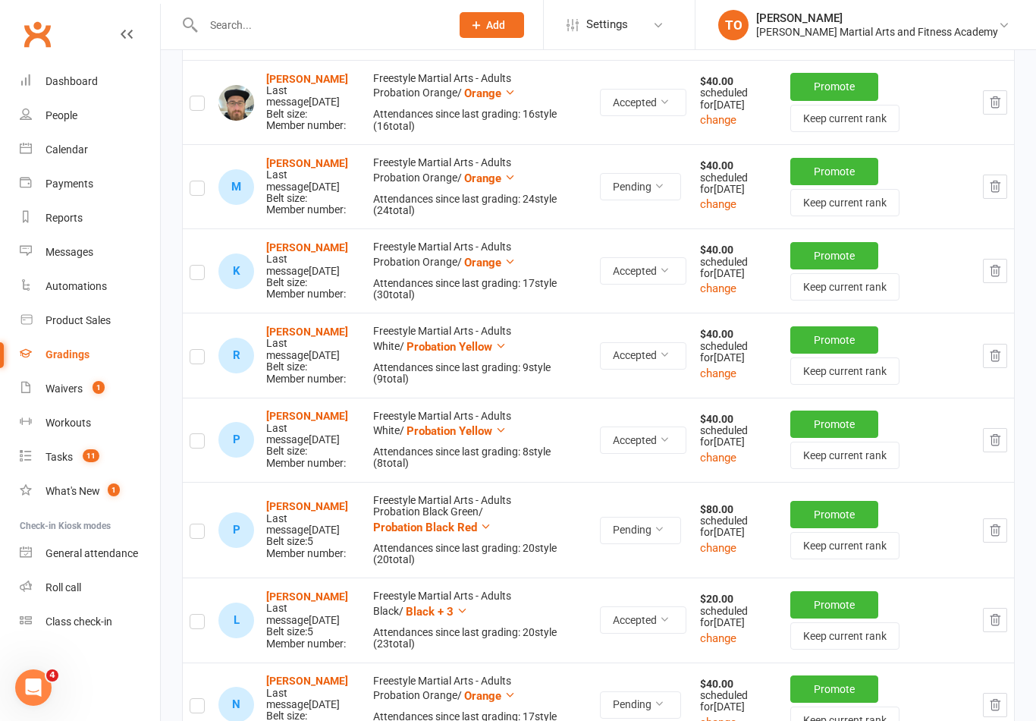
scroll to position [466, 0]
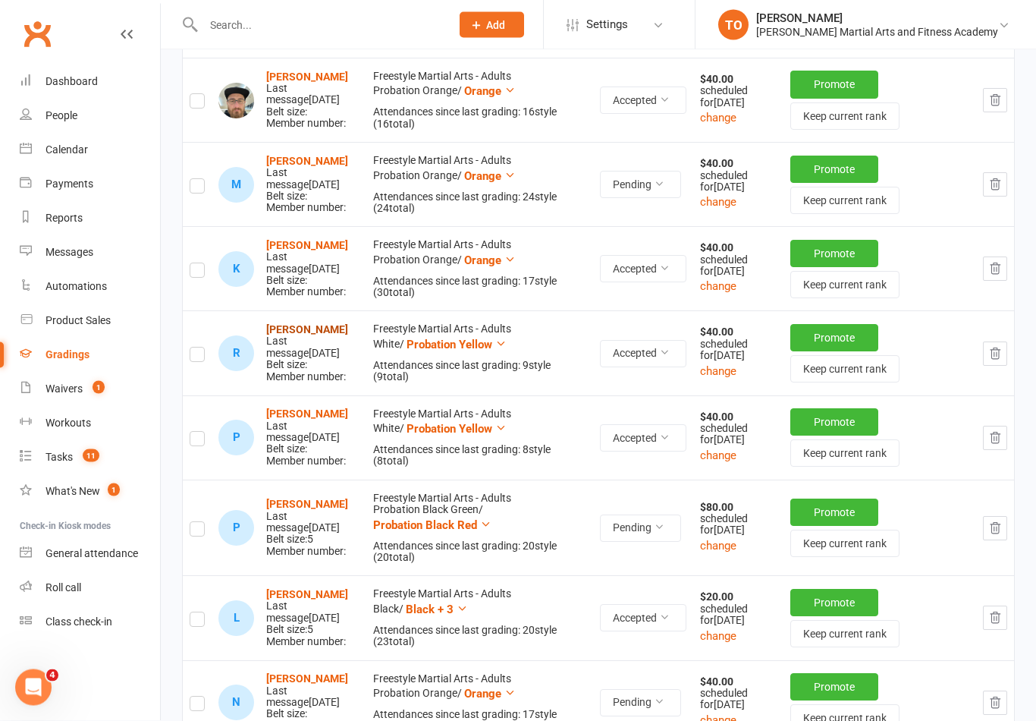
click at [292, 336] on strong "Robert Floyd" at bounding box center [307, 330] width 82 height 12
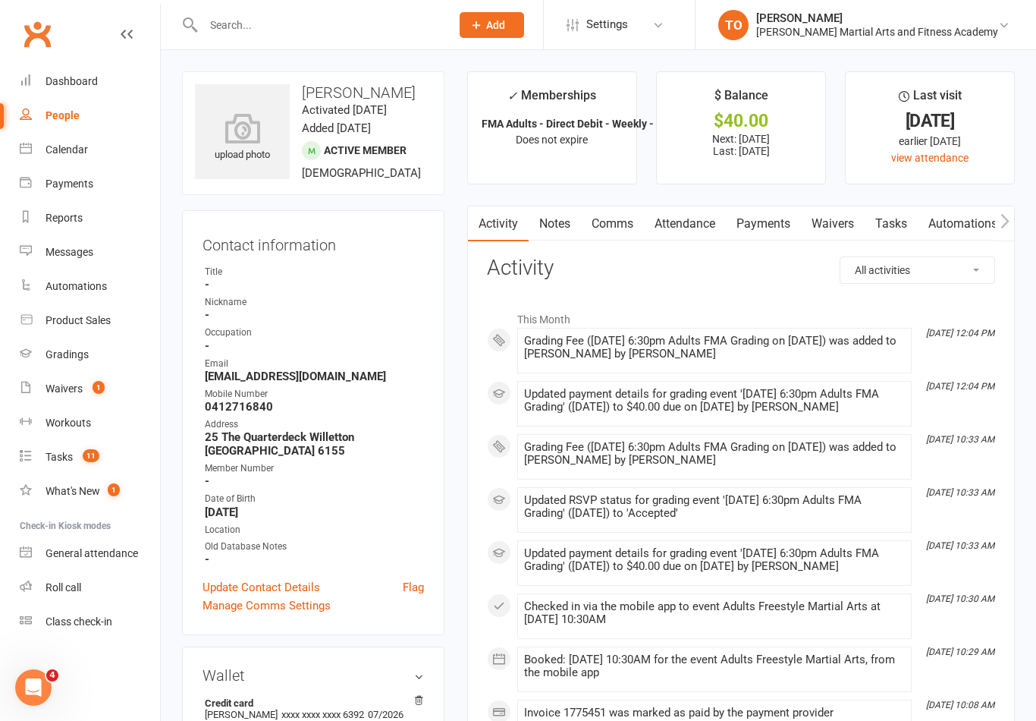
click at [123, 39] on icon at bounding box center [127, 34] width 12 height 12
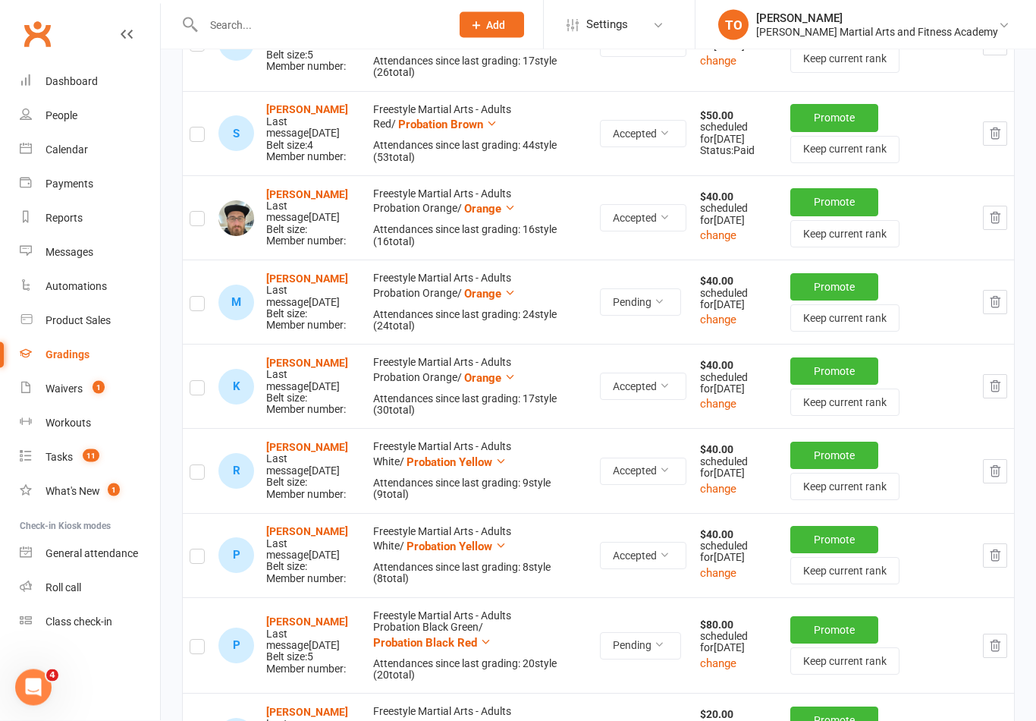
scroll to position [350, 0]
click at [61, 163] on link "Calendar" at bounding box center [90, 150] width 140 height 34
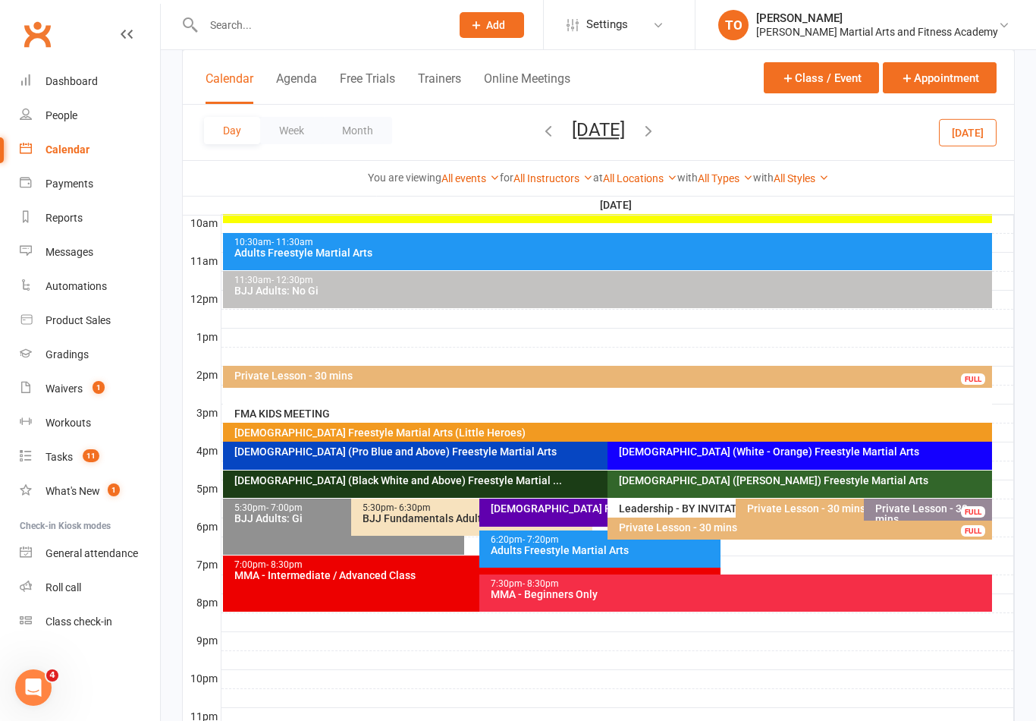
scroll to position [531, 0]
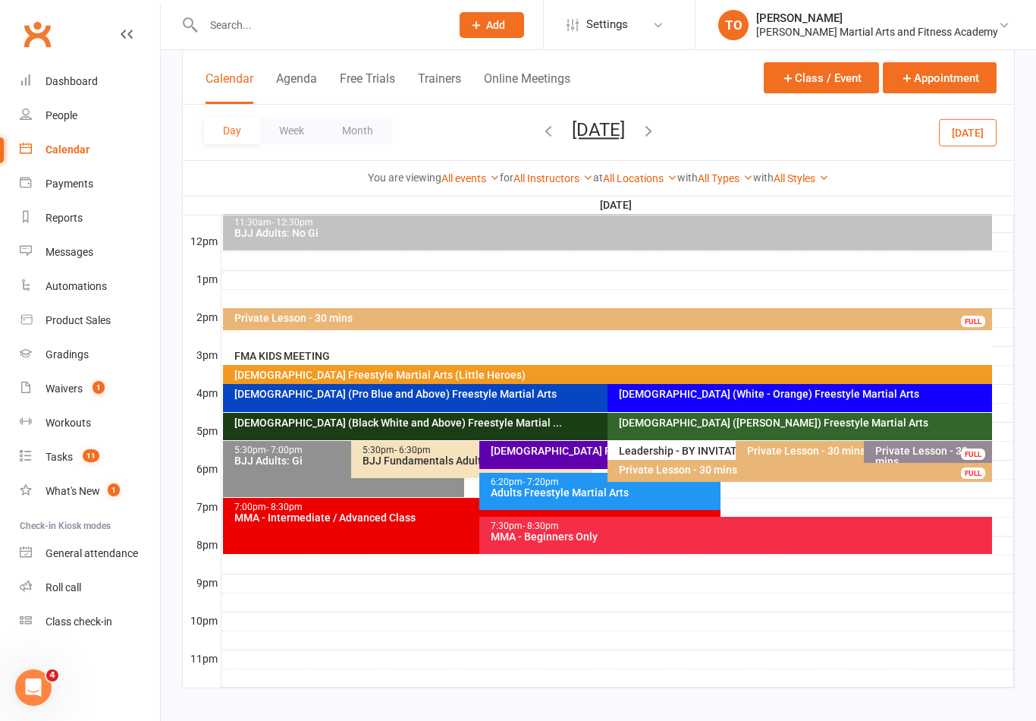
click at [572, 137] on button "Monday, Sep 15, 2025" at bounding box center [598, 129] width 53 height 21
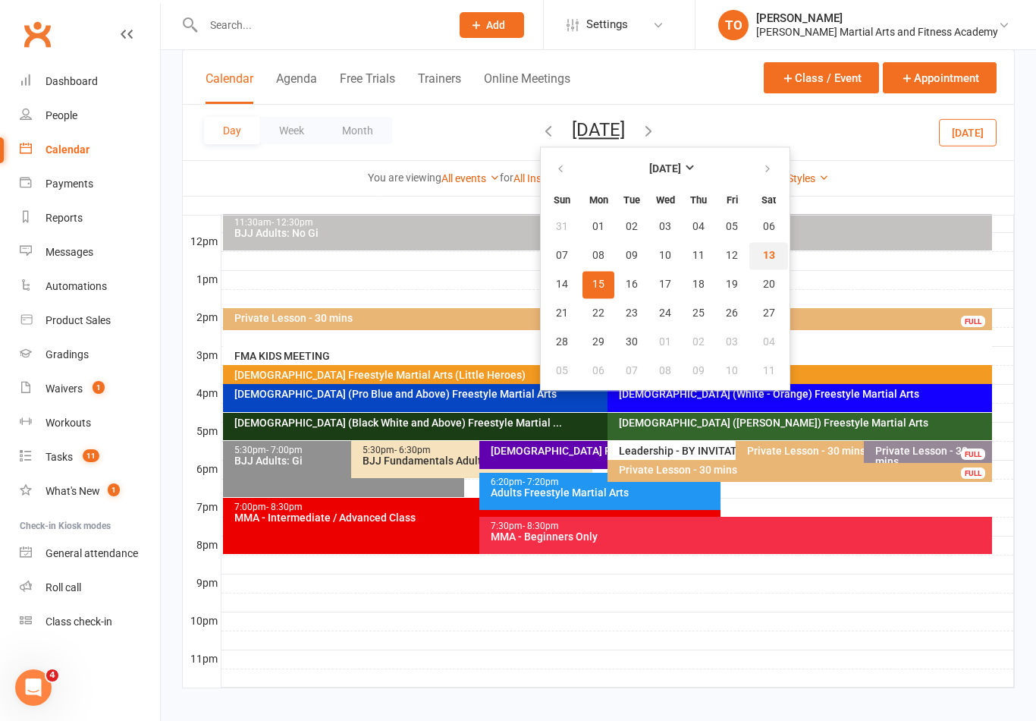
click at [763, 255] on span "13" at bounding box center [769, 256] width 12 height 12
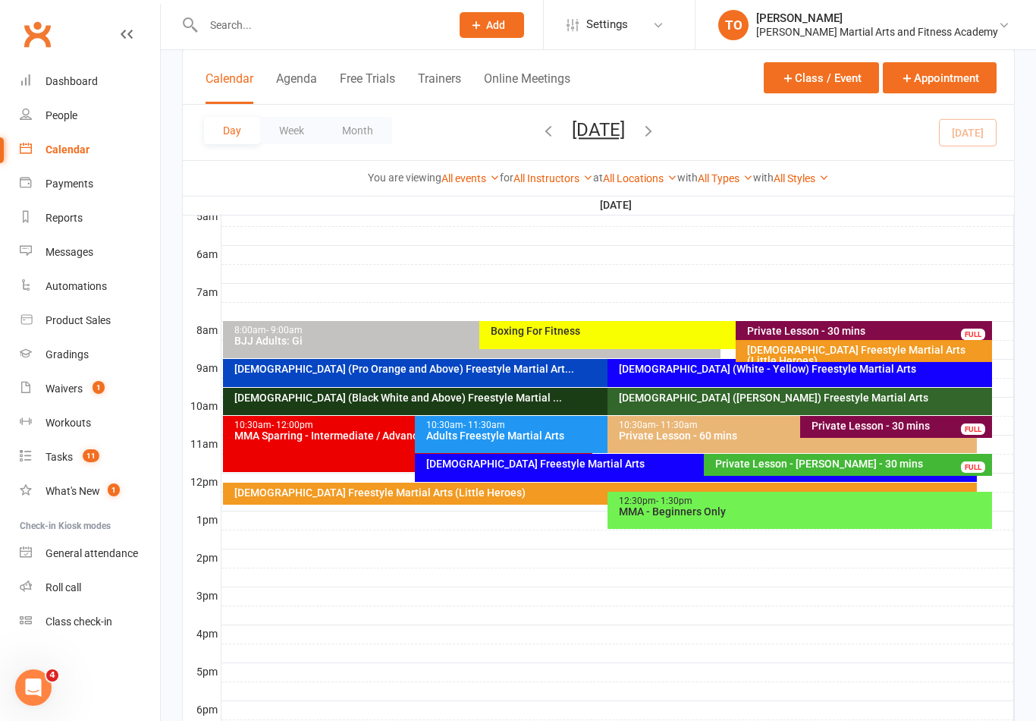
scroll to position [295, 0]
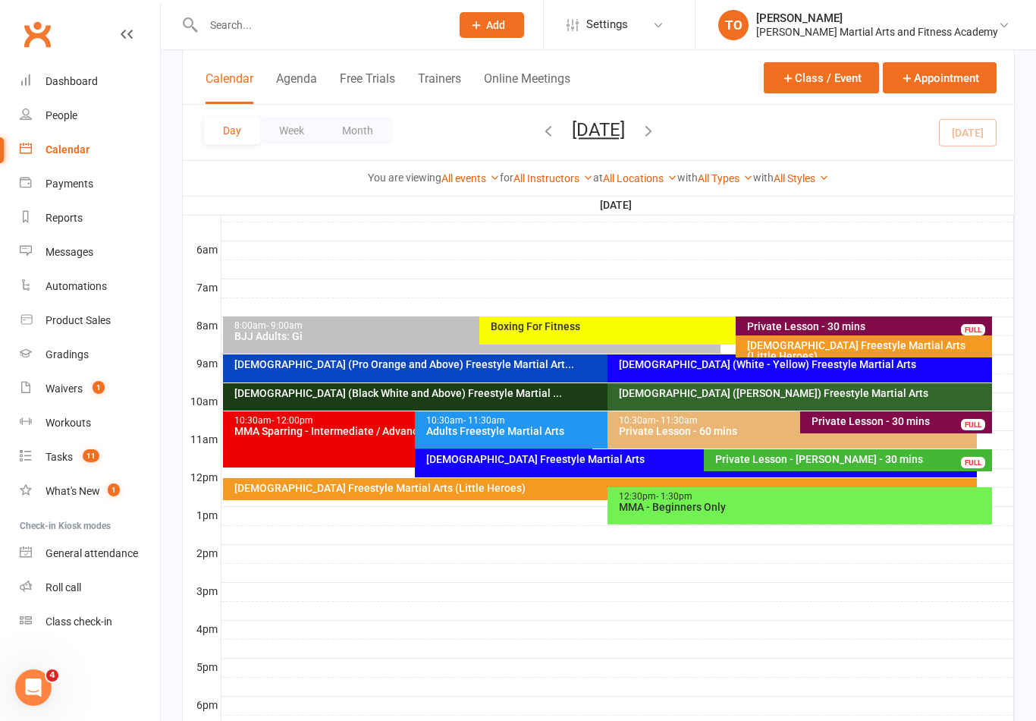
click at [792, 340] on div "2-5yo Freestyle Martial Arts (Little Heroes)" at bounding box center [867, 350] width 243 height 21
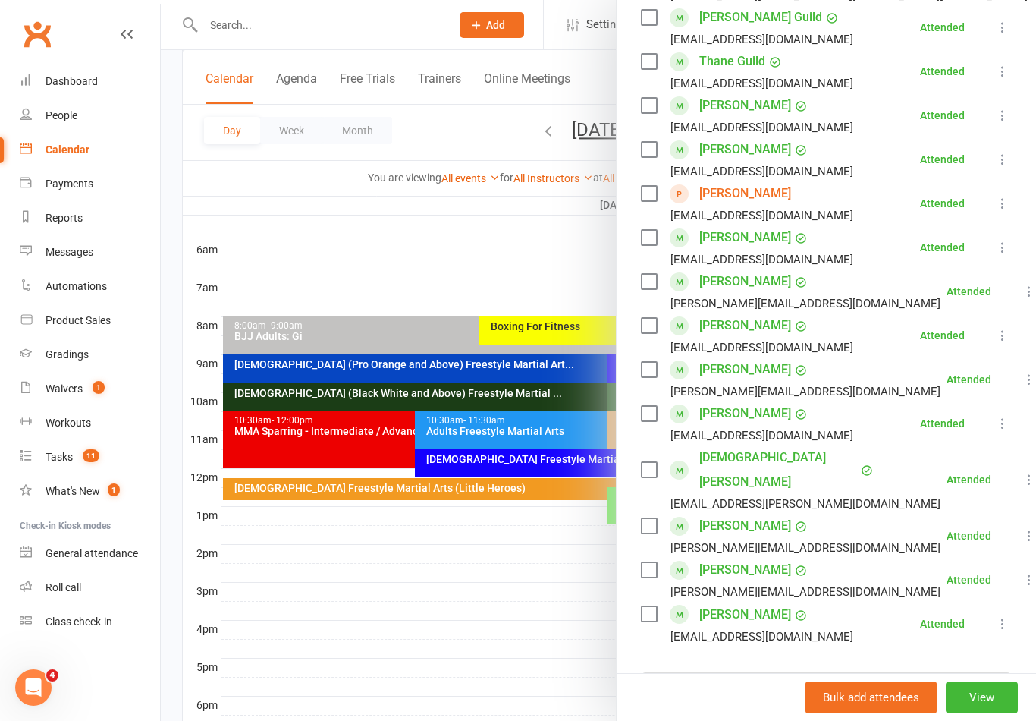
scroll to position [481, 0]
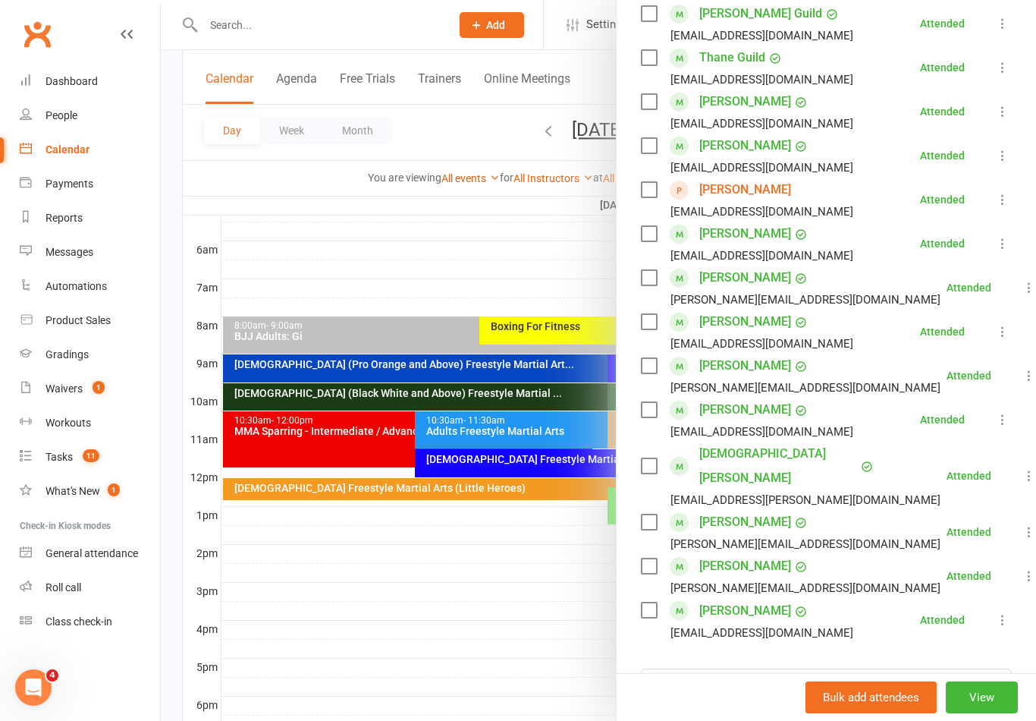
click at [999, 611] on button at bounding box center [1003, 620] width 18 height 18
click at [941, 664] on link "Remove" at bounding box center [929, 679] width 163 height 30
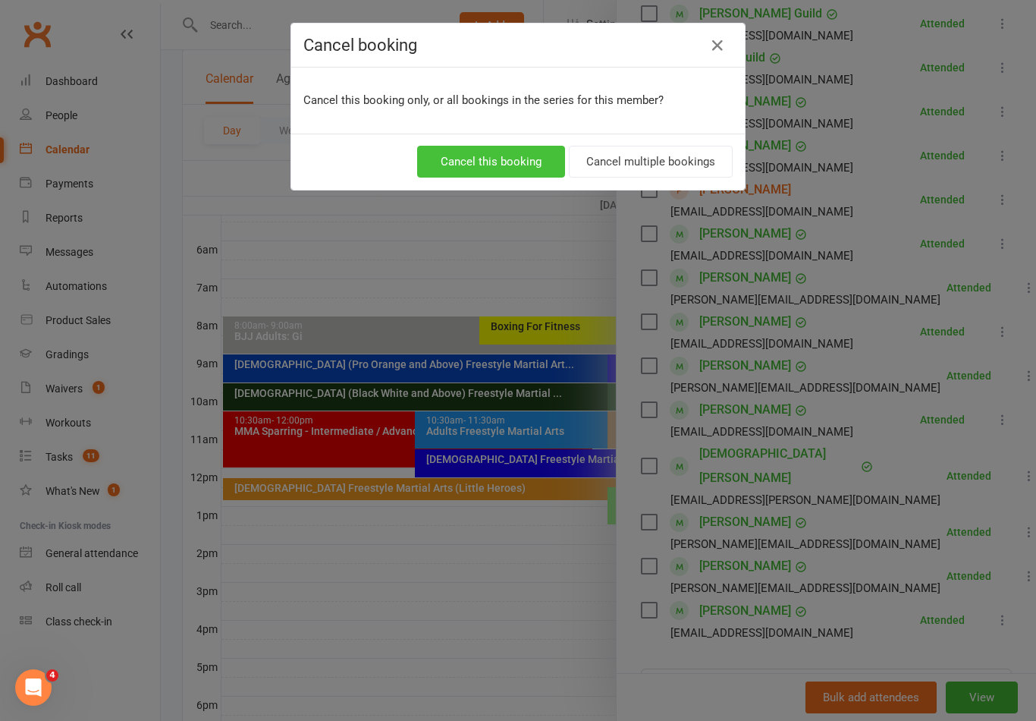
click at [520, 157] on button "Cancel this booking" at bounding box center [491, 162] width 148 height 32
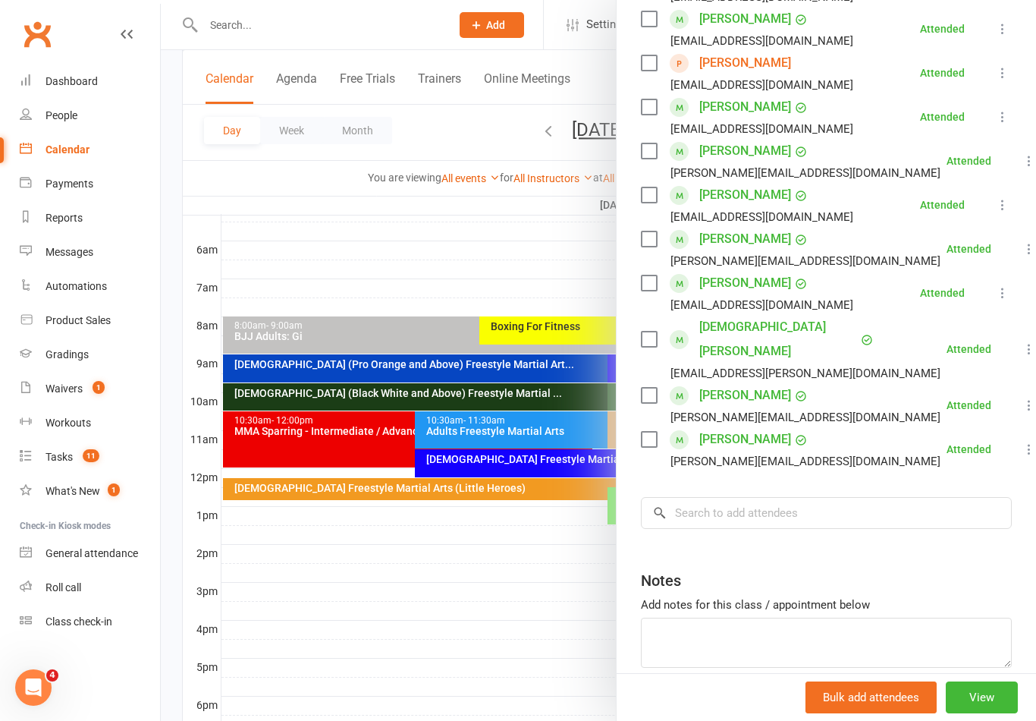
scroll to position [607, 0]
click at [1022, 342] on icon at bounding box center [1029, 349] width 15 height 15
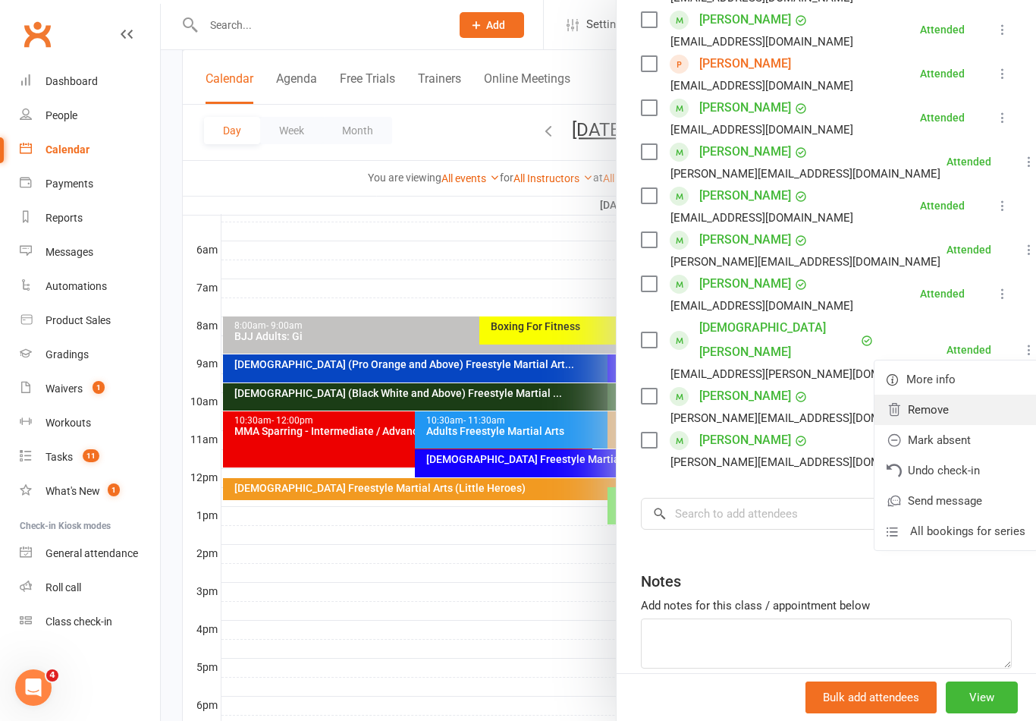
click at [935, 394] on link "Remove" at bounding box center [956, 409] width 163 height 30
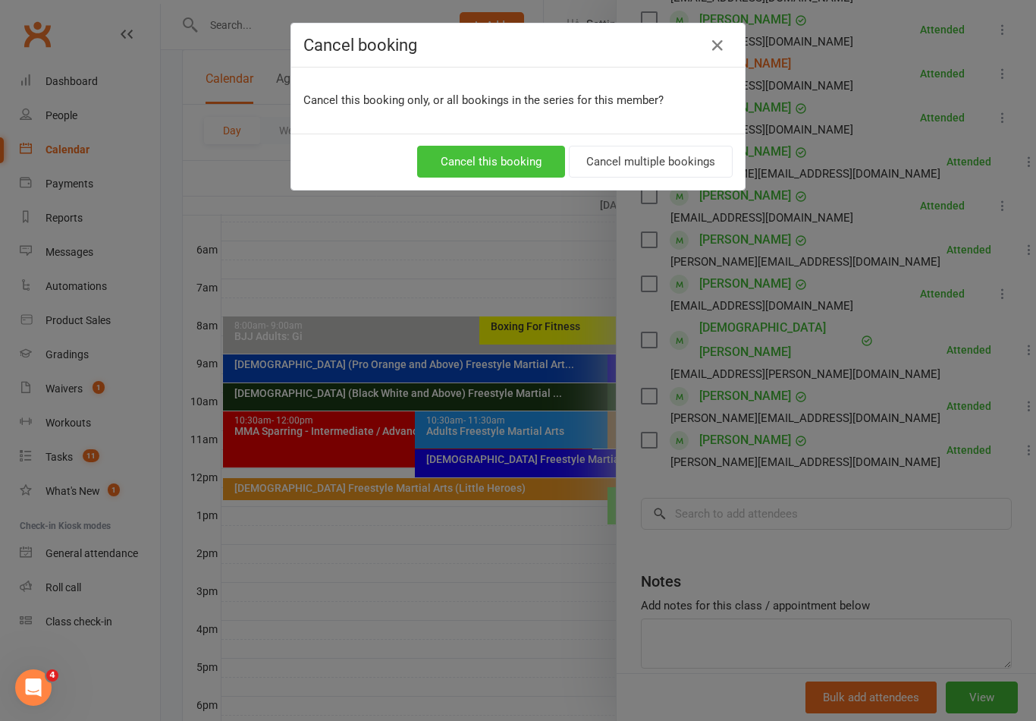
click at [516, 158] on button "Cancel this booking" at bounding box center [491, 162] width 148 height 32
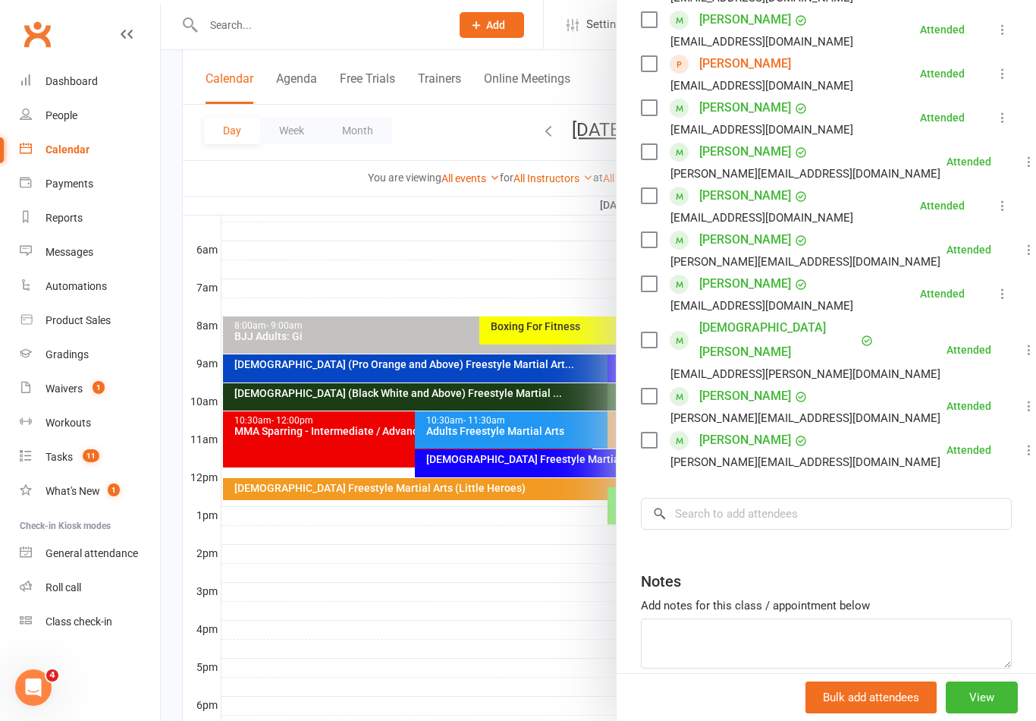
scroll to position [563, 0]
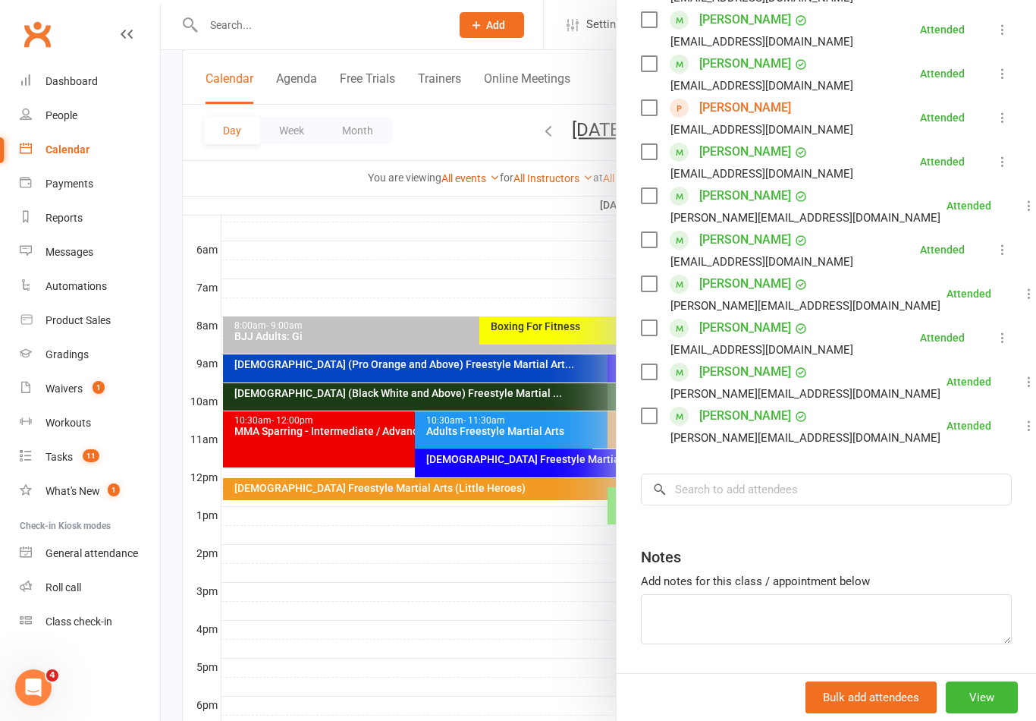
click at [500, 413] on div at bounding box center [598, 360] width 875 height 721
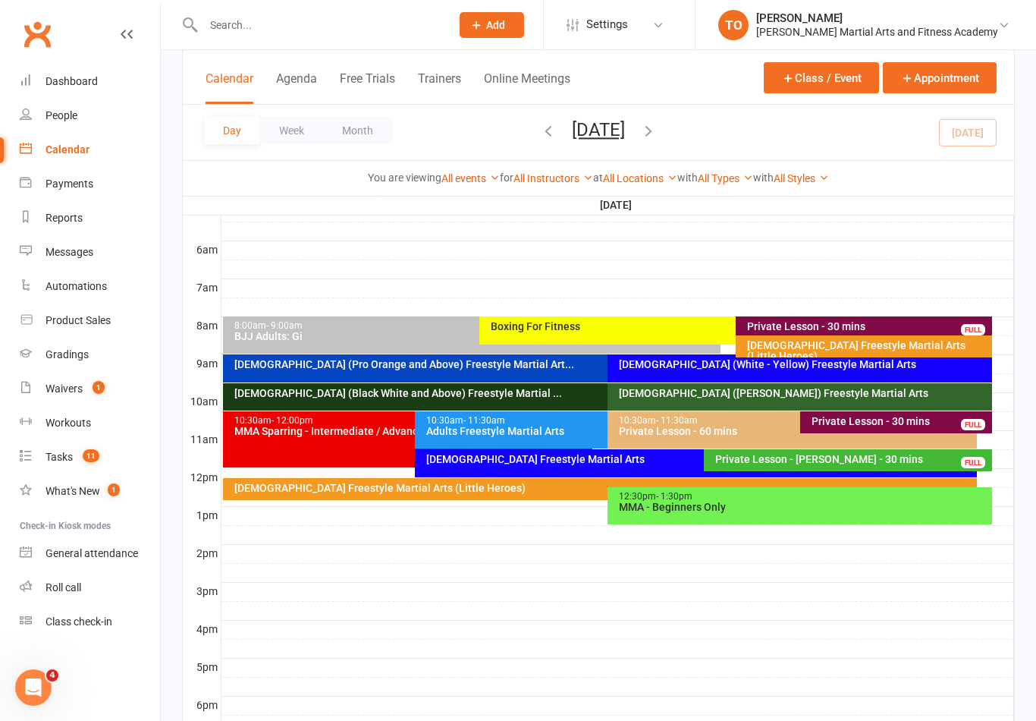
click at [531, 485] on div "2-5yo Freestyle Martial Arts (Little Heroes)" at bounding box center [604, 487] width 741 height 11
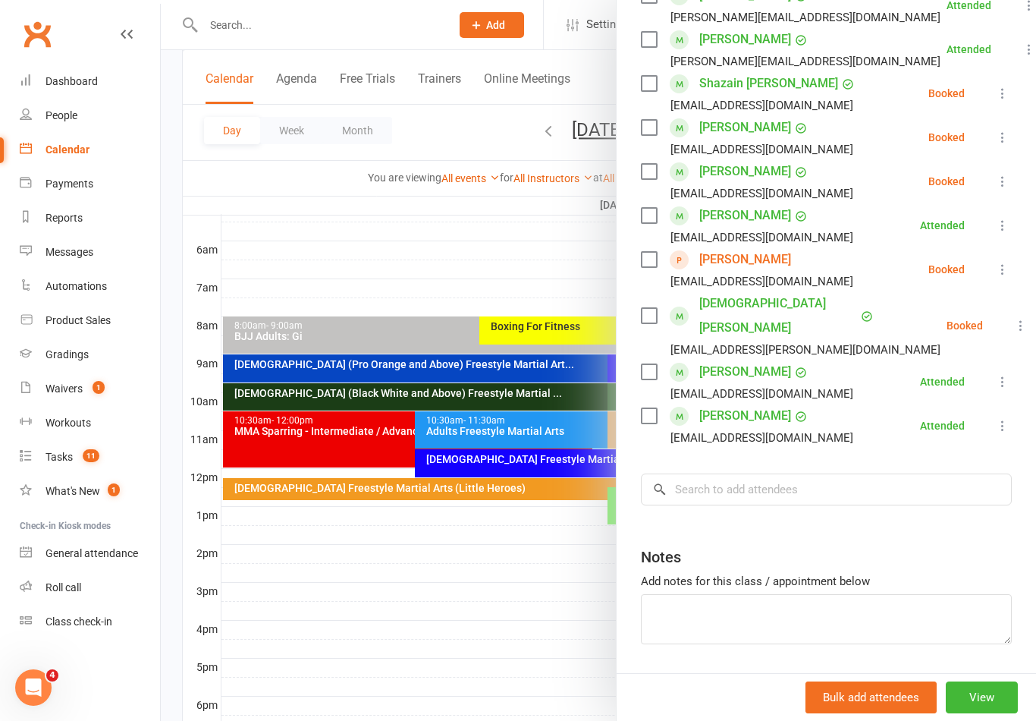
scroll to position [298, 0]
click at [900, 474] on input "search" at bounding box center [826, 490] width 371 height 32
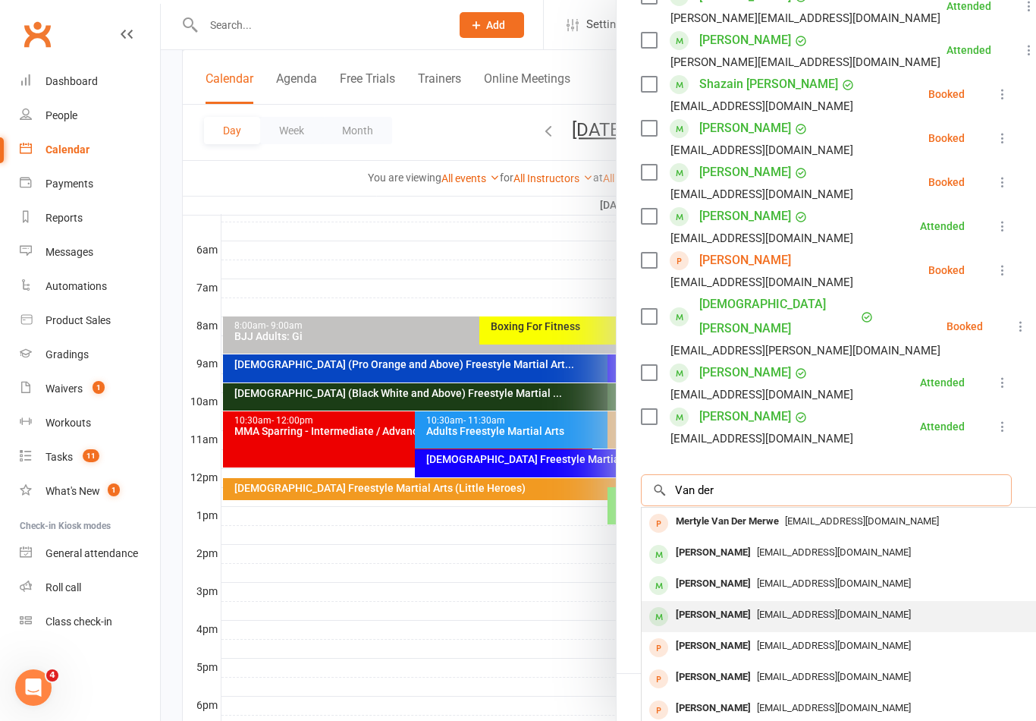
type input "Van der"
click at [740, 604] on div "James van der Bijl" at bounding box center [713, 615] width 87 height 22
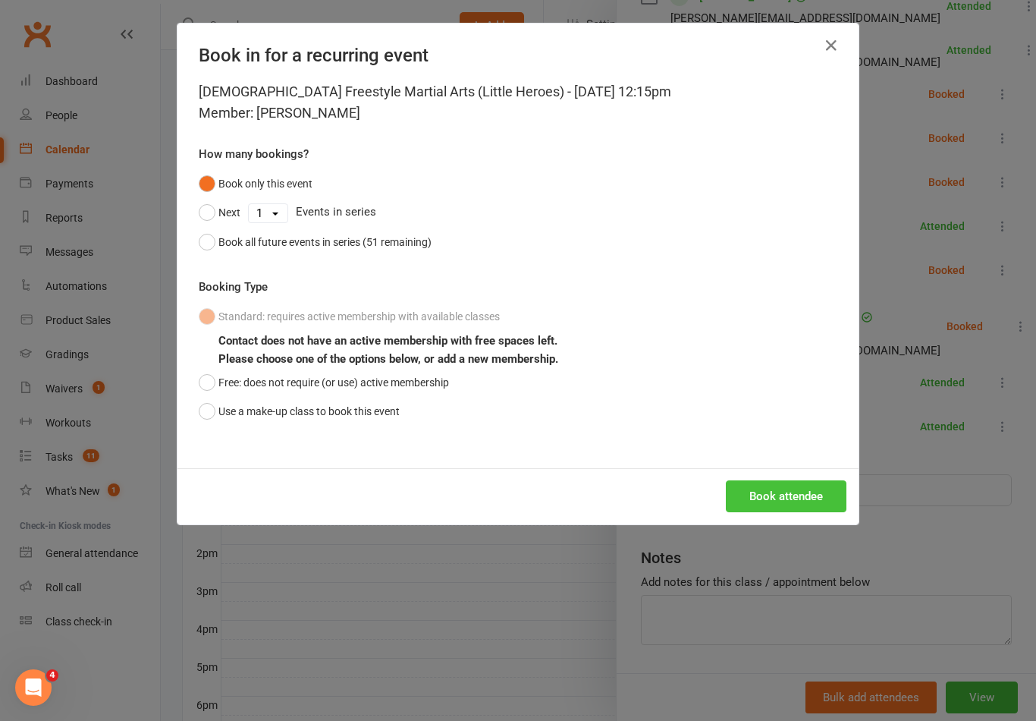
click at [793, 494] on button "Book attendee" at bounding box center [786, 496] width 121 height 32
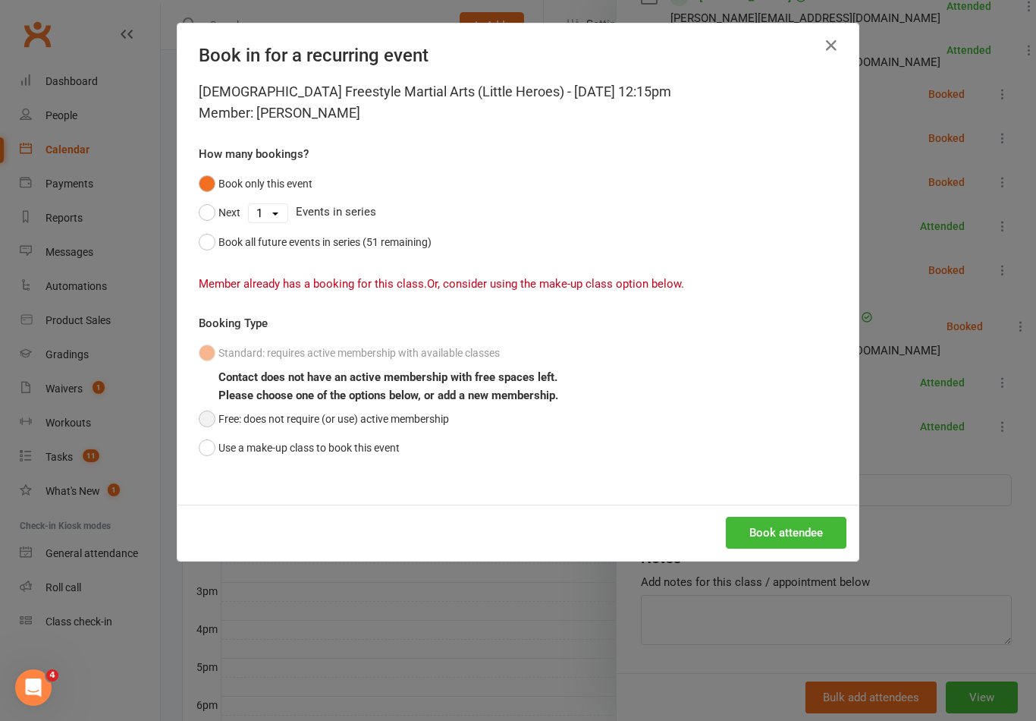
click at [238, 413] on button "Free: does not require (or use) active membership" at bounding box center [324, 418] width 250 height 29
click at [774, 524] on button "Book attendee" at bounding box center [786, 533] width 121 height 32
click at [827, 46] on icon "button" at bounding box center [831, 45] width 18 height 18
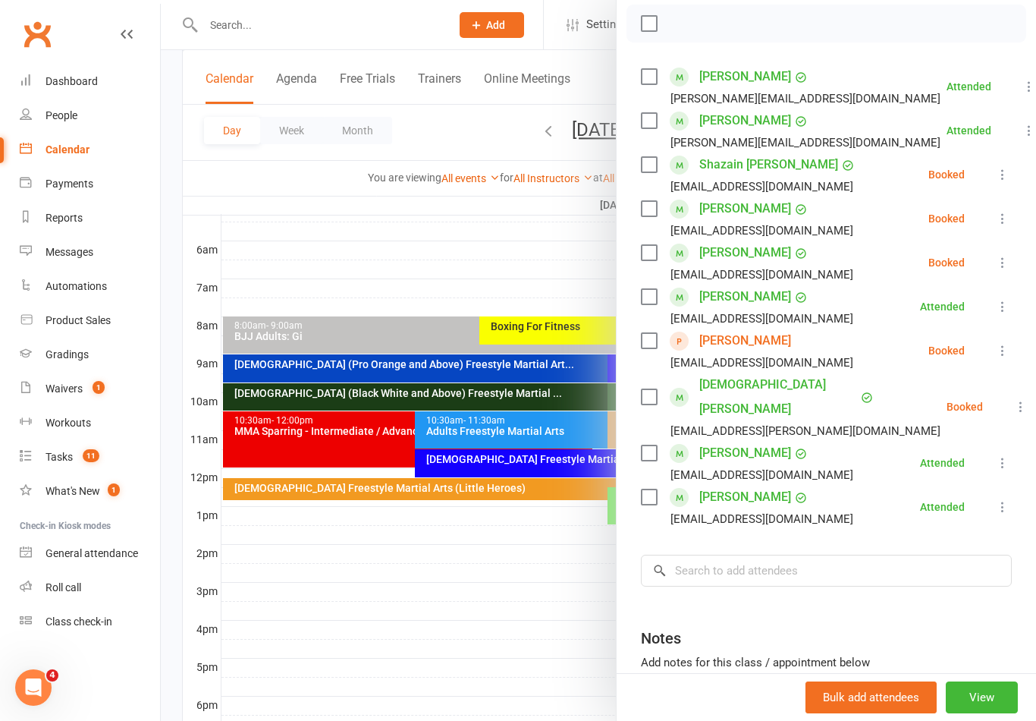
scroll to position [223, 0]
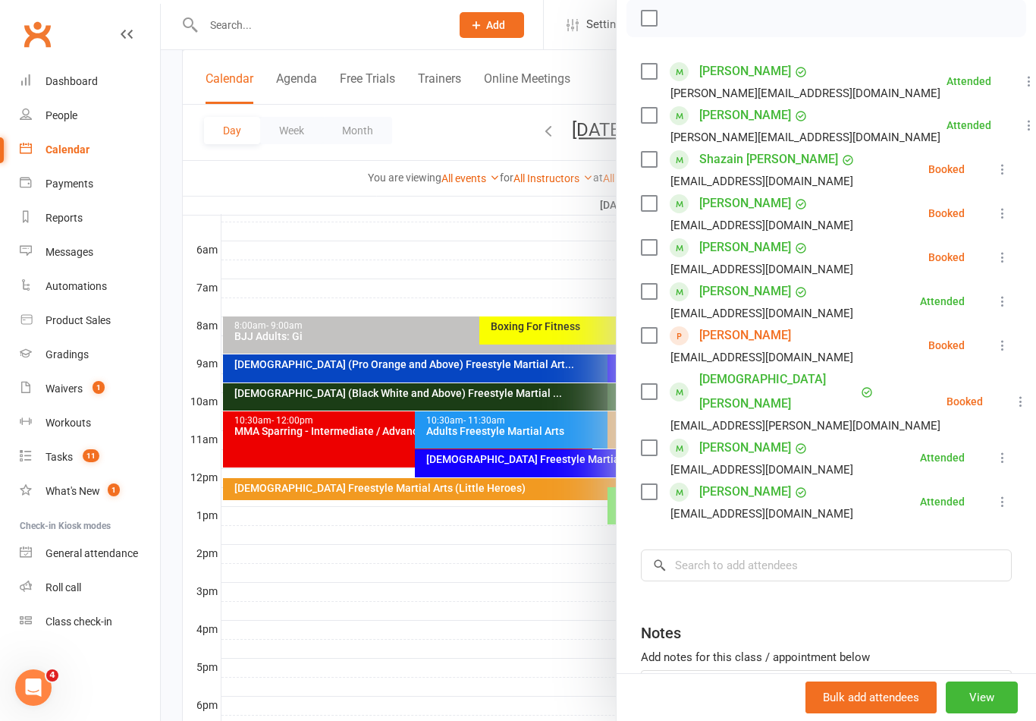
click at [1013, 394] on icon at bounding box center [1020, 401] width 15 height 15
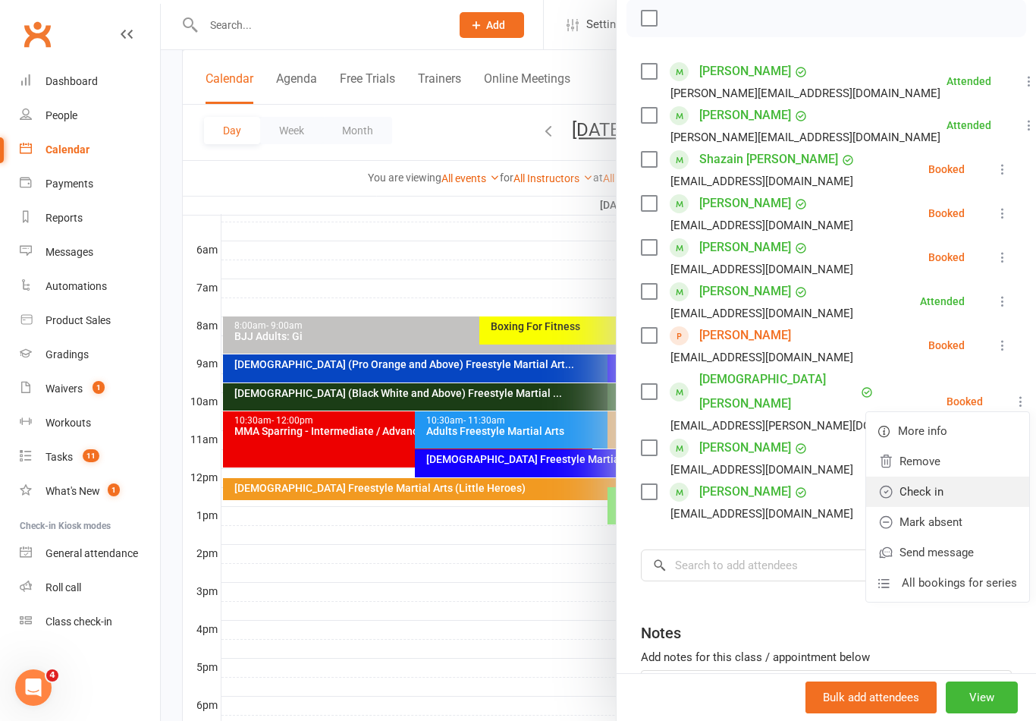
click at [943, 481] on link "Check in" at bounding box center [947, 491] width 163 height 30
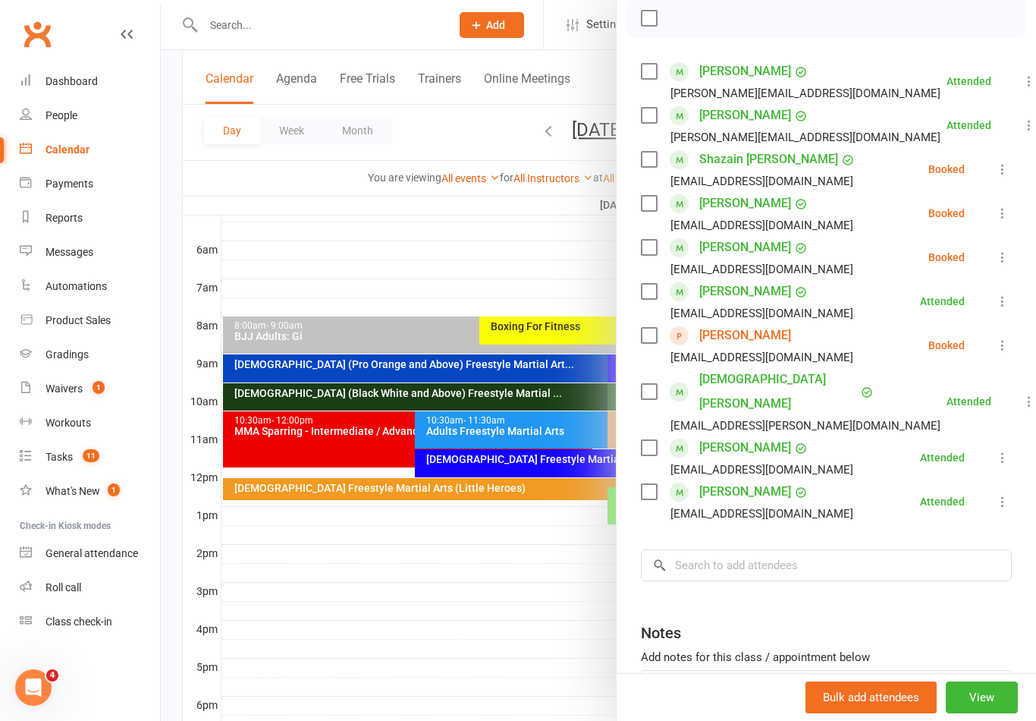
click at [472, 510] on div at bounding box center [598, 360] width 875 height 721
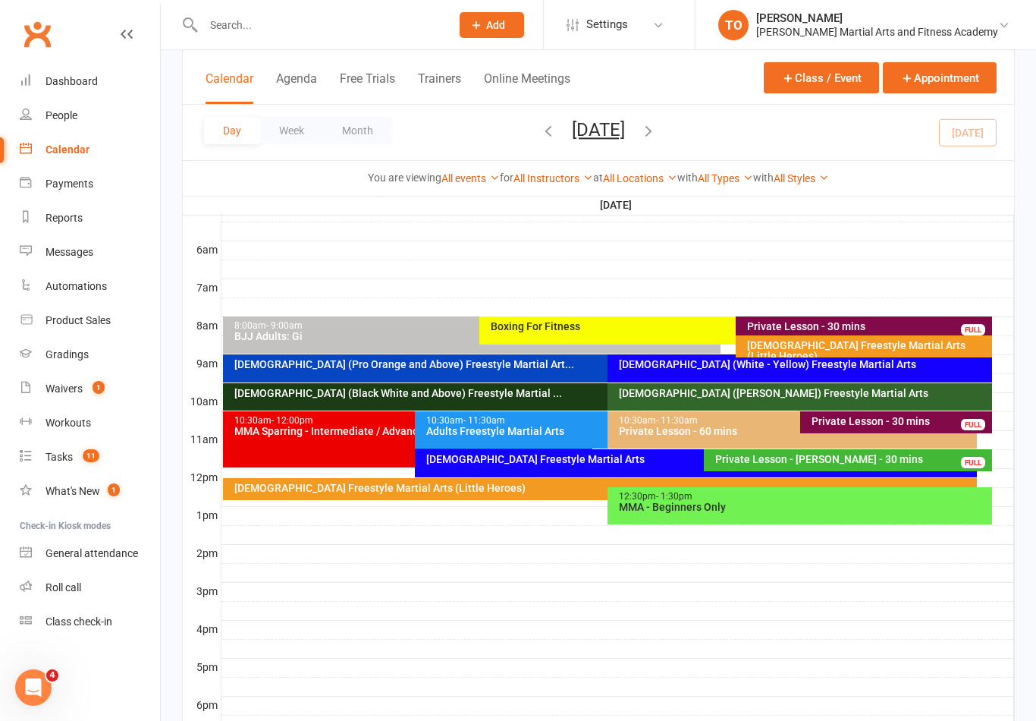
click at [505, 29] on span "Add" at bounding box center [495, 25] width 19 height 12
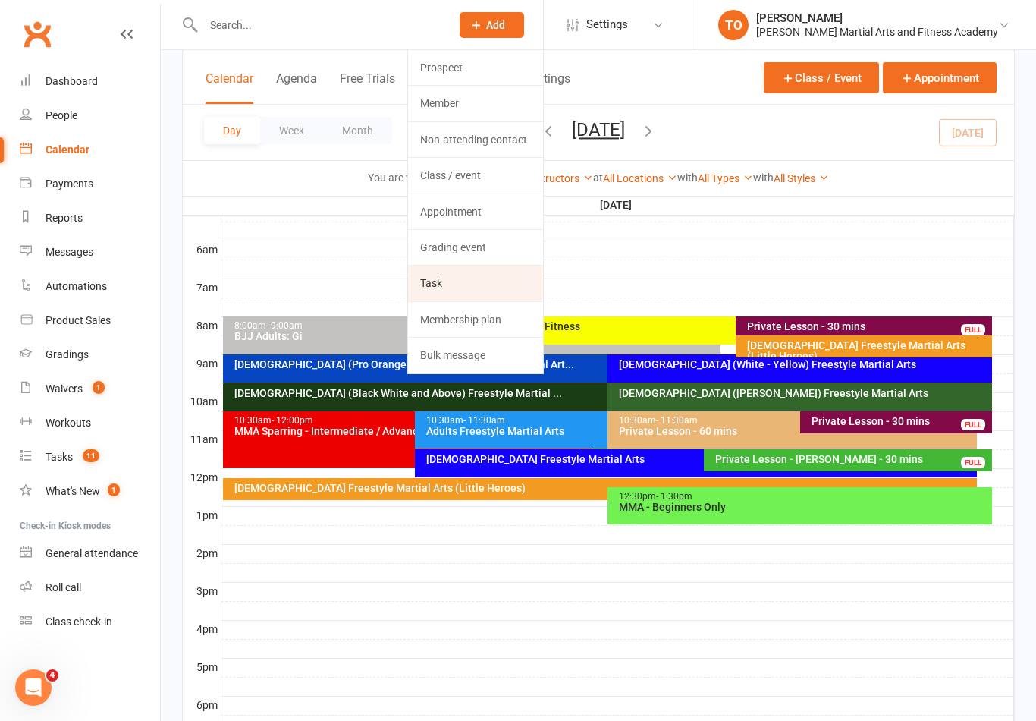
click at [507, 278] on link "Task" at bounding box center [475, 282] width 135 height 35
select select "50724"
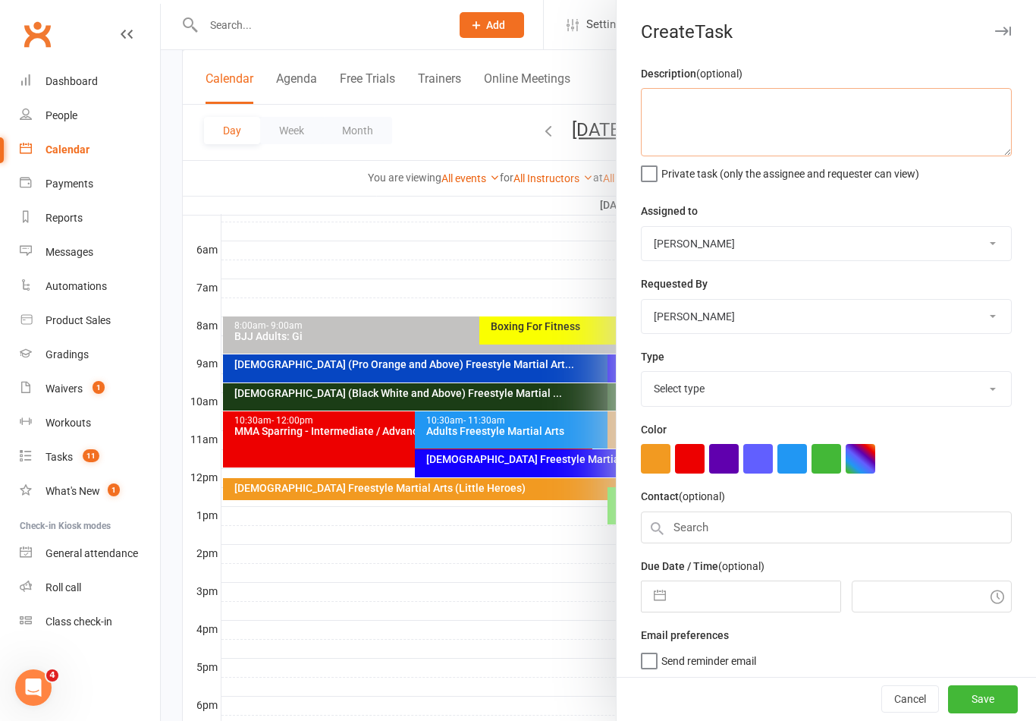
click at [781, 128] on textarea at bounding box center [826, 122] width 371 height 68
type textarea "BJJ 10 week course"
click at [751, 238] on select "Stephen Erceg Robert Wilsnach Kiam Padamsey Matthew Erceg Leo Gomes Jai Christo…" at bounding box center [826, 243] width 369 height 33
select select "47660"
click at [757, 302] on select "Stephen Erceg Robert Wilsnach Kiam Padamsey Matthew Erceg Leo Gomes Jai Christo…" at bounding box center [826, 316] width 369 height 33
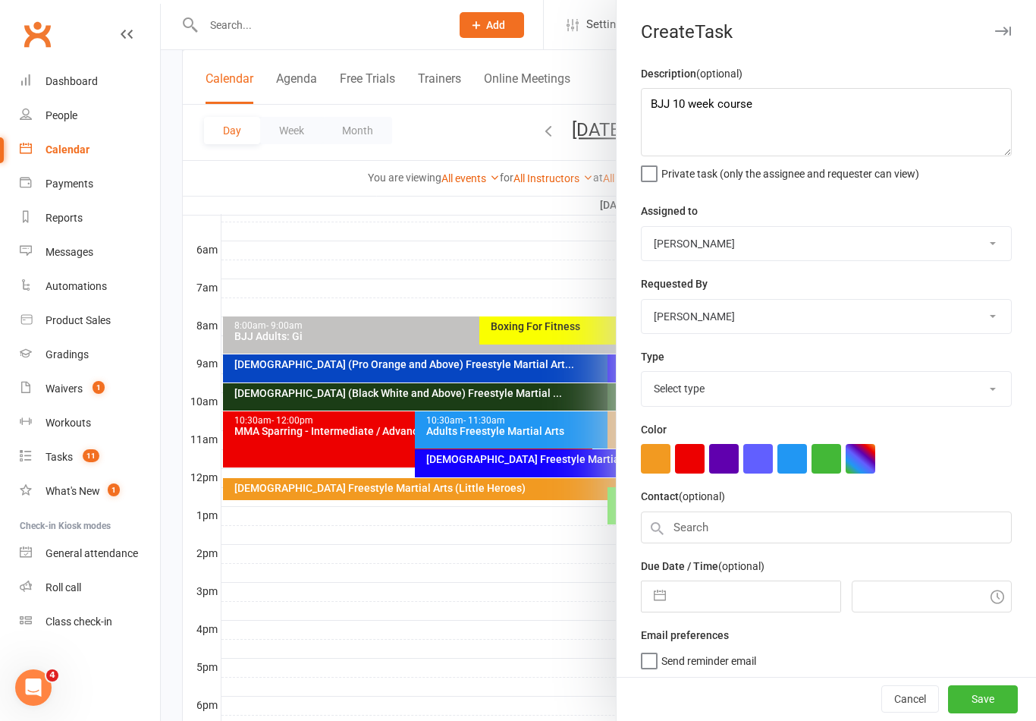
select select "47660"
click at [770, 388] on select "Select type E-mail General task Meeting Phone call Sett in calls Add new task t…" at bounding box center [826, 388] width 369 height 33
select select "25648"
click at [755, 590] on input "text" at bounding box center [757, 596] width 166 height 30
select select "7"
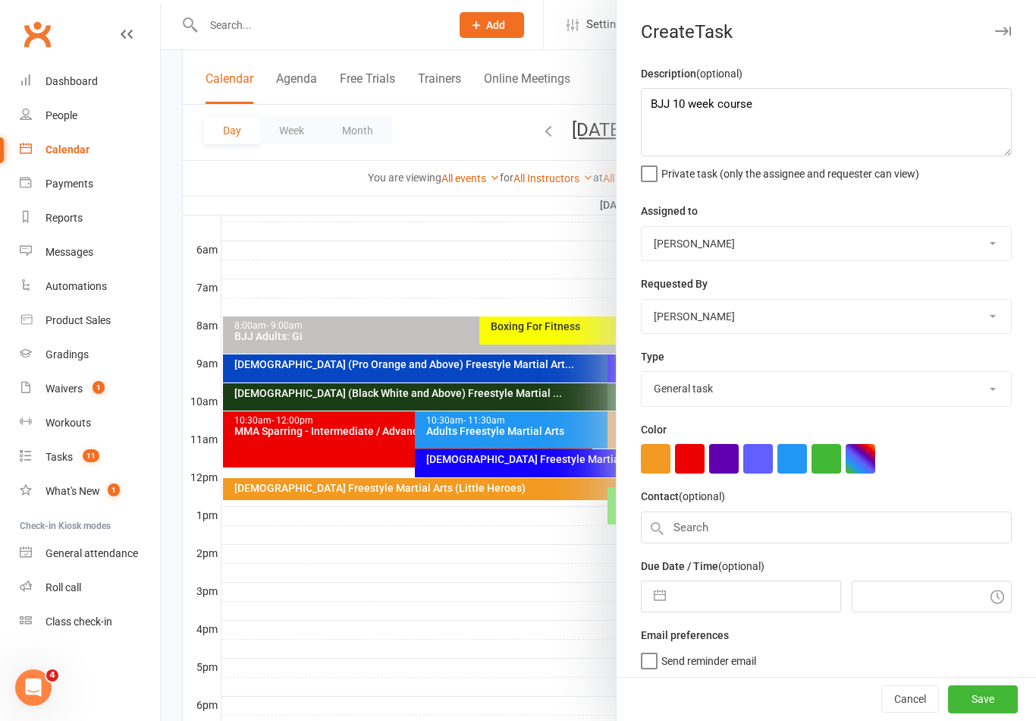
select select "2025"
select select "8"
select select "2025"
select select "9"
select select "2025"
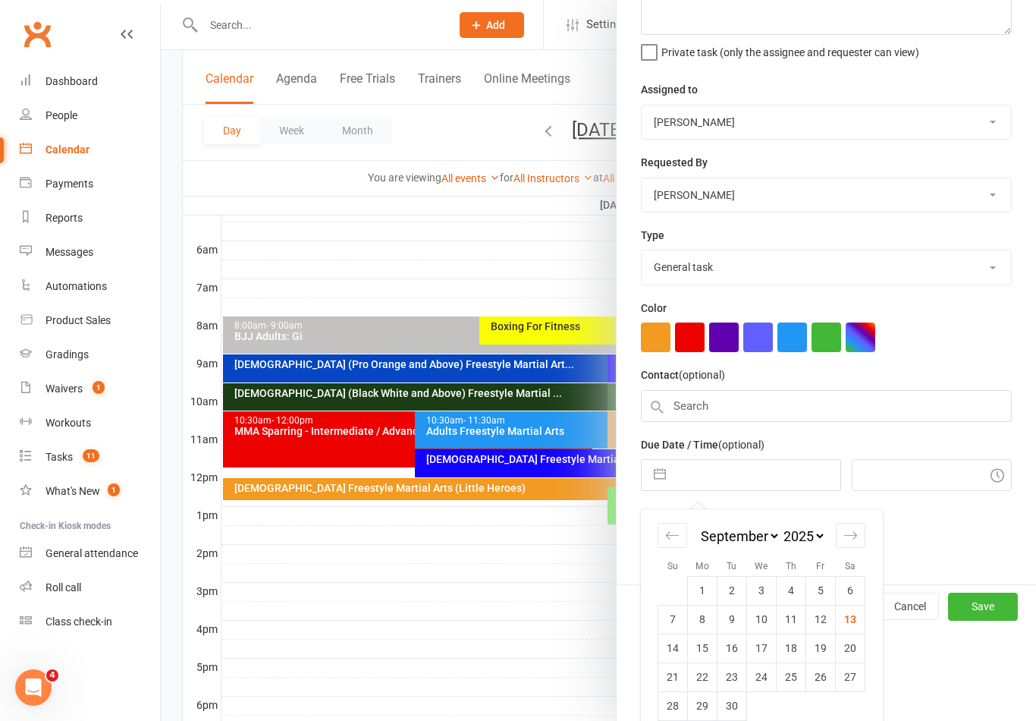
scroll to position [121, 0]
click at [706, 654] on td "15" at bounding box center [703, 648] width 30 height 29
type input "15 Sep 2025"
type input "12:30pm"
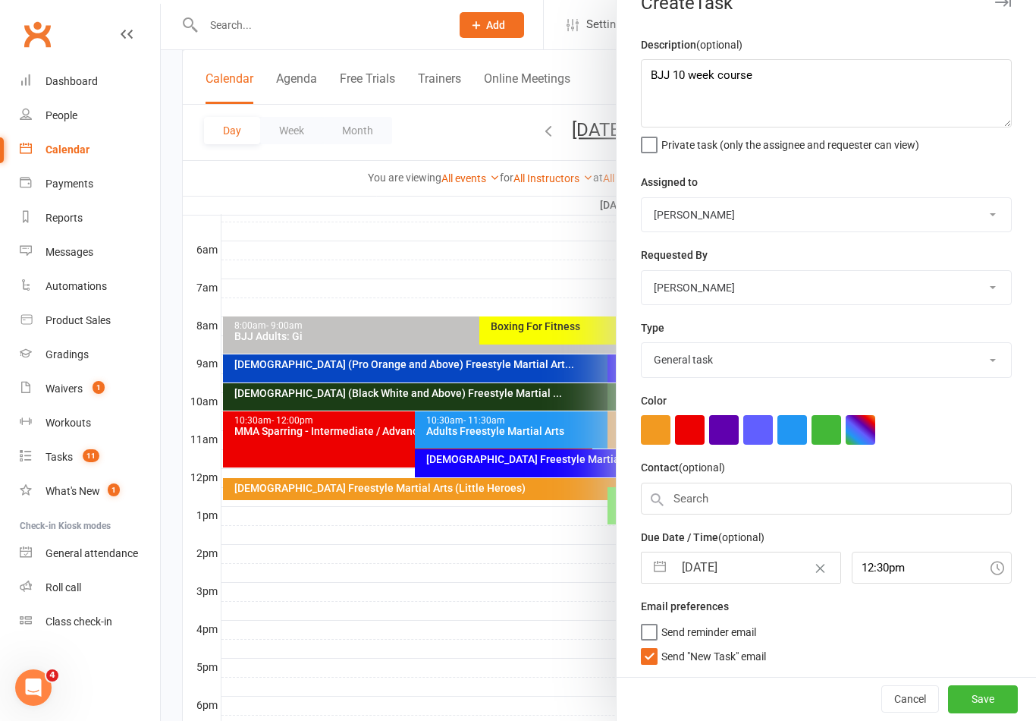
scroll to position [8, 0]
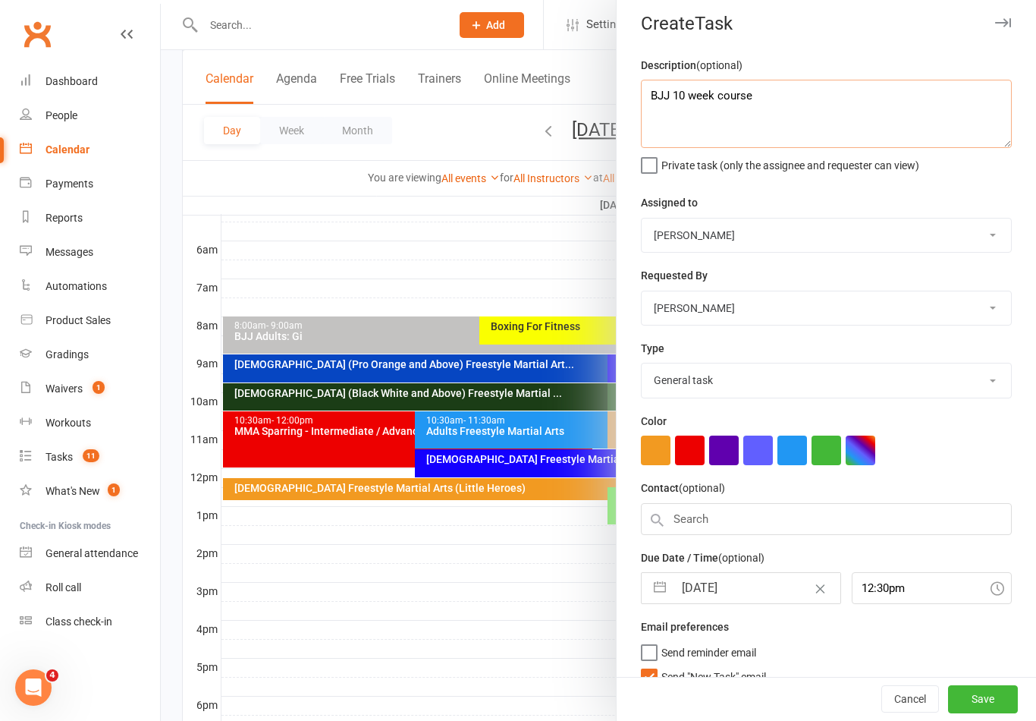
click at [834, 80] on textarea "BJJ 10 week course" at bounding box center [826, 114] width 371 height 68
click at [847, 88] on textarea "BJJ 10 week course" at bounding box center [826, 114] width 371 height 68
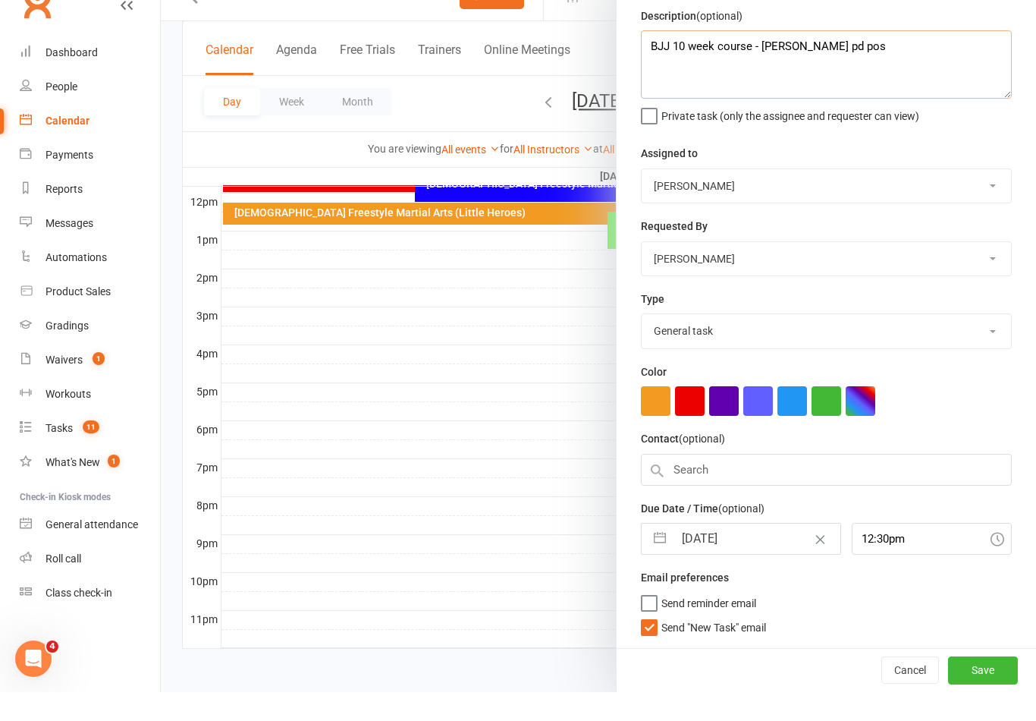
scroll to position [32, 0]
type textarea "BJJ 10 week course - Kim turner pd pos"
click at [754, 645] on span "Send "New Task" email" at bounding box center [713, 653] width 105 height 17
click at [754, 645] on input "Send "New Task" email" at bounding box center [703, 645] width 125 height 0
checkbox input "false"
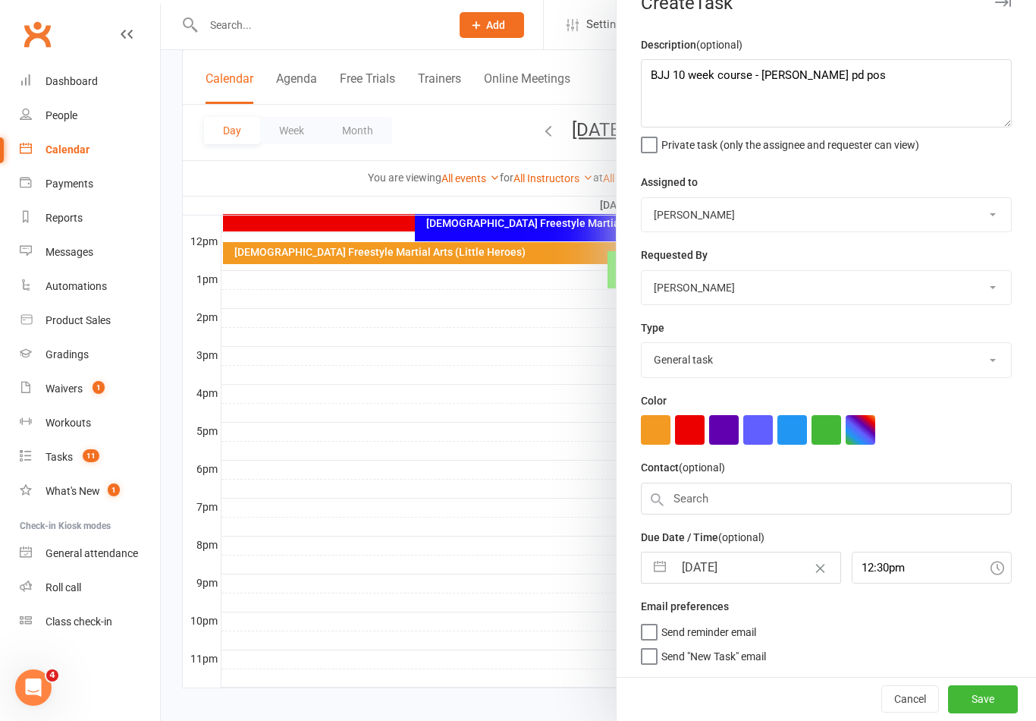
scroll to position [8, 0]
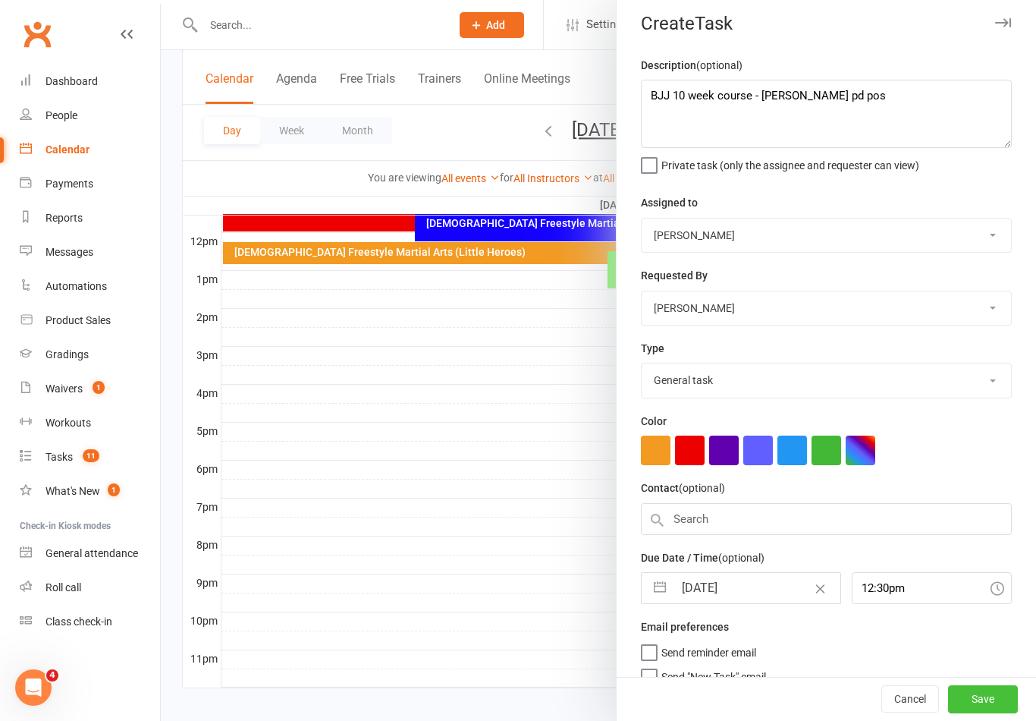
click at [986, 713] on button "Save" at bounding box center [983, 699] width 70 height 27
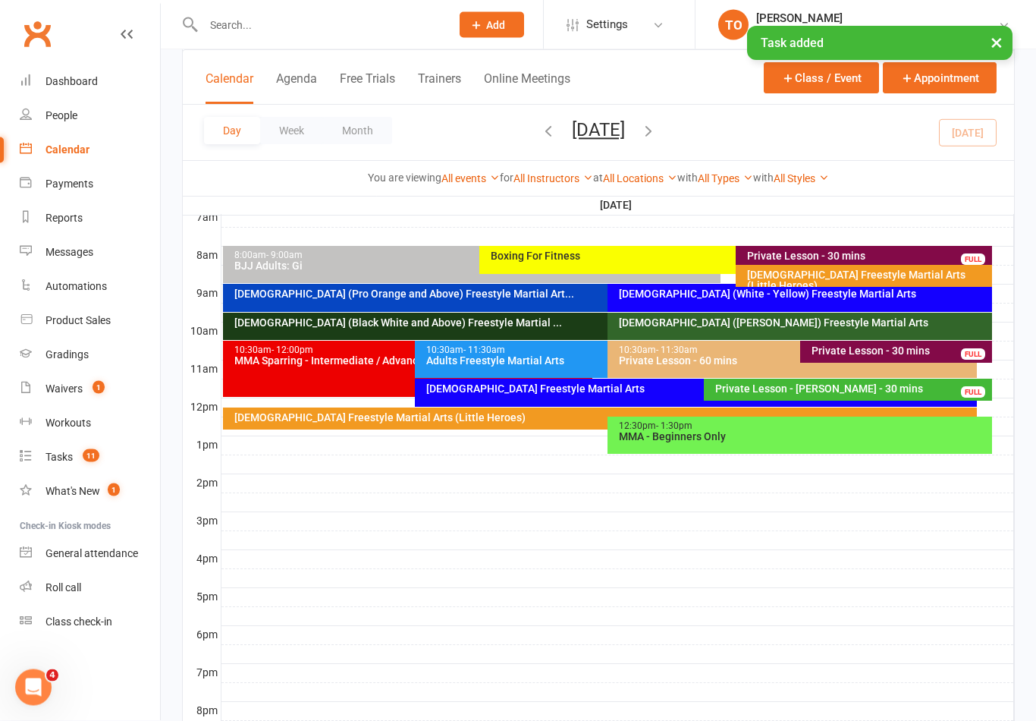
scroll to position [366, 0]
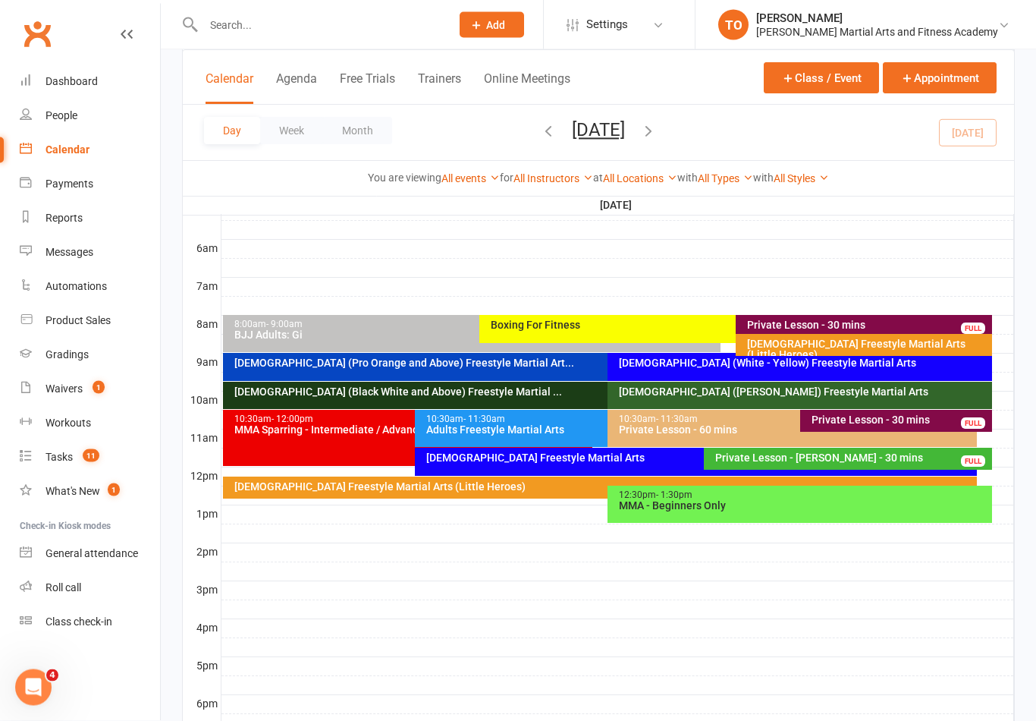
click at [572, 132] on button "Saturday, Sep 13, 2025" at bounding box center [598, 129] width 53 height 21
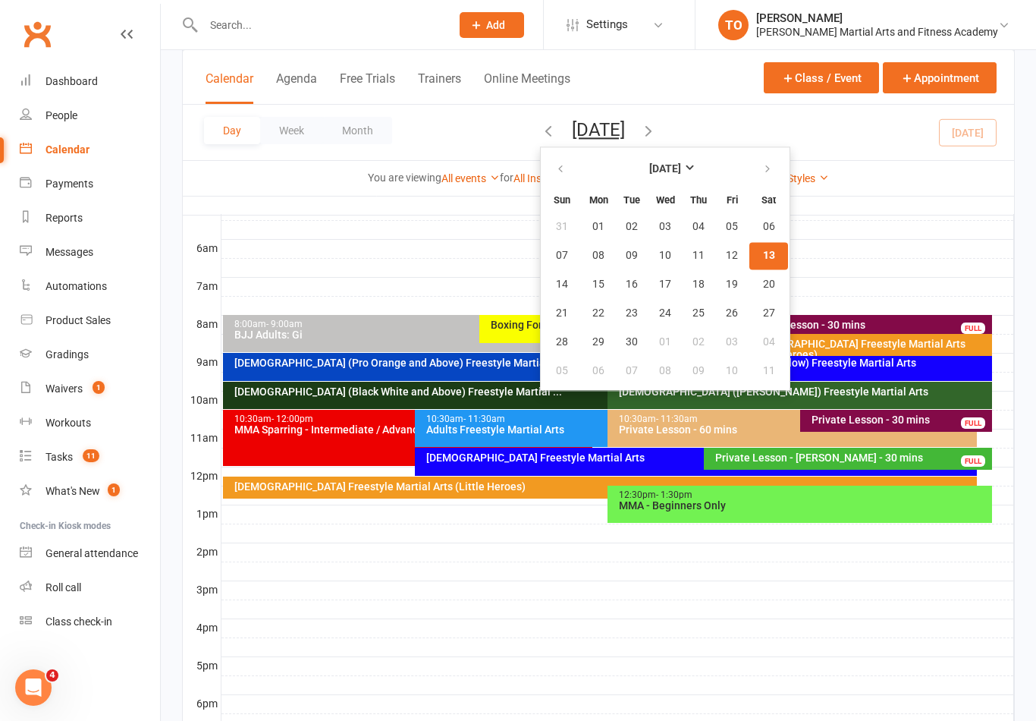
click at [749, 252] on button "13" at bounding box center [768, 255] width 39 height 27
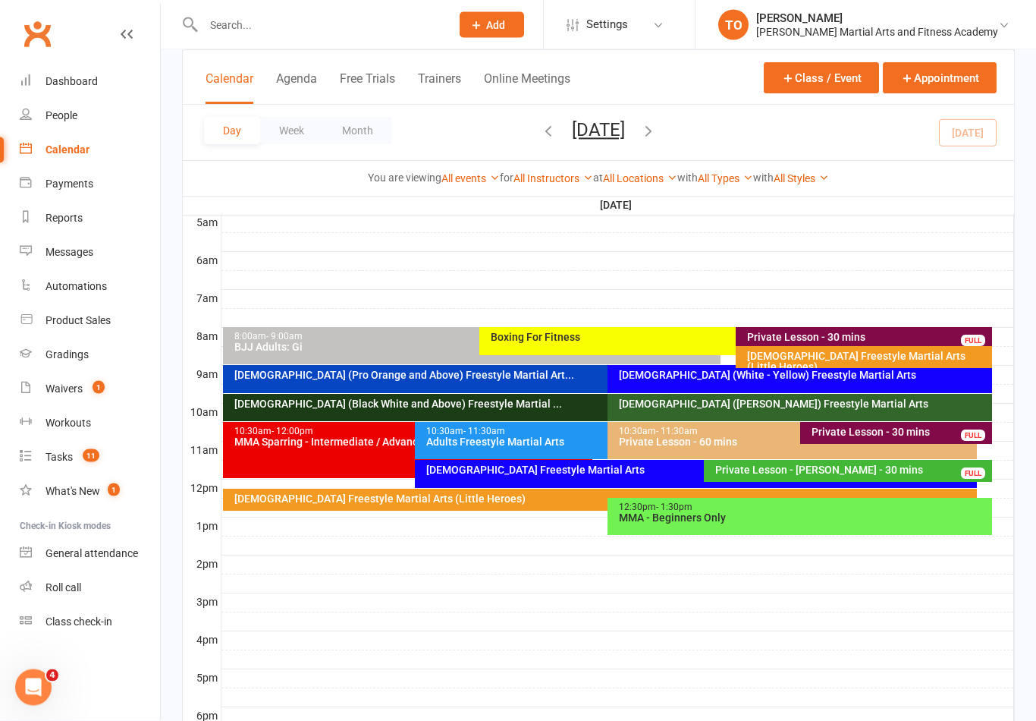
scroll to position [276, 0]
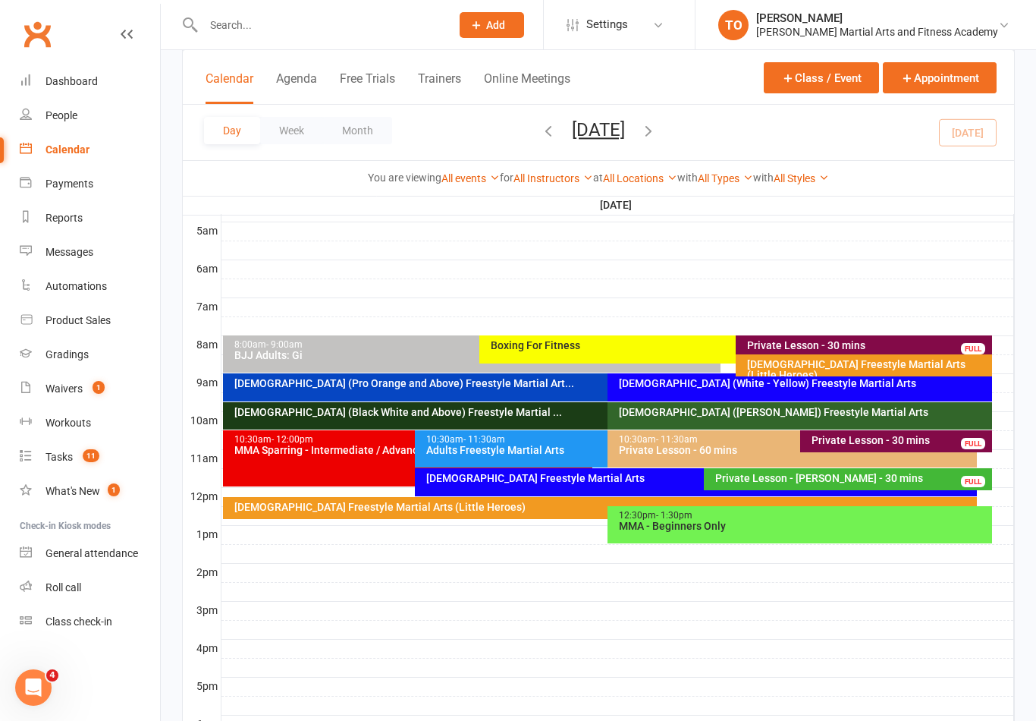
click at [344, 504] on div "2-5yo Freestyle Martial Arts (Little Heroes)" at bounding box center [604, 506] width 741 height 11
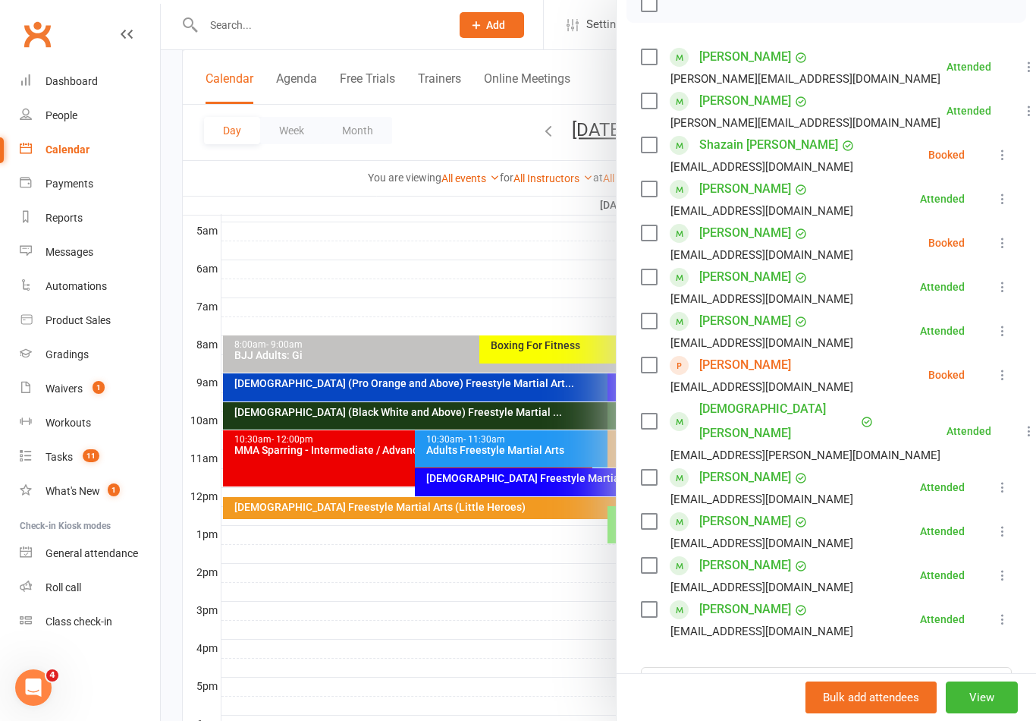
scroll to position [240, 0]
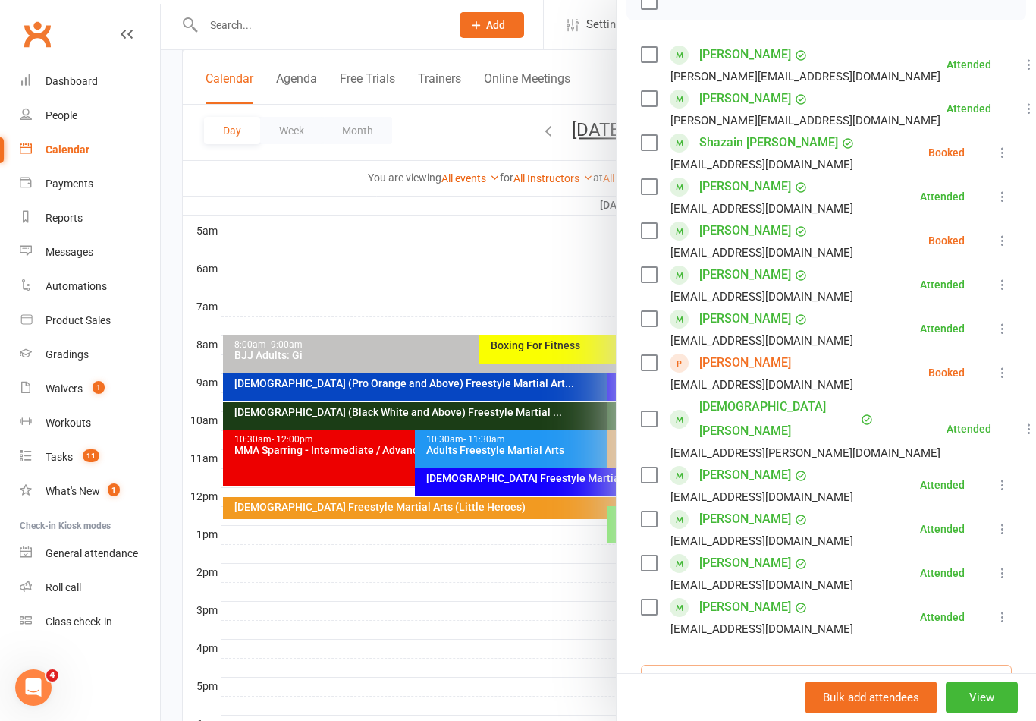
click at [736, 664] on input "search" at bounding box center [826, 680] width 371 height 32
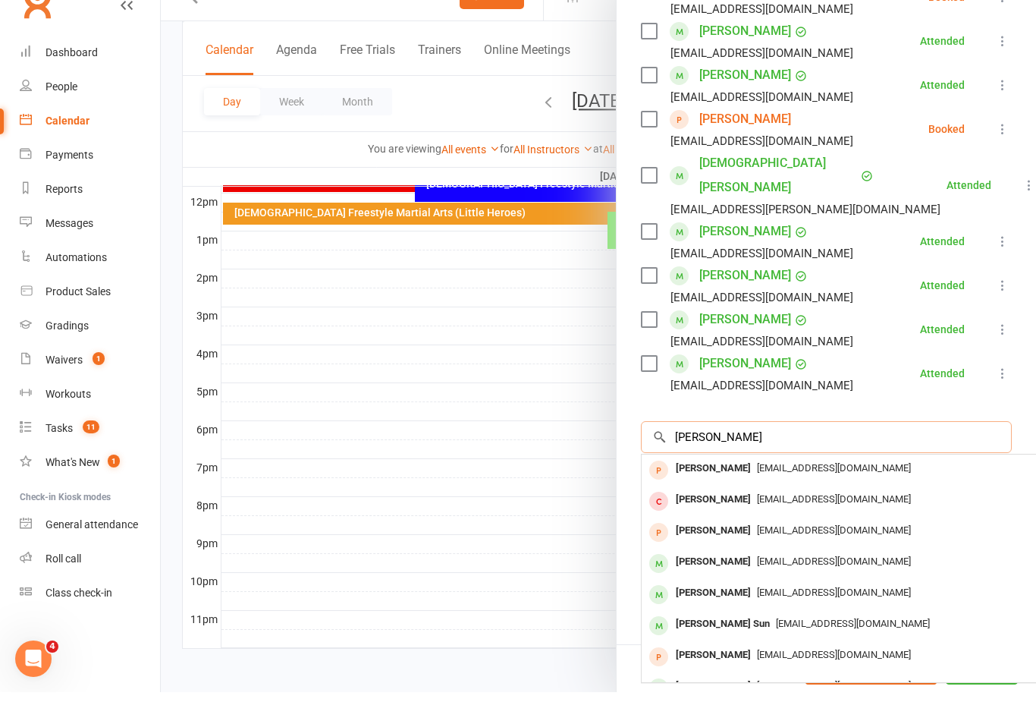
scroll to position [454, 0]
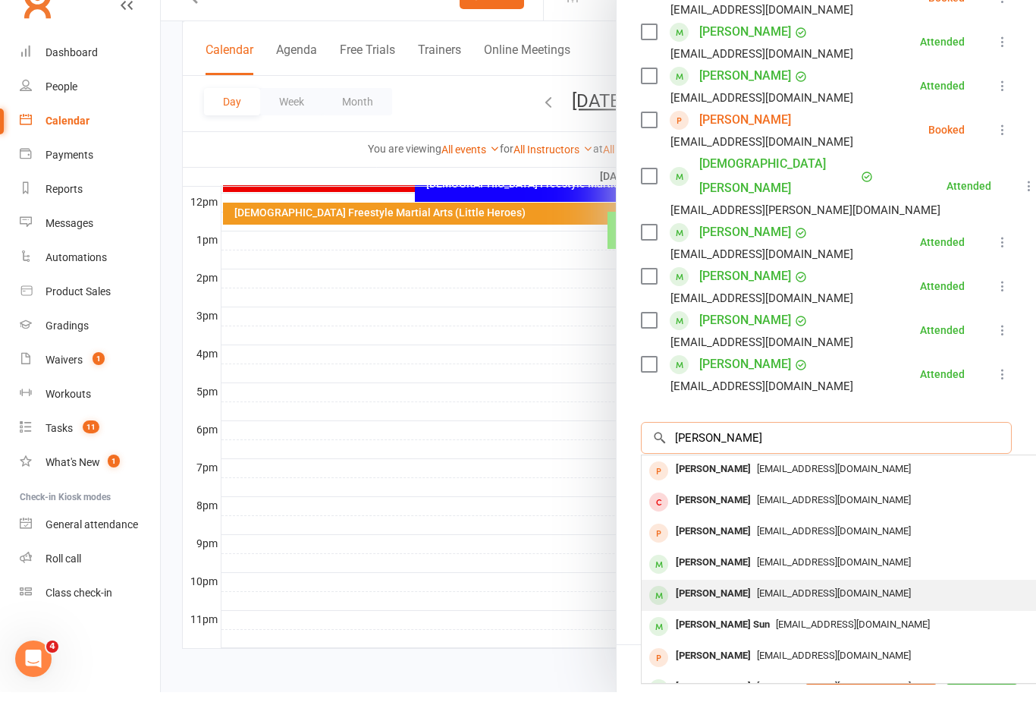
type input "Kim"
click at [705, 611] on div "Violet Kim" at bounding box center [713, 622] width 87 height 22
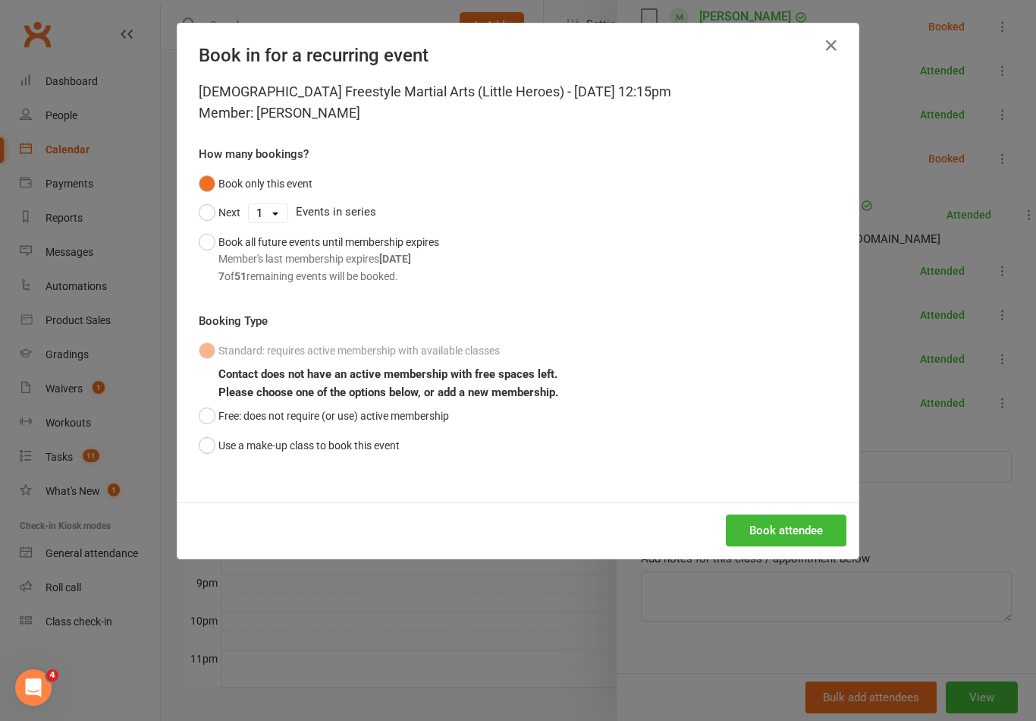
scroll to position [430, 0]
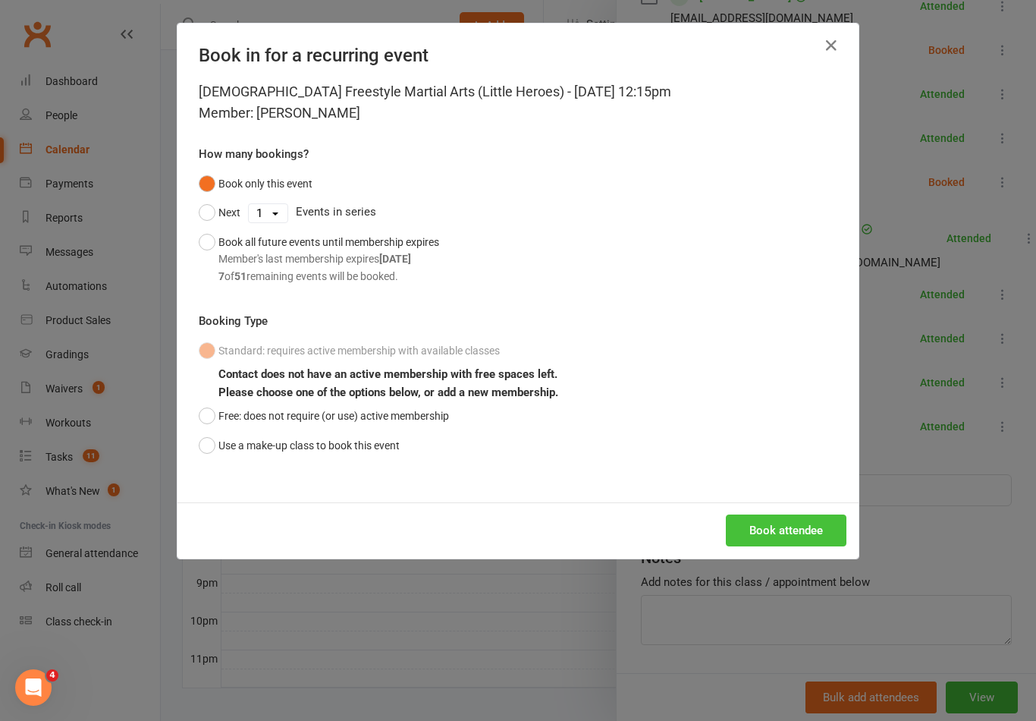
click at [765, 521] on button "Book attendee" at bounding box center [786, 530] width 121 height 32
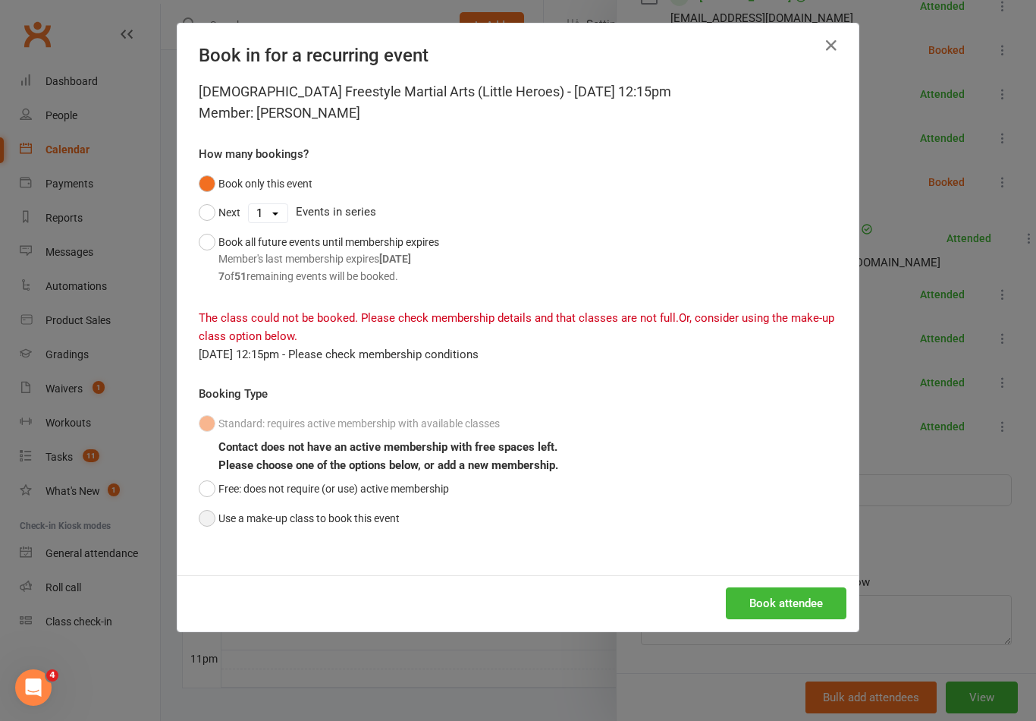
click at [206, 511] on button "Use a make-up class to book this event" at bounding box center [299, 518] width 201 height 29
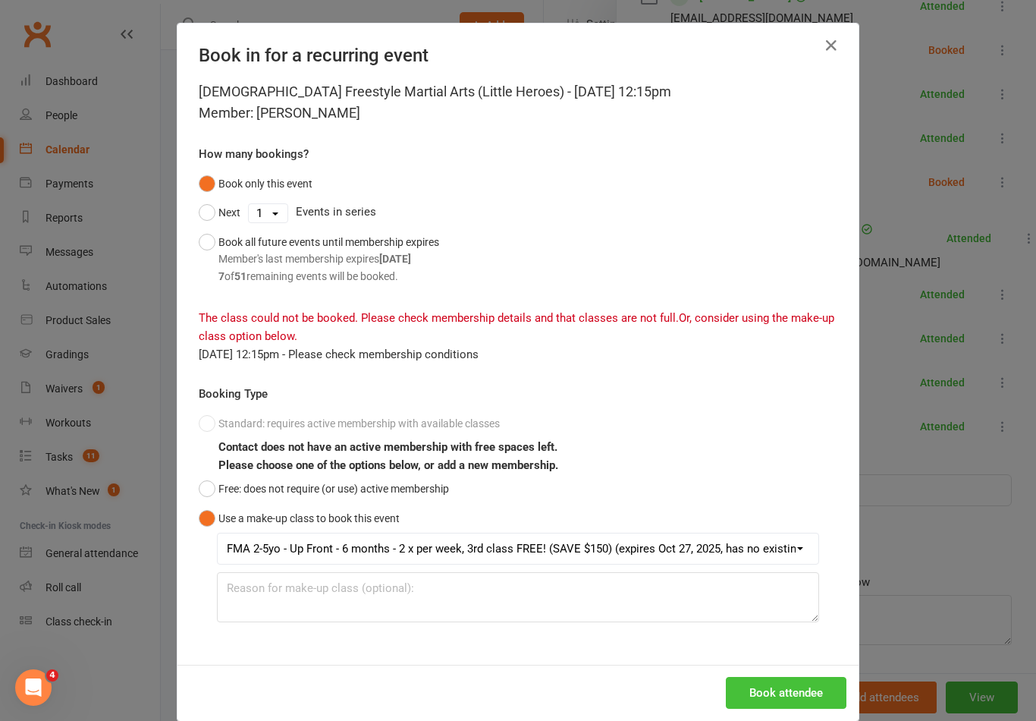
click at [764, 677] on button "Book attendee" at bounding box center [786, 693] width 121 height 32
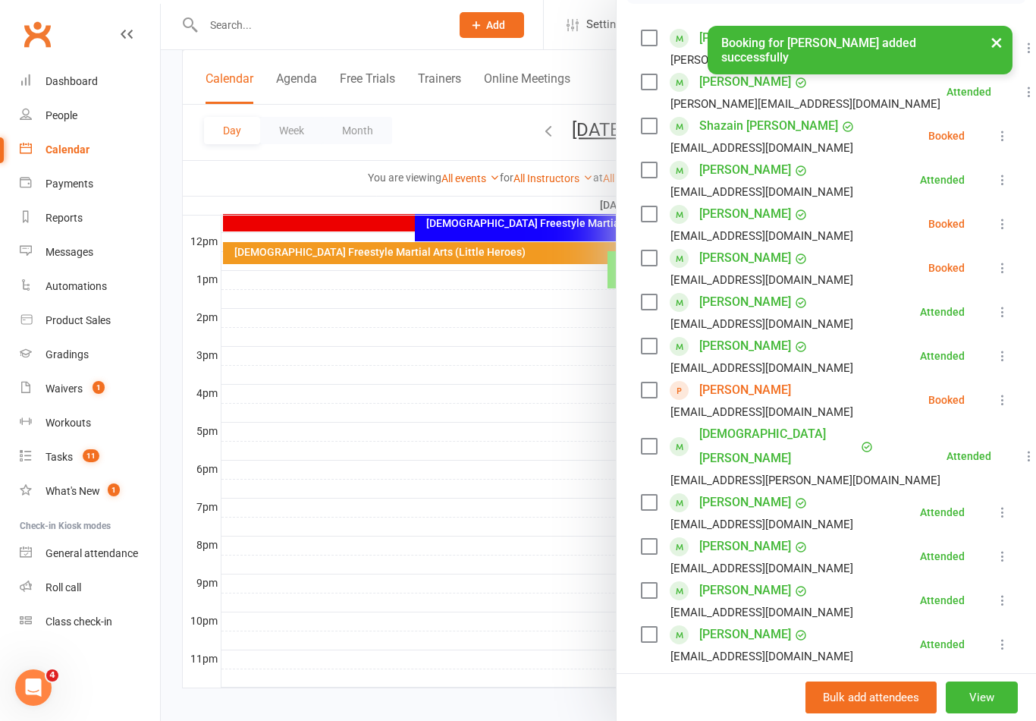
scroll to position [250, 0]
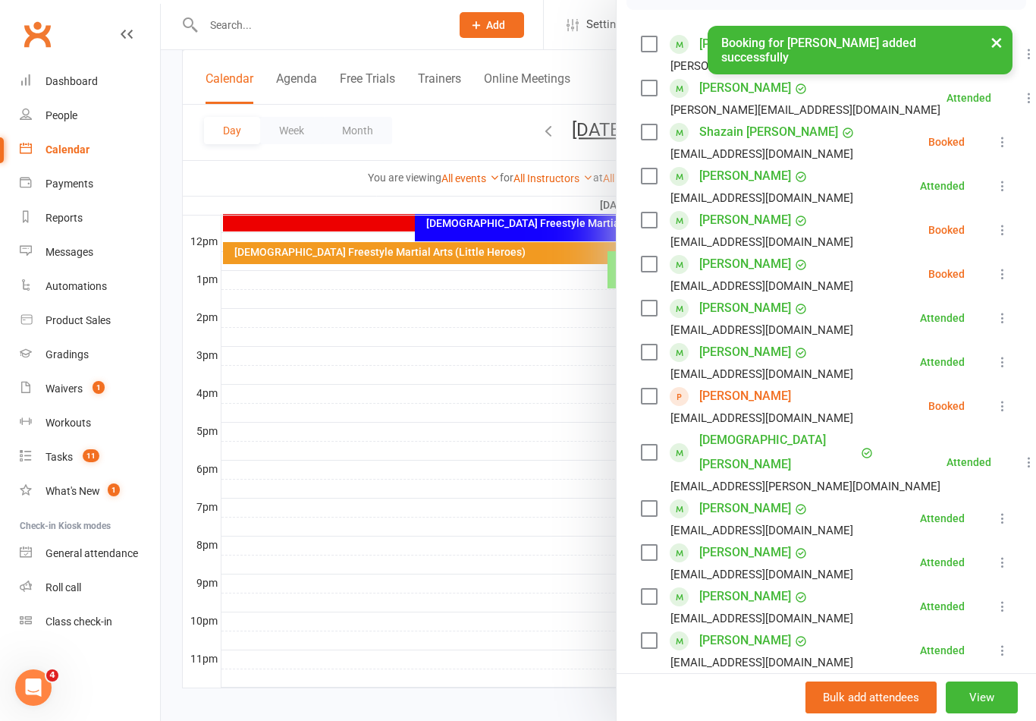
click at [1003, 274] on icon at bounding box center [1002, 273] width 15 height 15
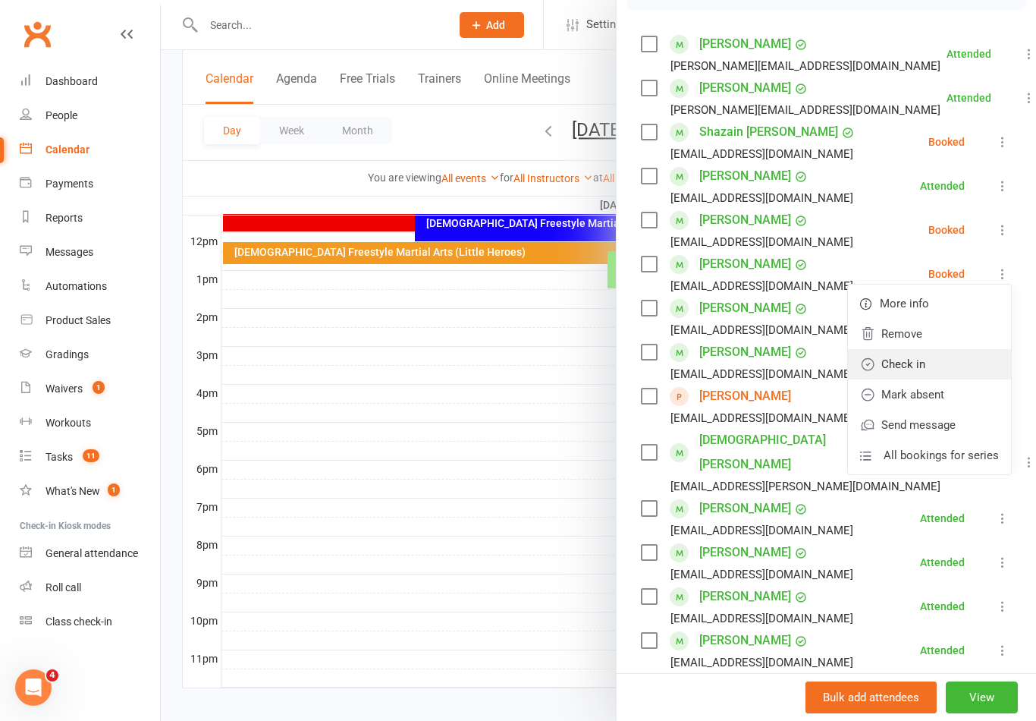
click at [931, 363] on link "Check in" at bounding box center [929, 364] width 163 height 30
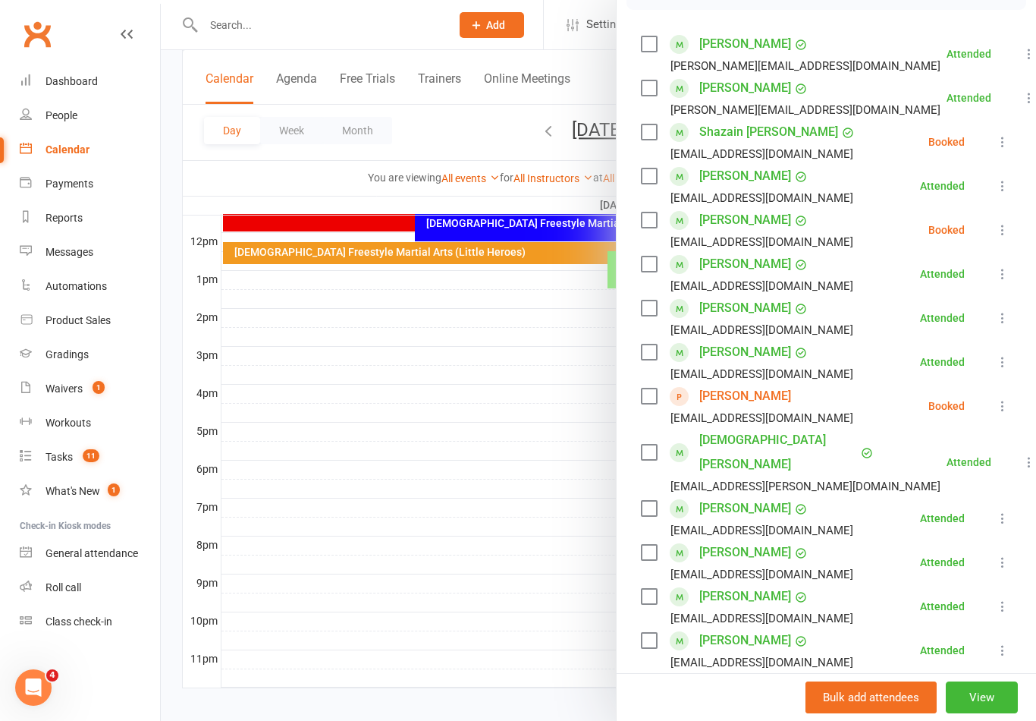
click at [329, 228] on div at bounding box center [598, 360] width 875 height 721
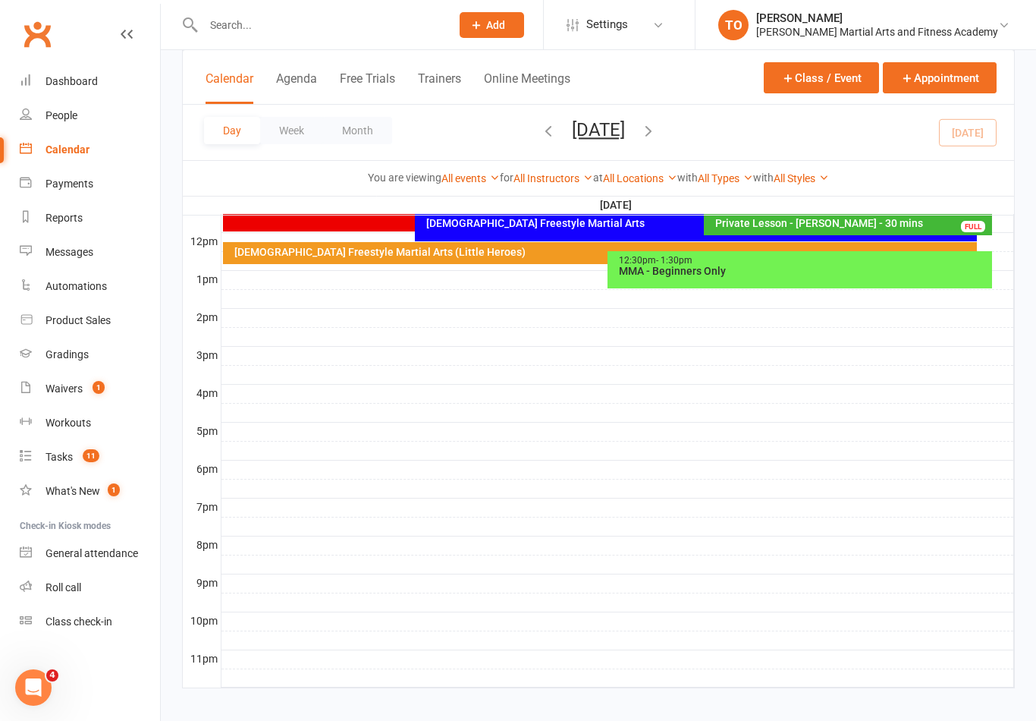
click at [238, 31] on input "text" at bounding box center [319, 24] width 241 height 21
click at [243, 24] on input "text" at bounding box center [319, 24] width 241 height 21
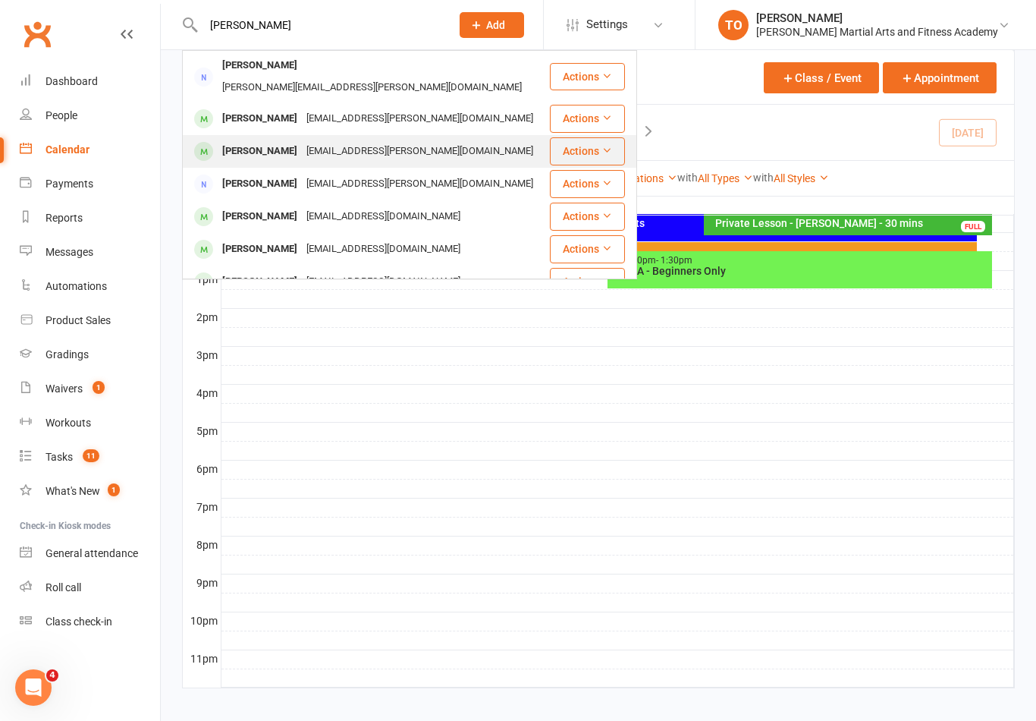
type input "[PERSON_NAME]"
click at [237, 143] on div "Arlen Boyer caz.boyer@gmail.com" at bounding box center [366, 151] width 365 height 31
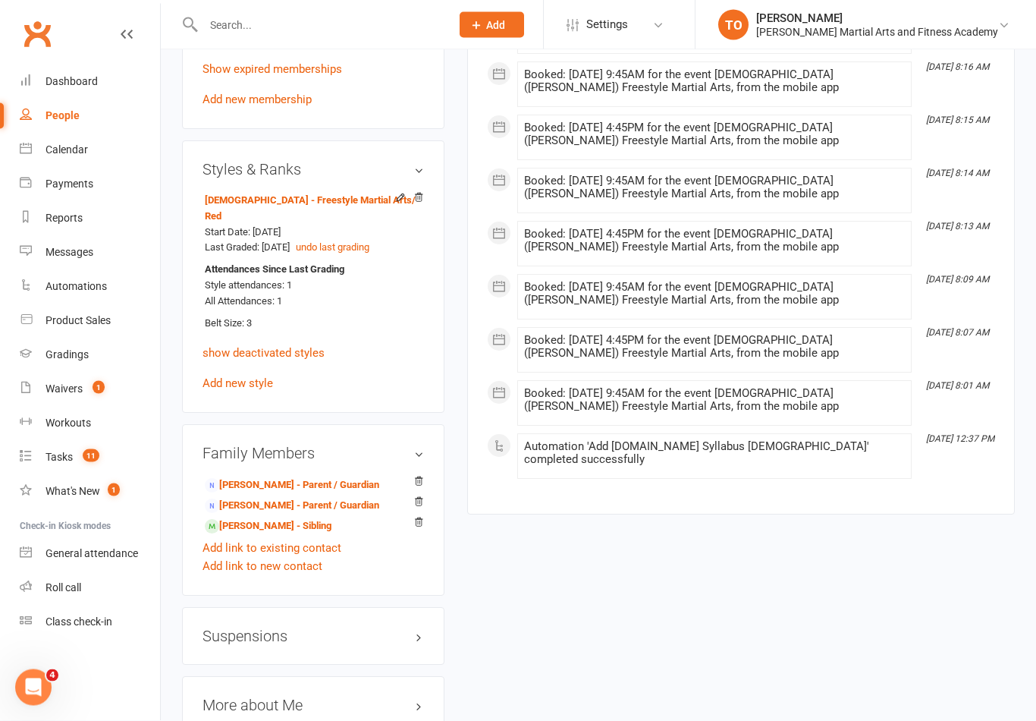
scroll to position [1169, 0]
click at [243, 518] on link "[PERSON_NAME] - Sibling" at bounding box center [268, 526] width 127 height 16
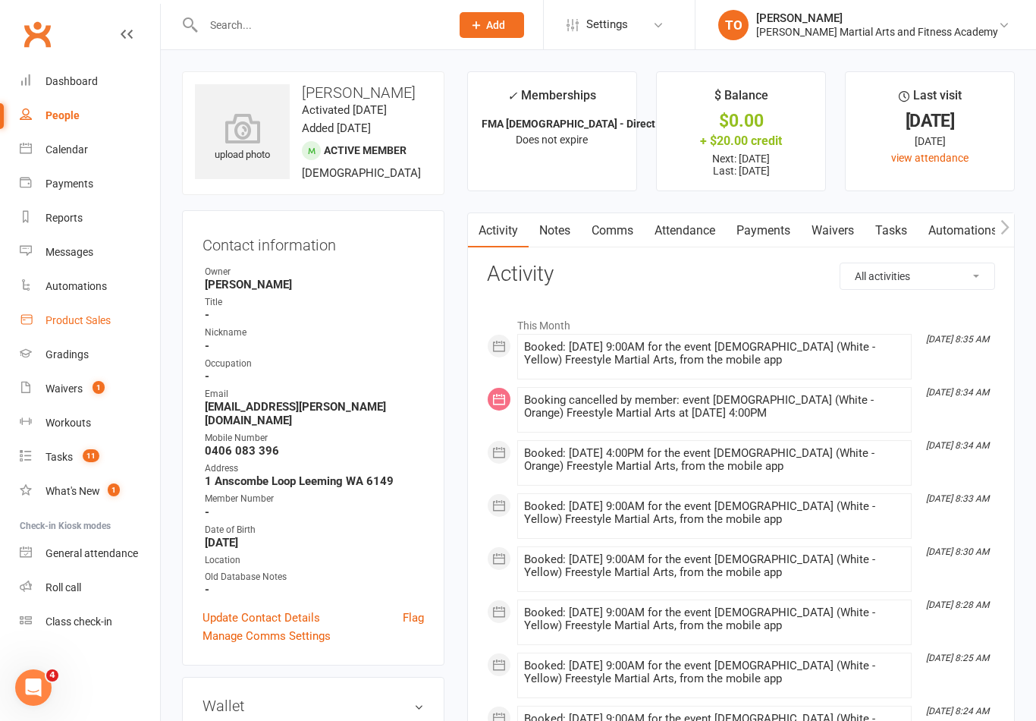
click at [71, 322] on div "Product Sales" at bounding box center [78, 320] width 65 height 12
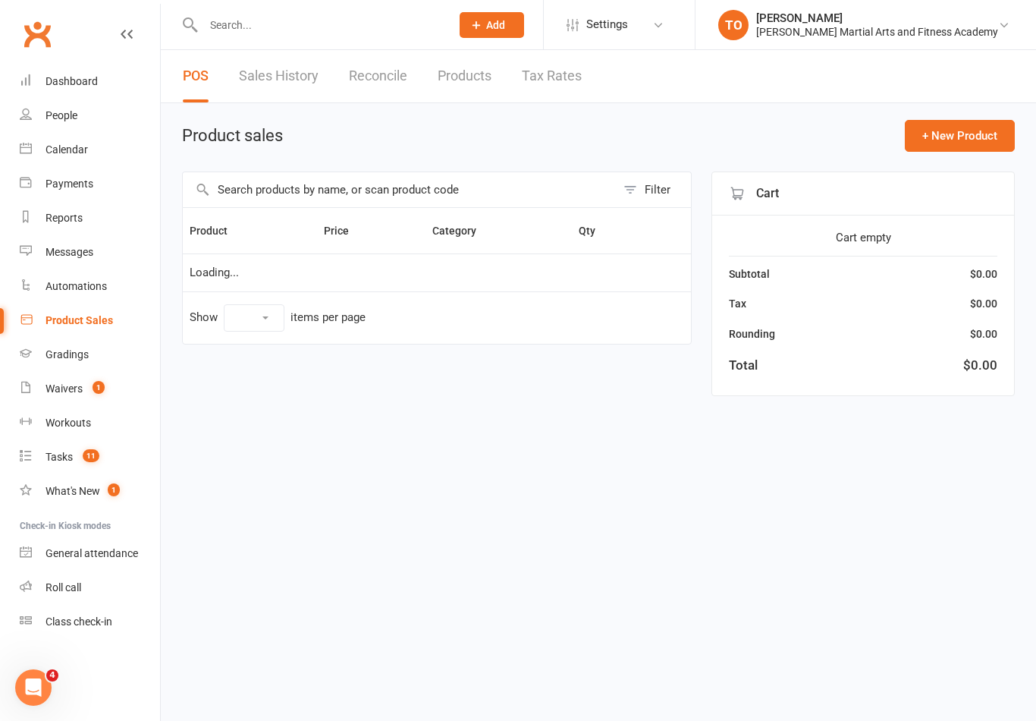
select select "100"
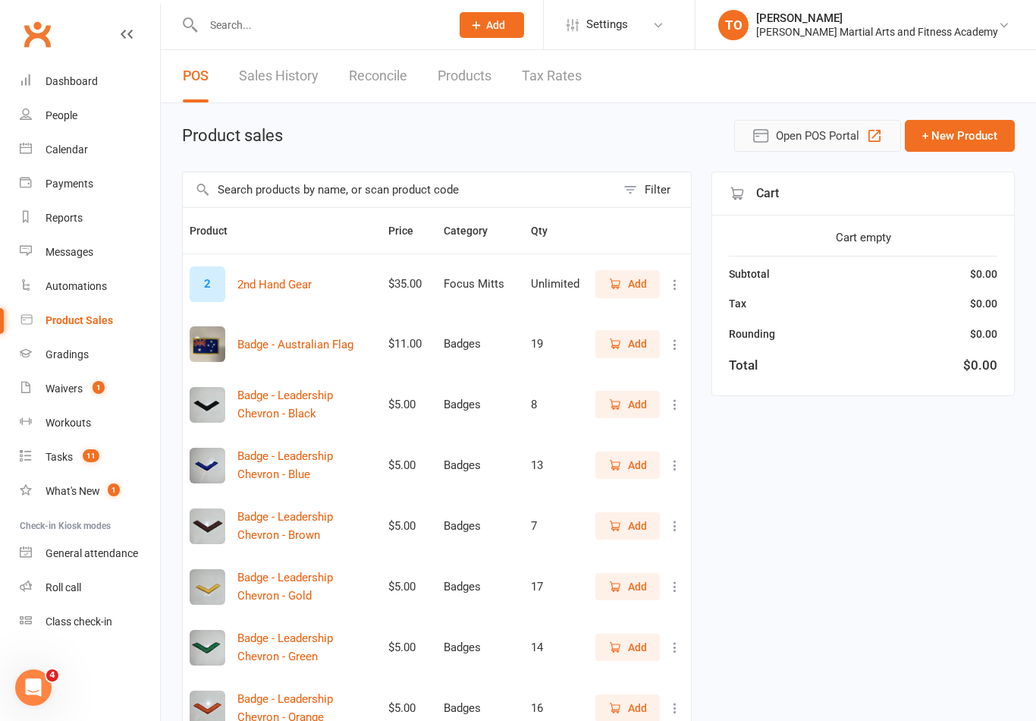
click at [784, 142] on span "Open POS Portal" at bounding box center [817, 136] width 83 height 18
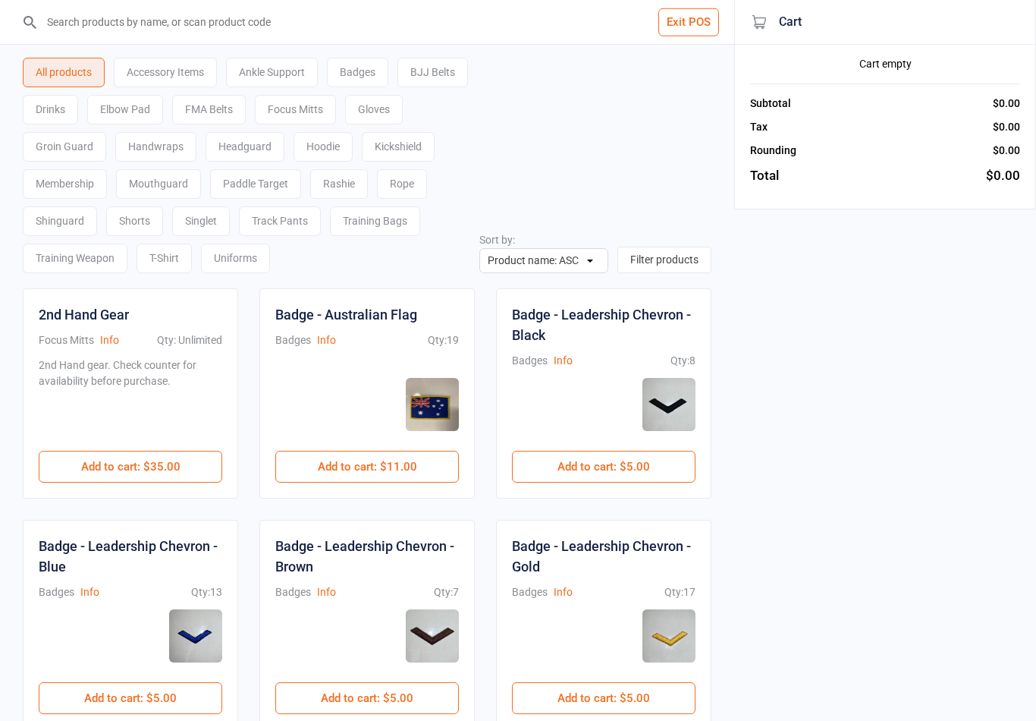
click at [192, 269] on div "T-Shirt" at bounding box center [164, 258] width 55 height 30
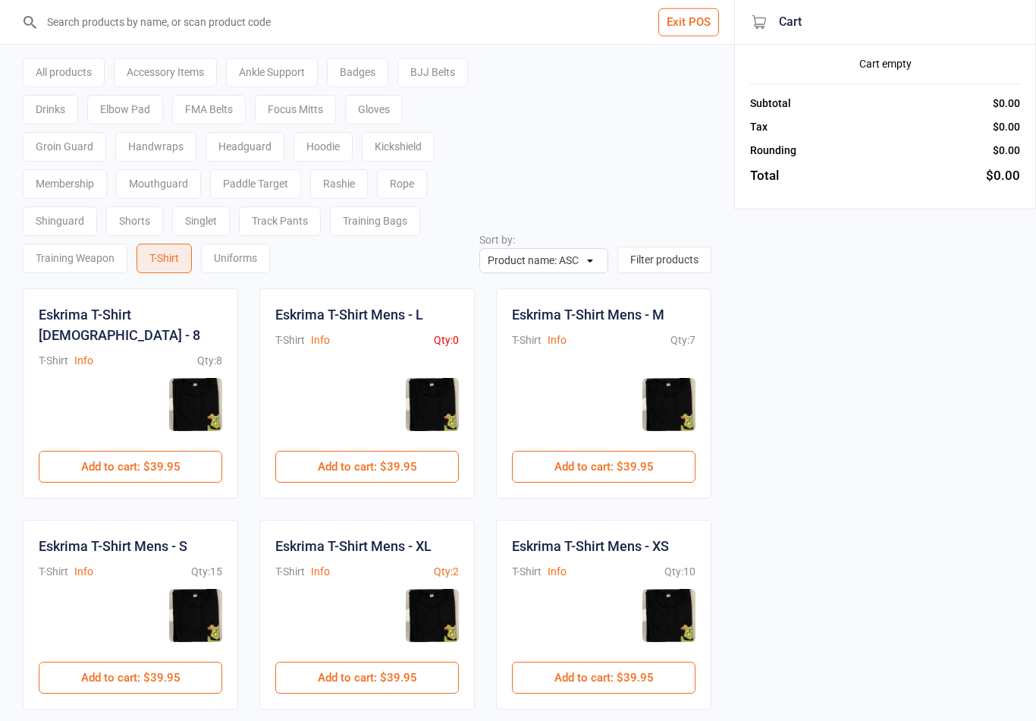
click at [107, 30] on input "search" at bounding box center [376, 22] width 674 height 44
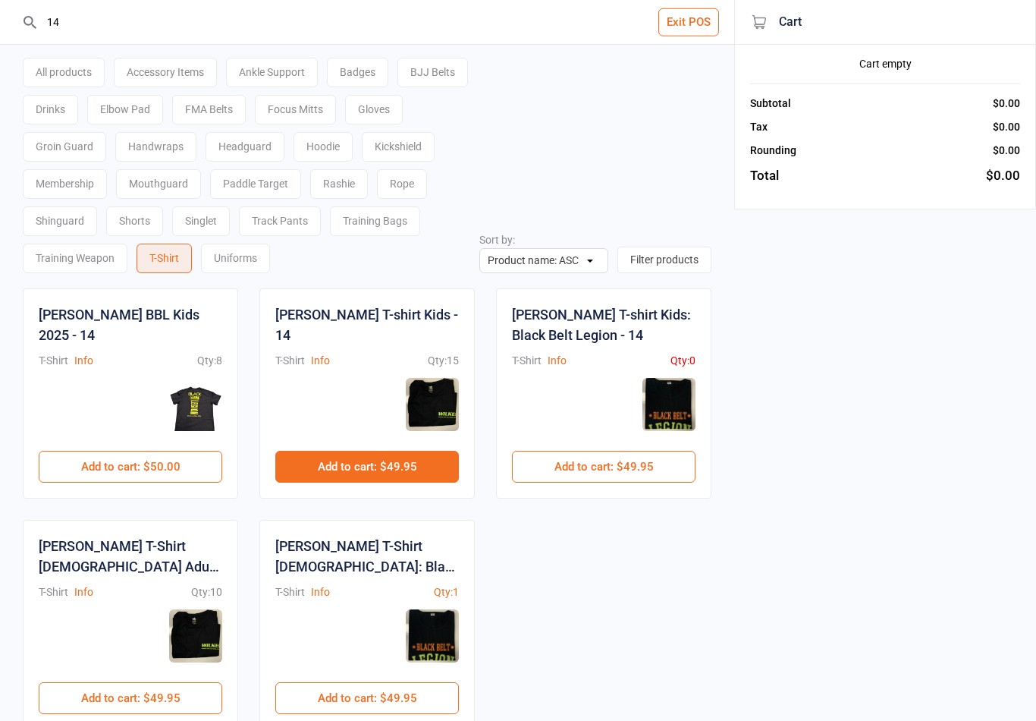
click at [330, 463] on button "Add to cart : $49.95" at bounding box center [367, 467] width 184 height 32
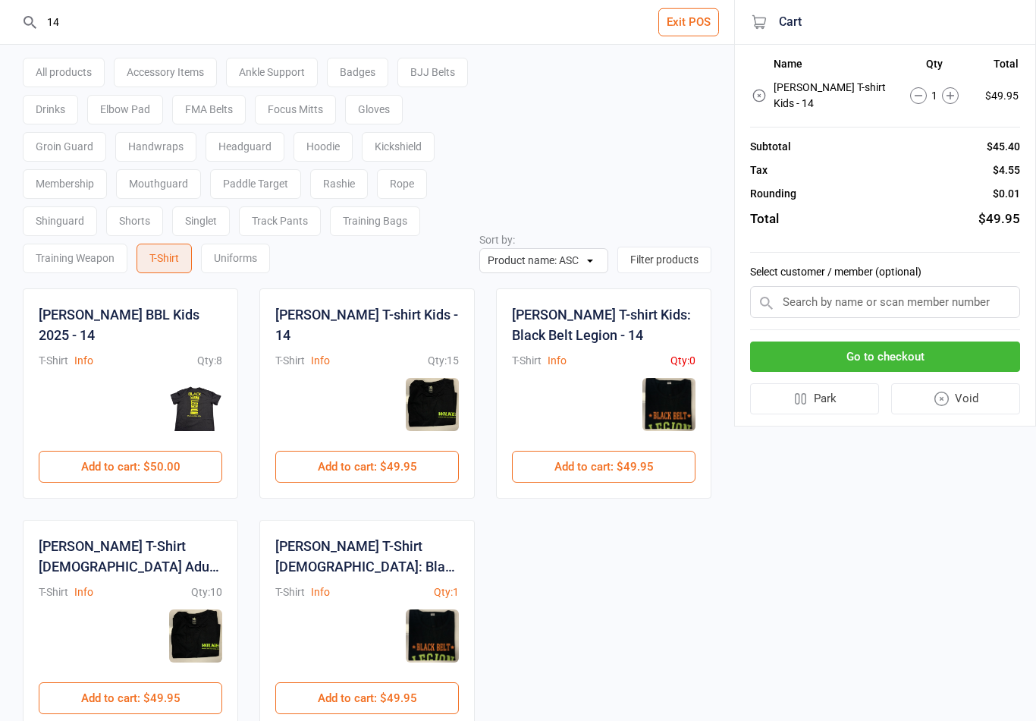
click at [83, 33] on input "14" at bounding box center [376, 22] width 674 height 44
type input "1"
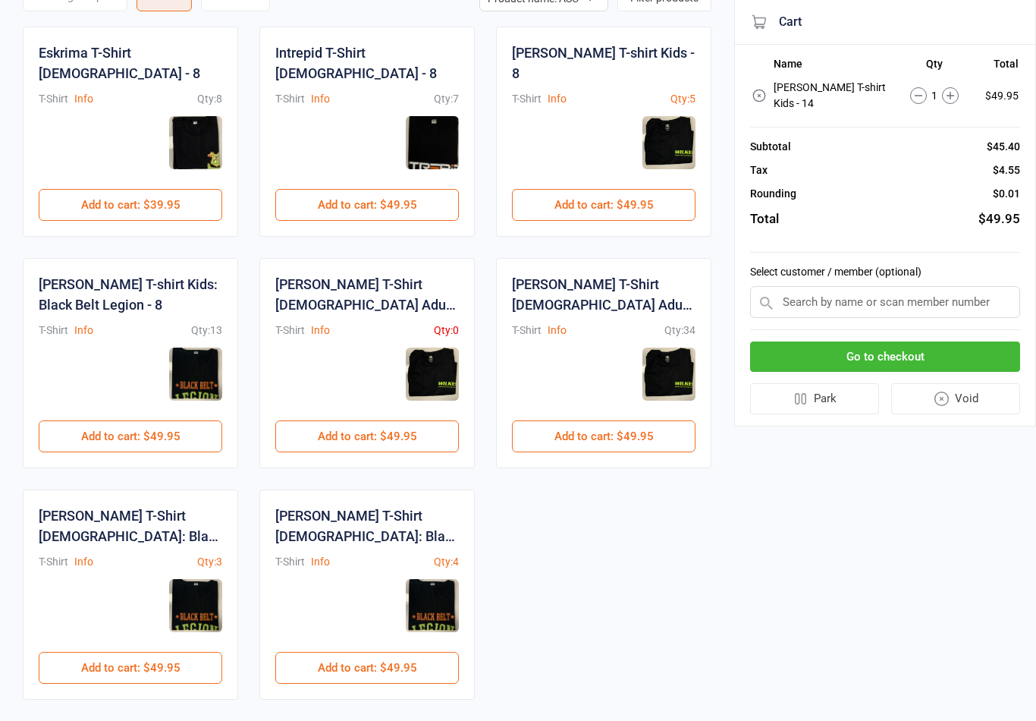
scroll to position [259, 0]
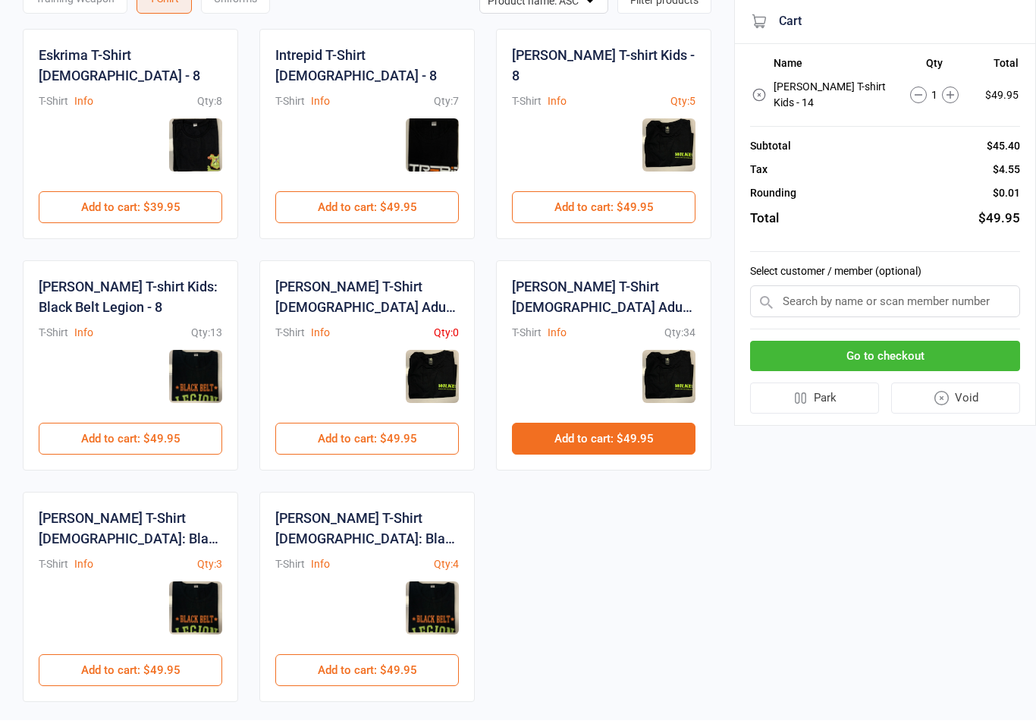
type input "8"
click at [619, 423] on button "Add to cart : $49.95" at bounding box center [604, 439] width 184 height 32
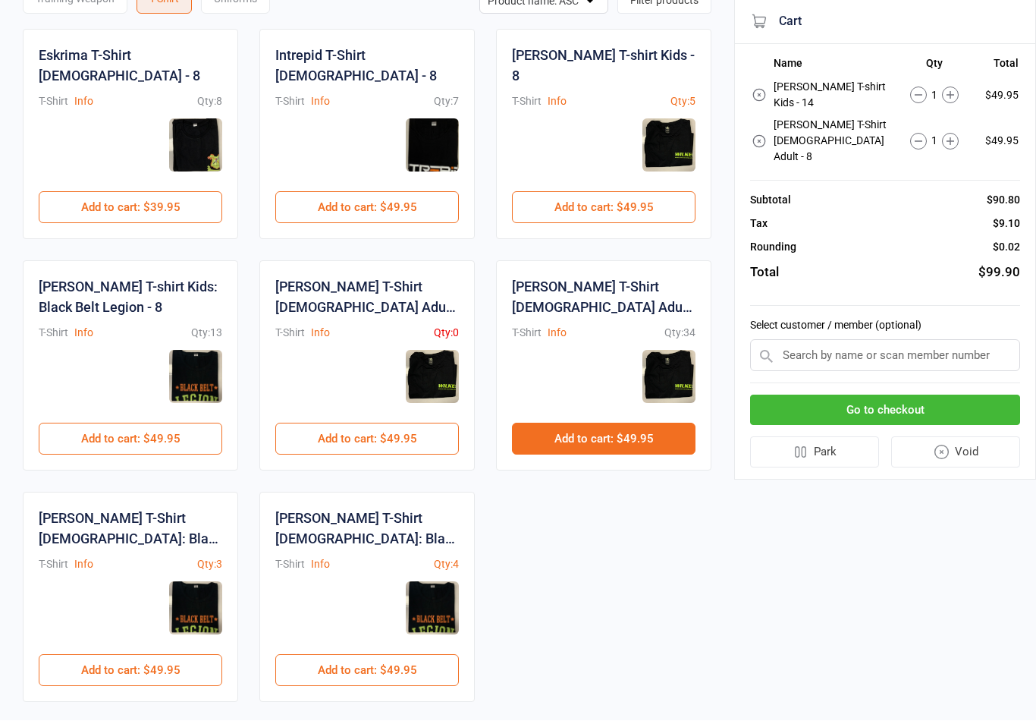
scroll to position [259, 0]
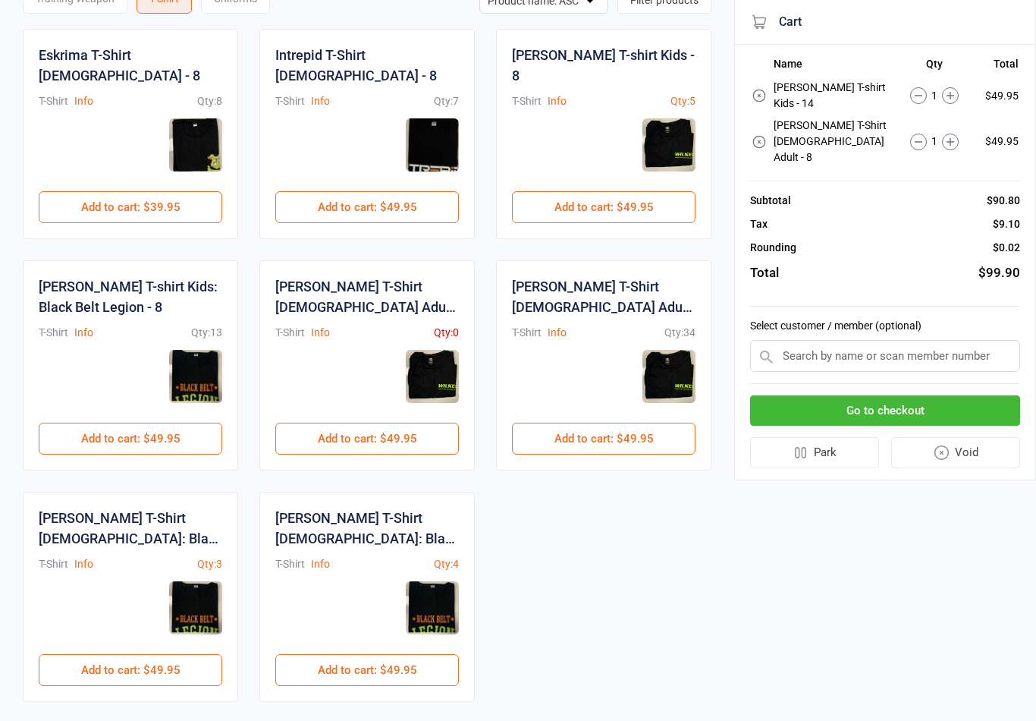
click at [866, 395] on button "Go to checkout" at bounding box center [885, 410] width 270 height 31
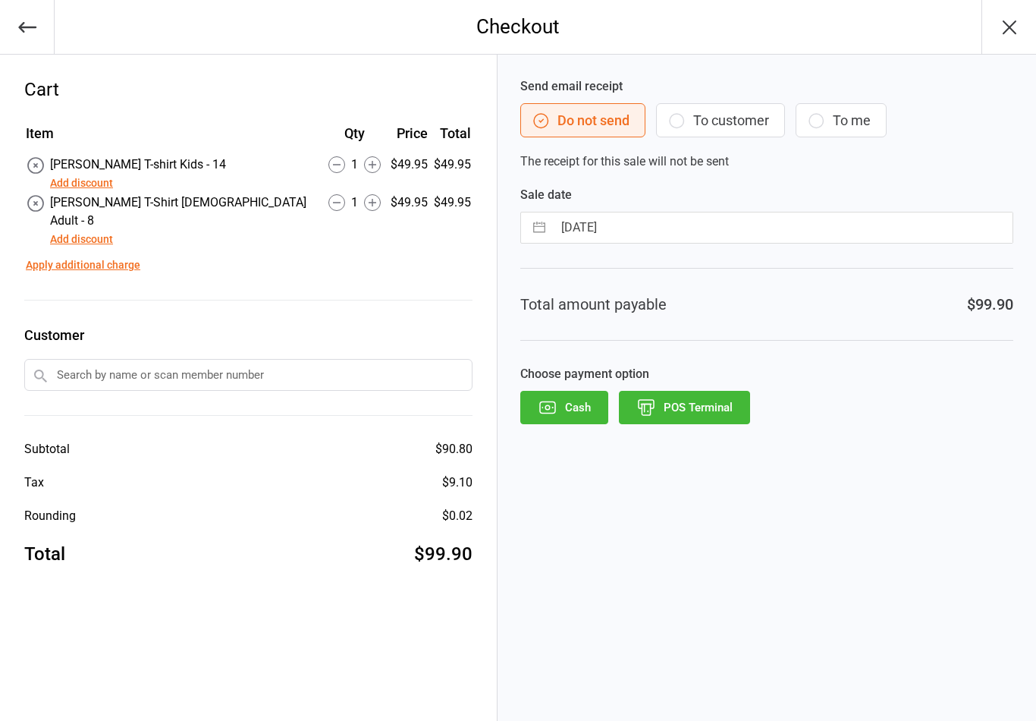
click at [80, 186] on button "Add discount" at bounding box center [81, 183] width 63 height 16
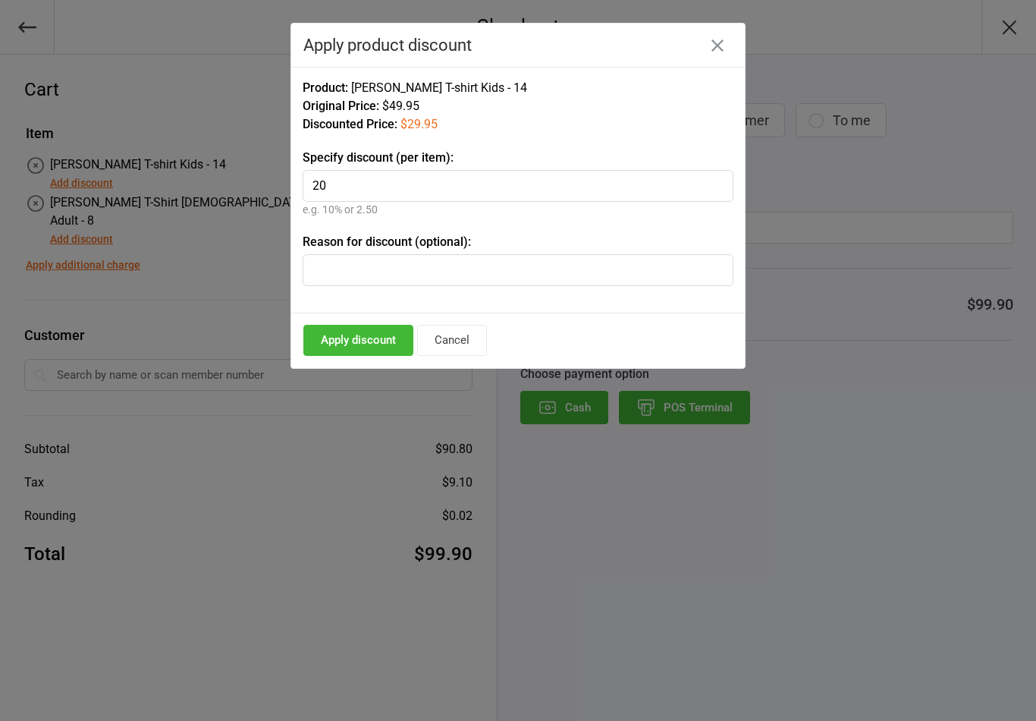
type input "20"
click at [328, 267] on input "text" at bounding box center [518, 270] width 431 height 32
type input "Birthday Certificate"
click at [345, 335] on button "Apply discount" at bounding box center [358, 340] width 110 height 31
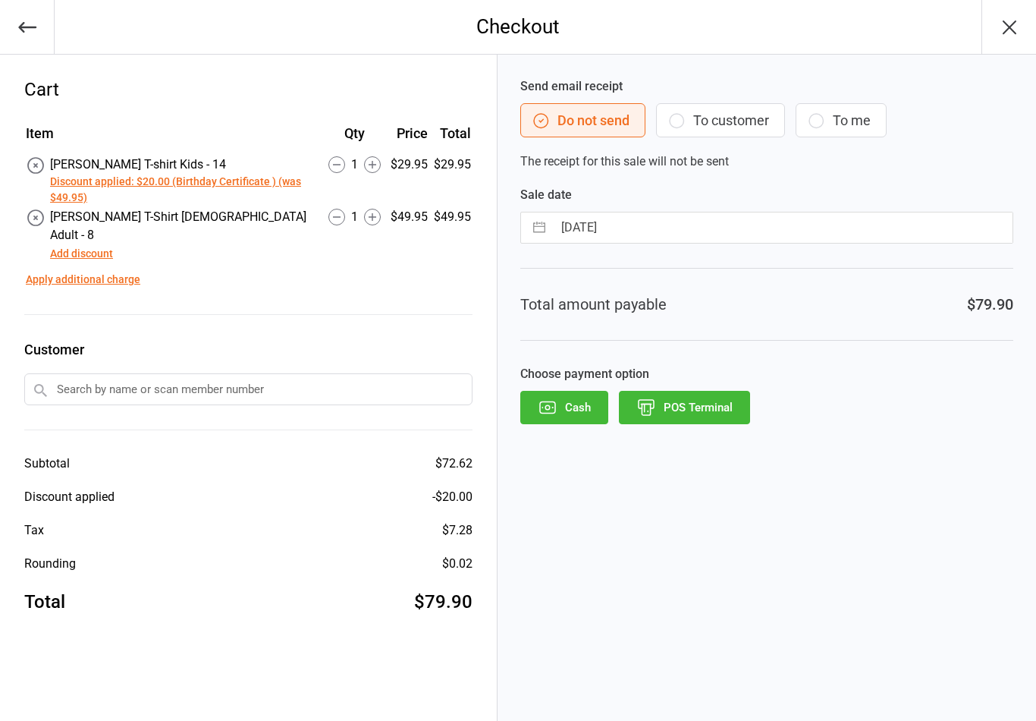
click at [689, 416] on button "POS Terminal" at bounding box center [684, 407] width 131 height 33
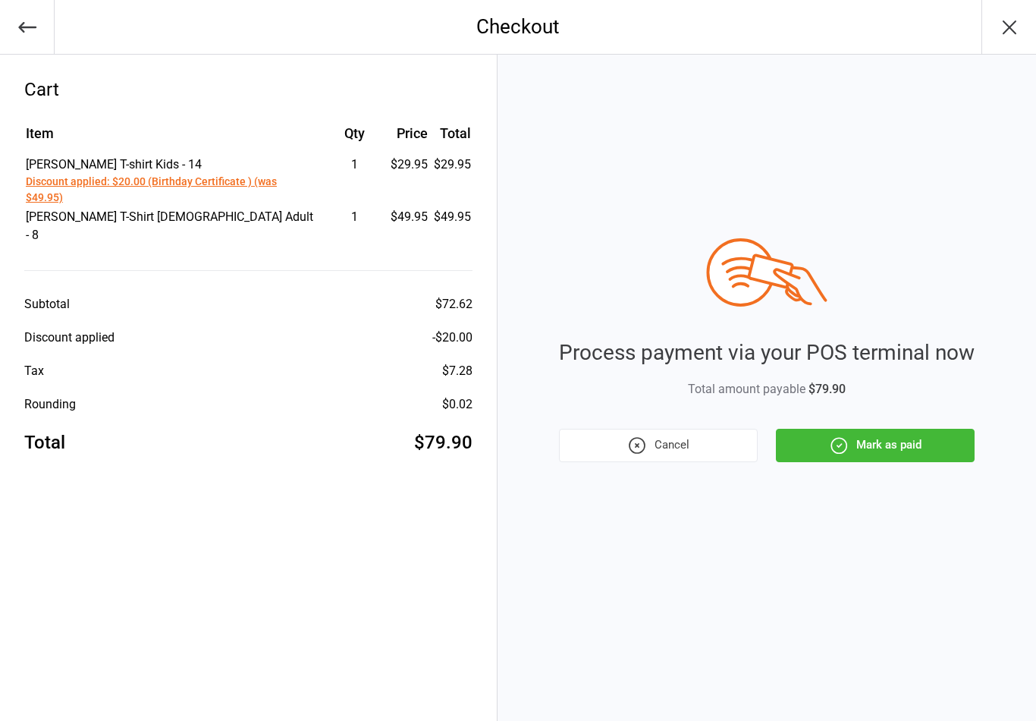
click at [895, 441] on button "Mark as paid" at bounding box center [875, 445] width 199 height 33
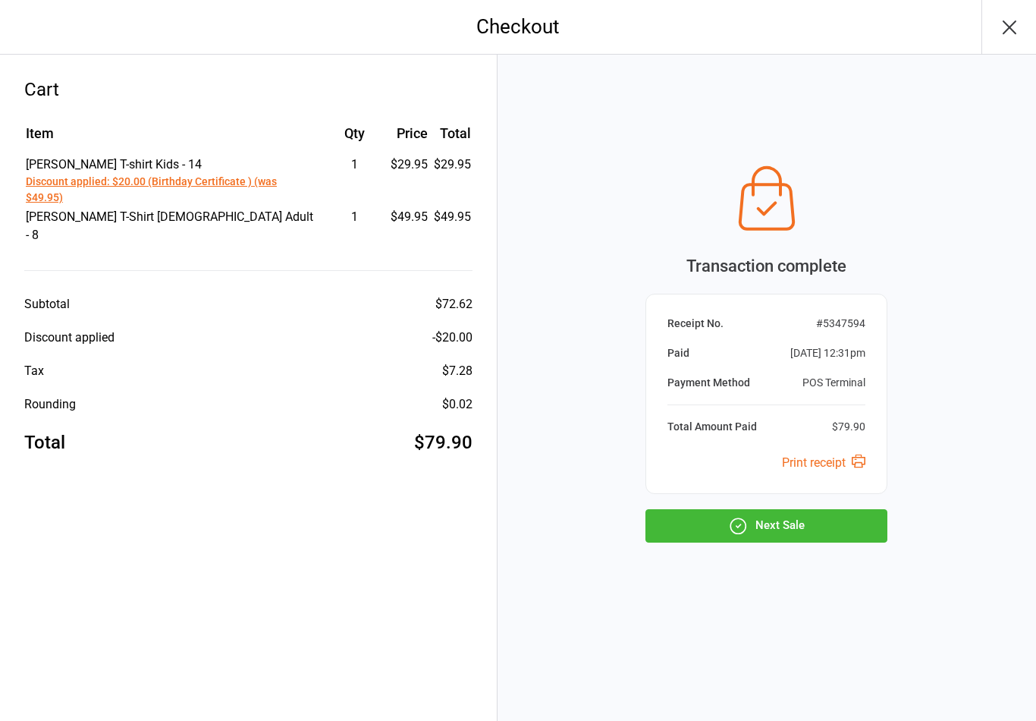
click at [771, 534] on button "Next Sale" at bounding box center [766, 525] width 242 height 33
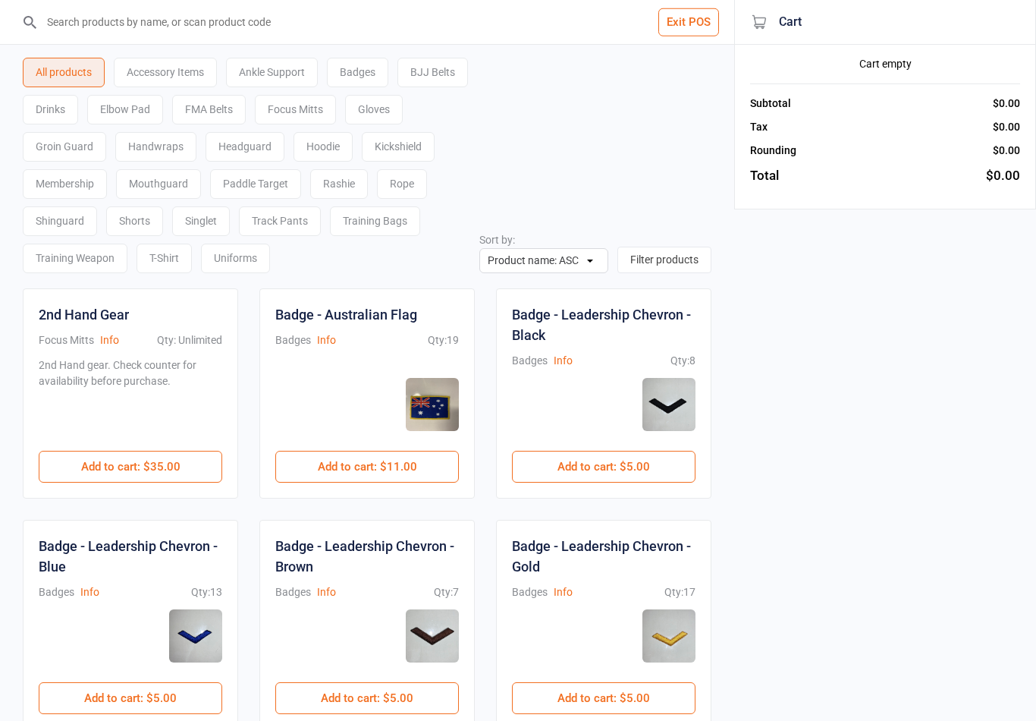
click at [704, 20] on button "Exit POS" at bounding box center [688, 22] width 61 height 28
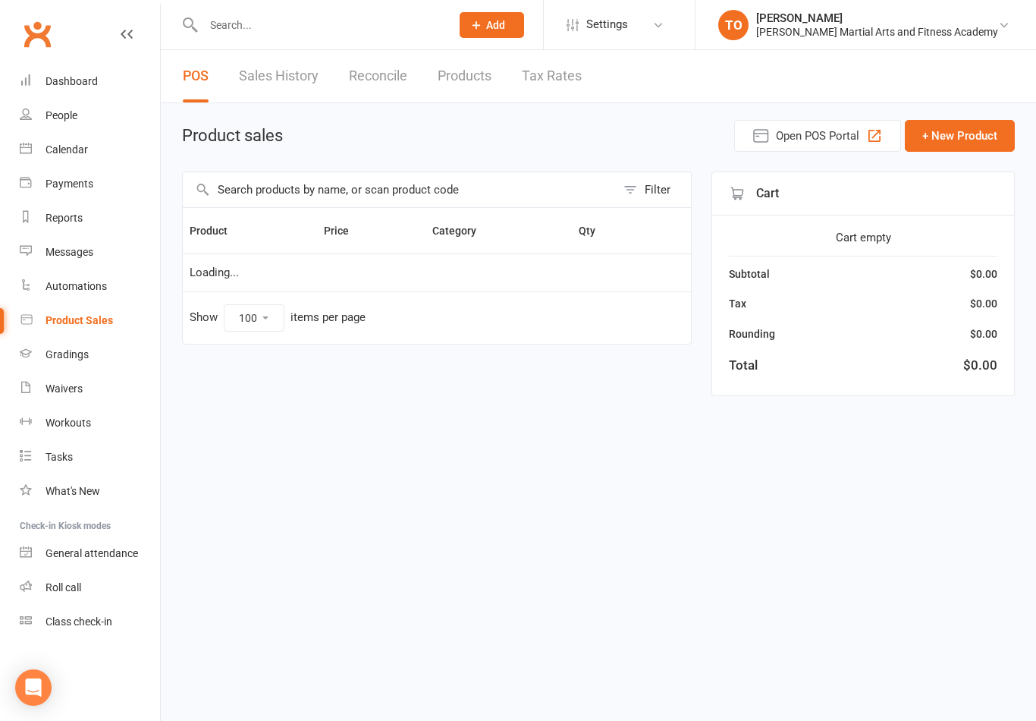
select select "100"
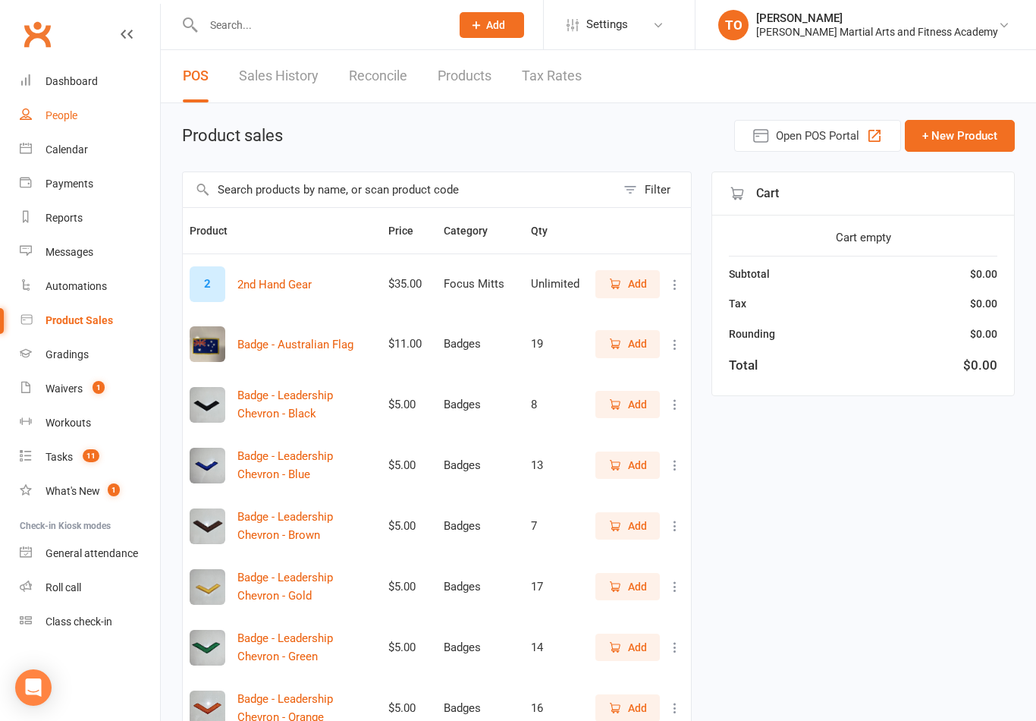
click at [59, 128] on link "People" at bounding box center [90, 116] width 140 height 34
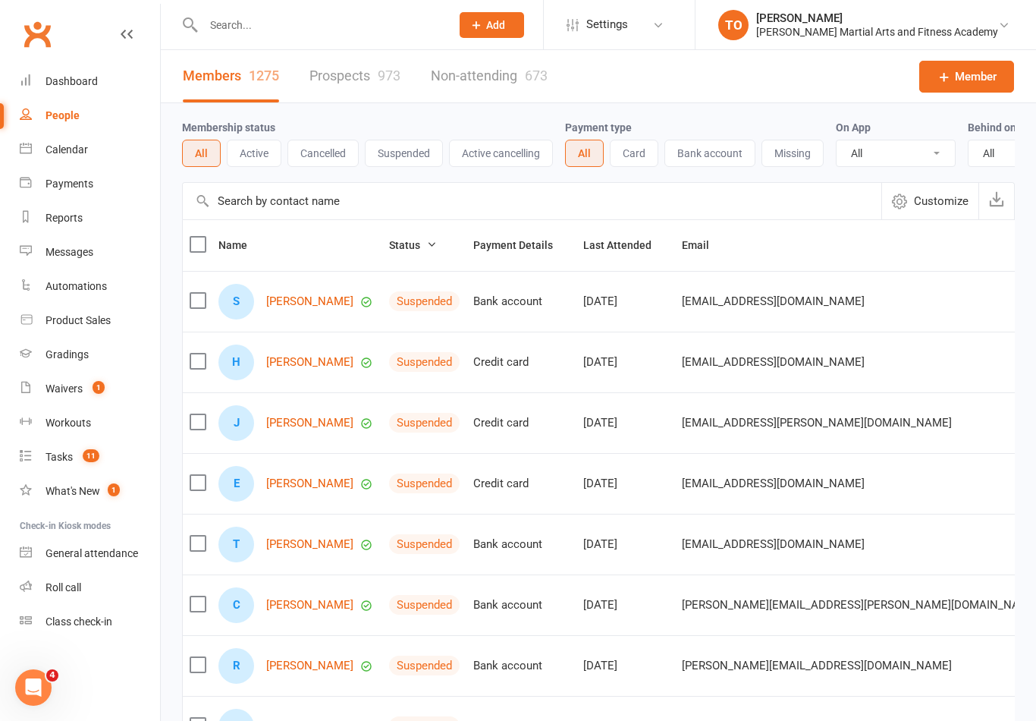
click at [216, 44] on div at bounding box center [311, 24] width 258 height 49
click at [218, 35] on input "text" at bounding box center [319, 24] width 241 height 21
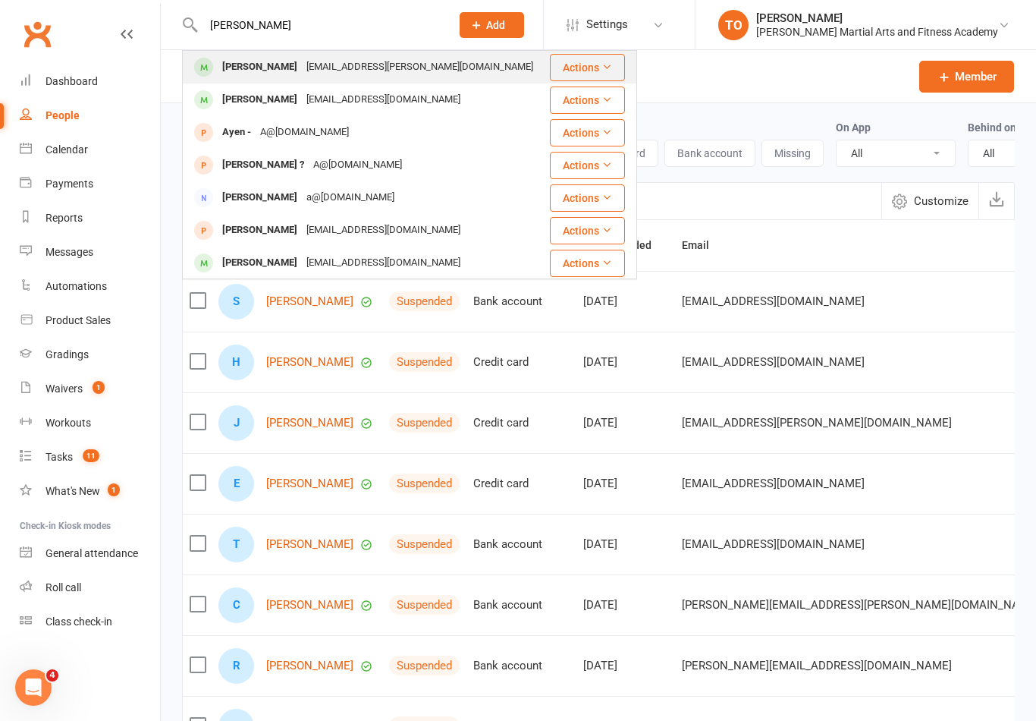
type input "[PERSON_NAME]"
click at [243, 67] on div "[PERSON_NAME]" at bounding box center [260, 67] width 84 height 22
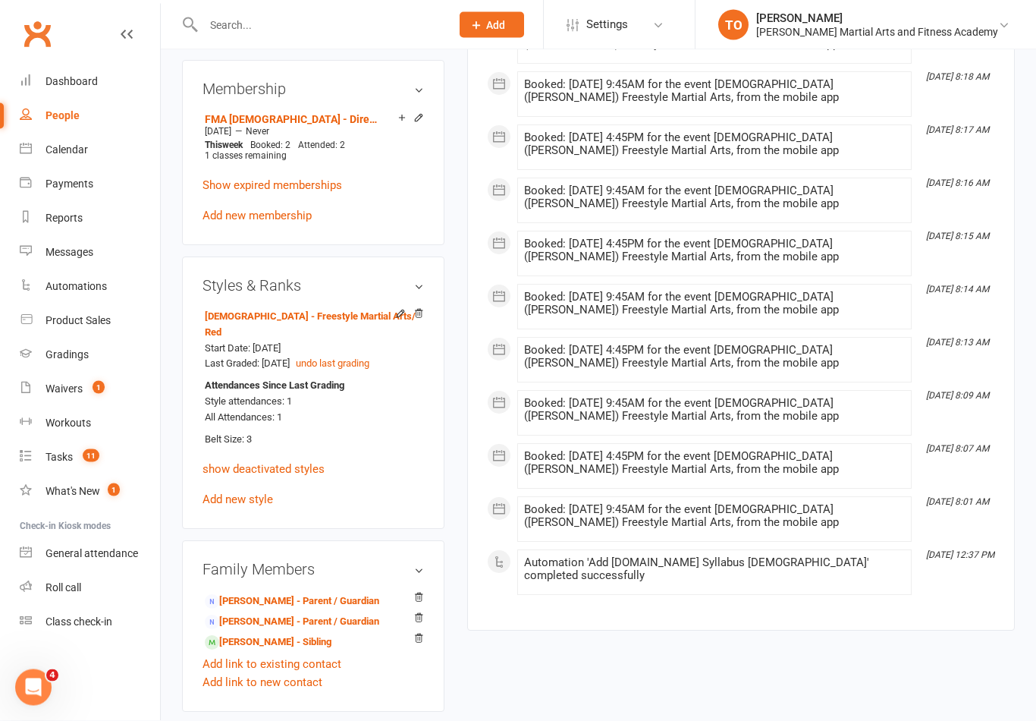
scroll to position [1053, 0]
click at [255, 634] on link "[PERSON_NAME] - Sibling" at bounding box center [268, 642] width 127 height 16
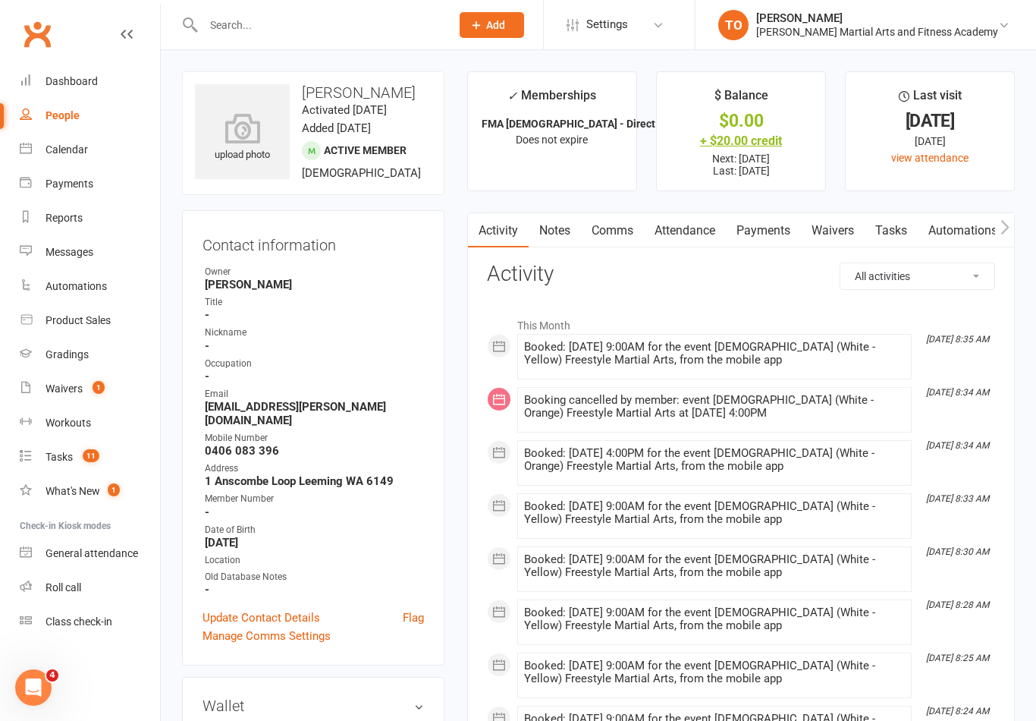
click at [732, 135] on div "+ $20.00 credit" at bounding box center [741, 141] width 141 height 16
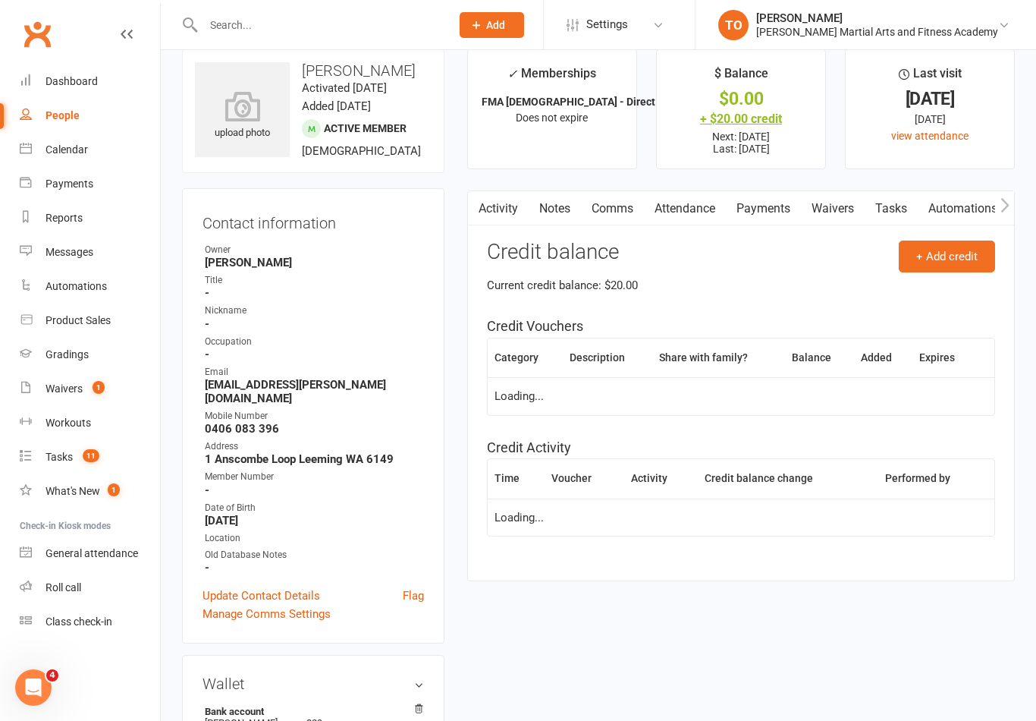
scroll to position [24, 0]
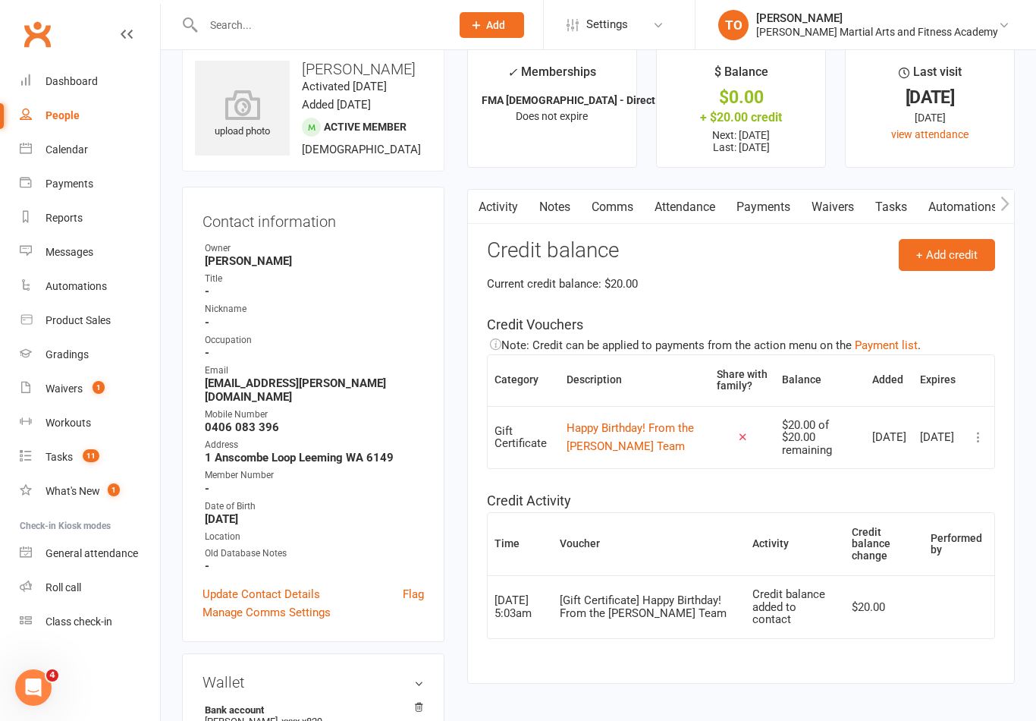
click at [978, 429] on icon at bounding box center [978, 436] width 15 height 15
click at [849, 518] on link "Remove" at bounding box center [912, 524] width 150 height 30
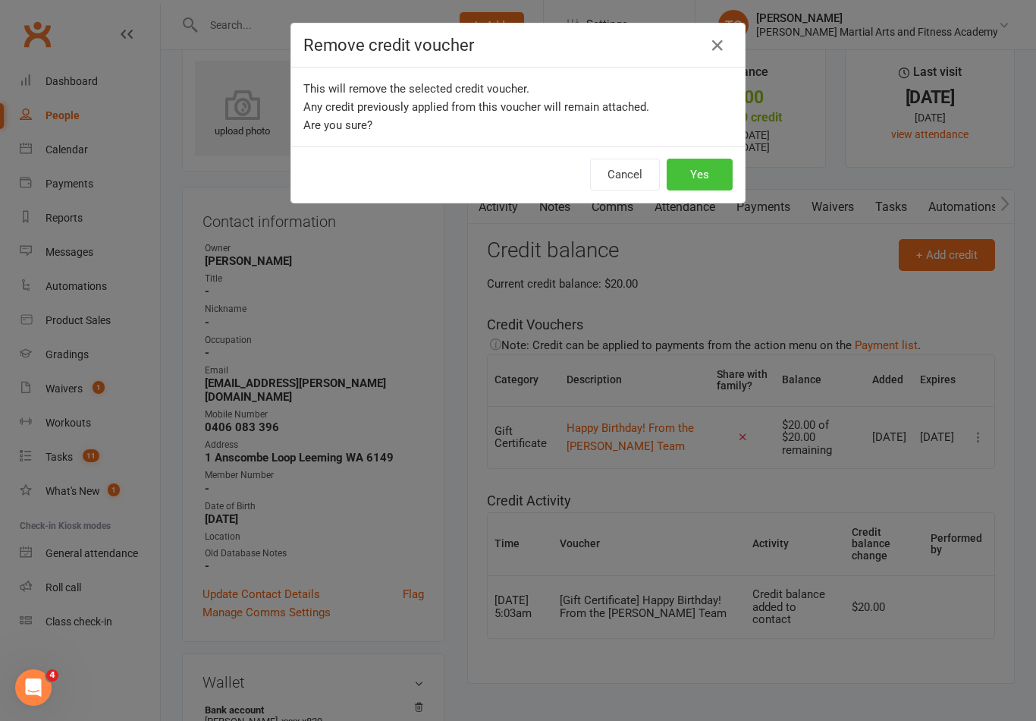
click at [696, 174] on button "Yes" at bounding box center [700, 175] width 66 height 32
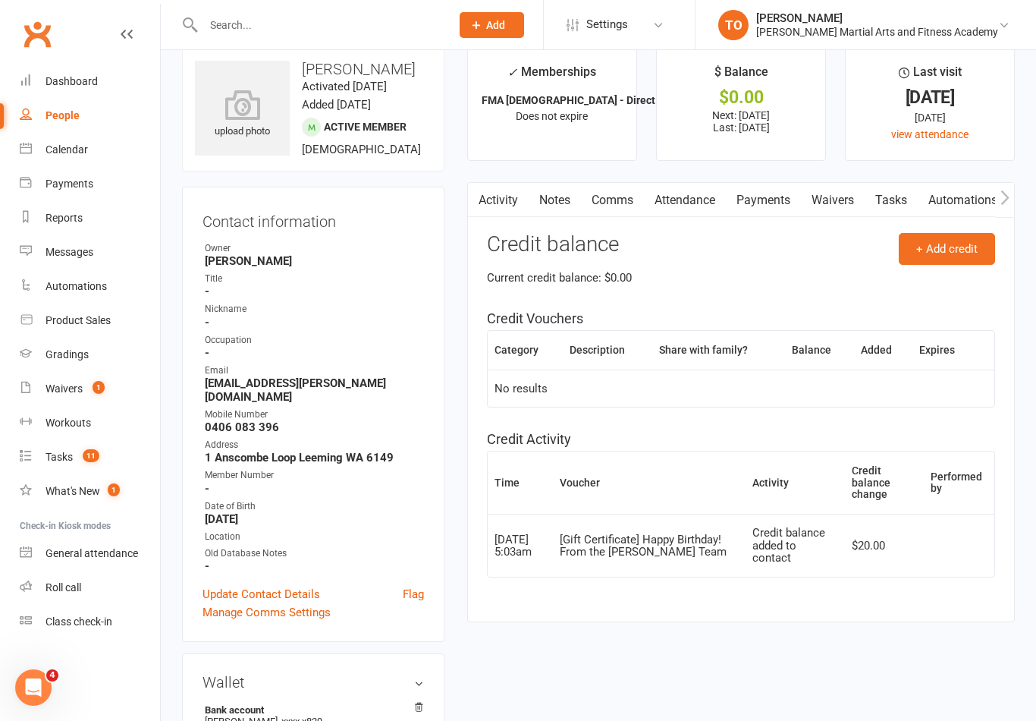
click at [552, 206] on link "Notes" at bounding box center [555, 200] width 52 height 35
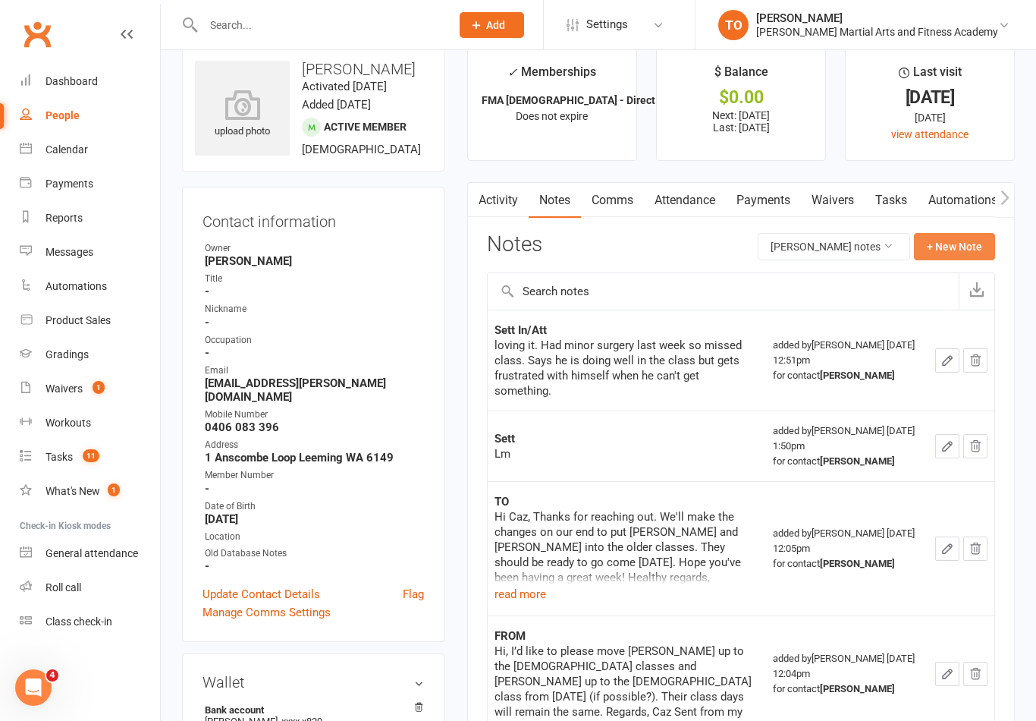
click at [941, 244] on button "+ New Note" at bounding box center [954, 246] width 81 height 27
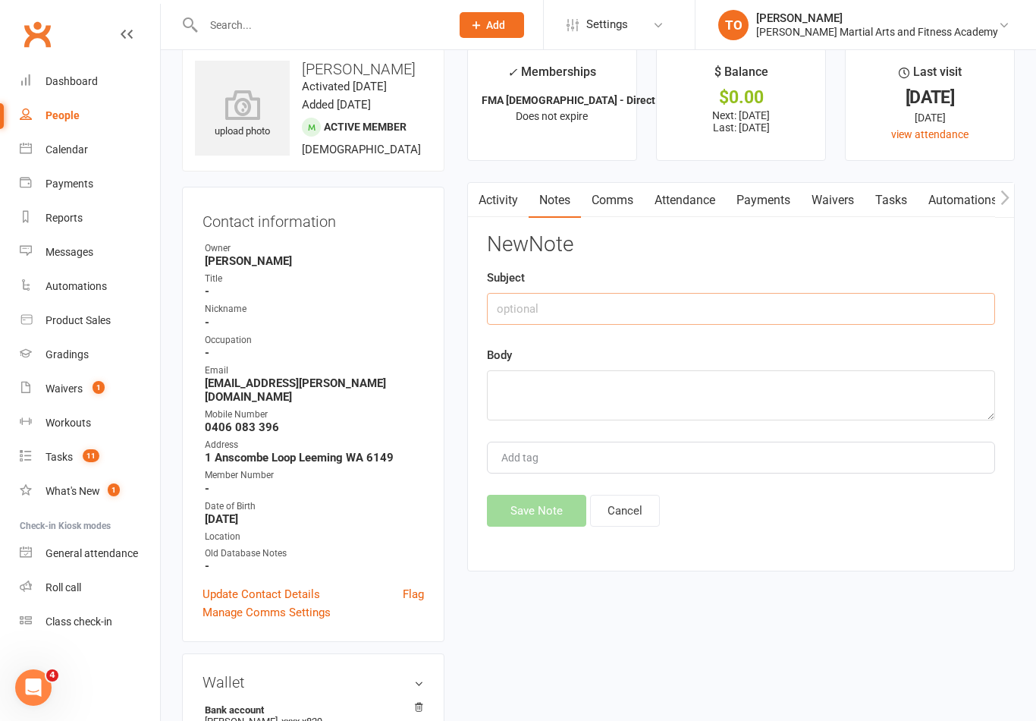
click at [526, 305] on input "text" at bounding box center [741, 309] width 508 height 32
type input "Birthday Certificate"
click at [542, 400] on textarea at bounding box center [741, 395] width 508 height 50
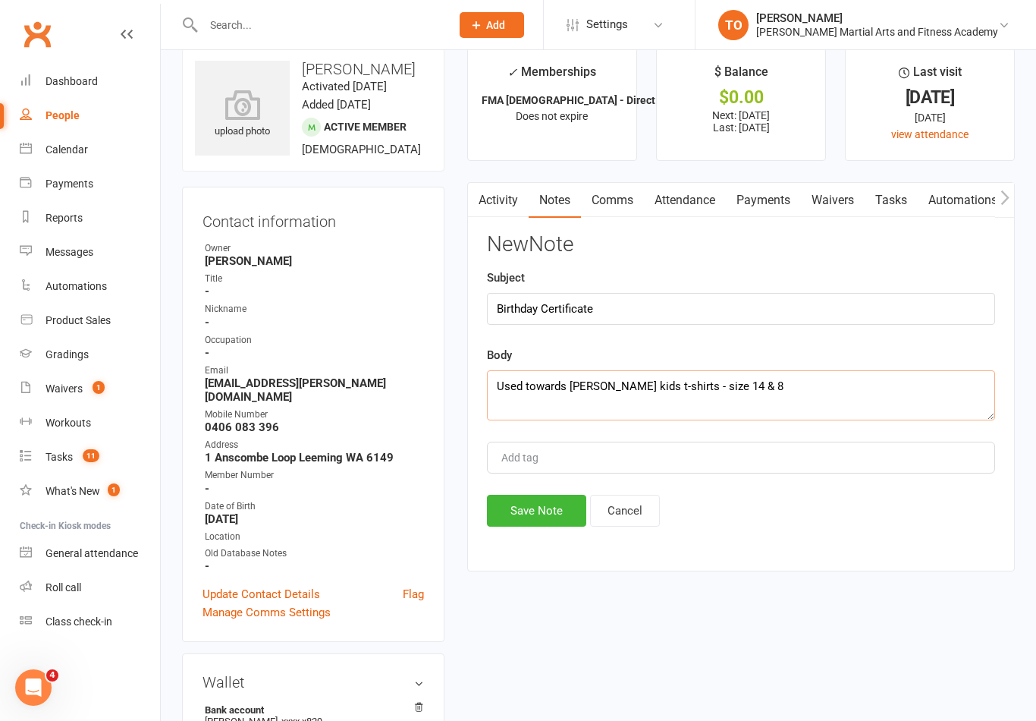
type textarea "Used towards [PERSON_NAME] kids t-shirts - size 14 & 8"
click at [554, 516] on button "Save Note" at bounding box center [536, 511] width 99 height 32
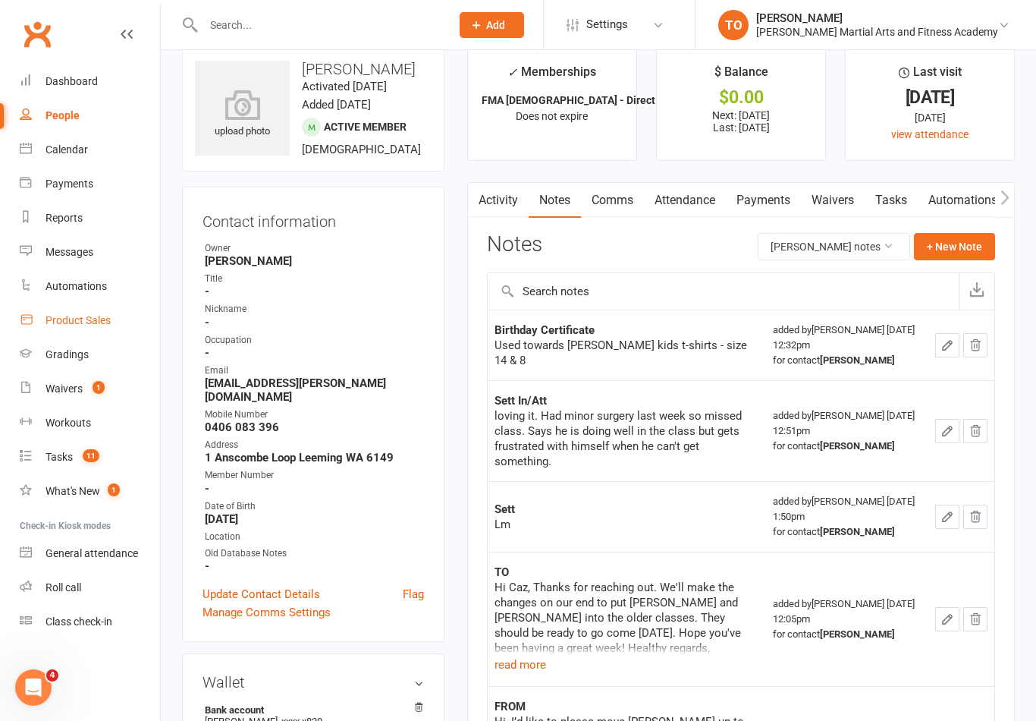
click at [58, 327] on link "Product Sales" at bounding box center [90, 320] width 140 height 34
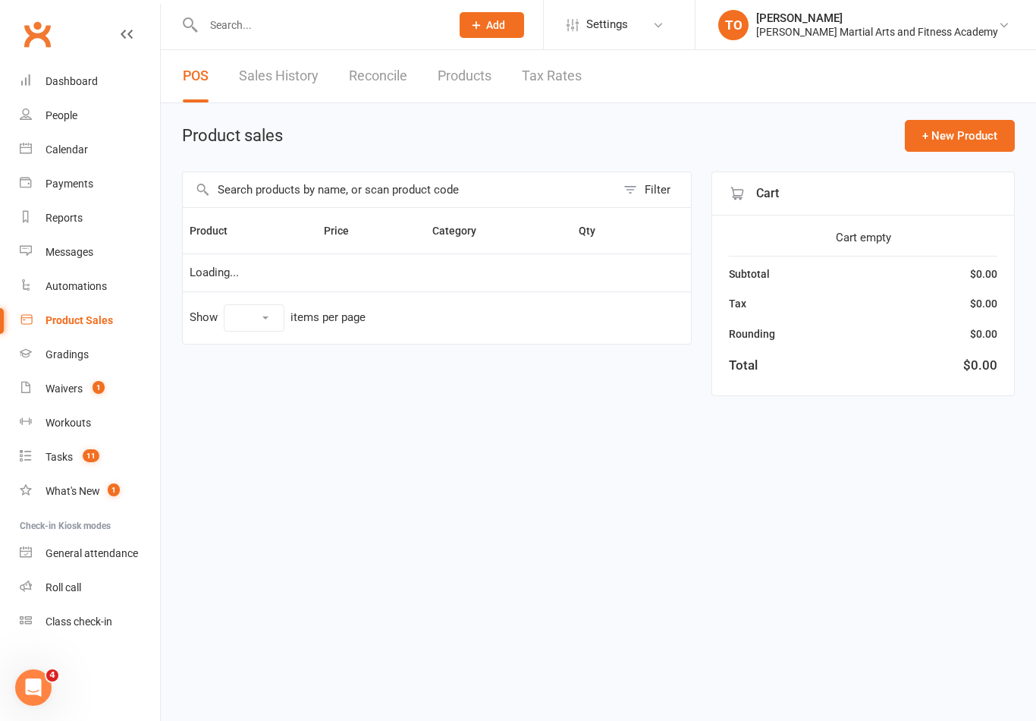
select select "100"
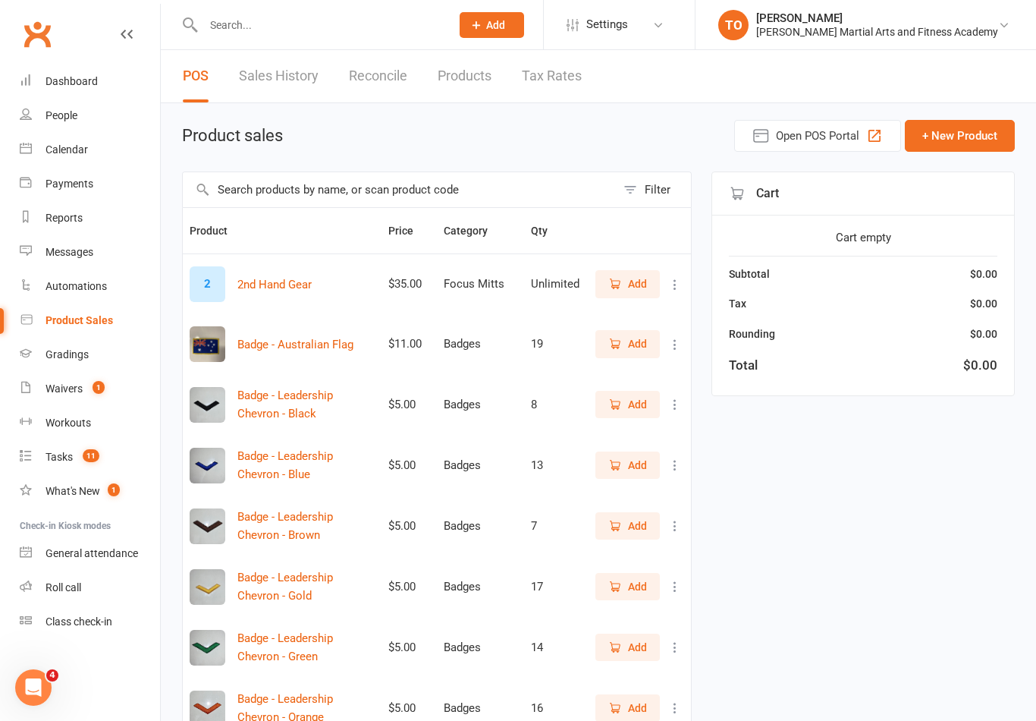
click at [278, 82] on link "Sales History" at bounding box center [279, 76] width 80 height 52
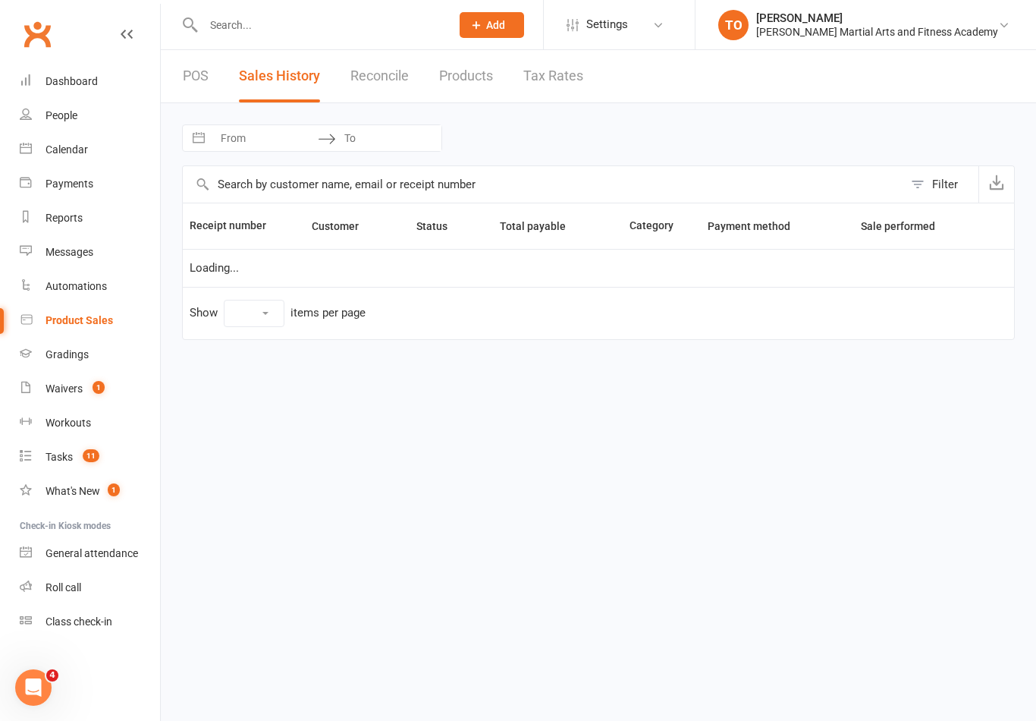
select select "100"
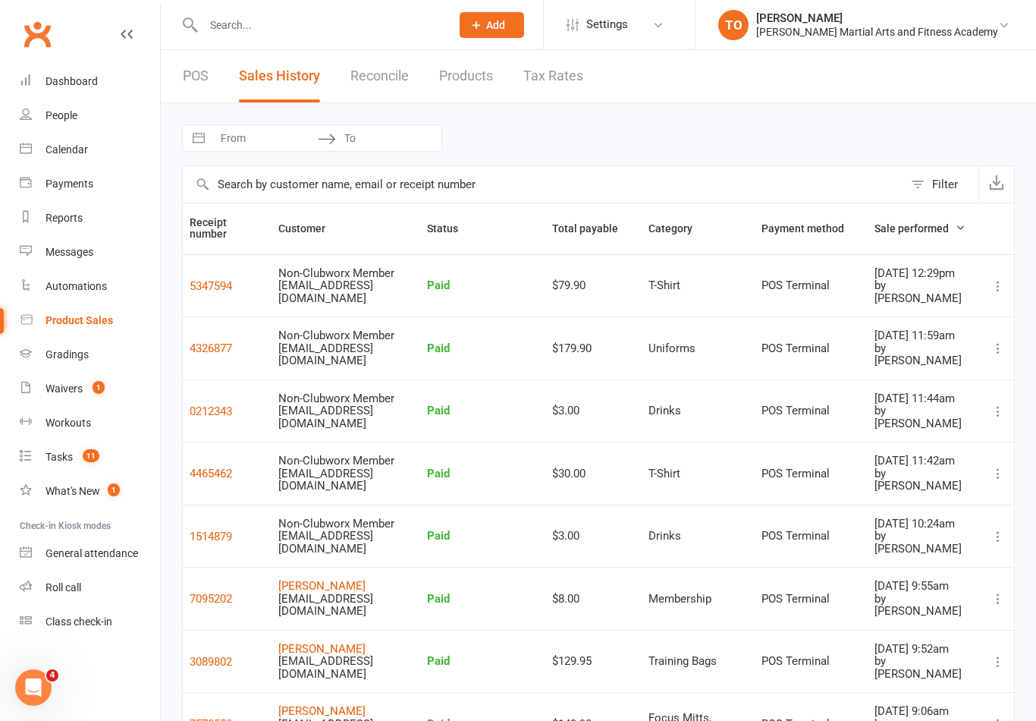
click at [990, 277] on button at bounding box center [998, 286] width 18 height 18
click at [936, 344] on link "Re-send receipt email" at bounding box center [925, 343] width 164 height 30
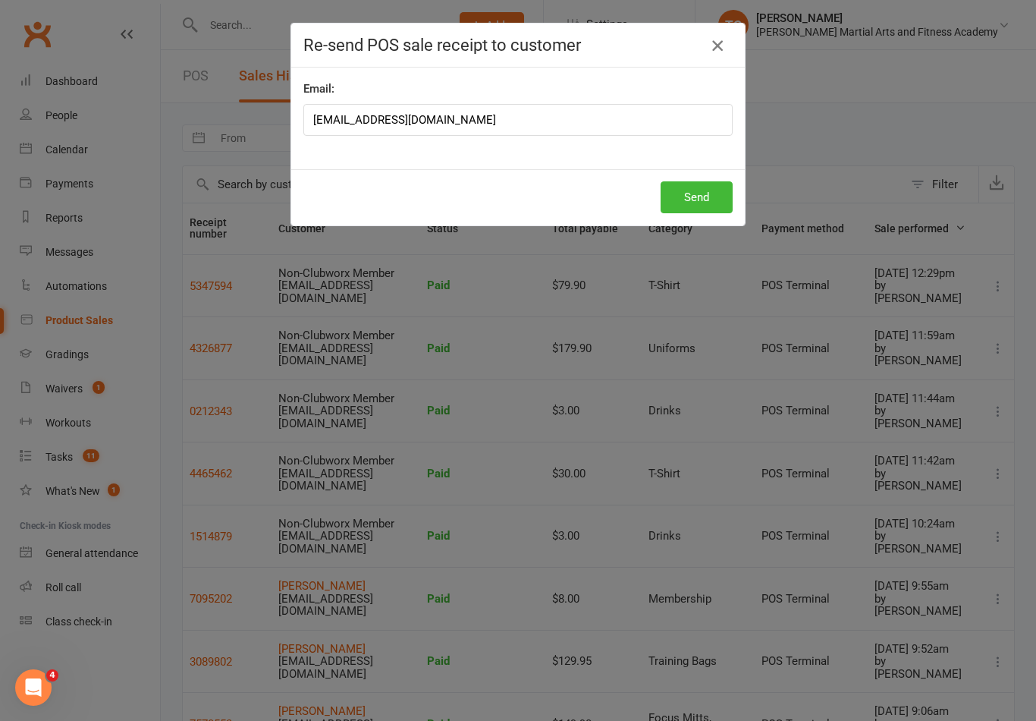
click at [711, 33] on button "button" at bounding box center [717, 45] width 24 height 24
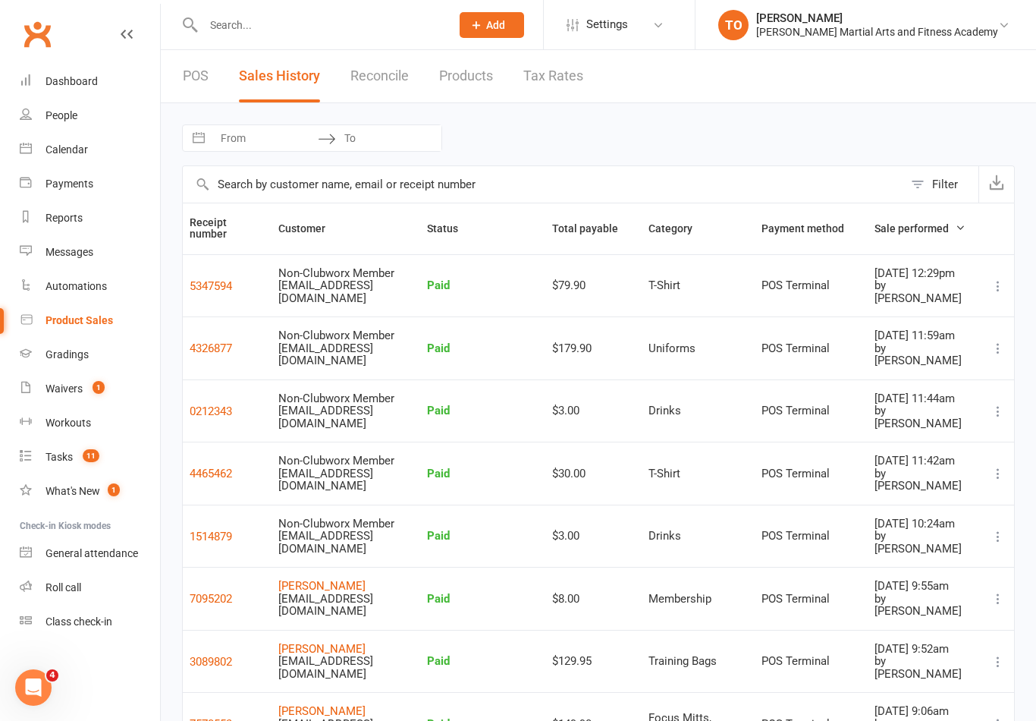
click at [275, 15] on input "text" at bounding box center [319, 24] width 241 height 21
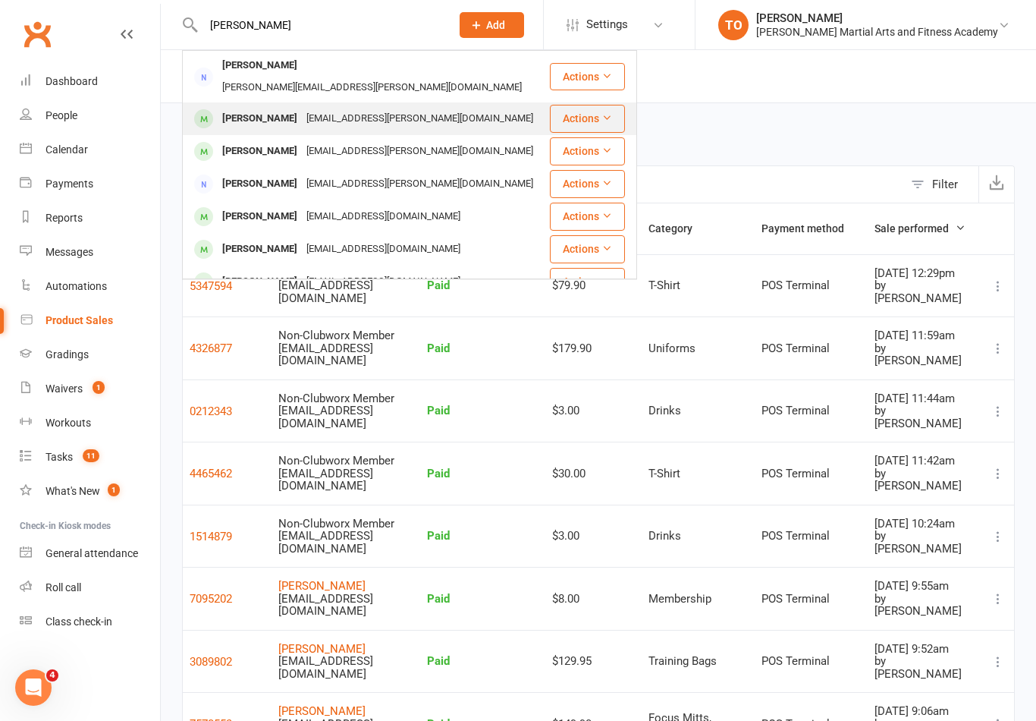
type input "[PERSON_NAME]"
click at [235, 108] on div "[PERSON_NAME]" at bounding box center [260, 119] width 84 height 22
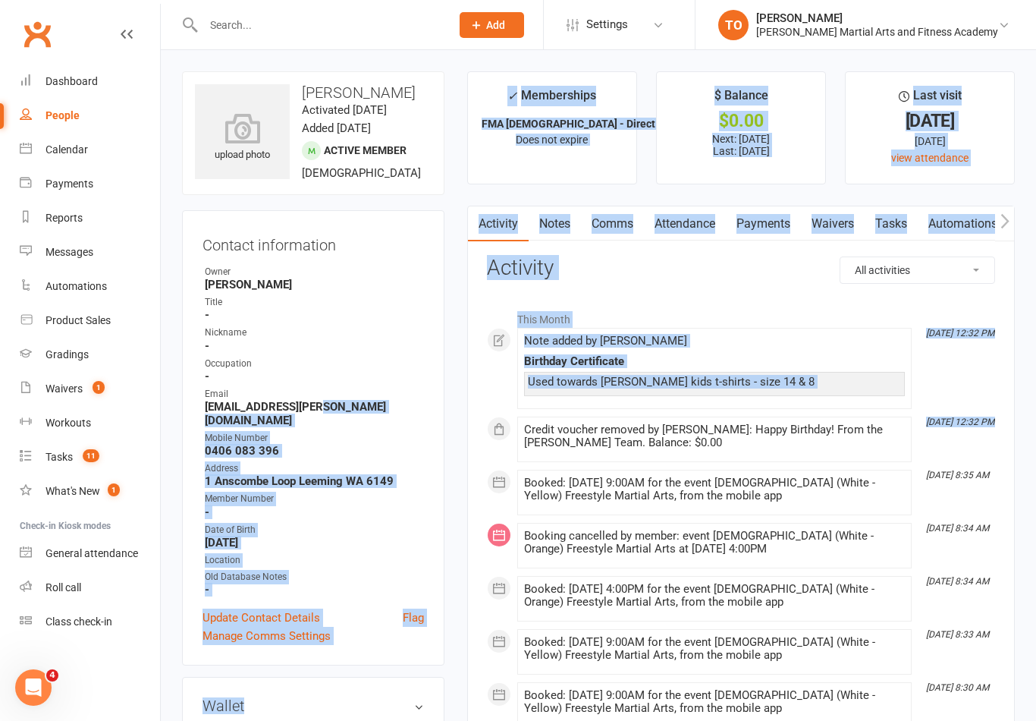
click at [223, 401] on div "Email" at bounding box center [314, 394] width 219 height 14
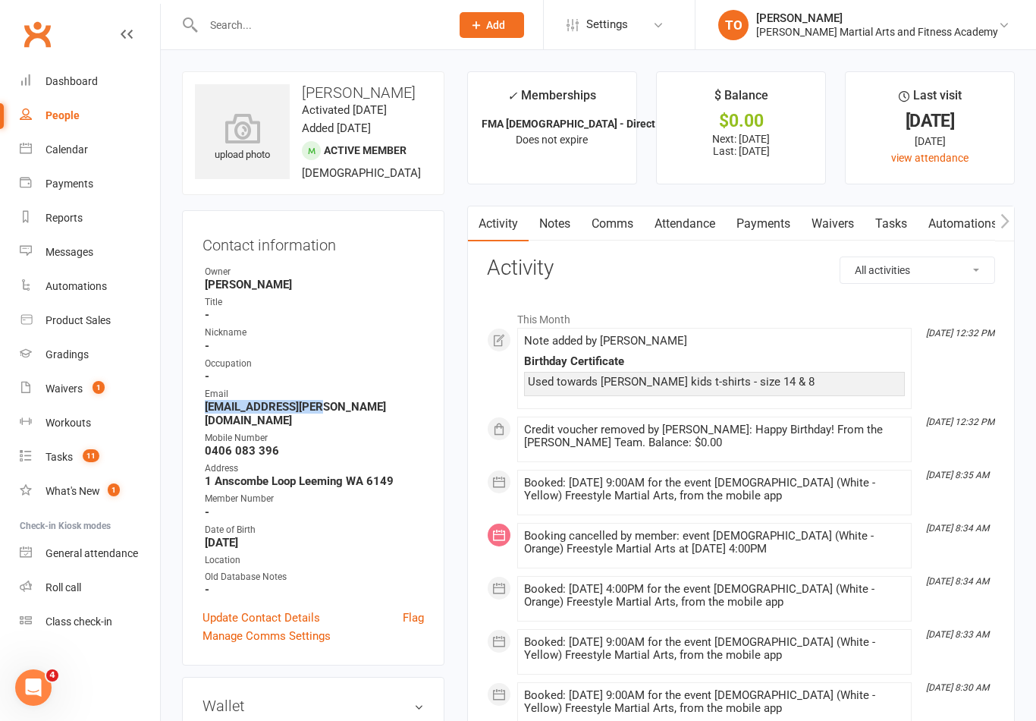
copy strong "[EMAIL_ADDRESS][PERSON_NAME][DOMAIN_NAME]"
click at [49, 184] on div "Payments" at bounding box center [70, 183] width 48 height 12
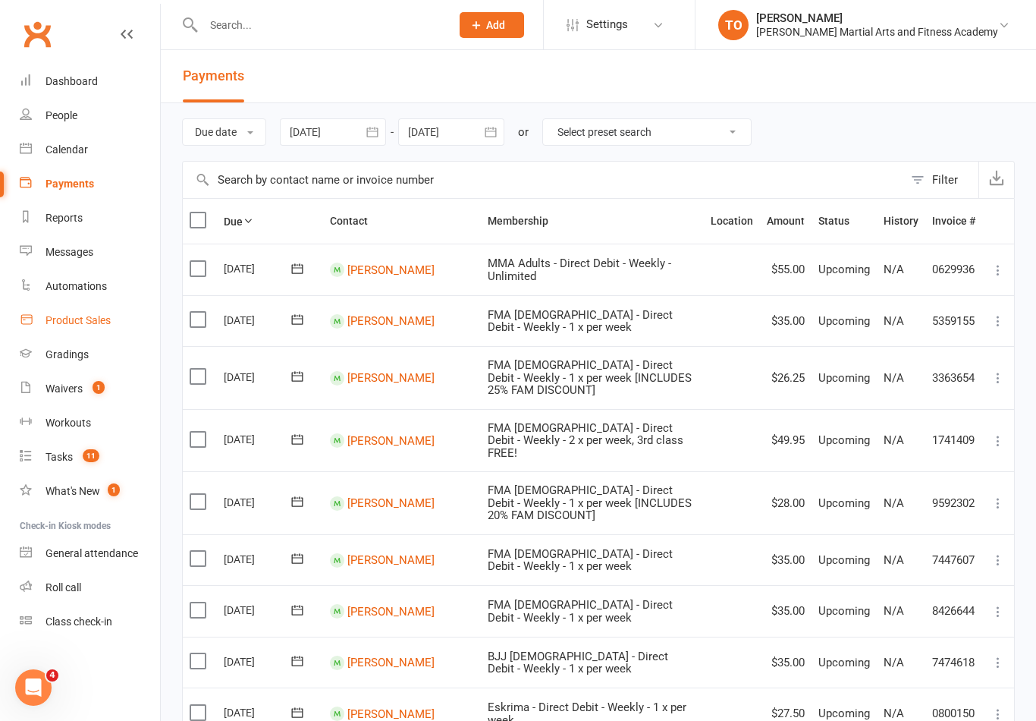
click at [63, 322] on div "Product Sales" at bounding box center [78, 320] width 65 height 12
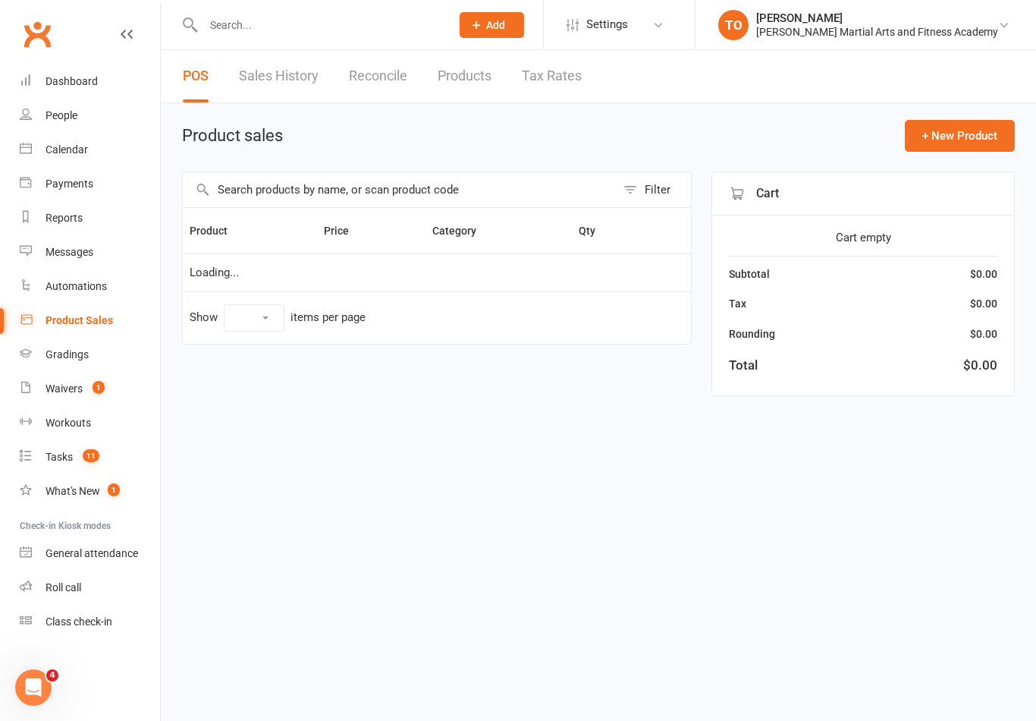
select select "100"
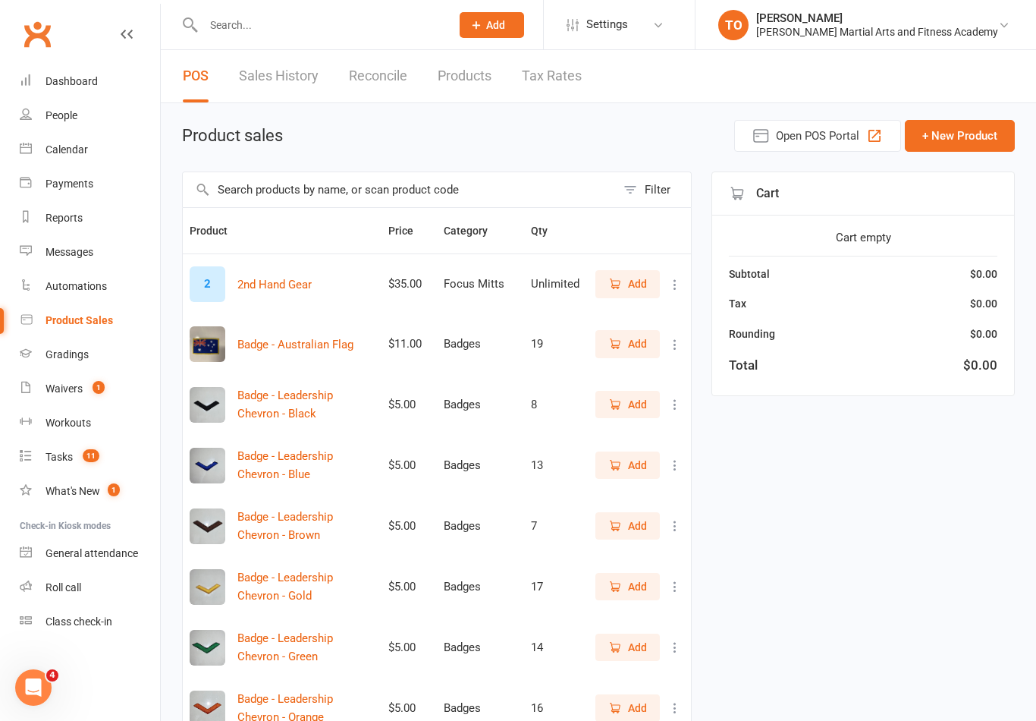
click at [300, 64] on link "Sales History" at bounding box center [279, 76] width 80 height 52
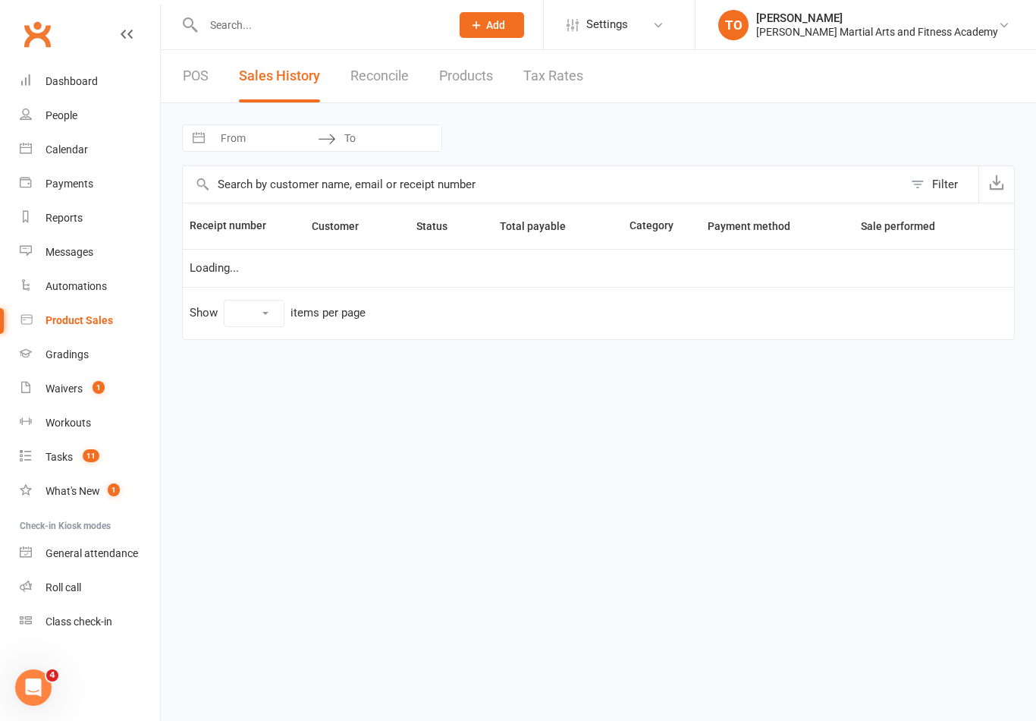
select select "100"
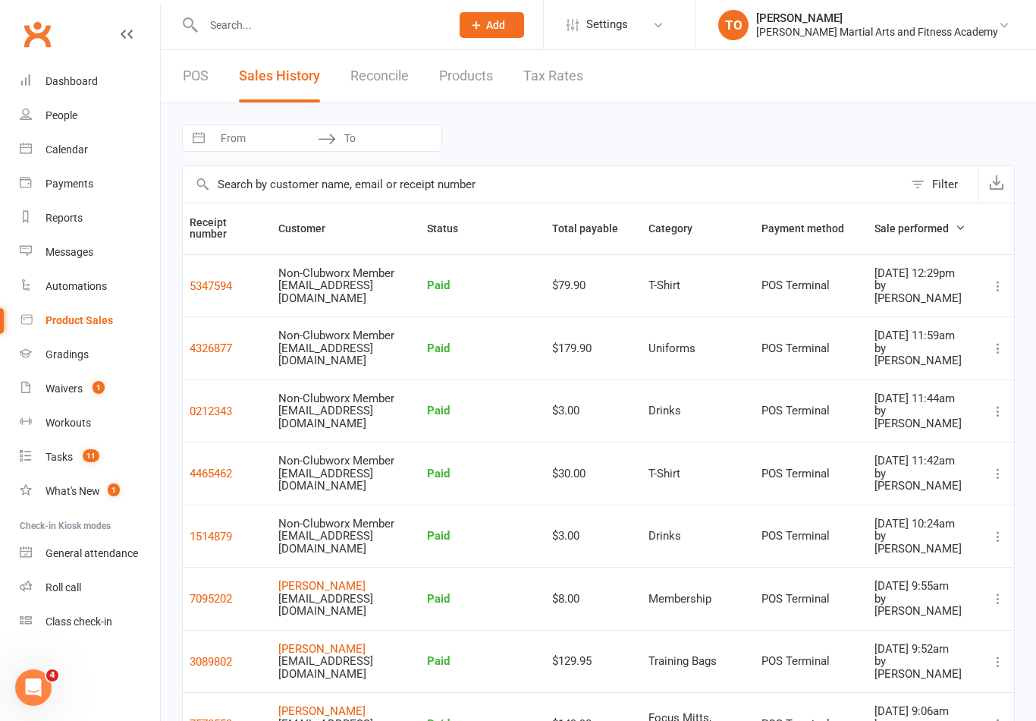
click at [990, 281] on button at bounding box center [998, 286] width 18 height 18
click at [912, 347] on link "Re-send receipt email" at bounding box center [925, 343] width 164 height 30
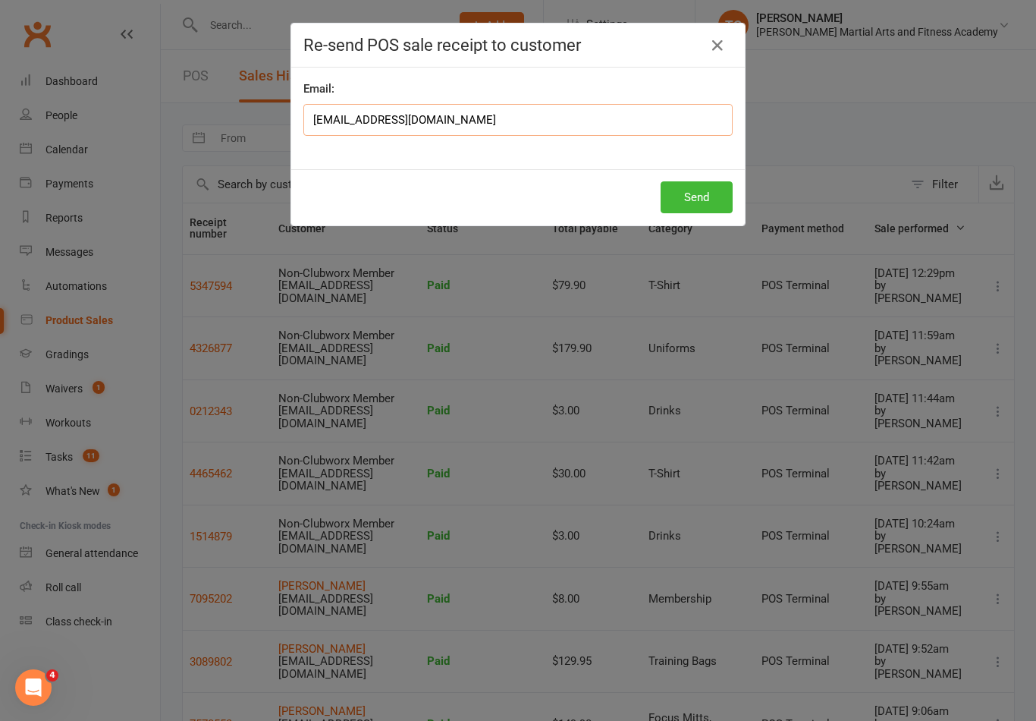
click at [319, 118] on input "[EMAIL_ADDRESS][DOMAIN_NAME]" at bounding box center [517, 120] width 429 height 32
click at [322, 120] on input "[EMAIL_ADDRESS][DOMAIN_NAME]" at bounding box center [517, 120] width 429 height 32
click at [332, 112] on input "[EMAIL_ADDRESS][DOMAIN_NAME]" at bounding box center [517, 120] width 429 height 32
click at [325, 120] on input "[EMAIL_ADDRESS][DOMAIN_NAME]" at bounding box center [517, 120] width 429 height 32
paste input "[EMAIL_ADDRESS][PERSON_NAME][DOMAIN_NAME]"
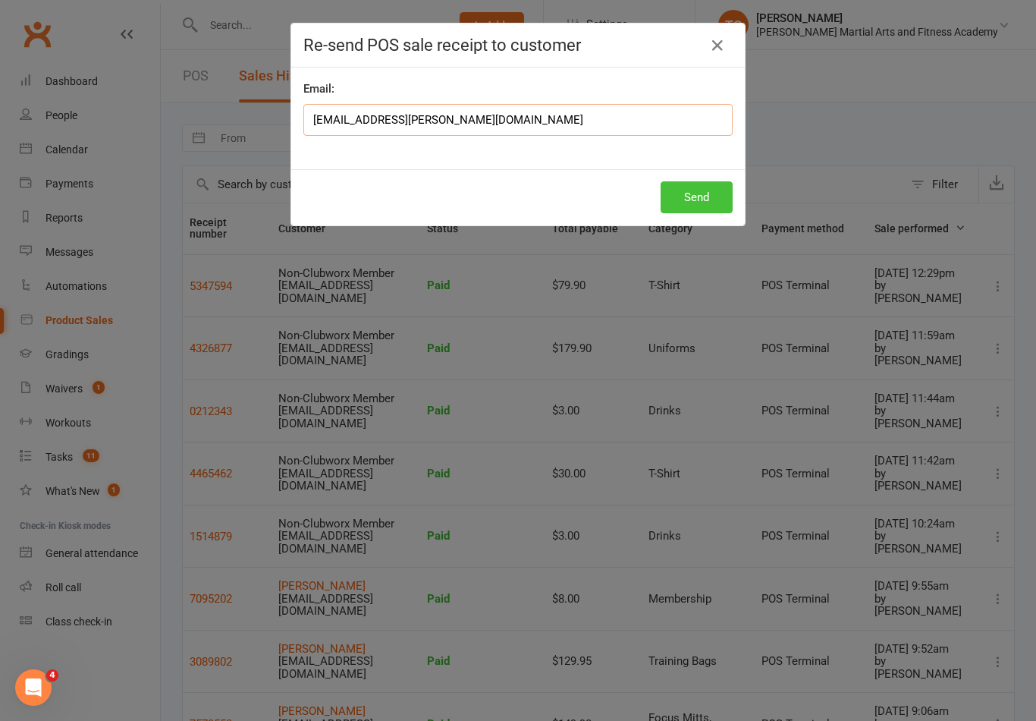
type input "[EMAIL_ADDRESS][PERSON_NAME][DOMAIN_NAME]"
click at [704, 196] on button "Send" at bounding box center [697, 197] width 72 height 32
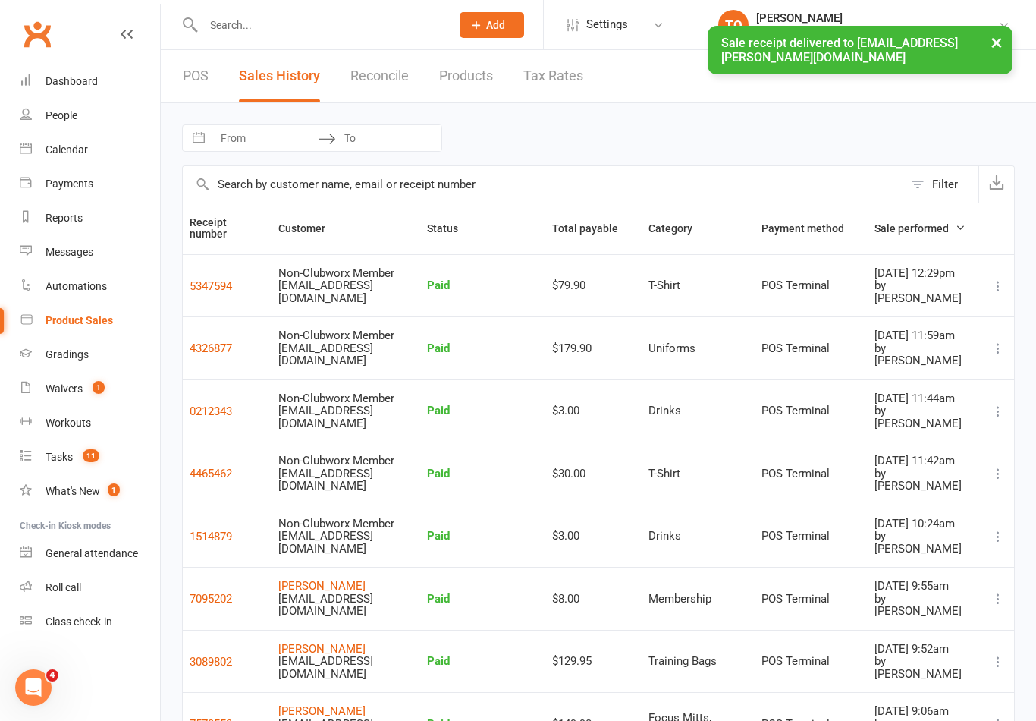
click at [994, 278] on icon at bounding box center [998, 285] width 15 height 15
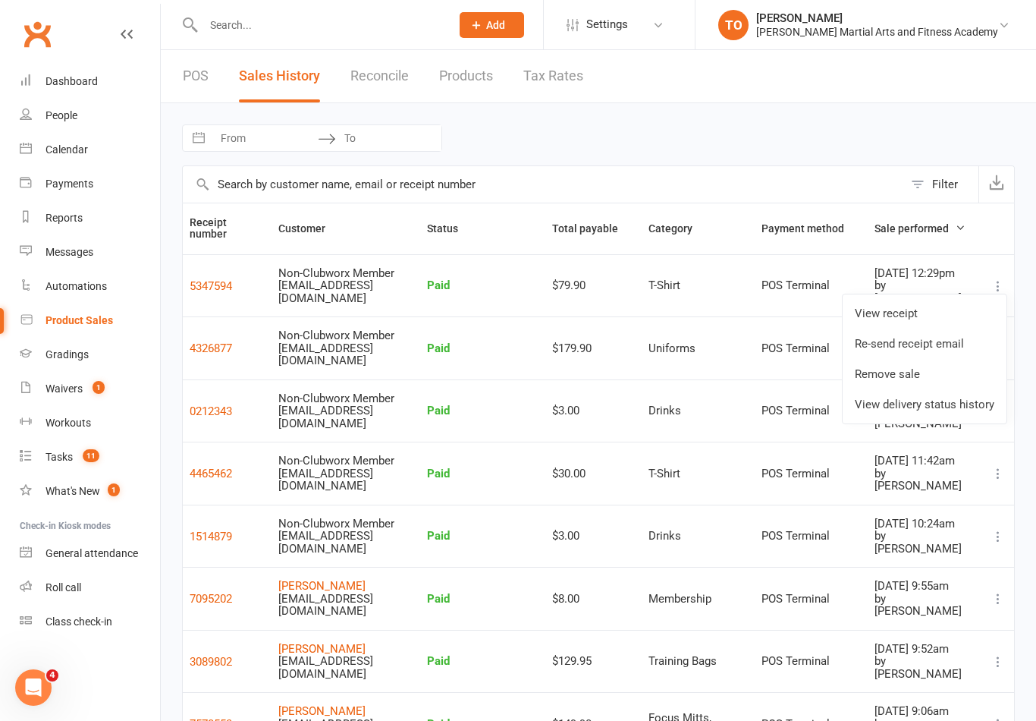
click at [740, 350] on div "Uniforms" at bounding box center [698, 348] width 99 height 13
click at [999, 341] on icon at bounding box center [998, 348] width 15 height 15
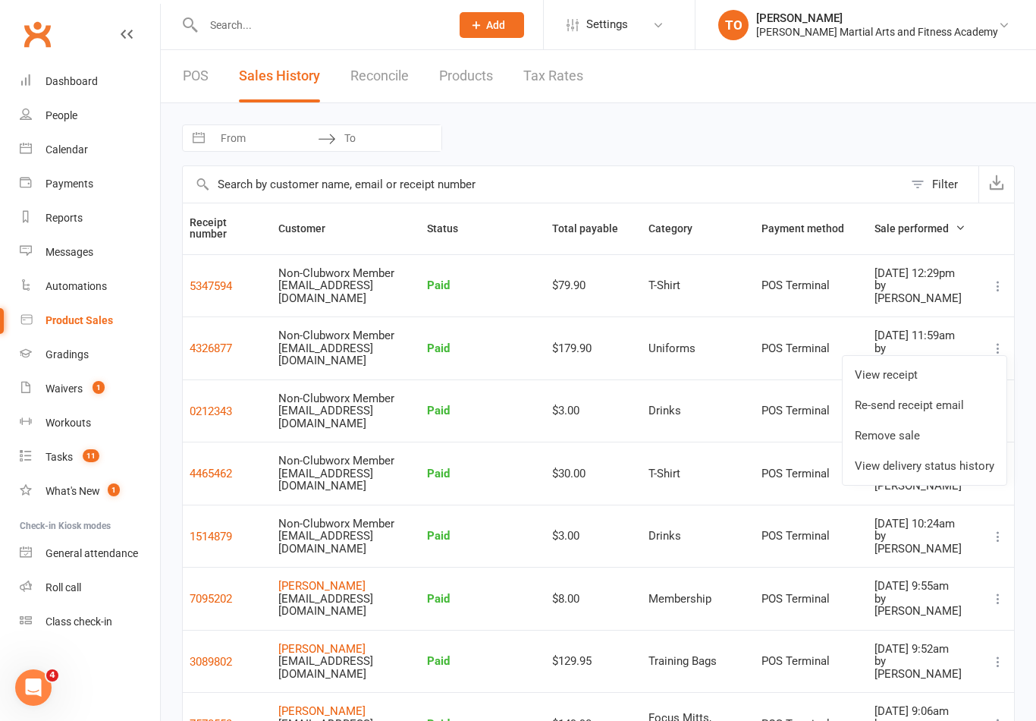
click at [804, 537] on td "POS Terminal" at bounding box center [811, 535] width 113 height 63
